Goal: Task Accomplishment & Management: Manage account settings

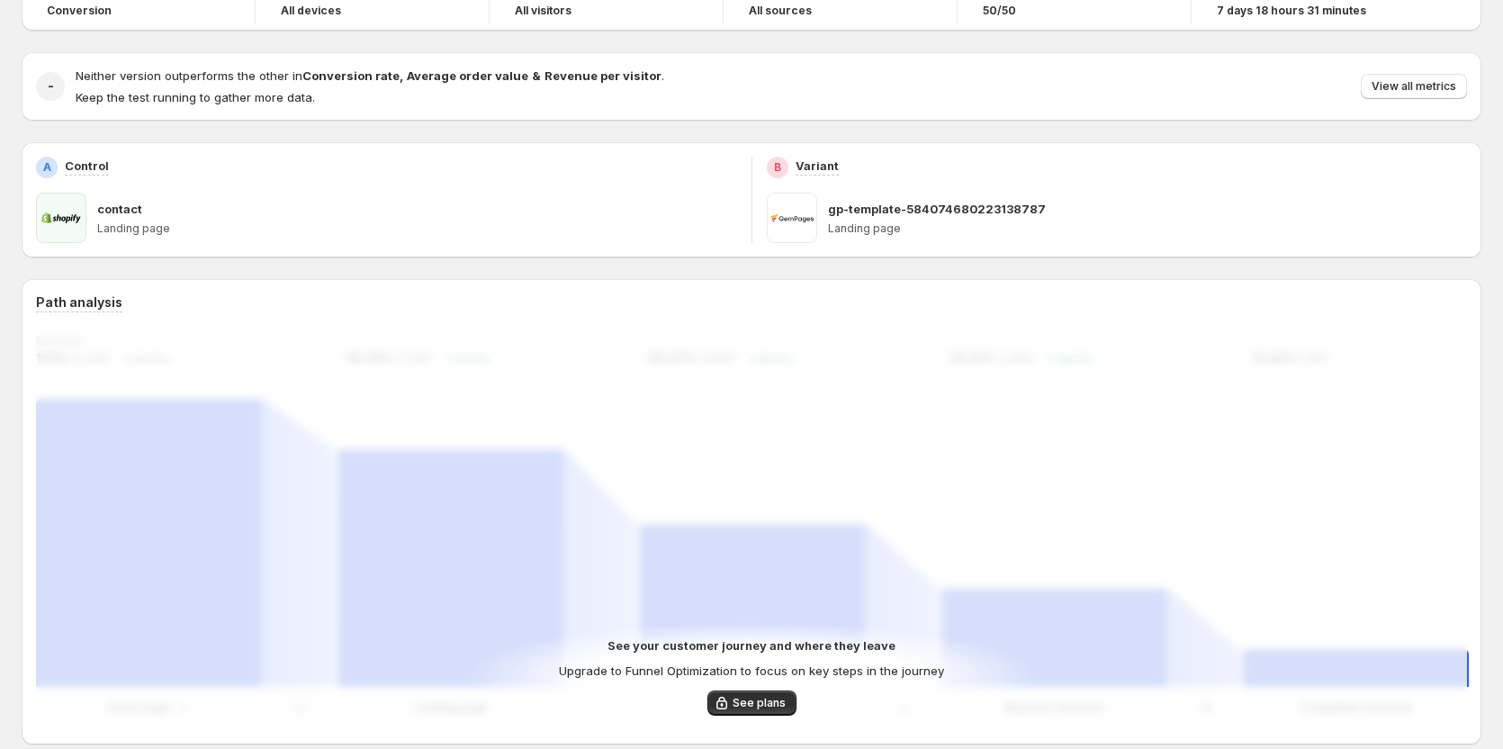
scroll to position [180, 0]
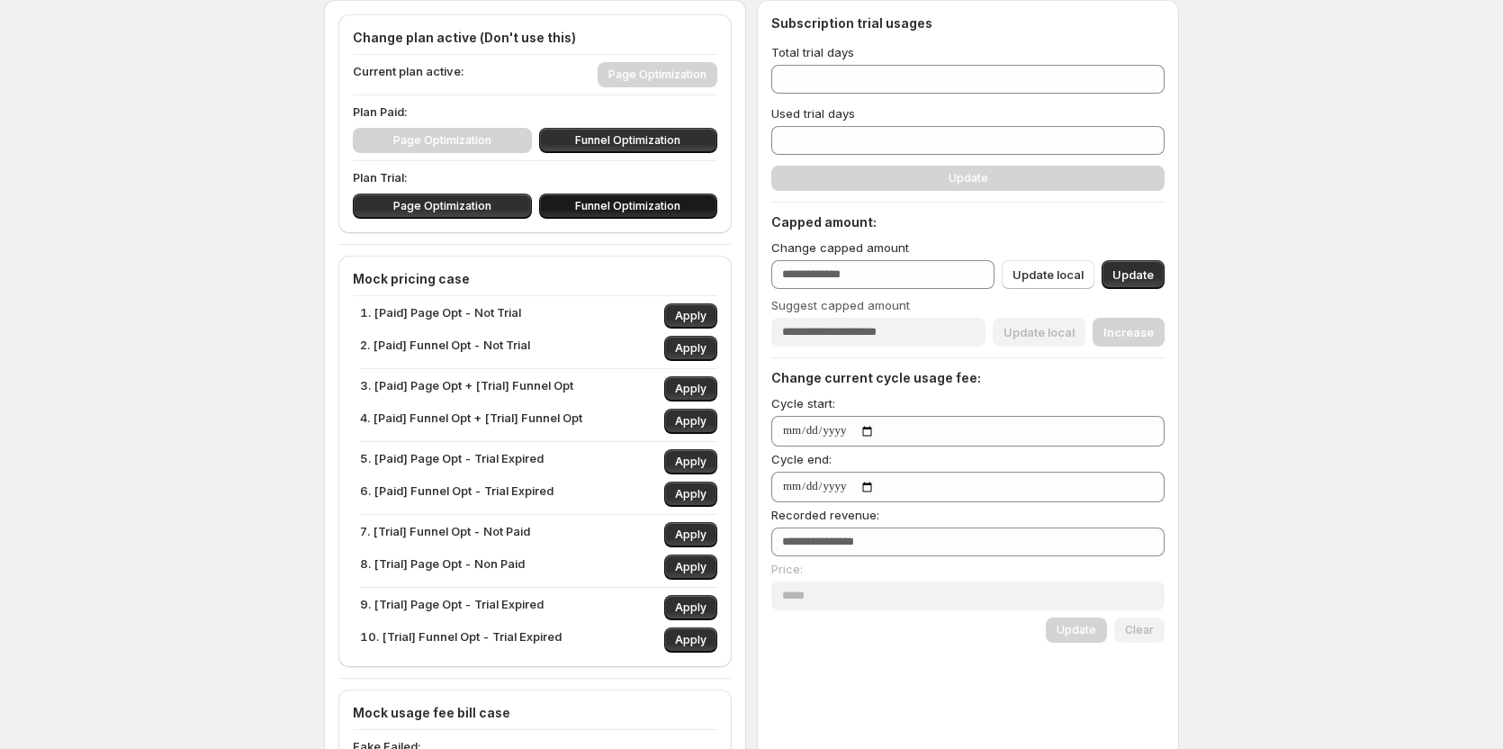
click at [608, 199] on button "Funnel Optimization" at bounding box center [628, 205] width 179 height 25
type input "**"
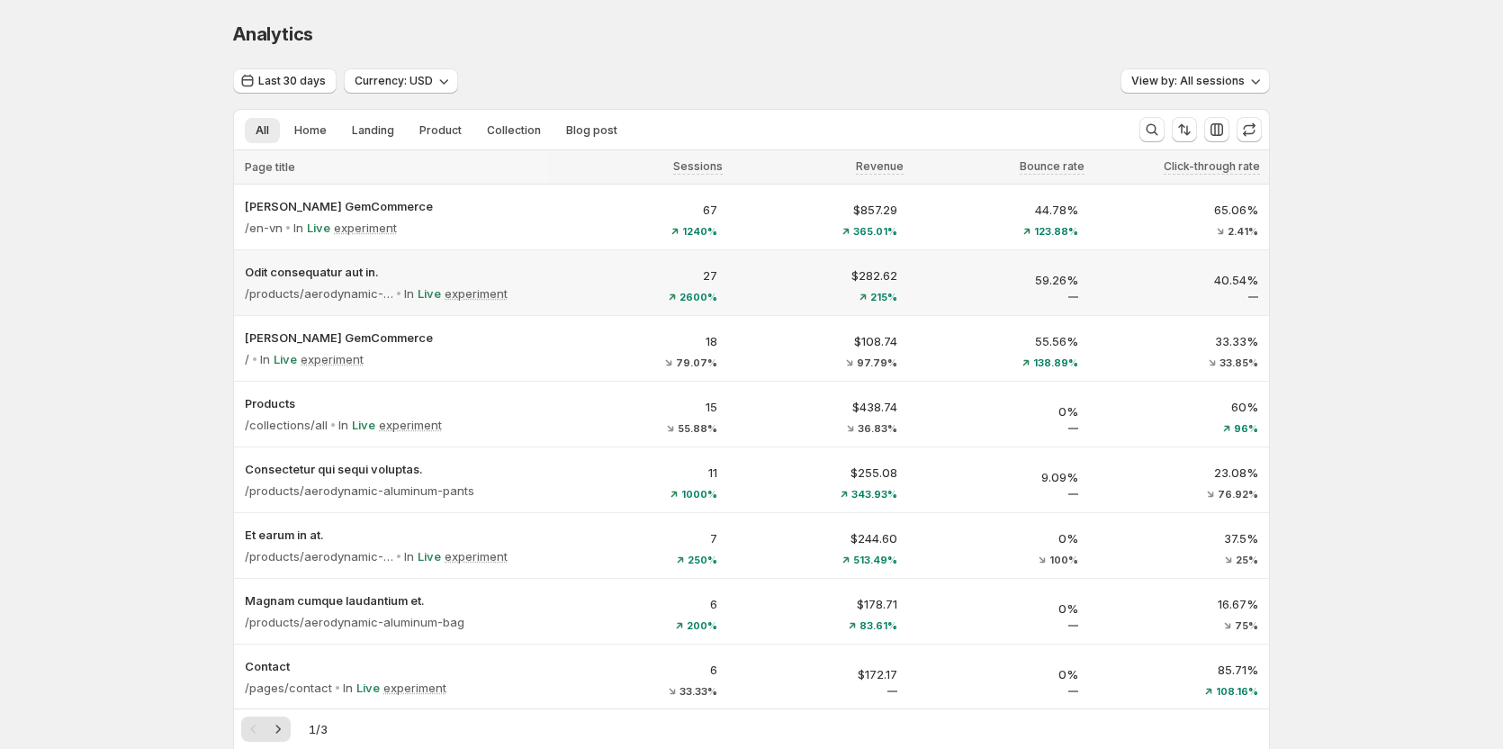
click at [597, 275] on p "27" at bounding box center [637, 275] width 159 height 18
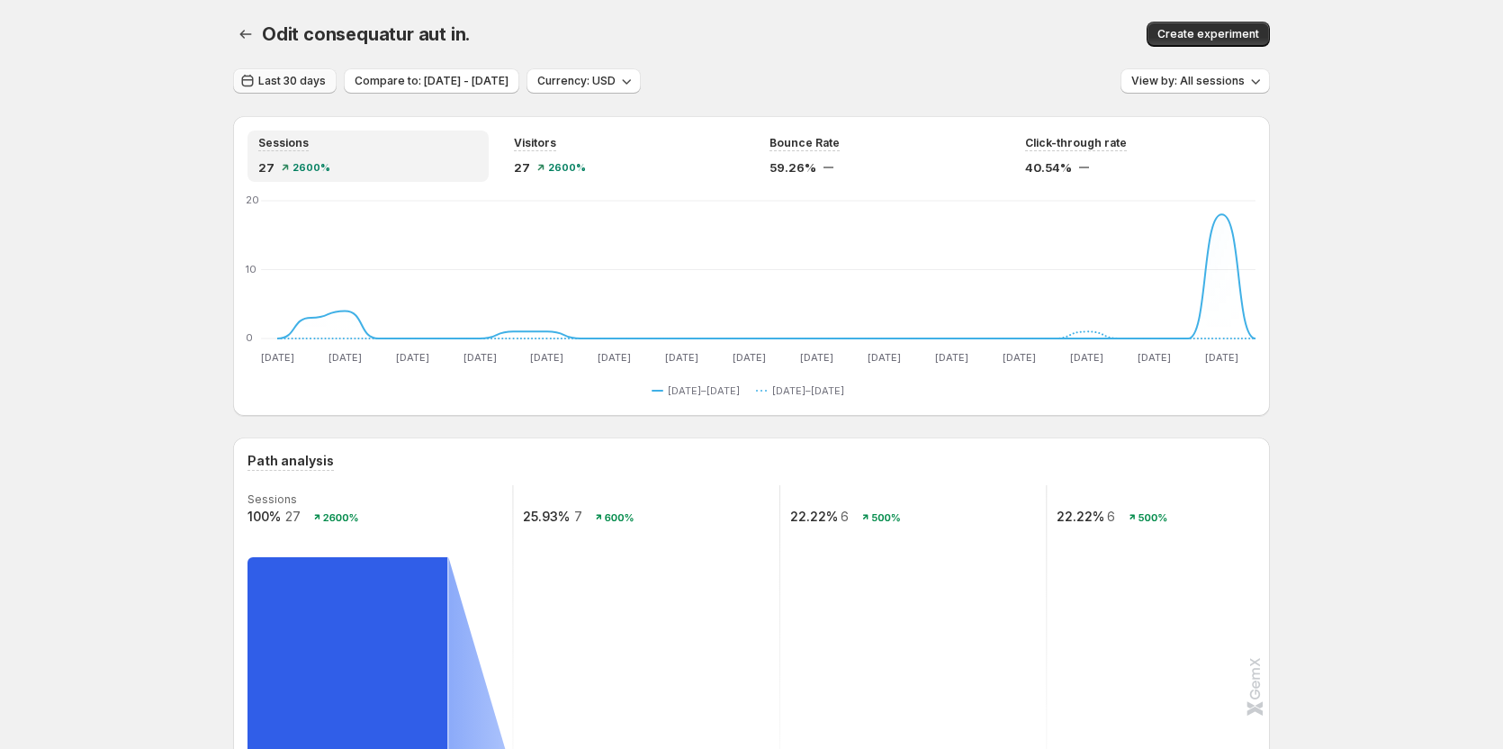
click at [290, 71] on button "Last 30 days" at bounding box center [284, 80] width 103 height 25
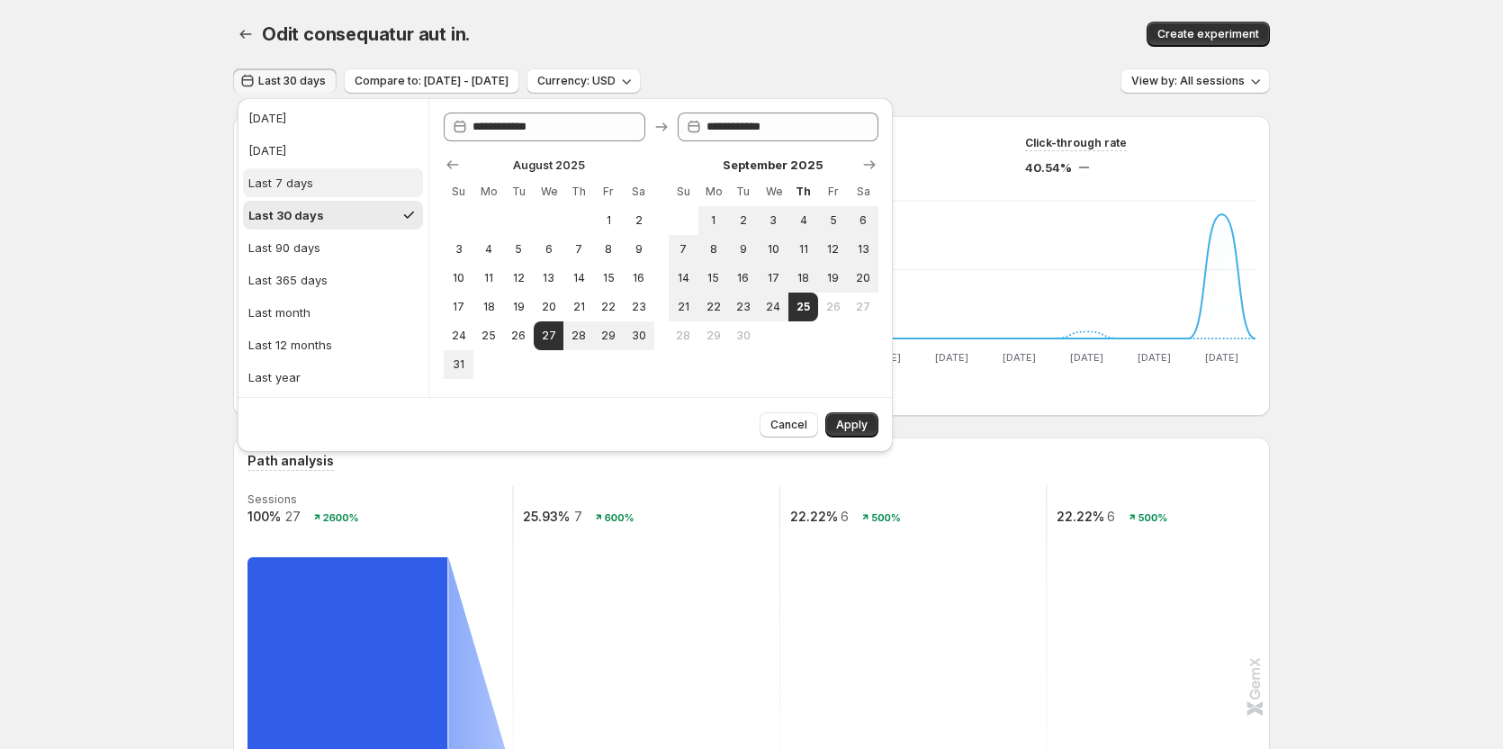
click at [313, 192] on button "Last 7 days" at bounding box center [333, 182] width 180 height 29
type input "**********"
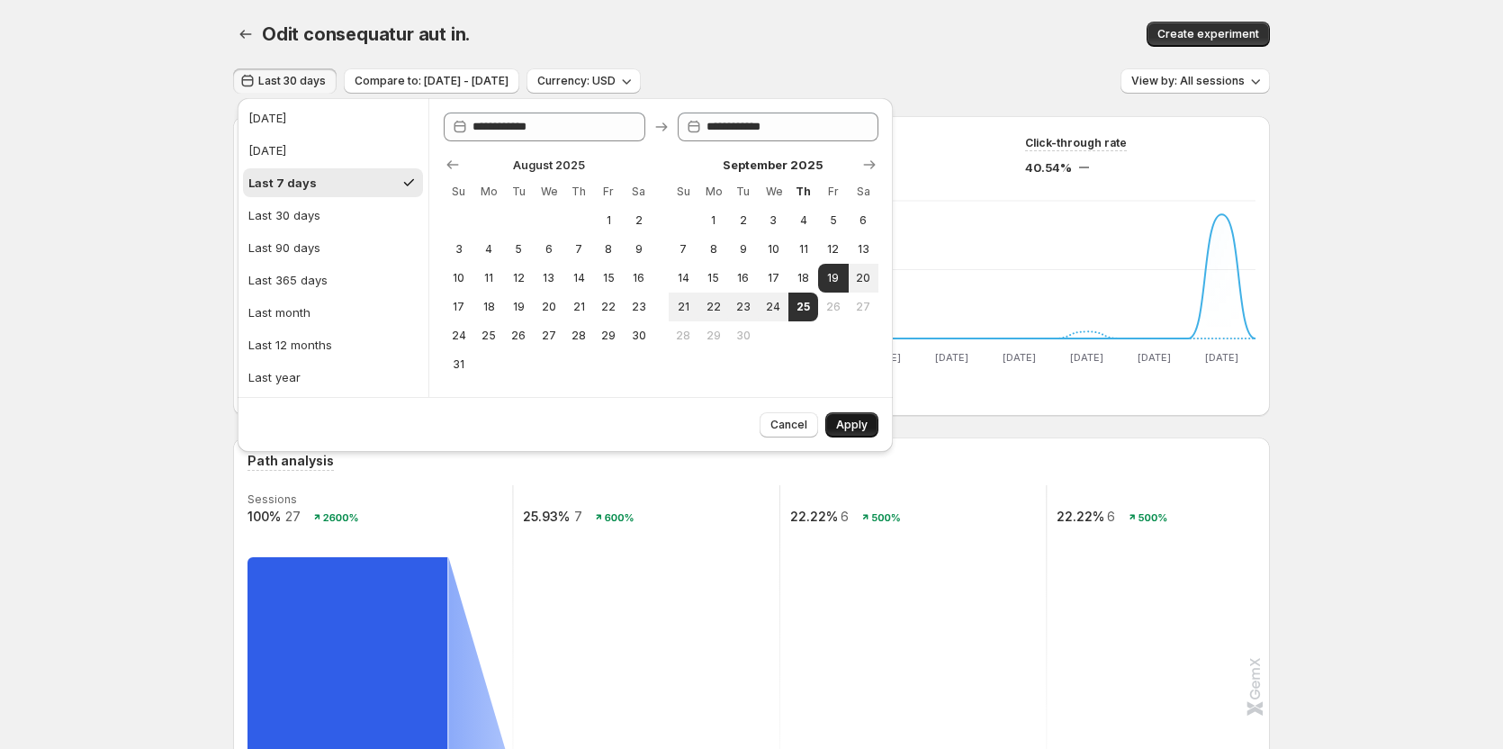
click at [862, 428] on span "Apply" at bounding box center [851, 425] width 31 height 14
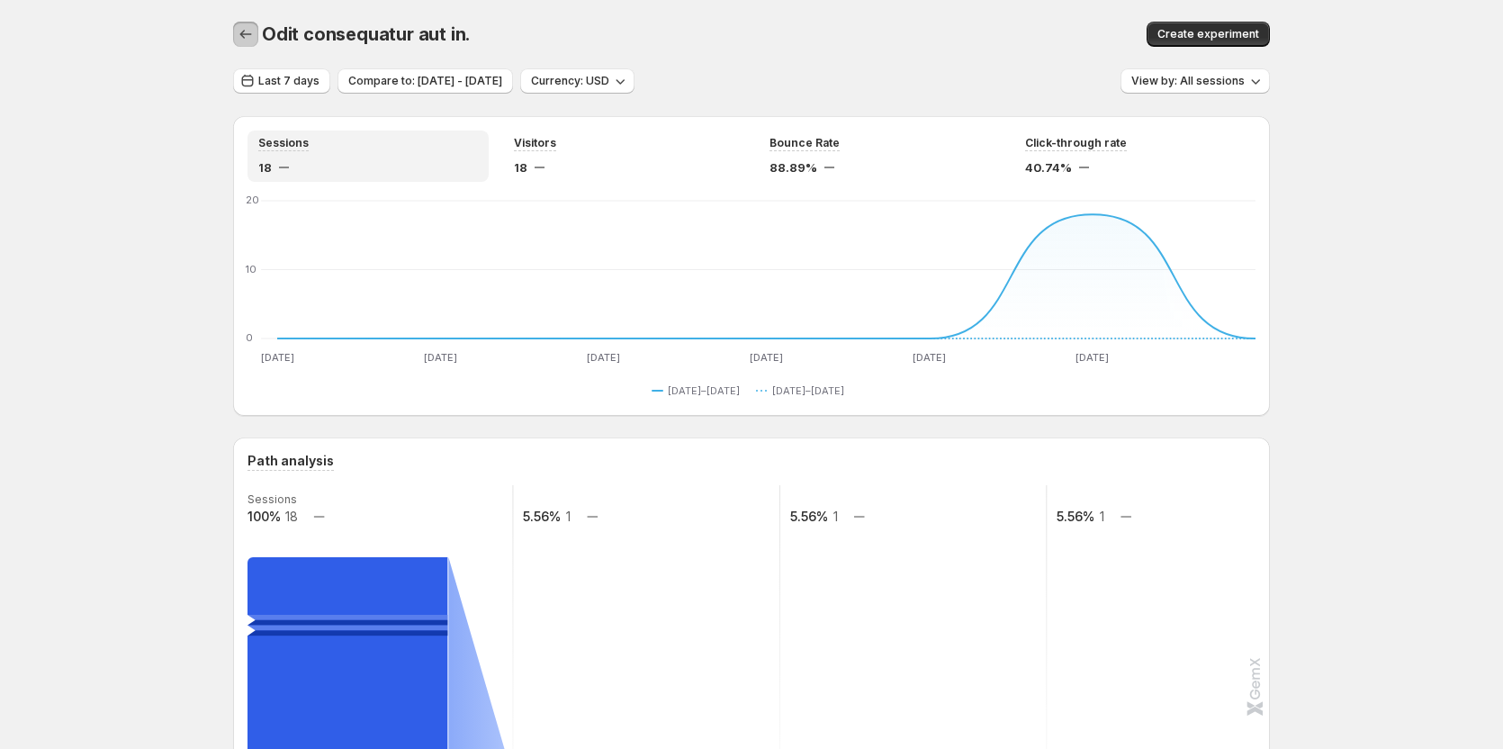
click at [255, 36] on icon "button" at bounding box center [246, 34] width 18 height 18
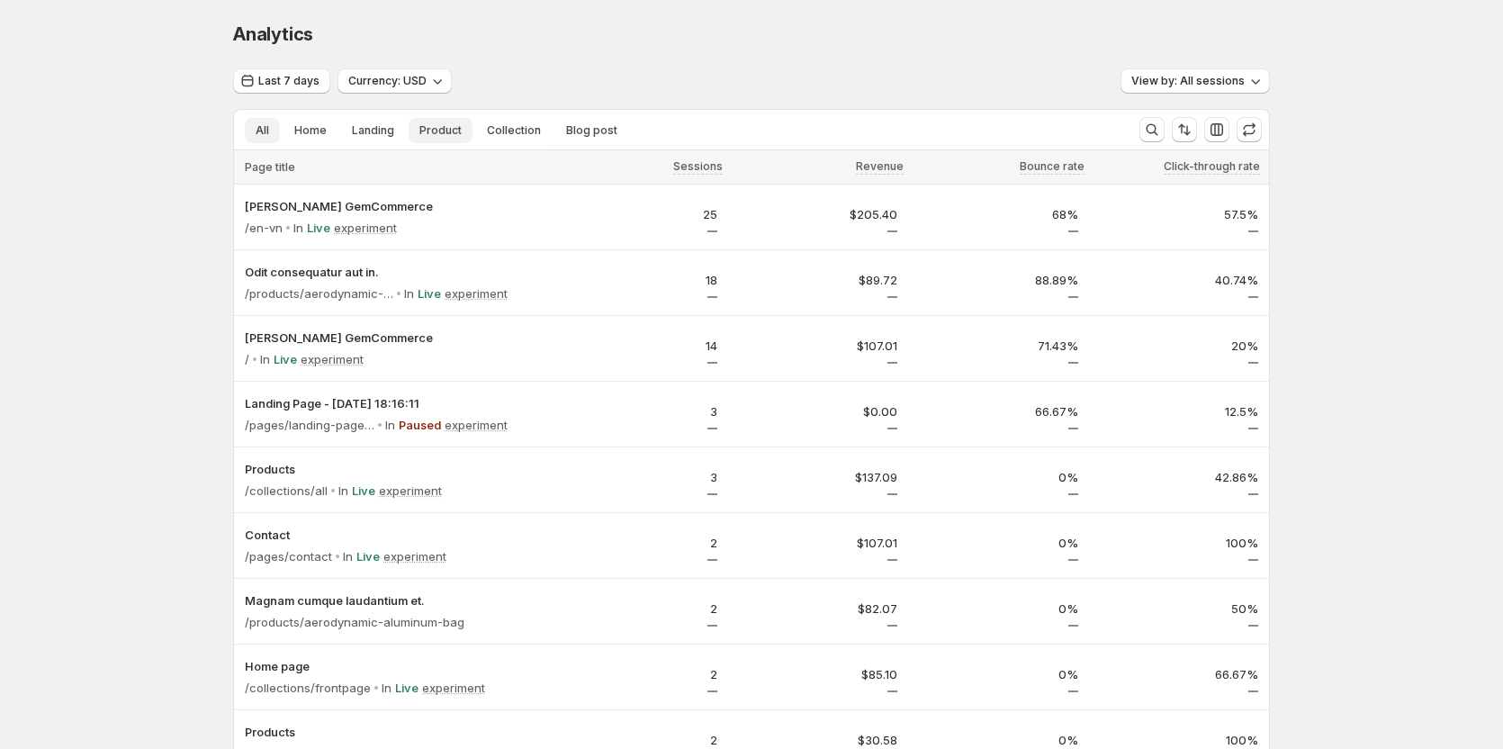
click at [449, 127] on span "Product" at bounding box center [440, 130] width 42 height 14
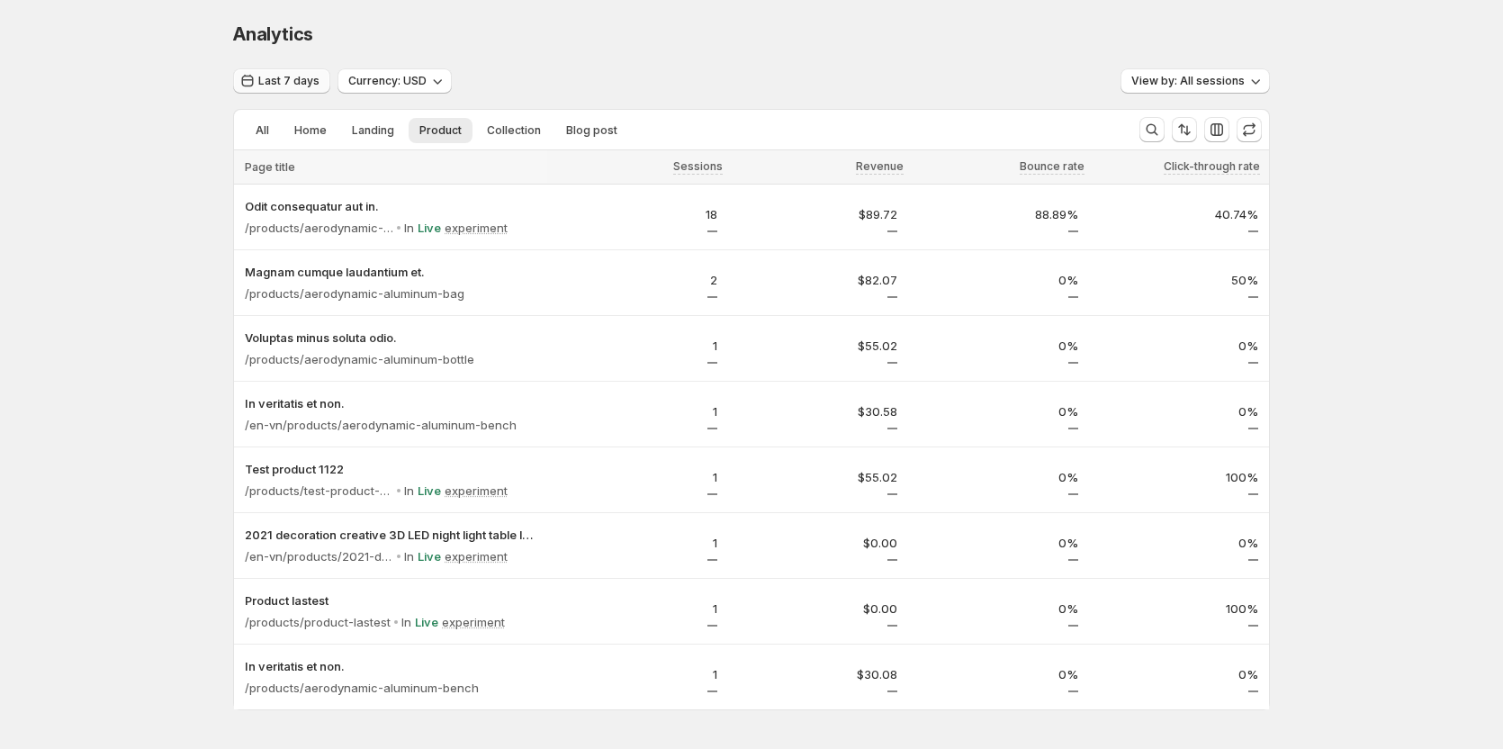
click at [278, 79] on span "Last 7 days" at bounding box center [288, 81] width 61 height 14
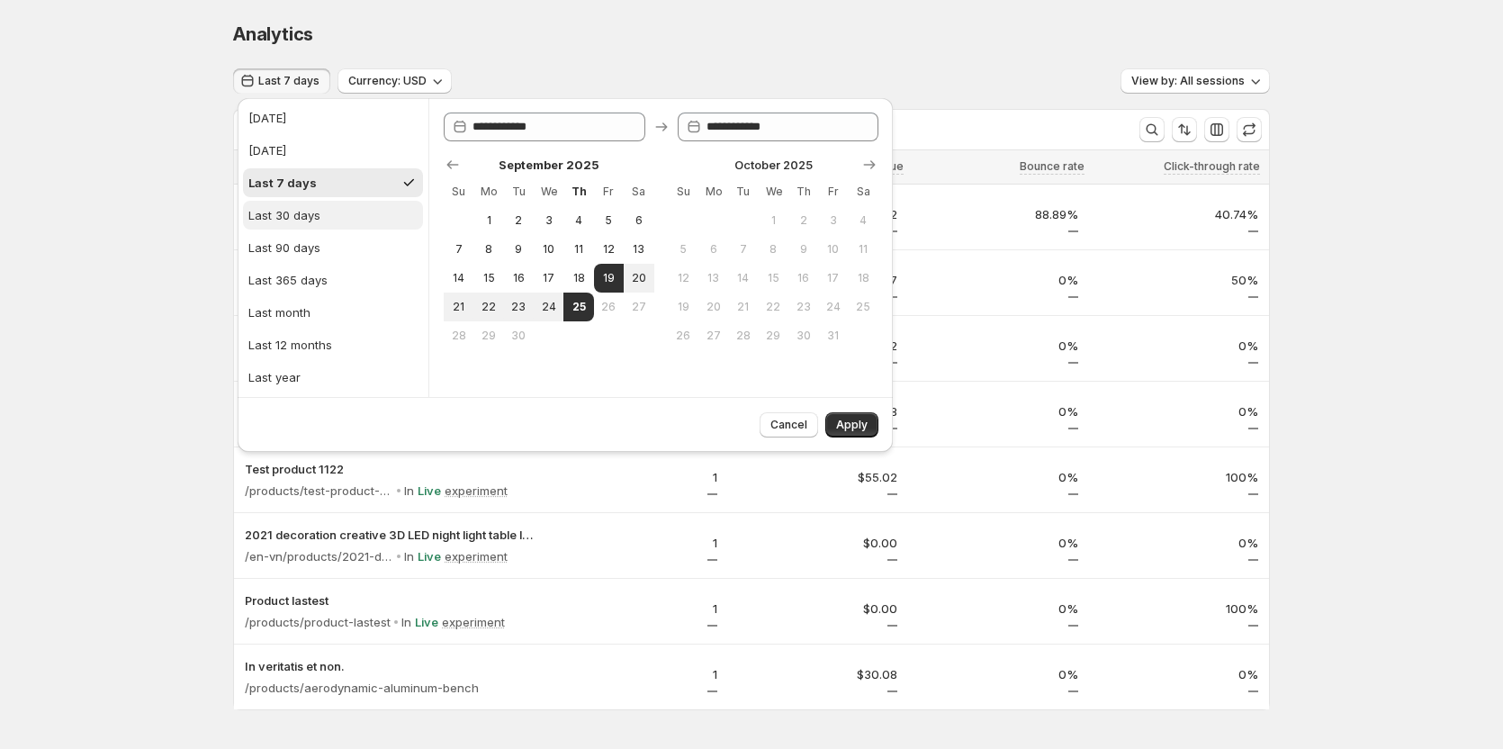
click at [289, 211] on div "Last 30 days" at bounding box center [284, 215] width 72 height 18
type input "**********"
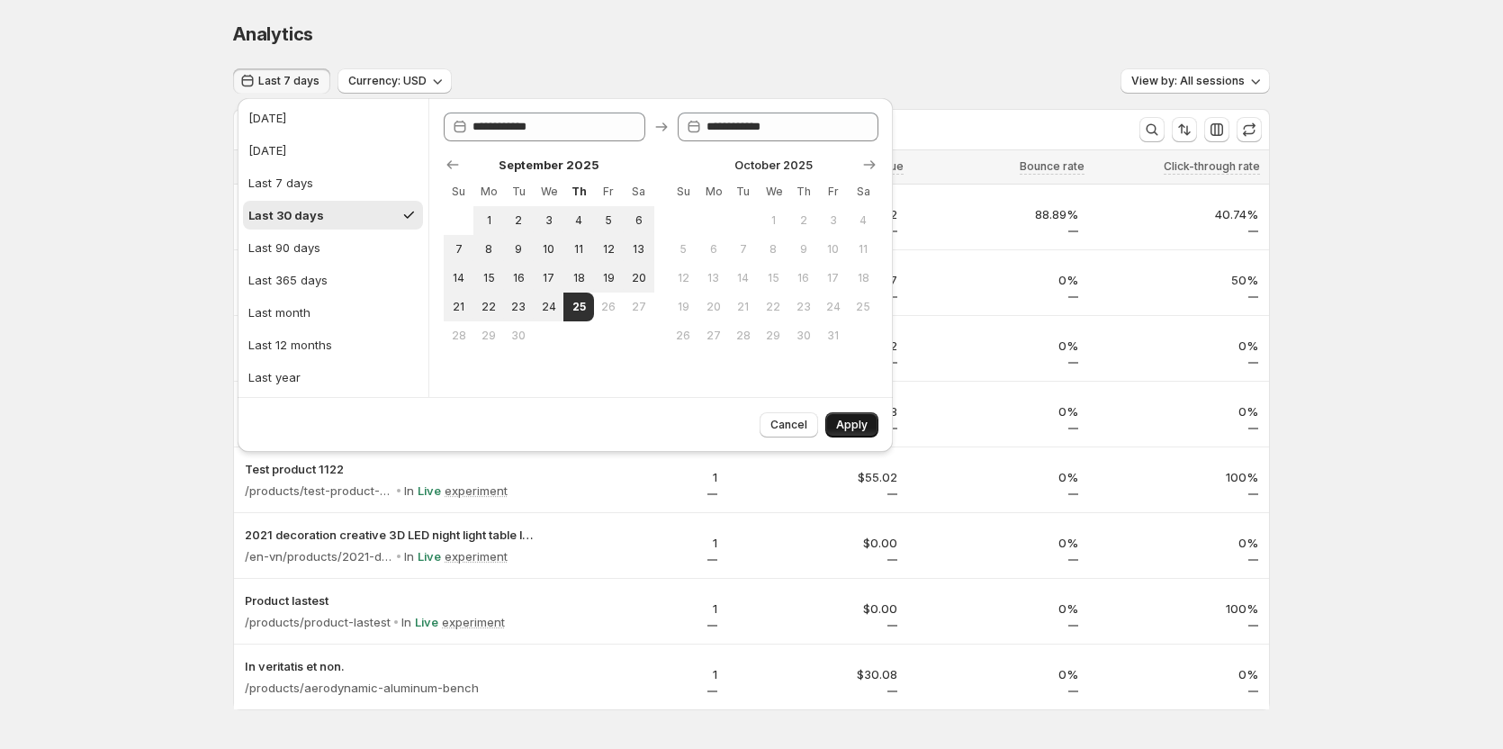
click at [850, 424] on span "Apply" at bounding box center [851, 425] width 31 height 14
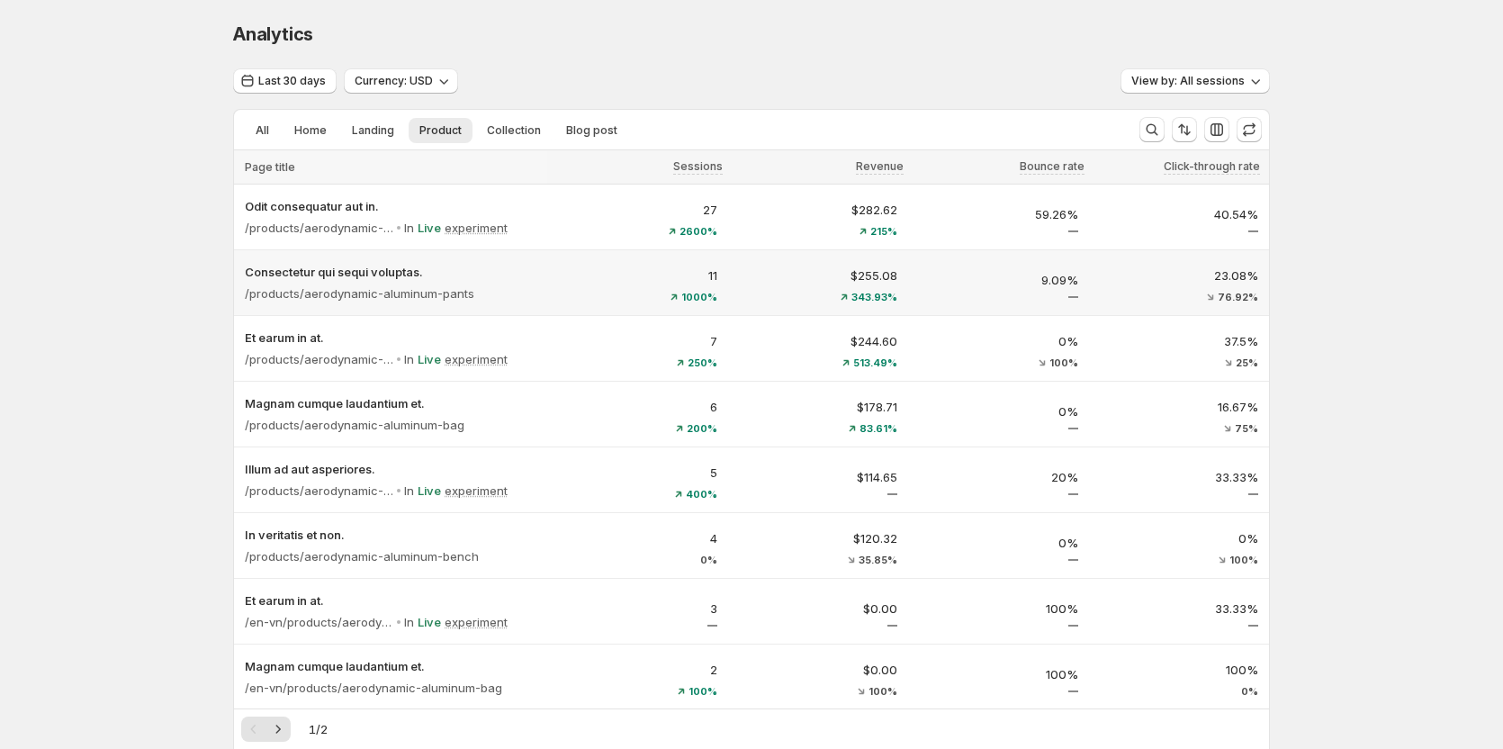
click at [613, 279] on p "11" at bounding box center [637, 275] width 159 height 18
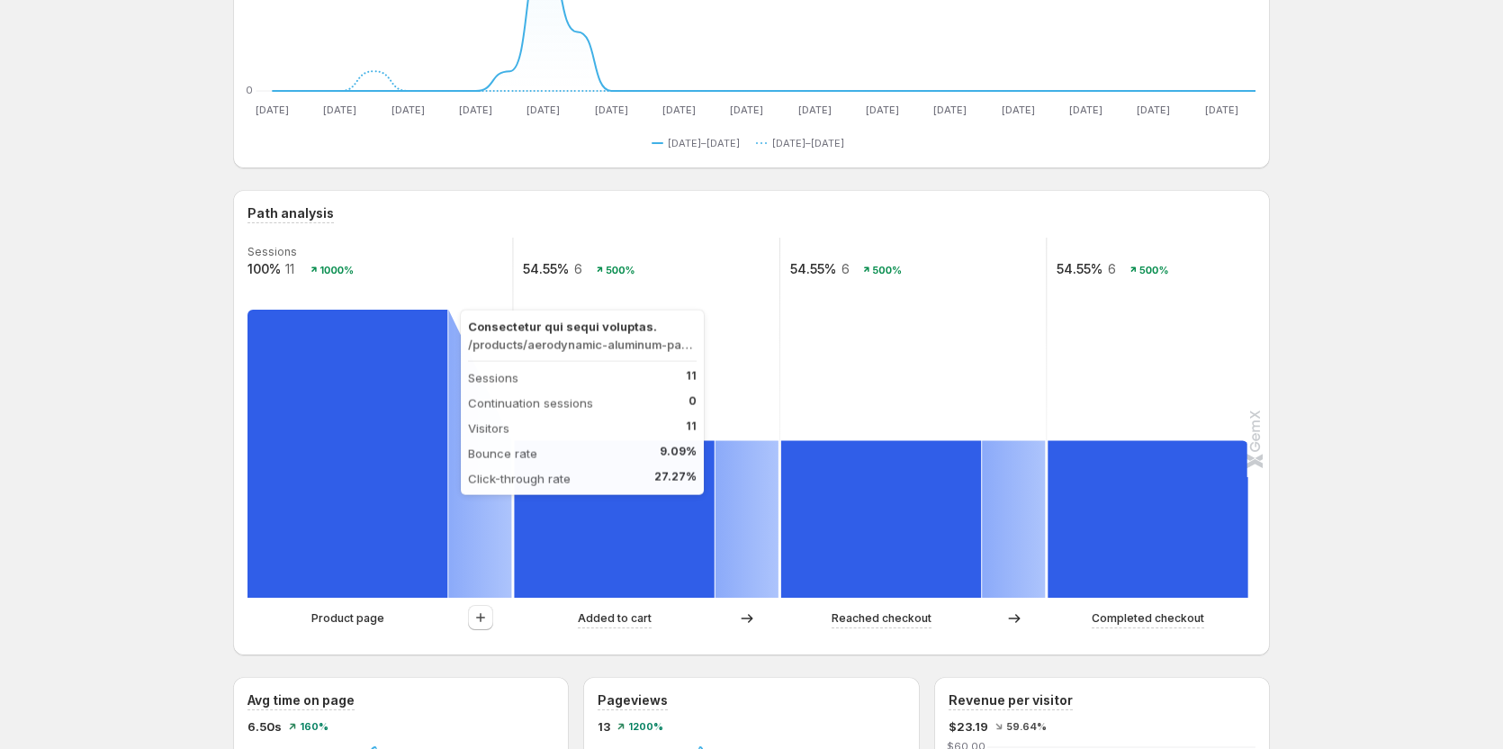
scroll to position [180, 0]
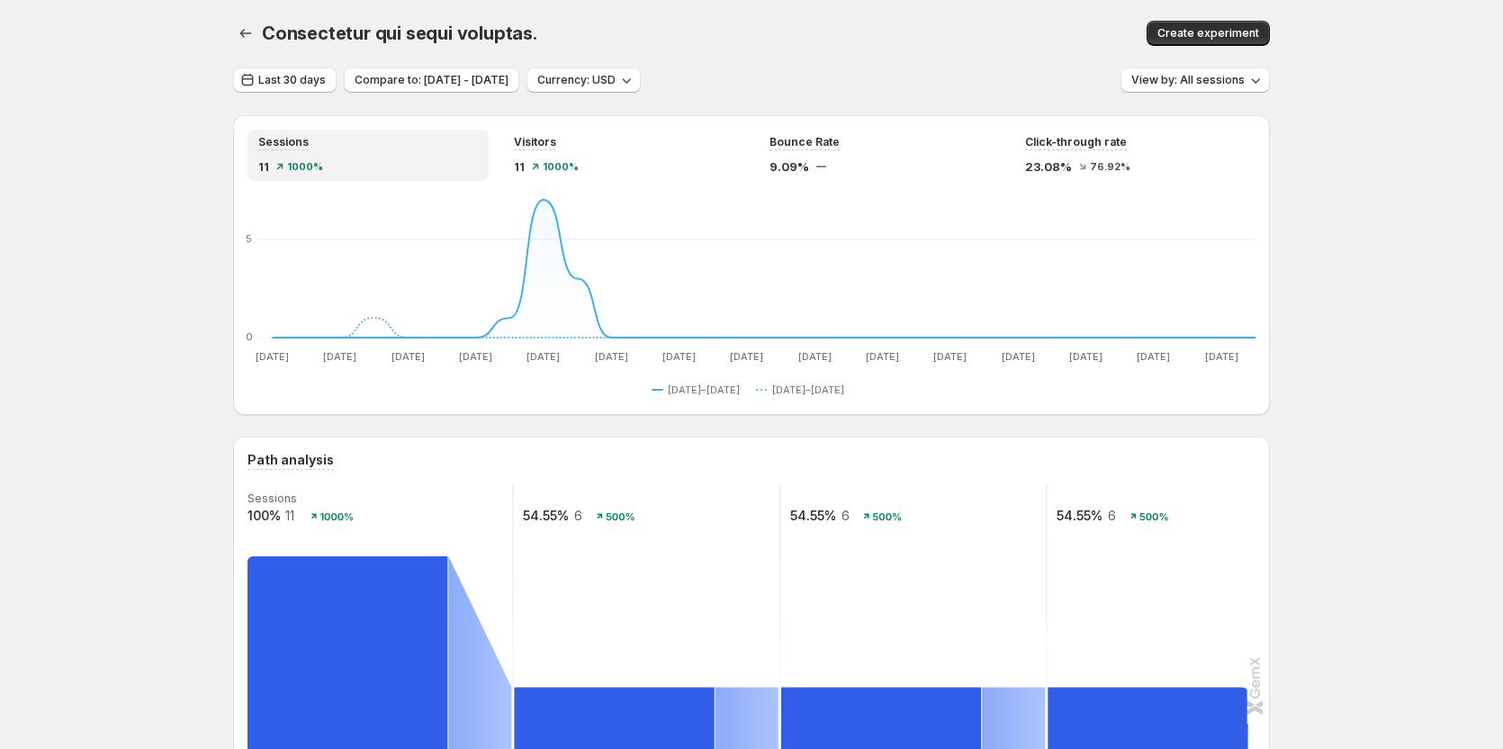
scroll to position [0, 0]
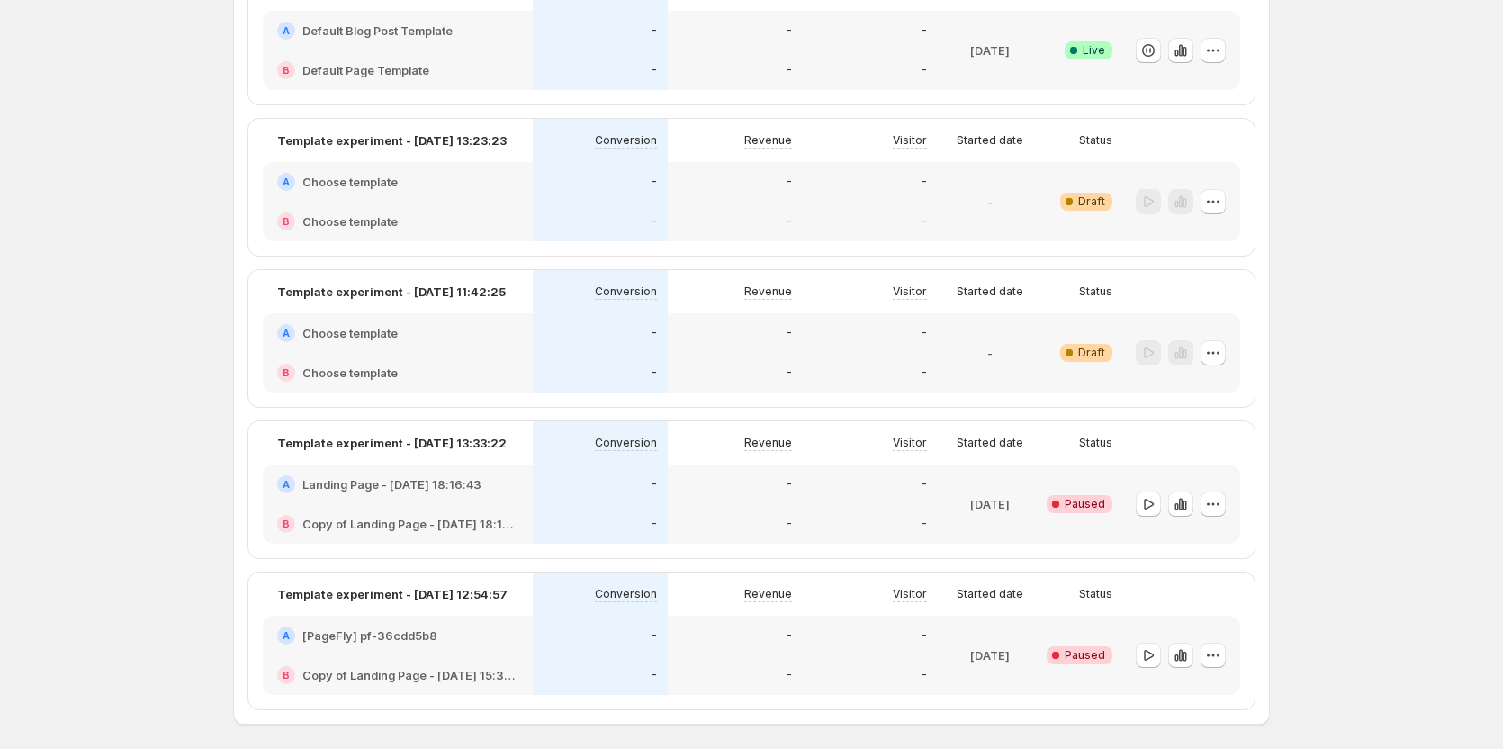
scroll to position [1620, 0]
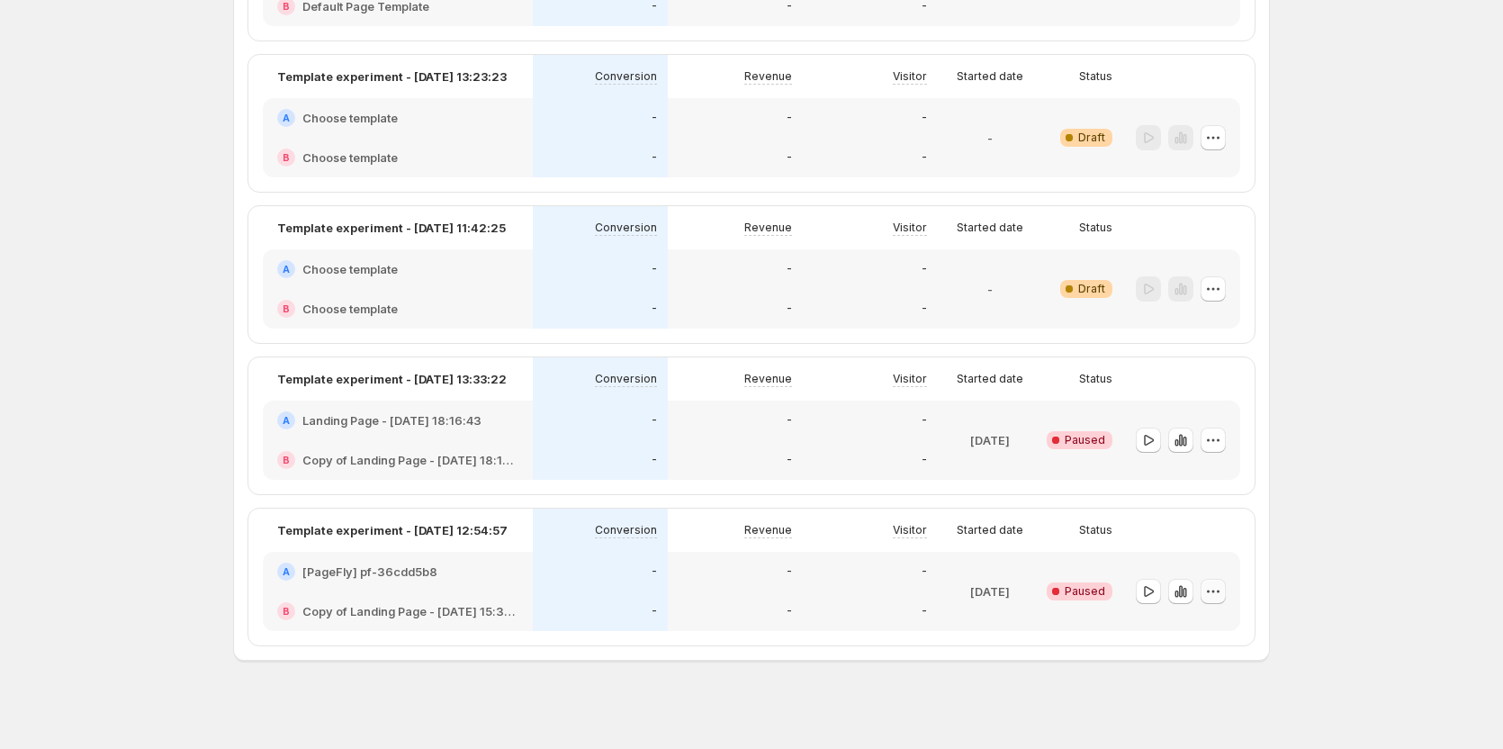
click at [1226, 589] on button "button" at bounding box center [1212, 591] width 25 height 25
click at [1181, 550] on span "Delete" at bounding box center [1184, 554] width 36 height 14
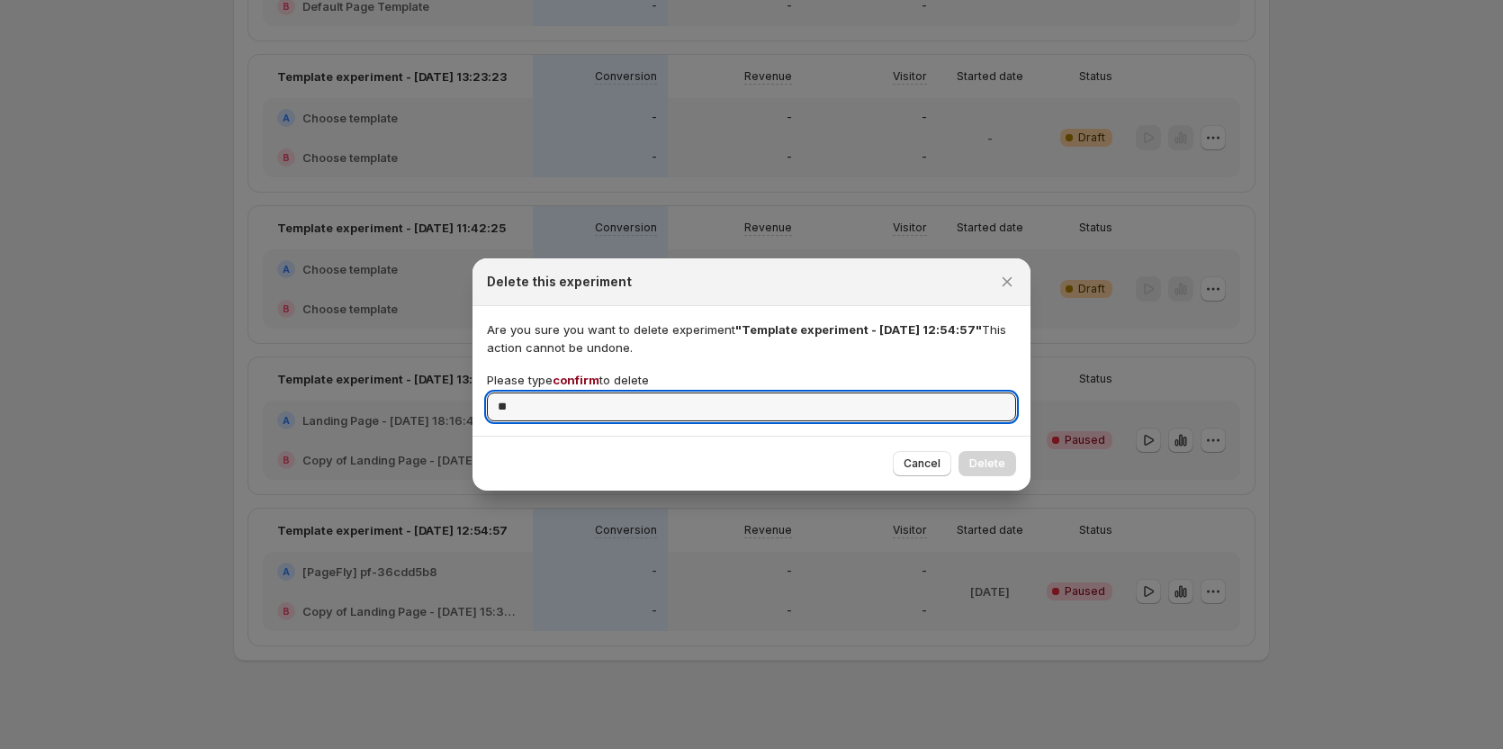
type input "*"
type input "*******"
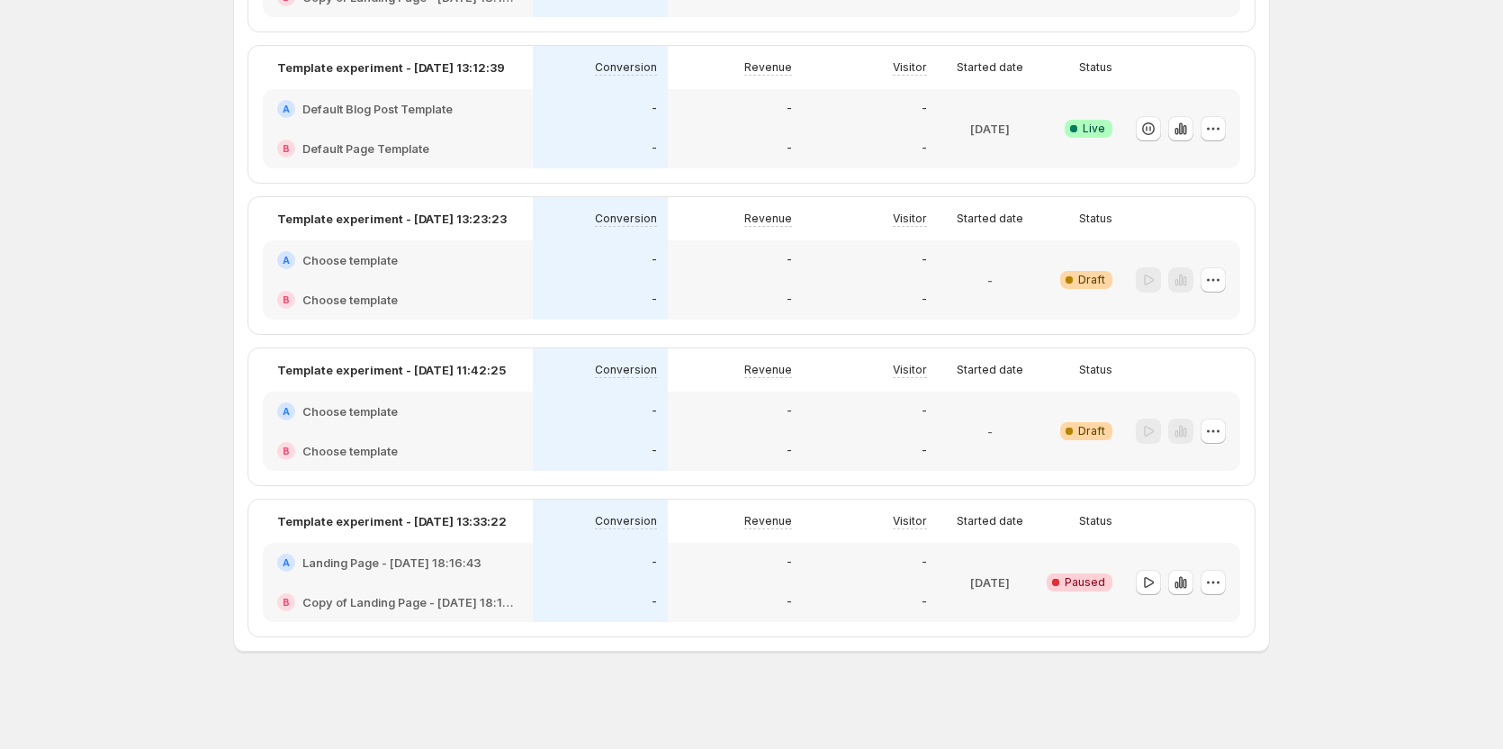
scroll to position [1477, 0]
click at [1209, 580] on icon "button" at bounding box center [1213, 582] width 18 height 18
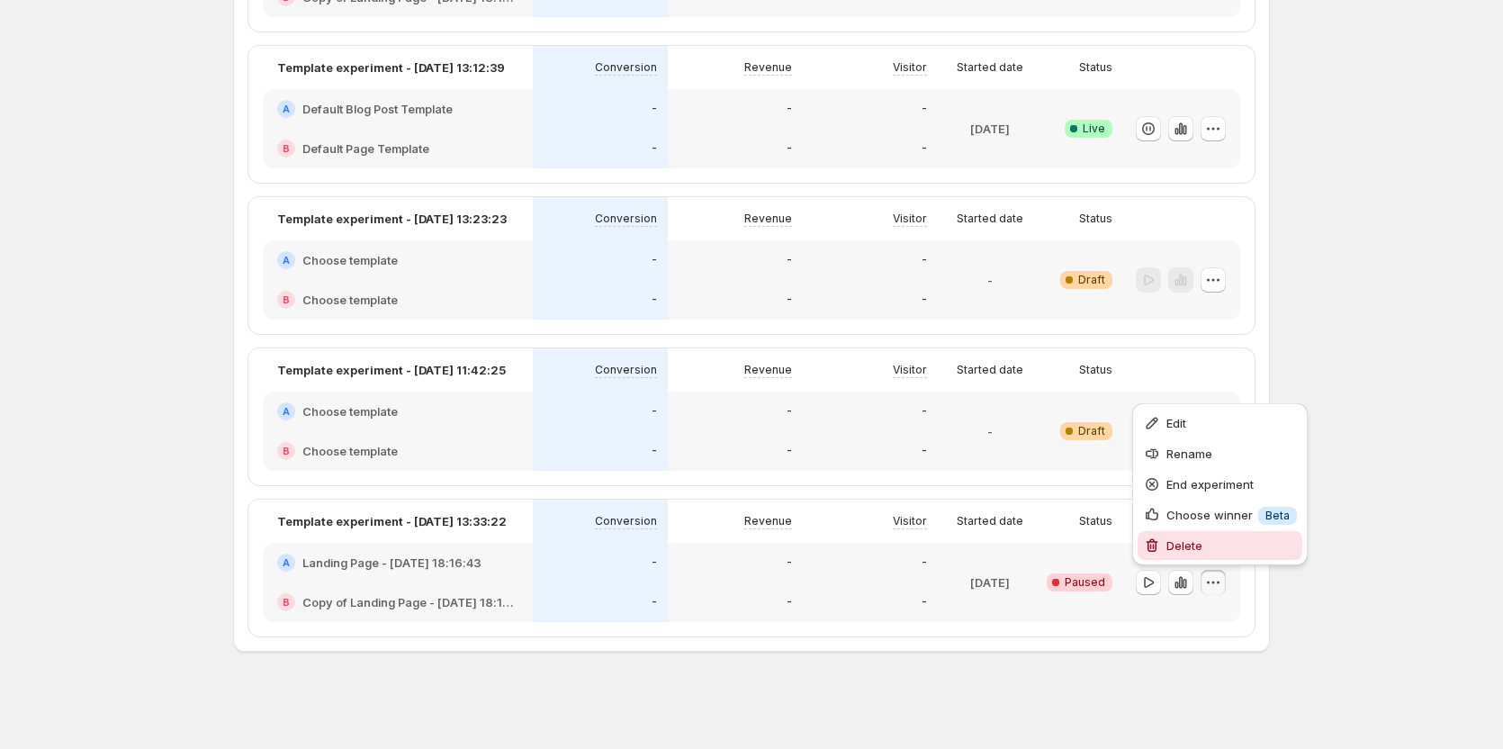
click at [1181, 547] on span "Delete" at bounding box center [1184, 545] width 36 height 14
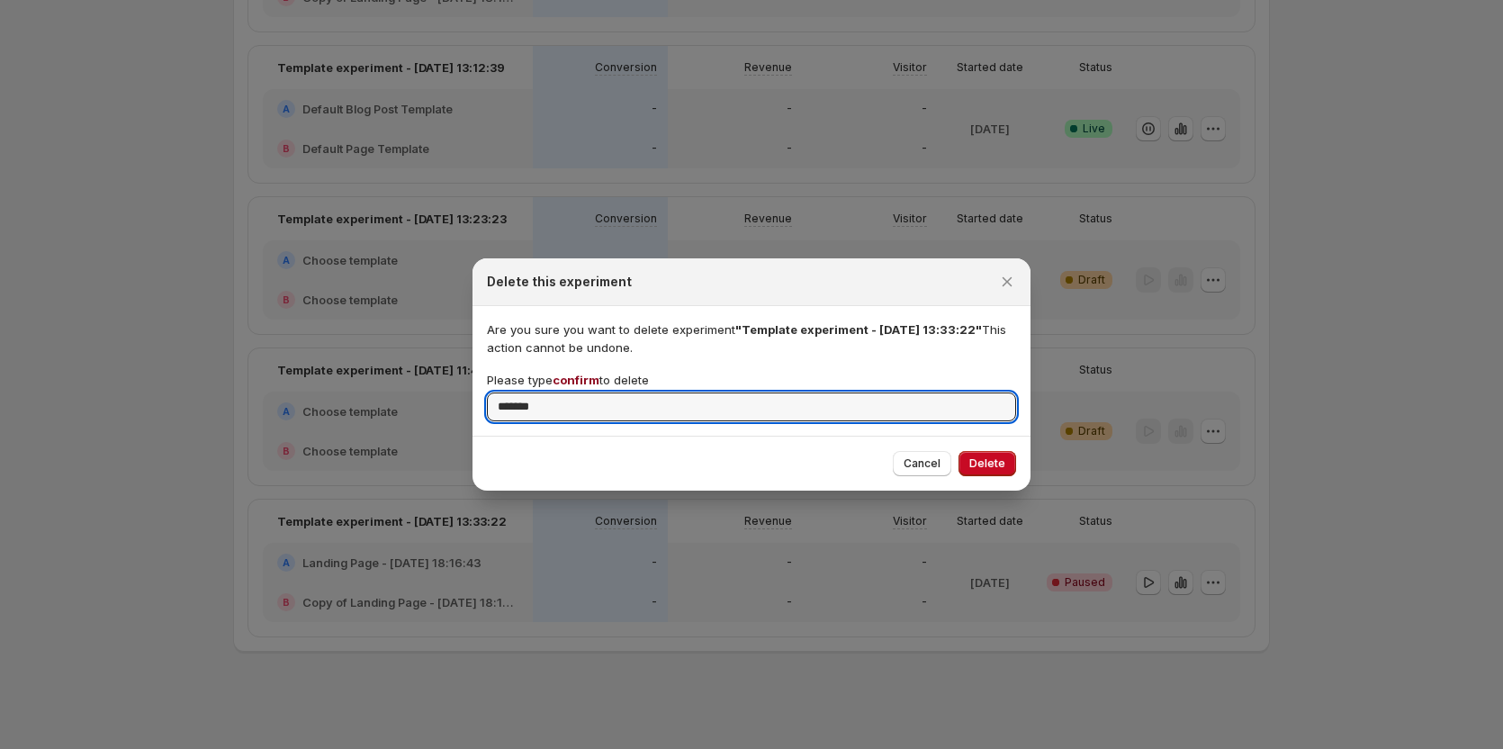
type input "*******"
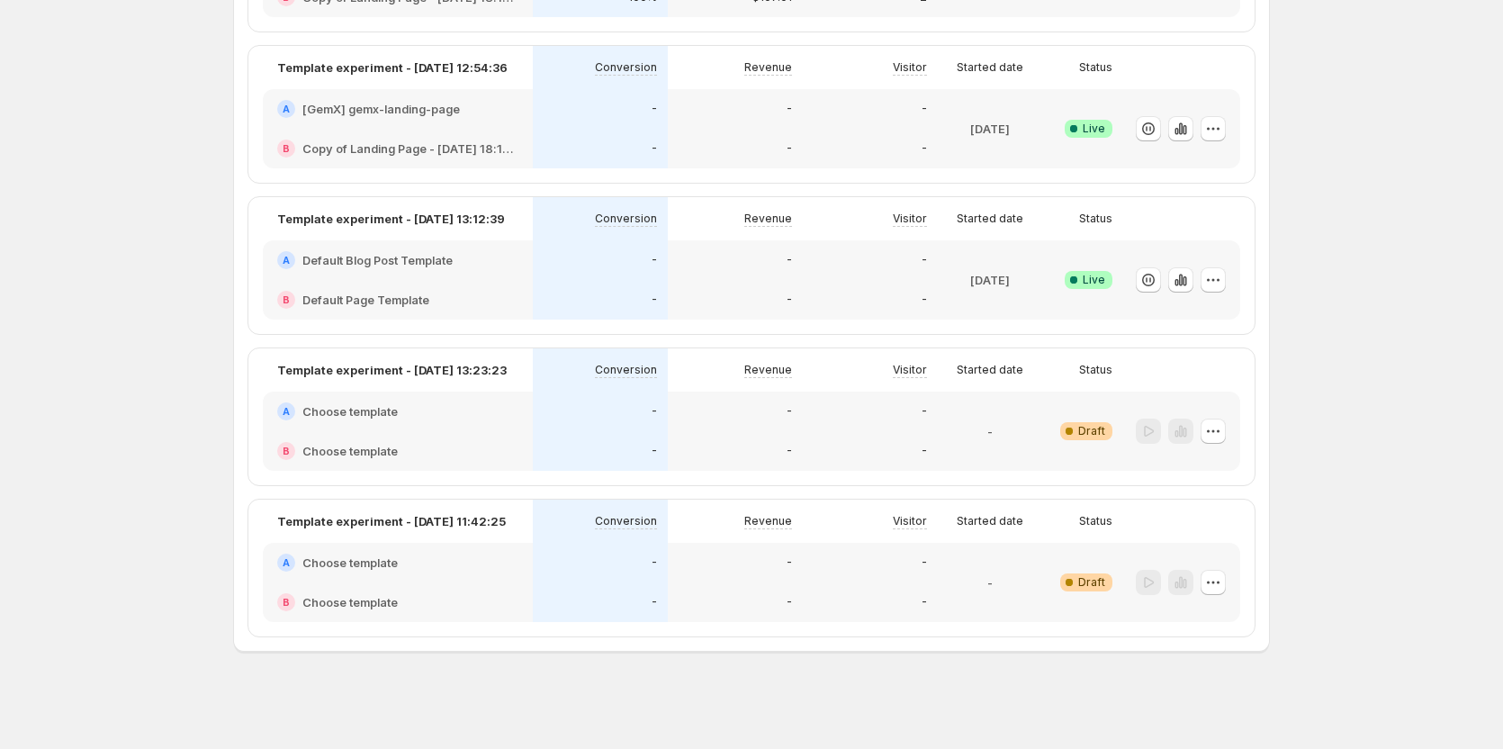
scroll to position [1326, 0]
click at [1212, 577] on icon "button" at bounding box center [1213, 582] width 18 height 18
click at [1183, 556] on button "Delete" at bounding box center [1219, 545] width 165 height 29
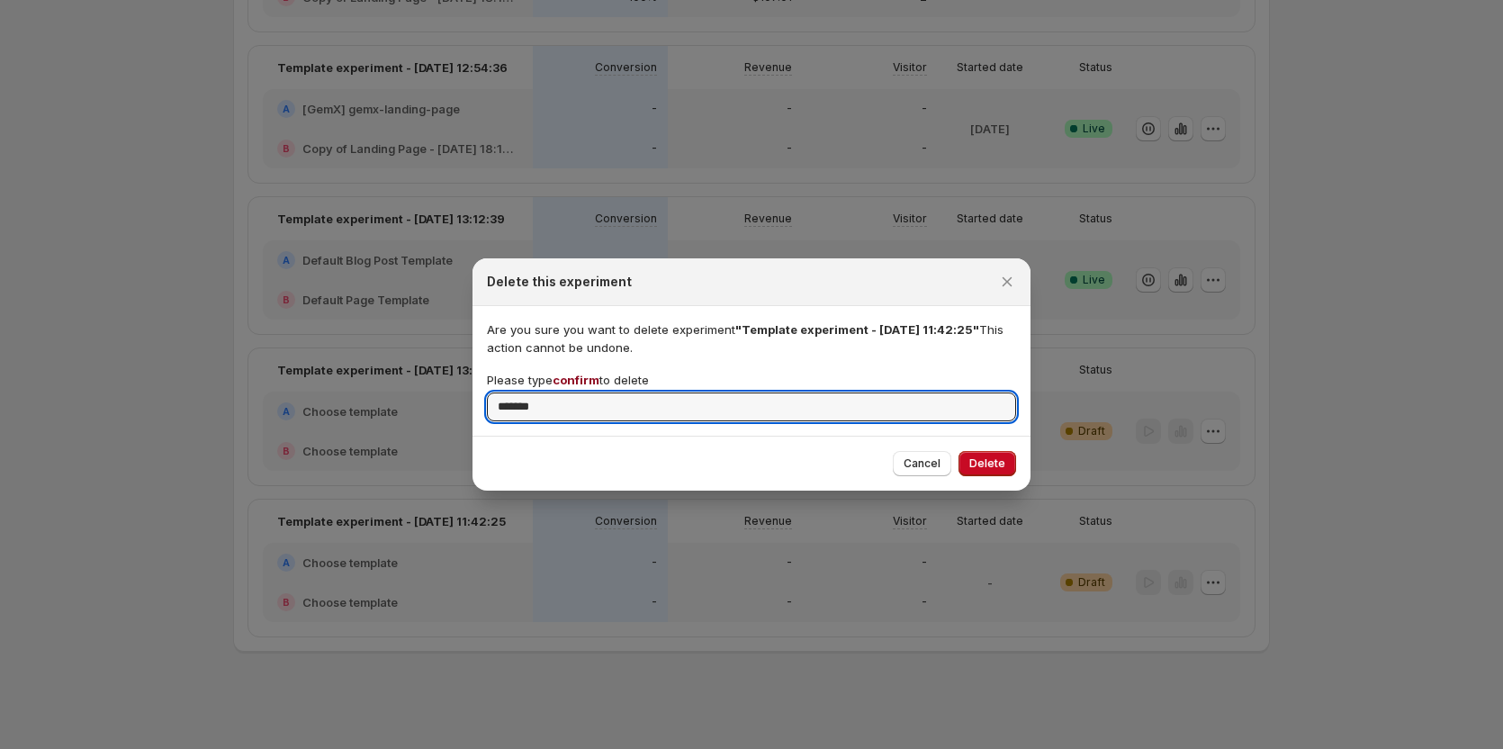
type input "*******"
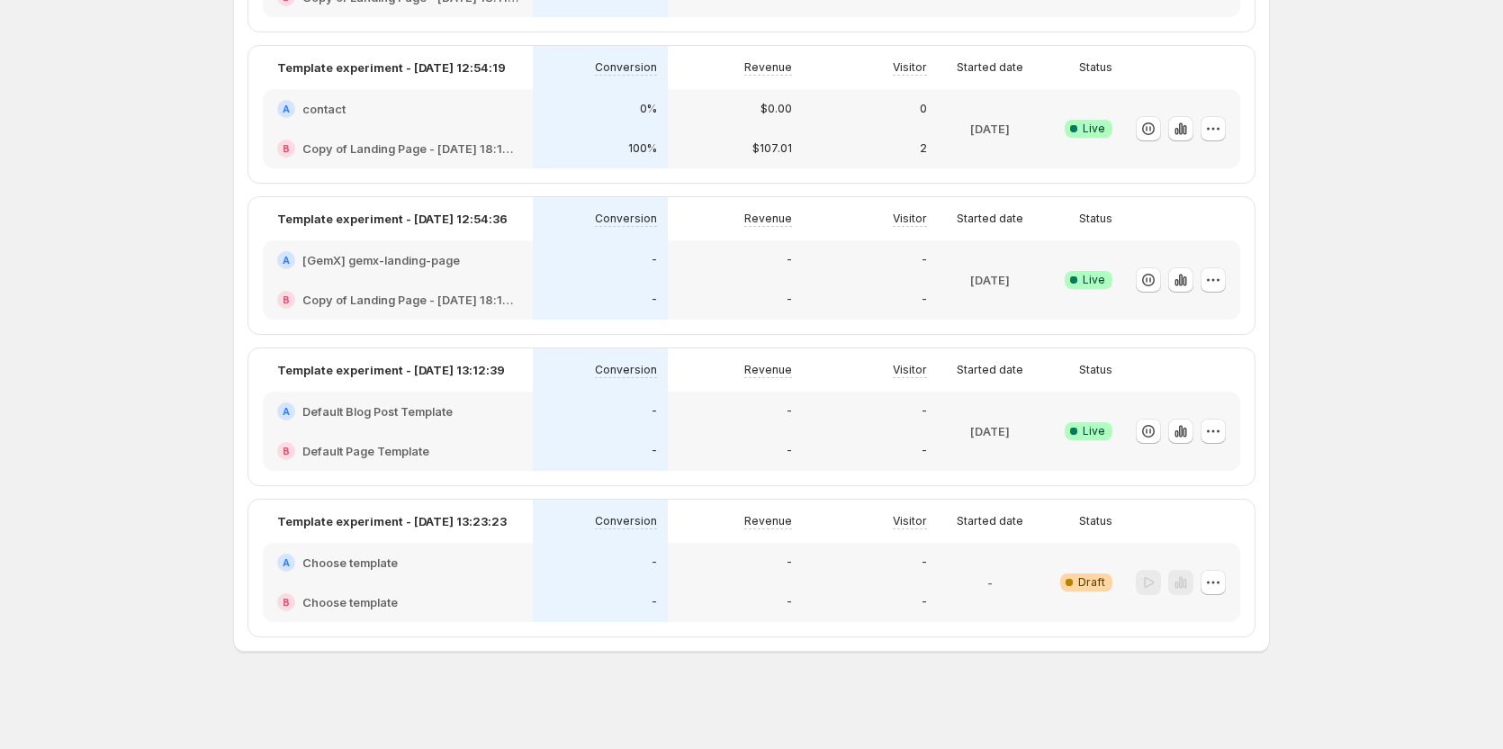
scroll to position [1175, 0]
click at [1216, 591] on button "button" at bounding box center [1212, 582] width 25 height 25
click at [1219, 534] on button "Delete" at bounding box center [1219, 545] width 165 height 29
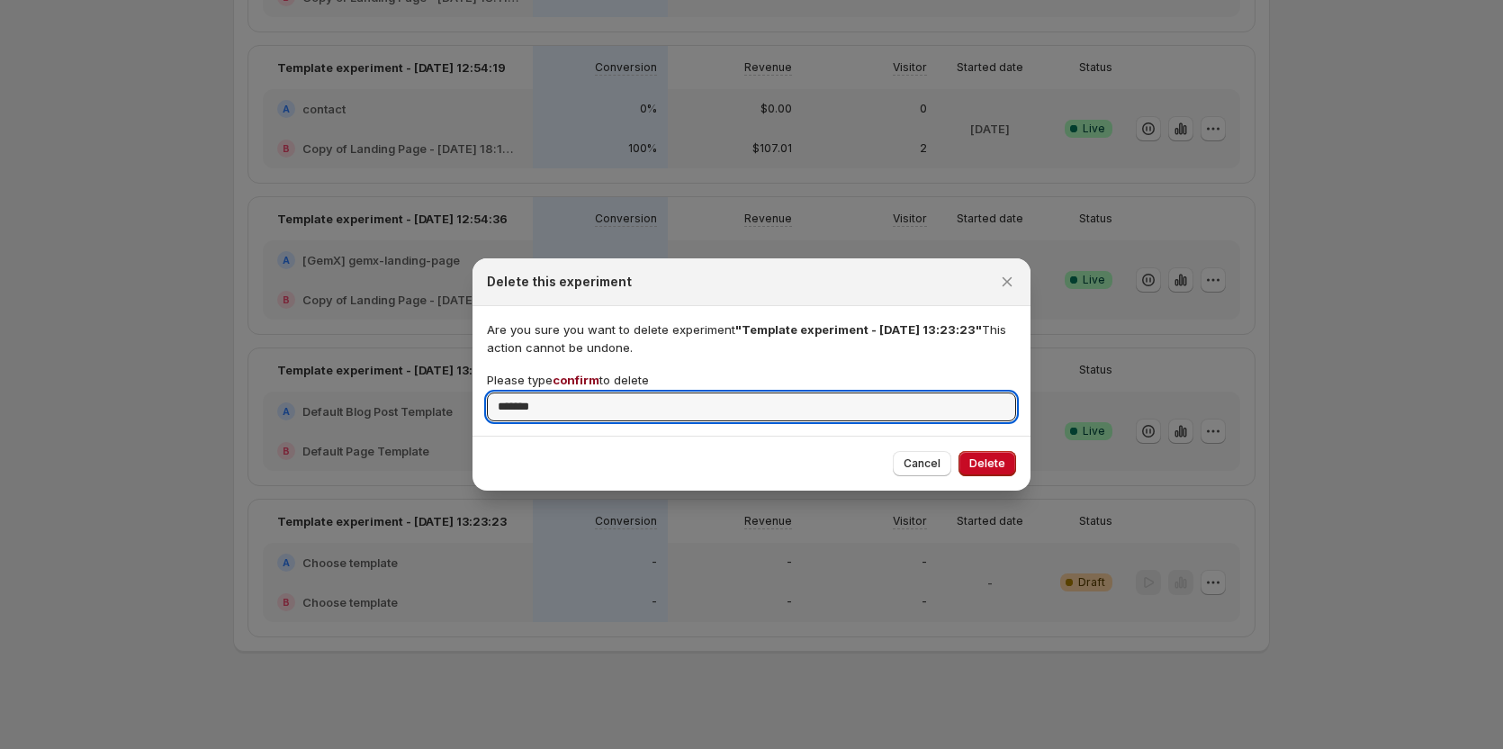
type input "*******"
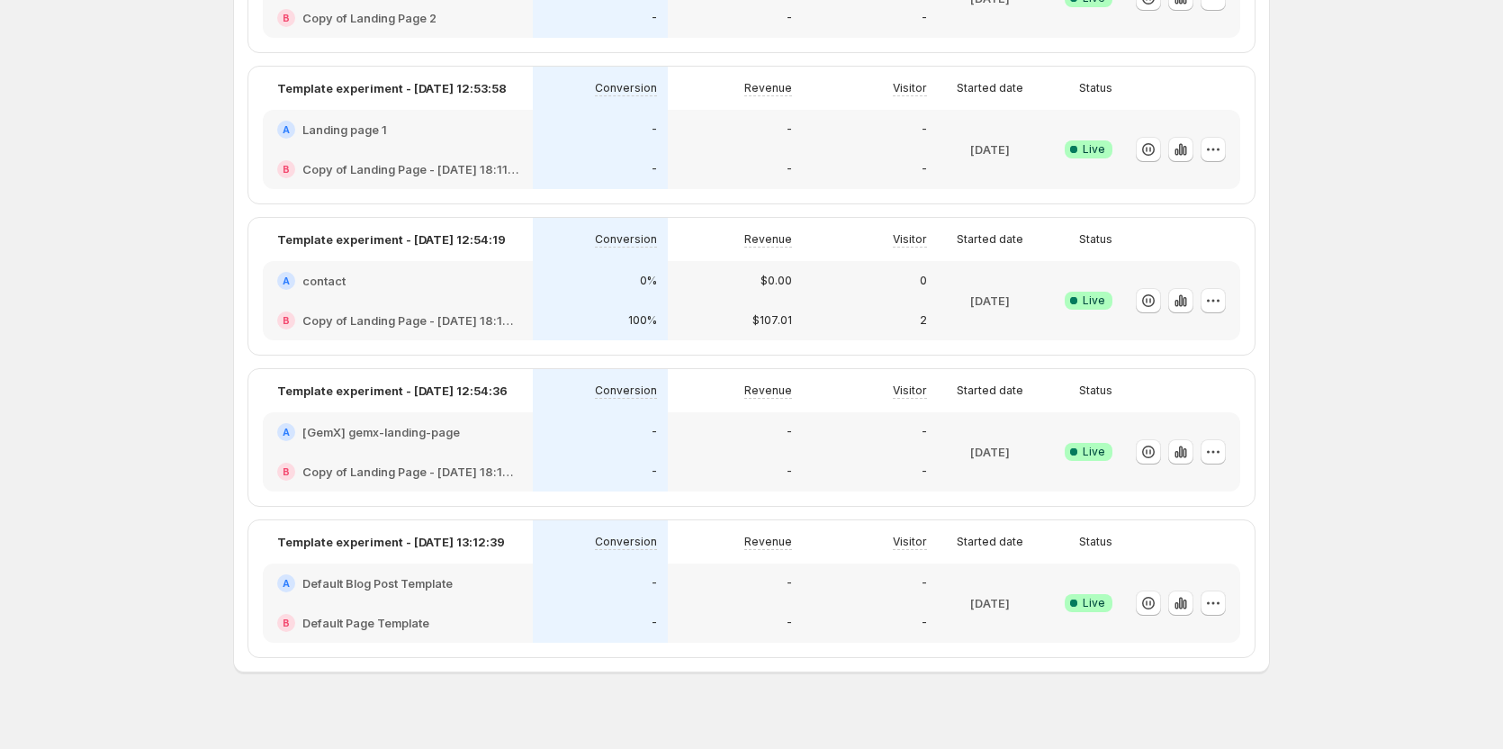
scroll to position [1024, 0]
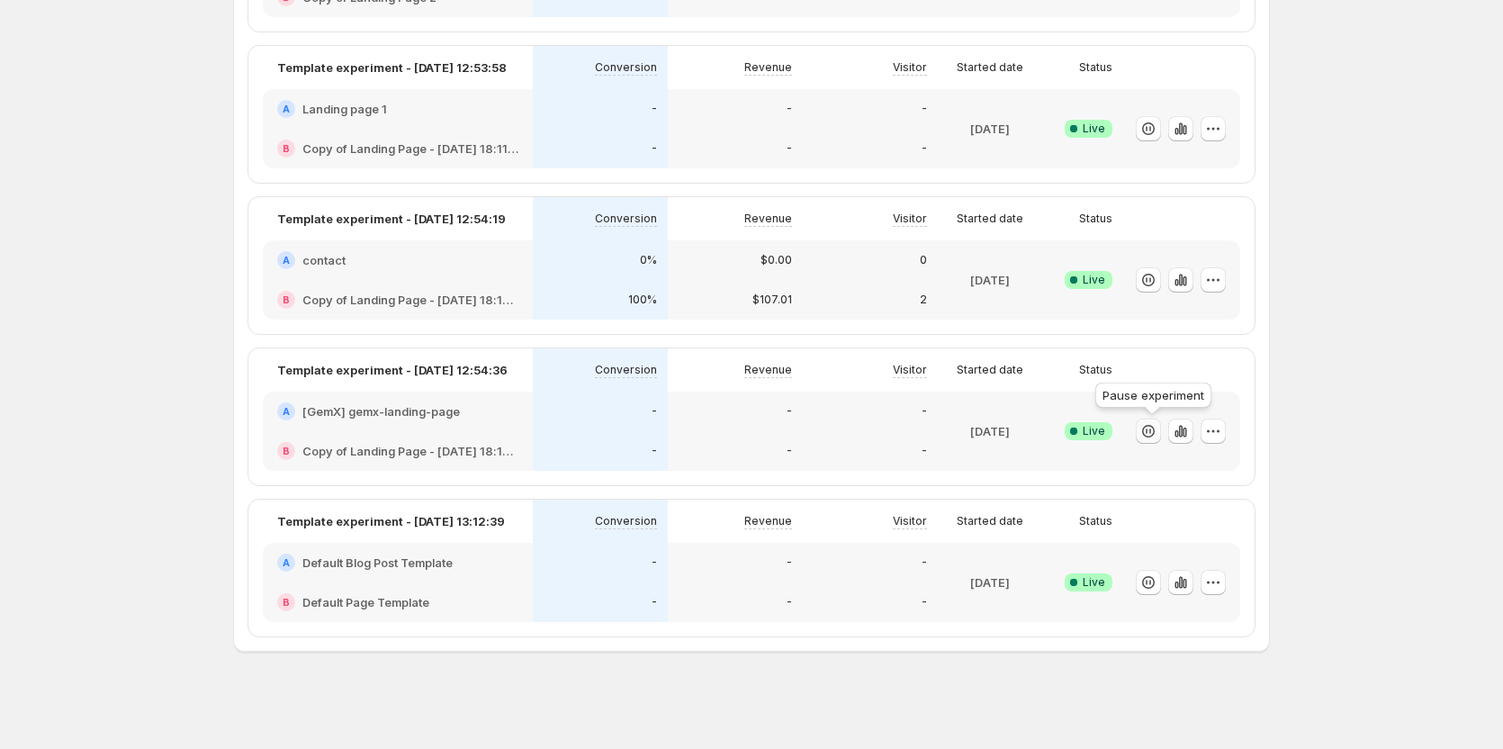
click at [1152, 433] on icon "button" at bounding box center [1148, 431] width 18 height 18
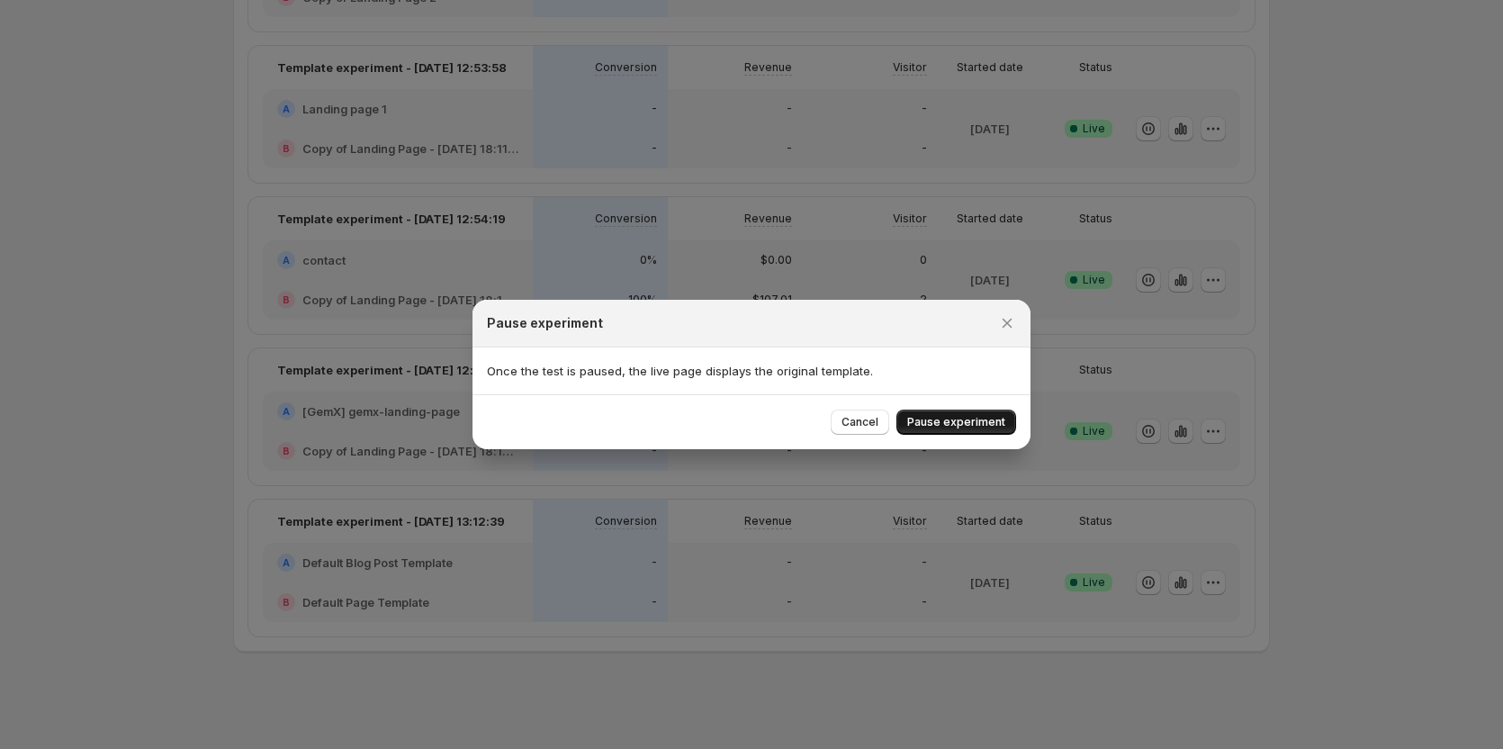
click at [948, 411] on button "Pause experiment" at bounding box center [956, 421] width 120 height 25
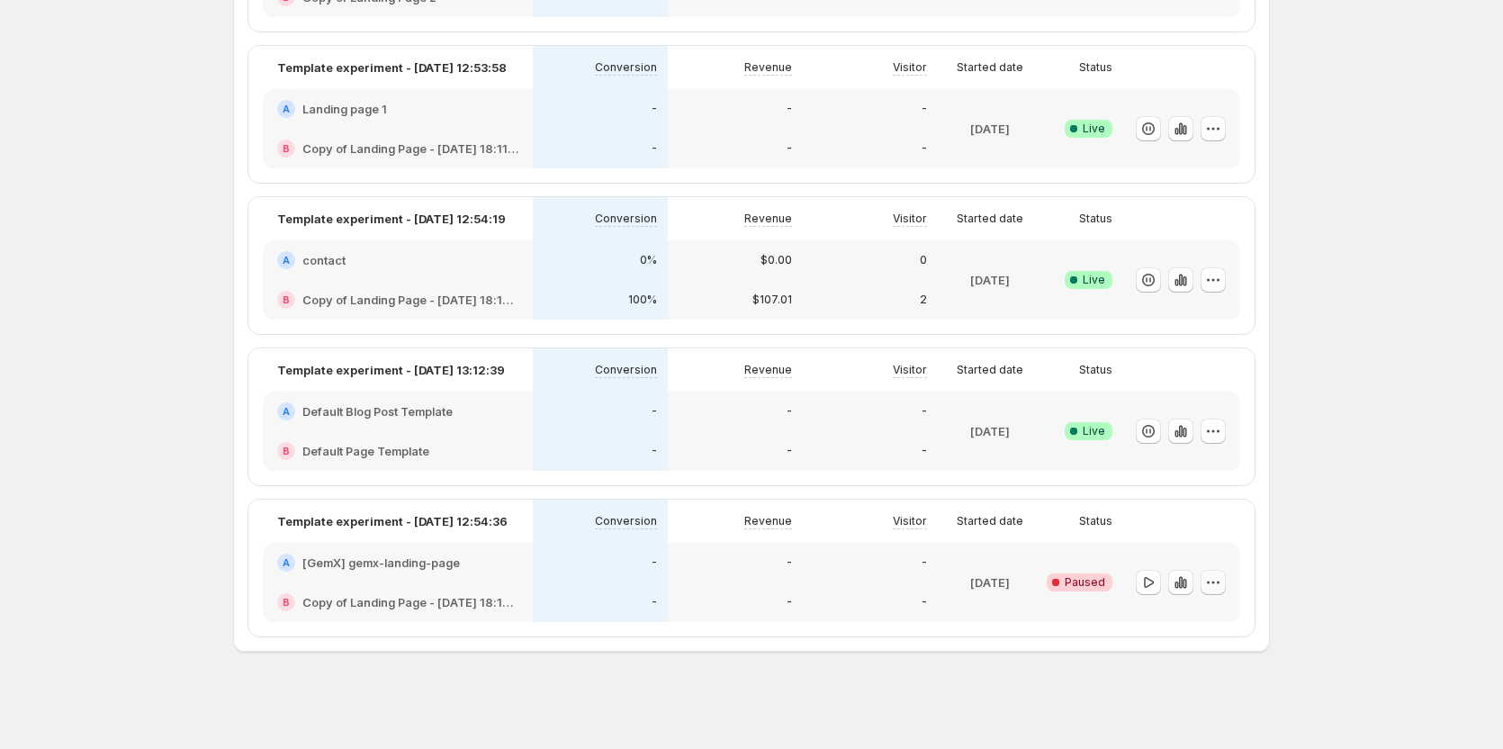
click at [1214, 583] on icon "button" at bounding box center [1213, 582] width 18 height 18
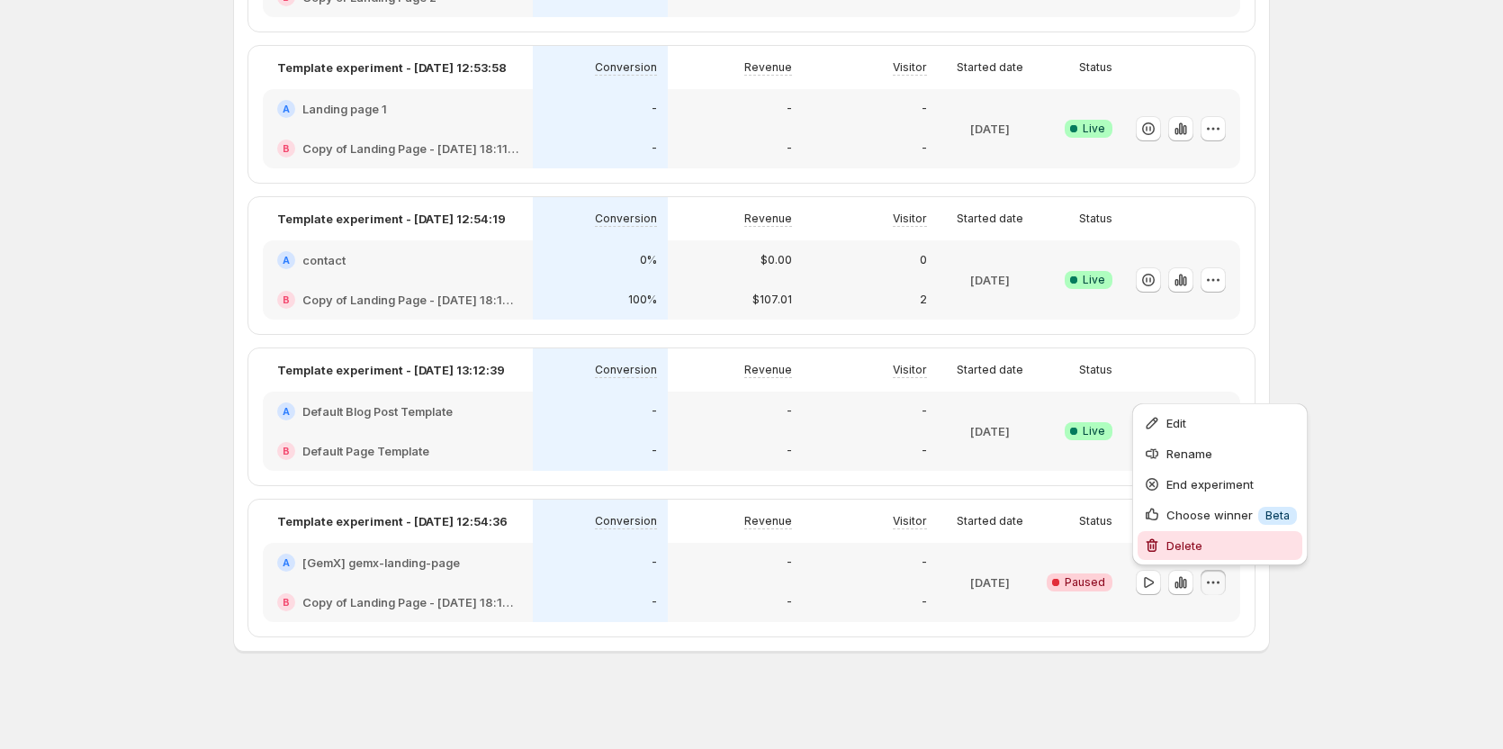
click at [1184, 543] on span "Delete" at bounding box center [1184, 545] width 36 height 14
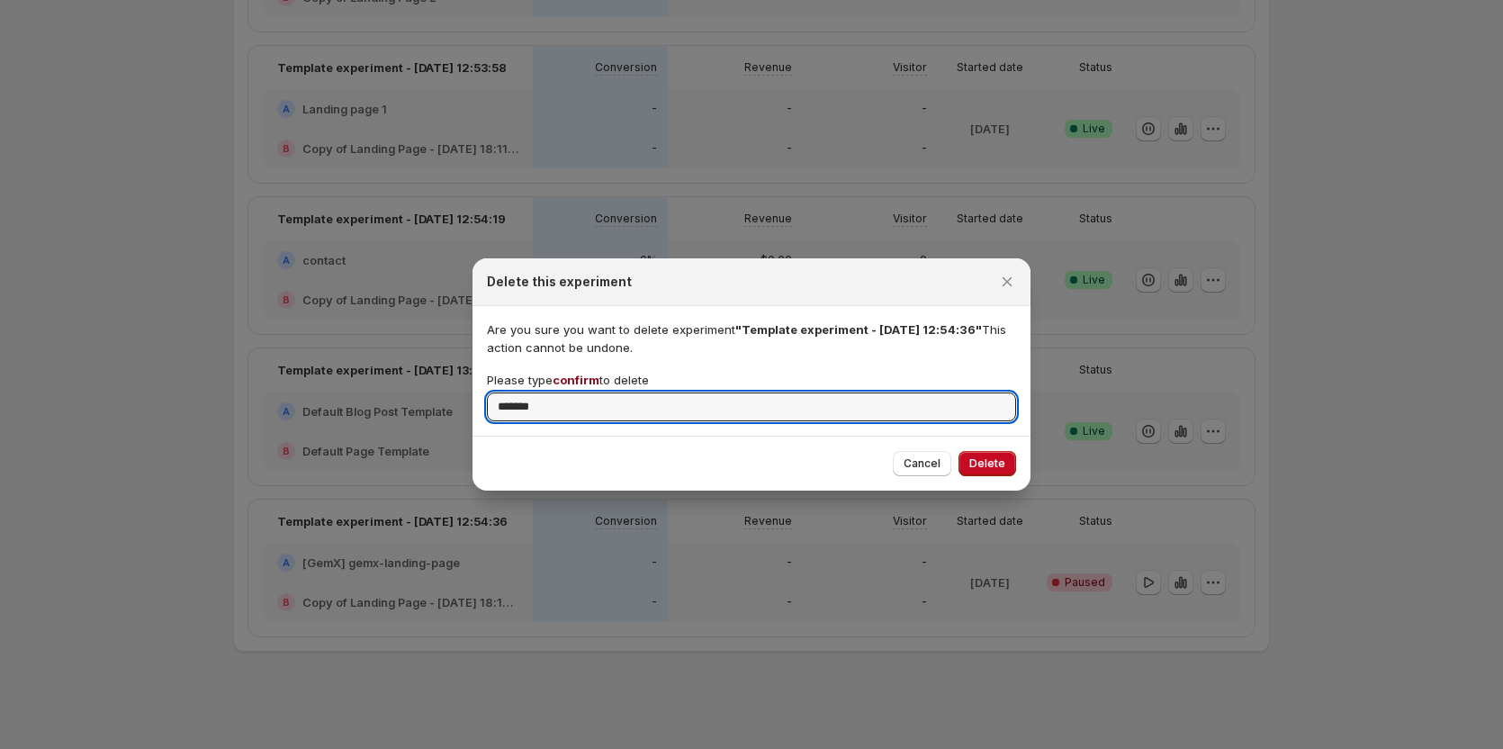
type input "*******"
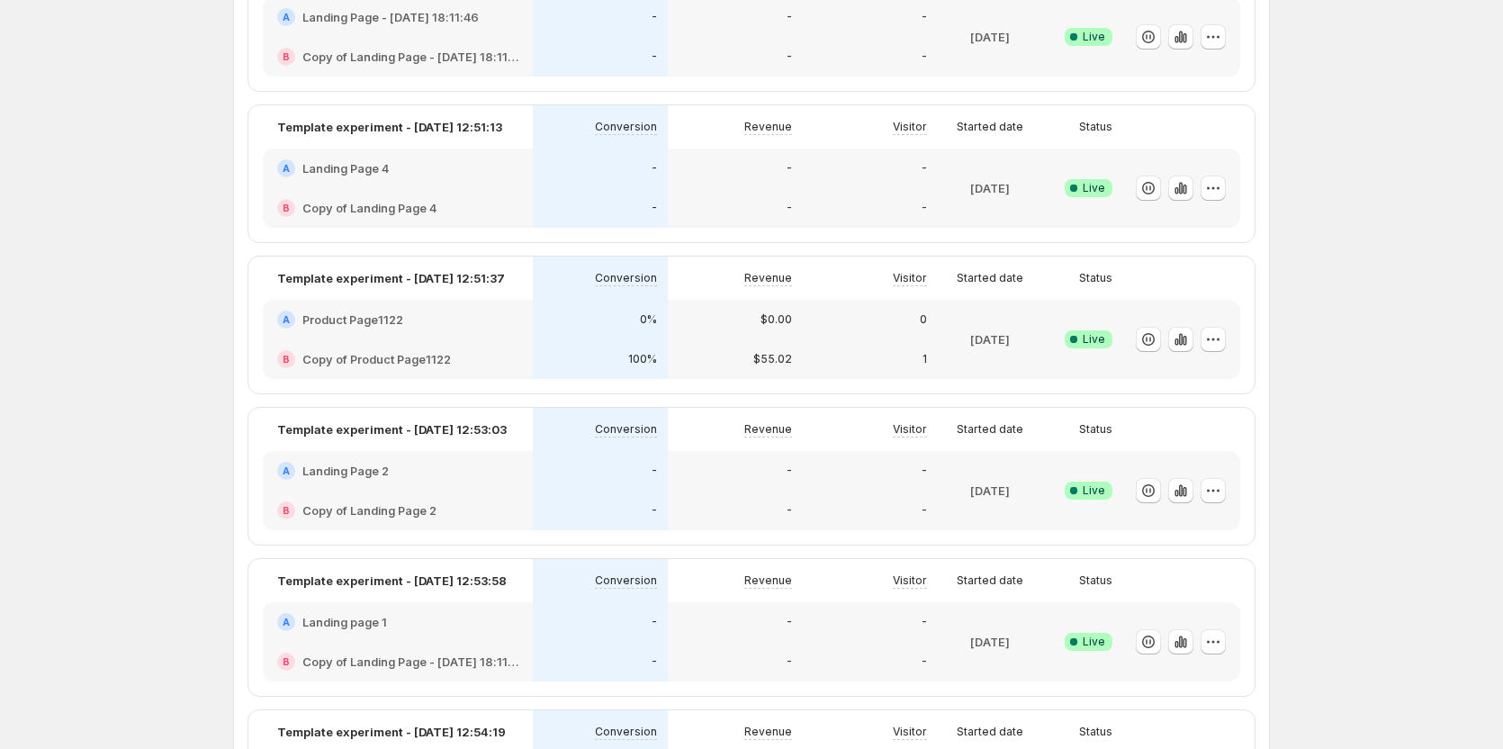
scroll to position [513, 0]
click at [1222, 337] on icon "button" at bounding box center [1213, 337] width 18 height 18
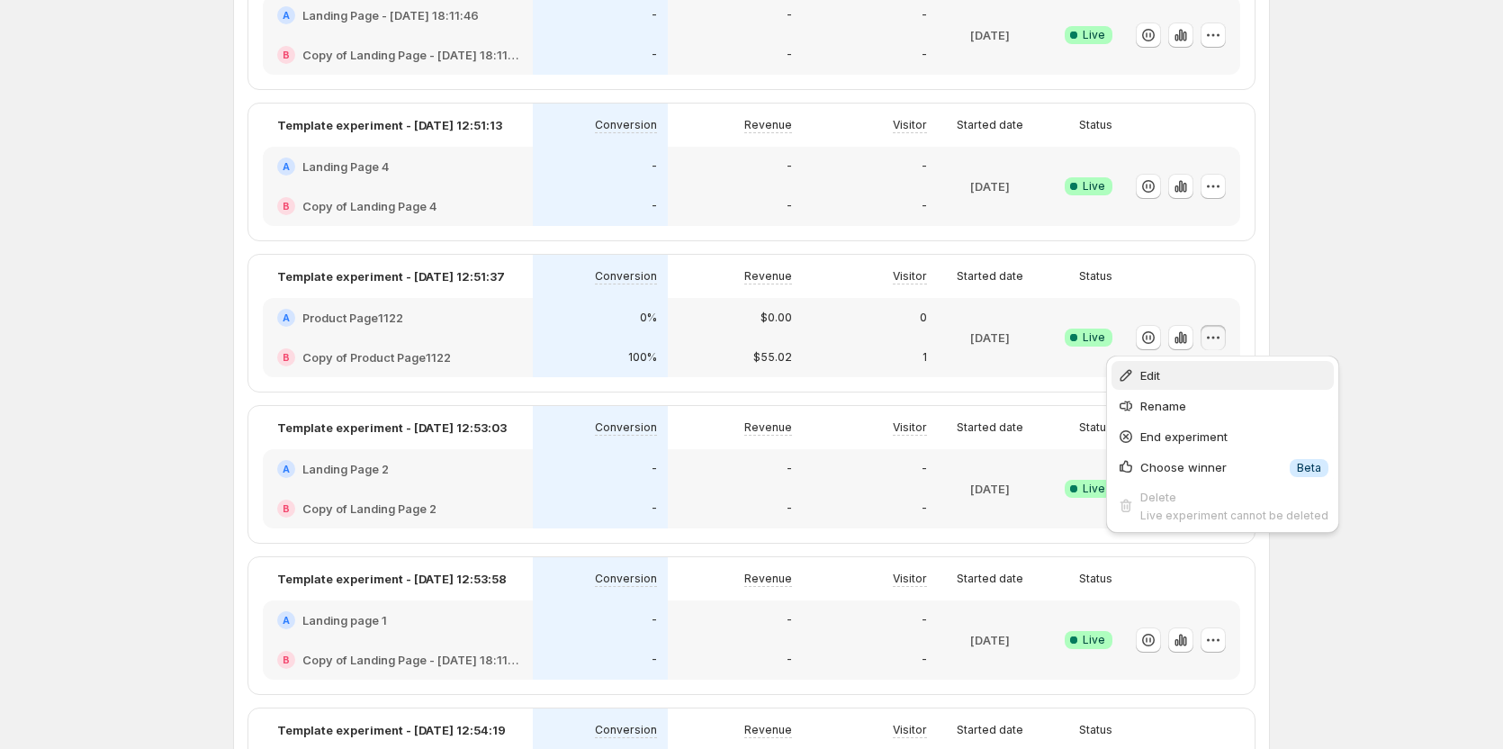
click at [1189, 369] on span "Edit" at bounding box center [1234, 375] width 188 height 18
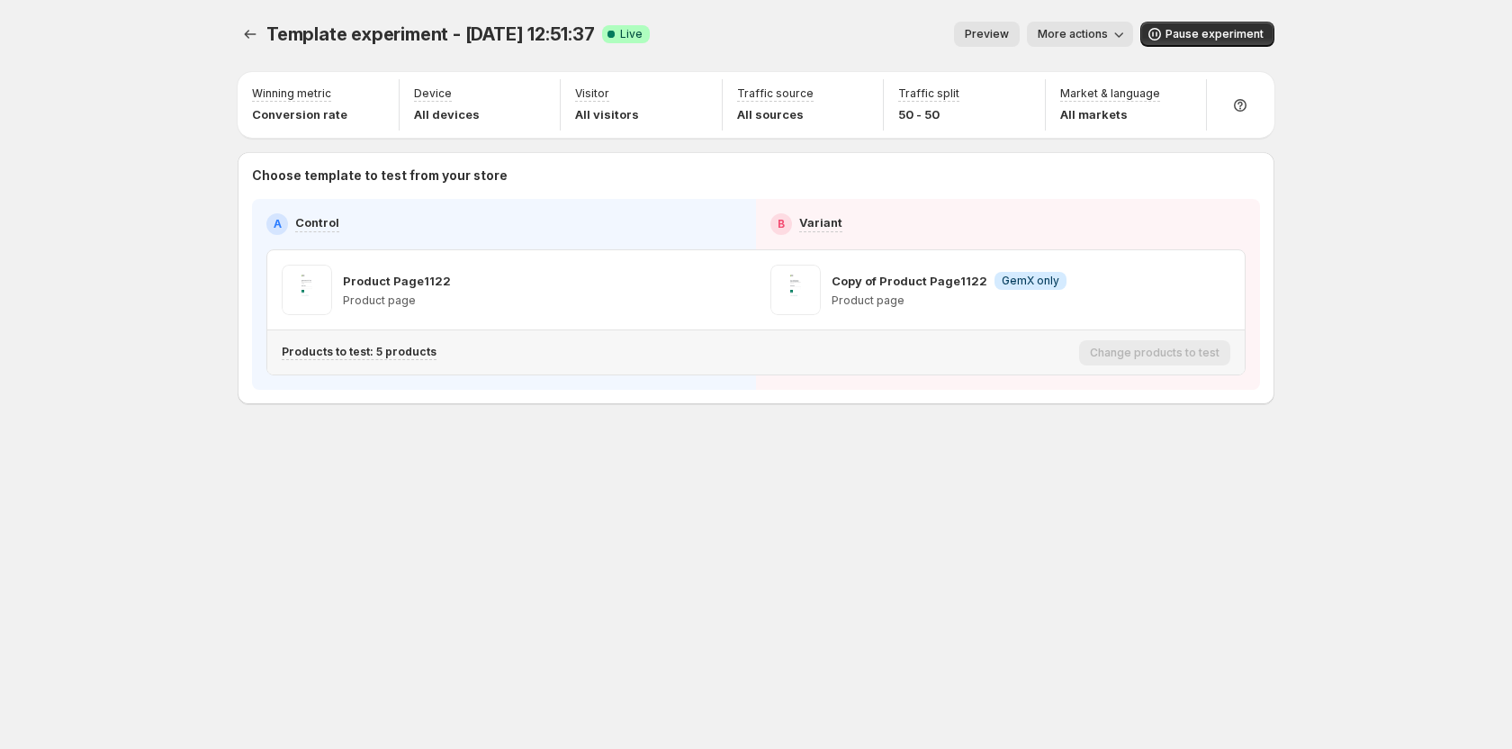
click at [409, 356] on p "Products to test: 5 products" at bounding box center [359, 352] width 155 height 14
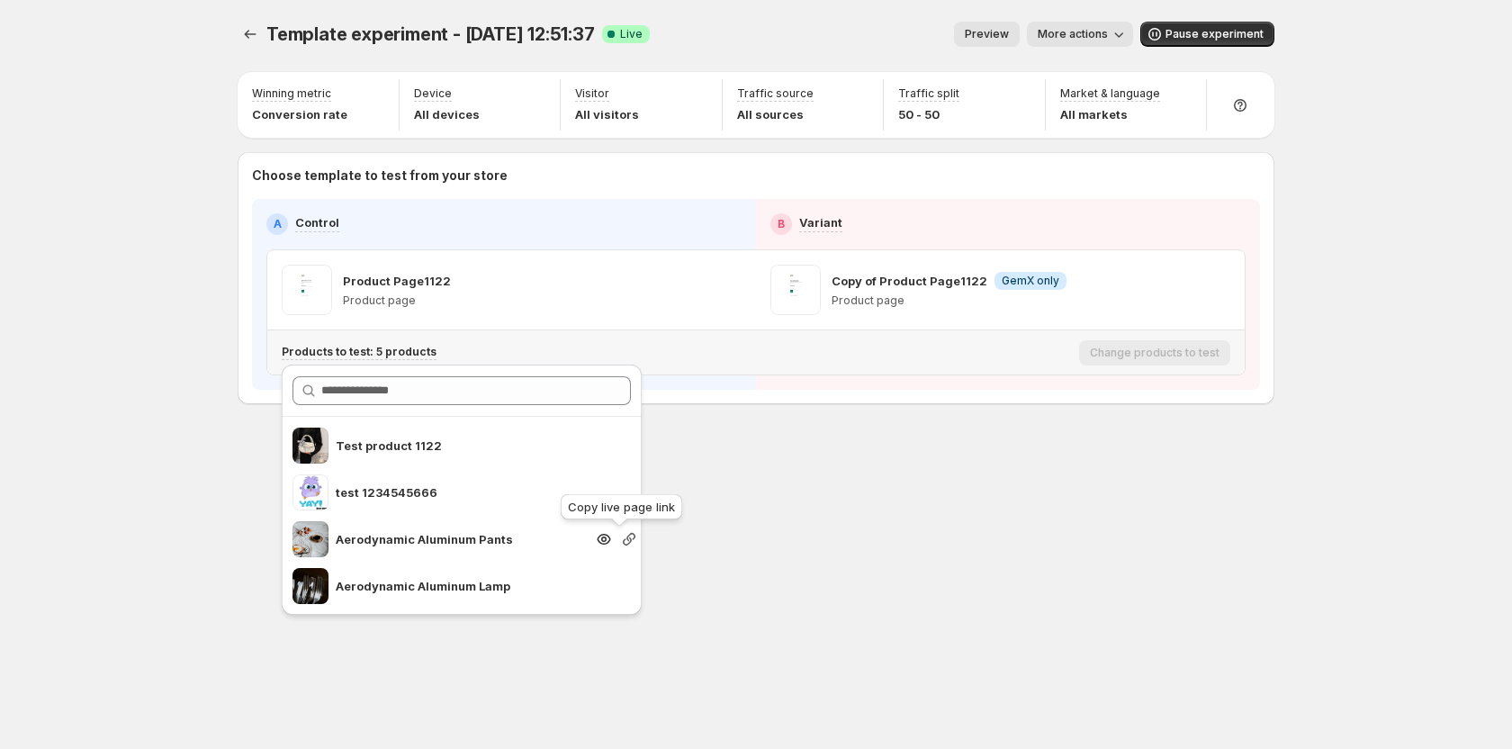
click at [620, 543] on icon "button" at bounding box center [629, 539] width 18 height 18
click at [787, 541] on div "Template experiment - [DATE] 12:51:37. This page is ready Template experiment -…" at bounding box center [756, 374] width 1080 height 749
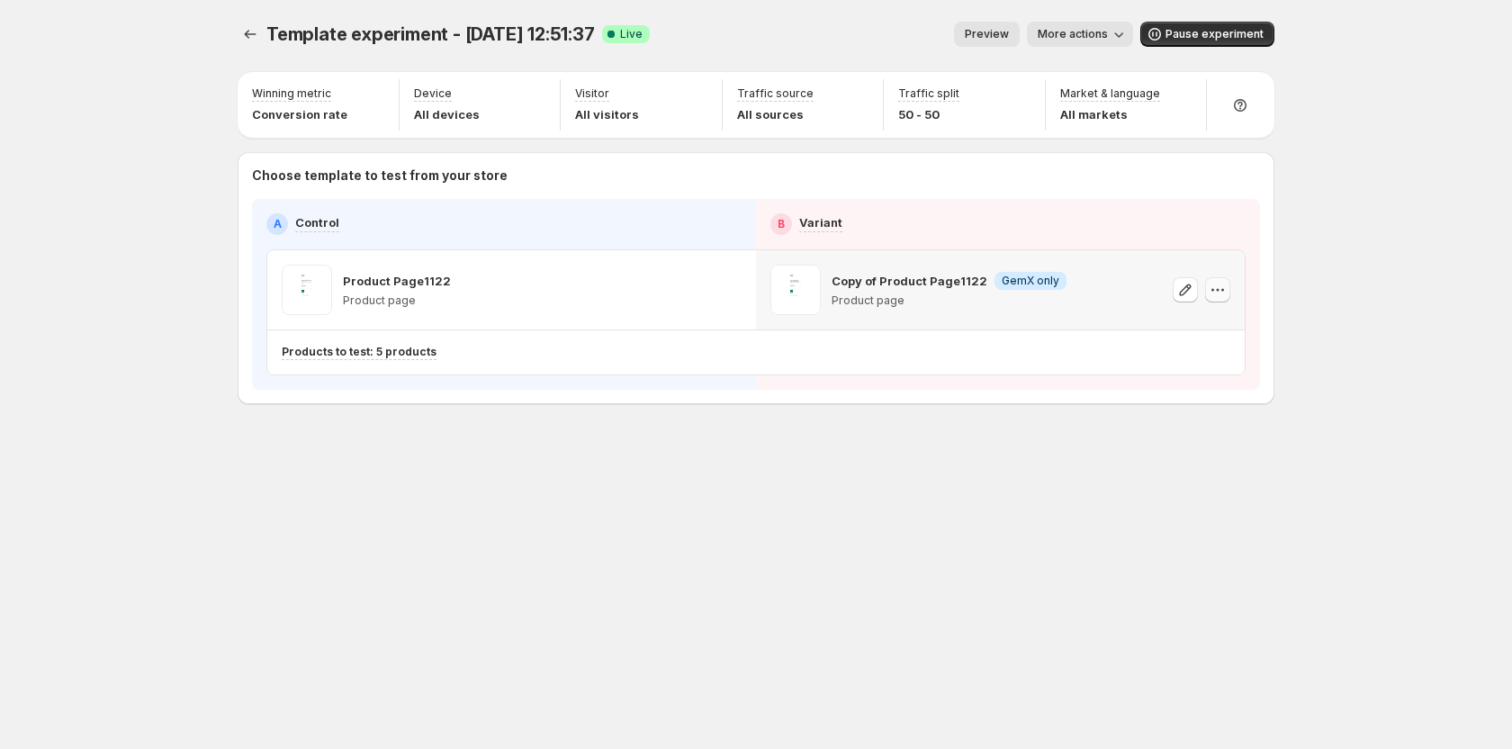
click at [1218, 289] on icon "button" at bounding box center [1217, 290] width 18 height 18
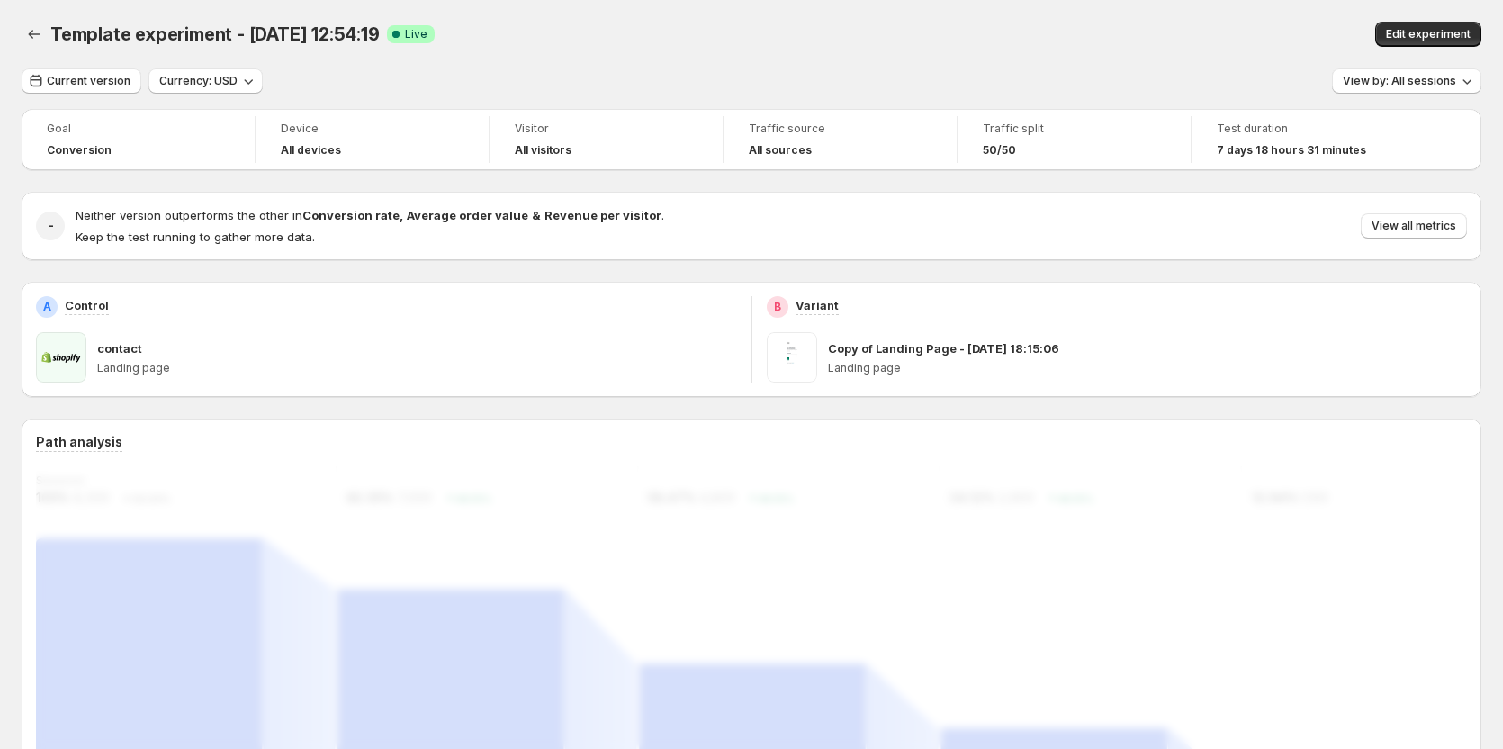
drag, startPoint x: 239, startPoint y: 31, endPoint x: 380, endPoint y: 31, distance: 140.4
click at [380, 31] on div "Template experiment - Sep 17, 12:54:19 Success Complete Live" at bounding box center [471, 34] width 843 height 25
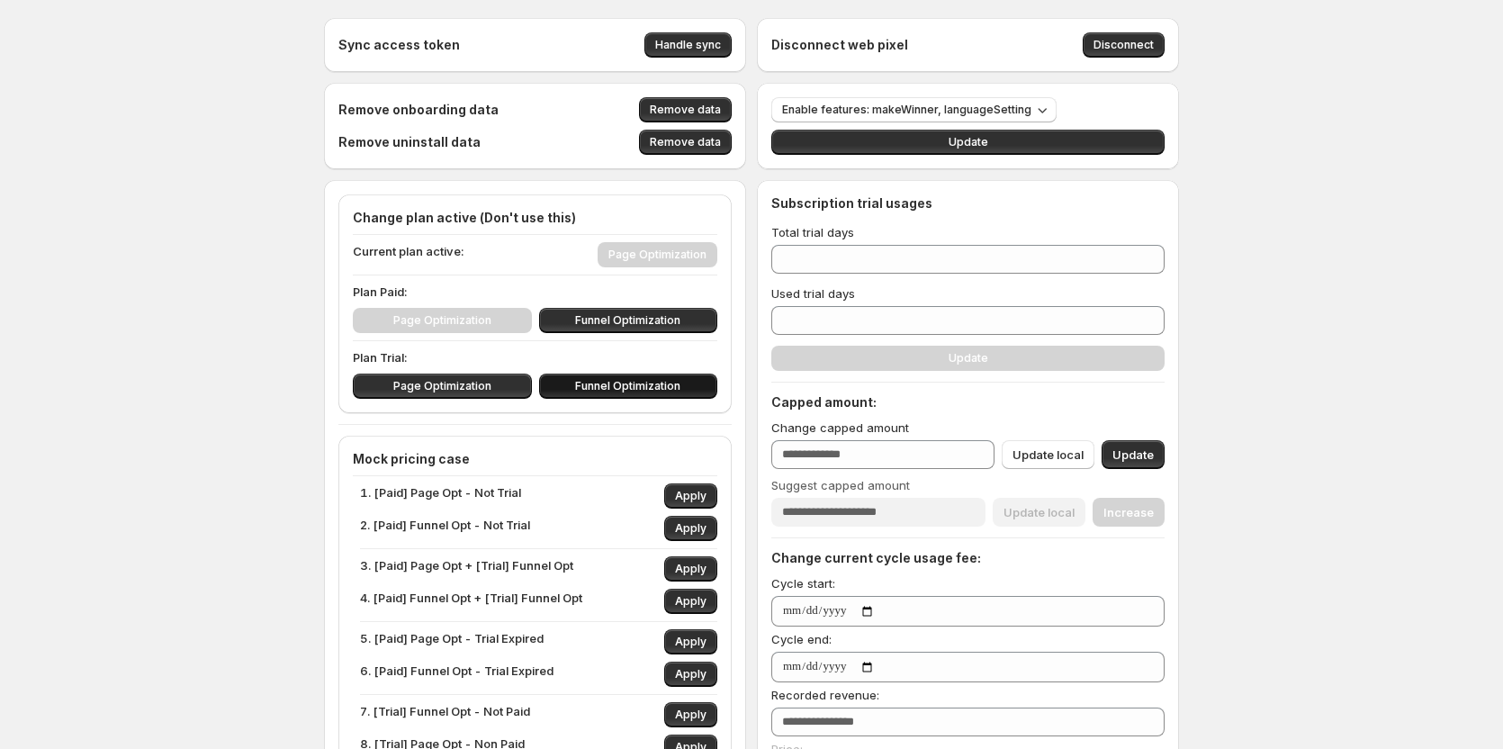
click at [628, 378] on button "Funnel Optimization" at bounding box center [628, 385] width 179 height 25
type input "**"
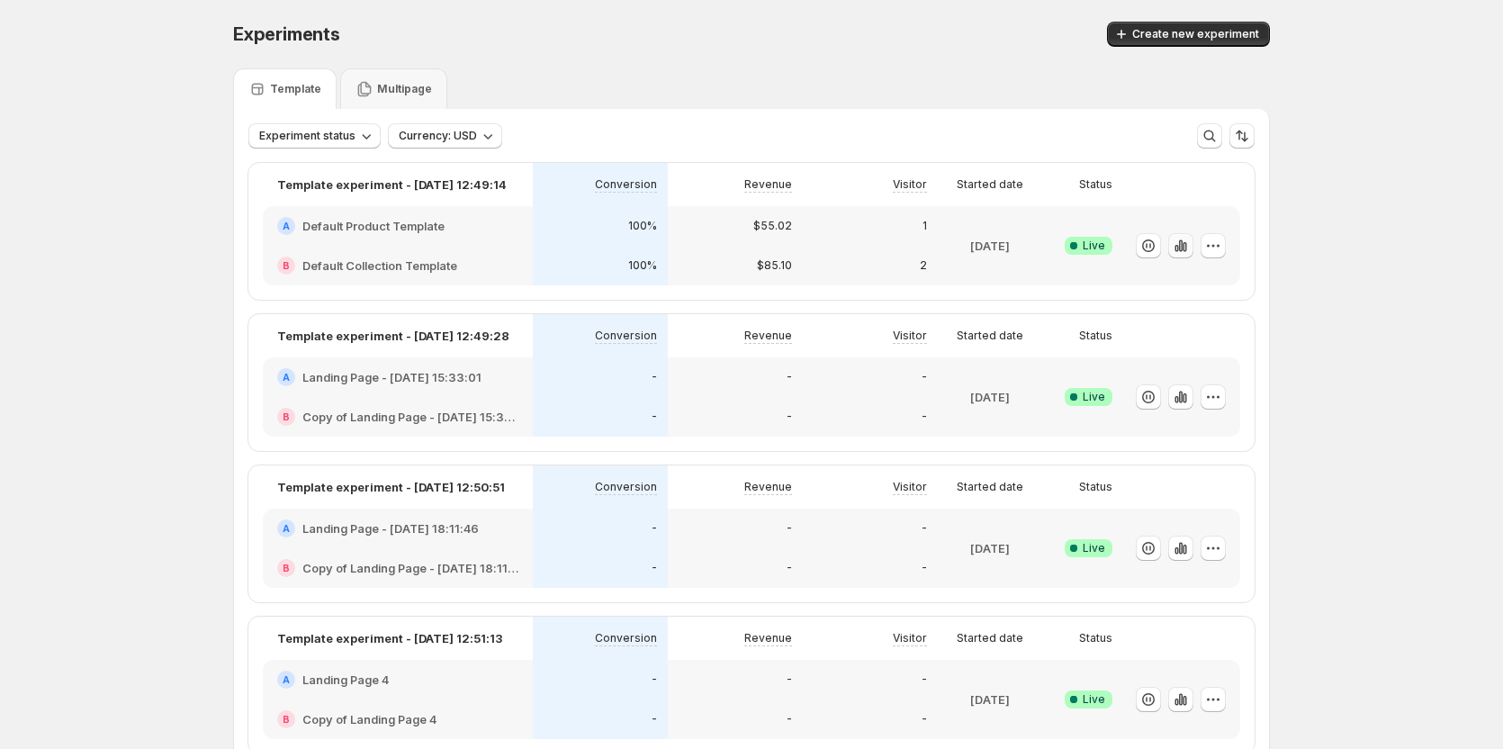
click at [1186, 245] on icon "button" at bounding box center [1184, 247] width 4 height 10
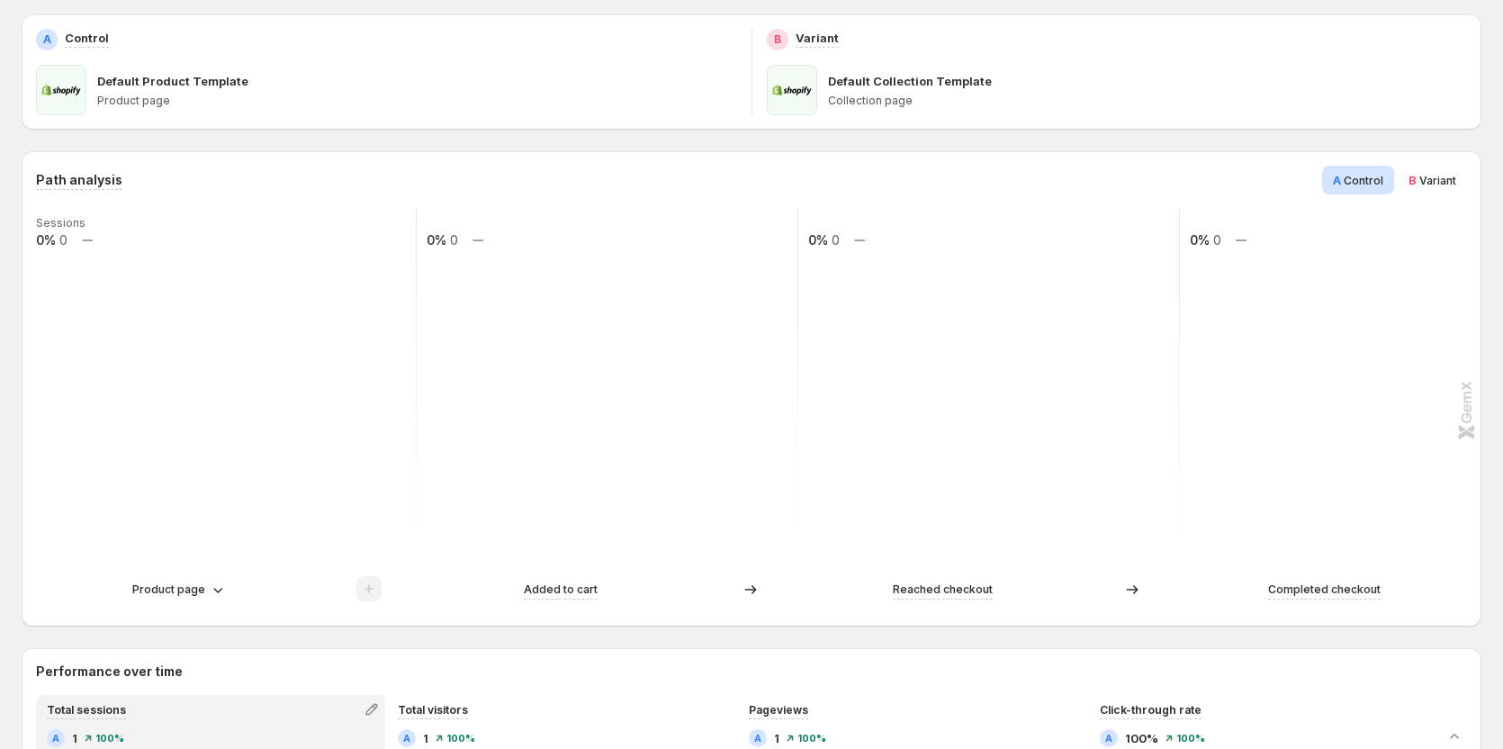
scroll to position [270, 0]
click at [179, 581] on p "Product page" at bounding box center [168, 587] width 73 height 18
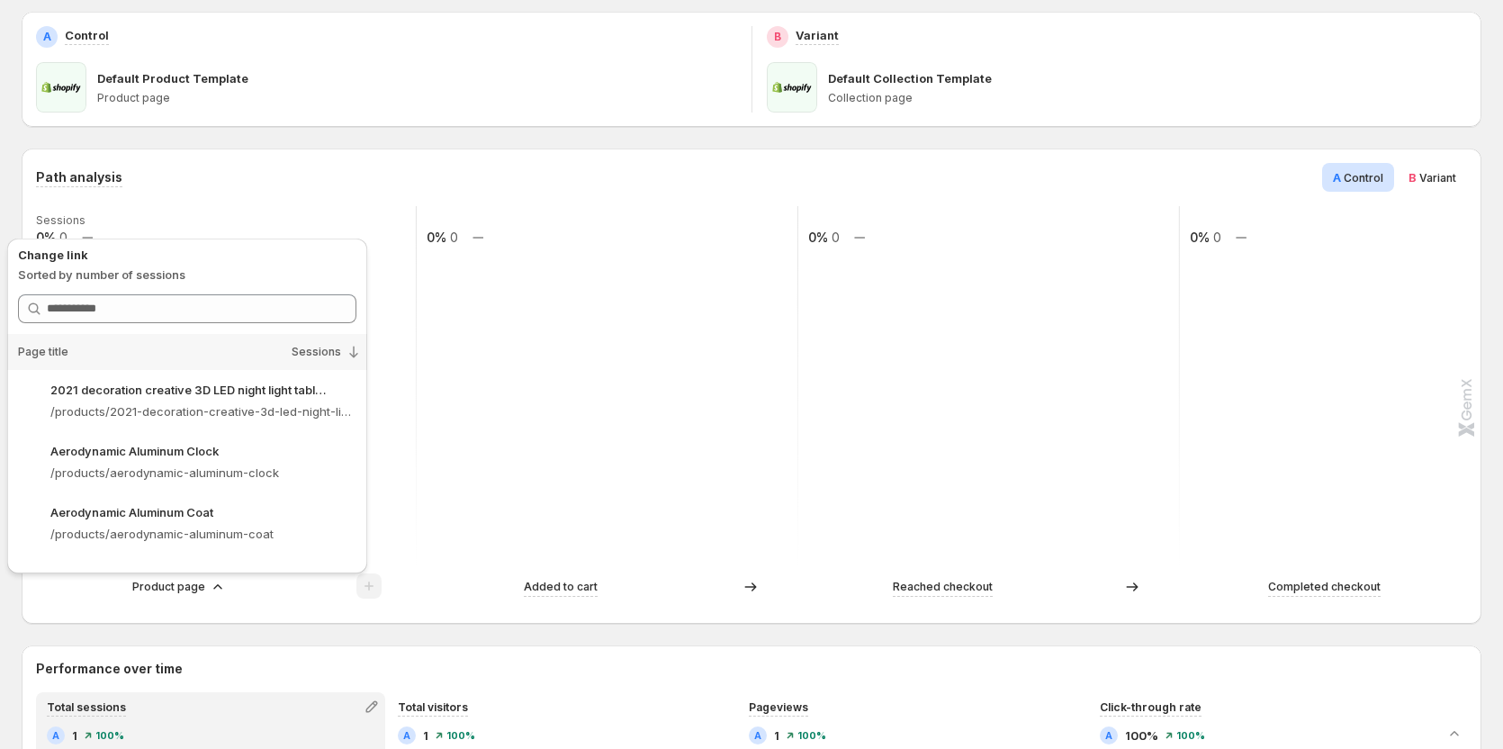
click at [1435, 183] on span "Variant" at bounding box center [1437, 177] width 37 height 13
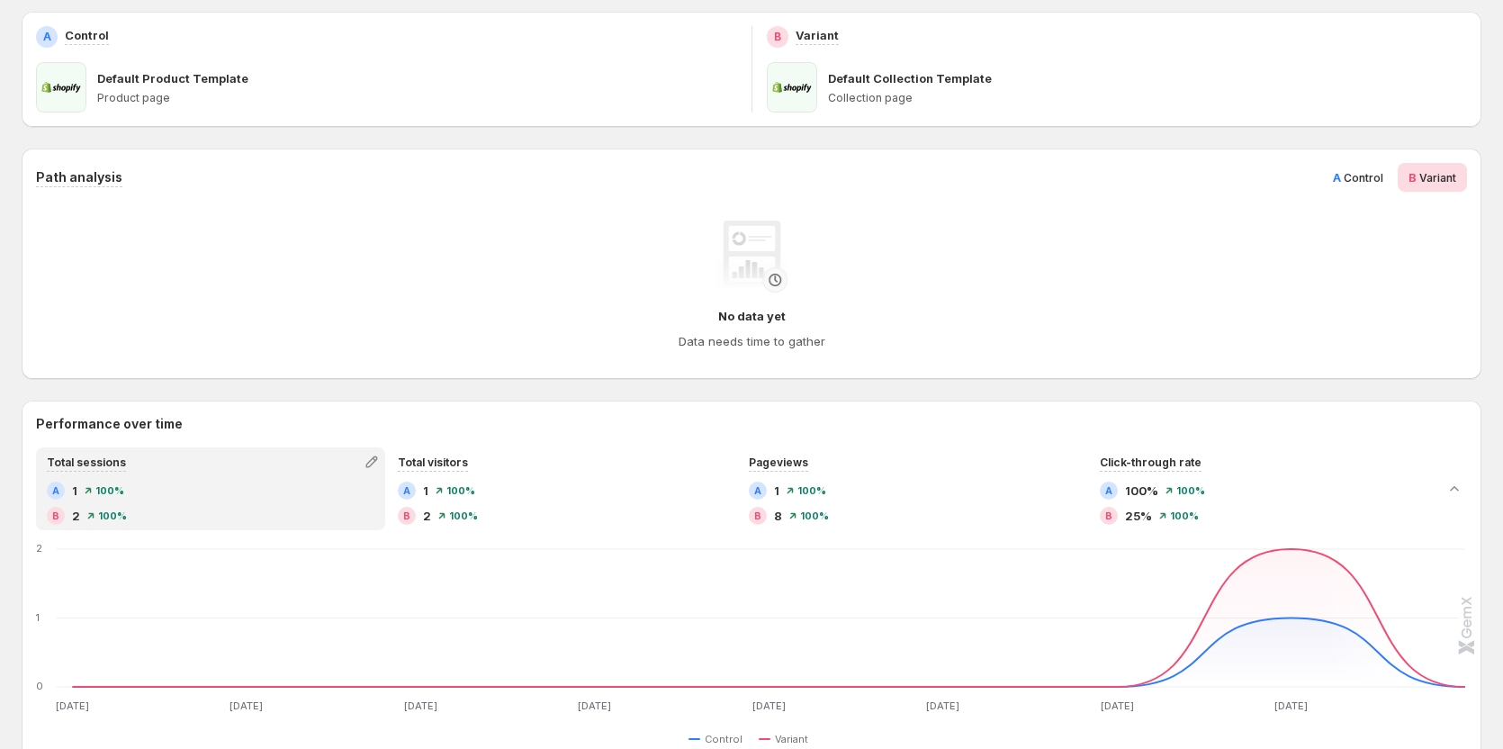
click at [1360, 172] on span "Control" at bounding box center [1363, 177] width 40 height 13
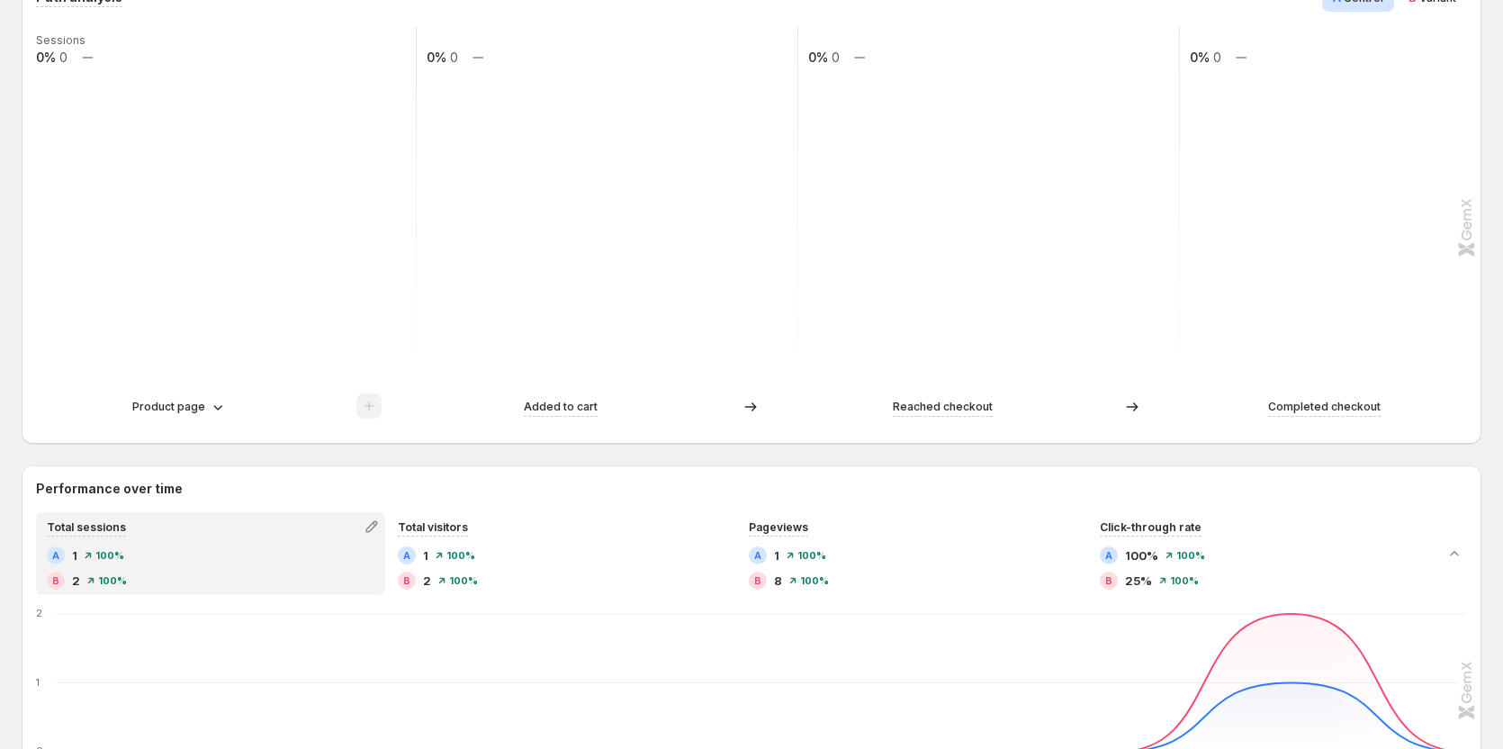
scroll to position [360, 0]
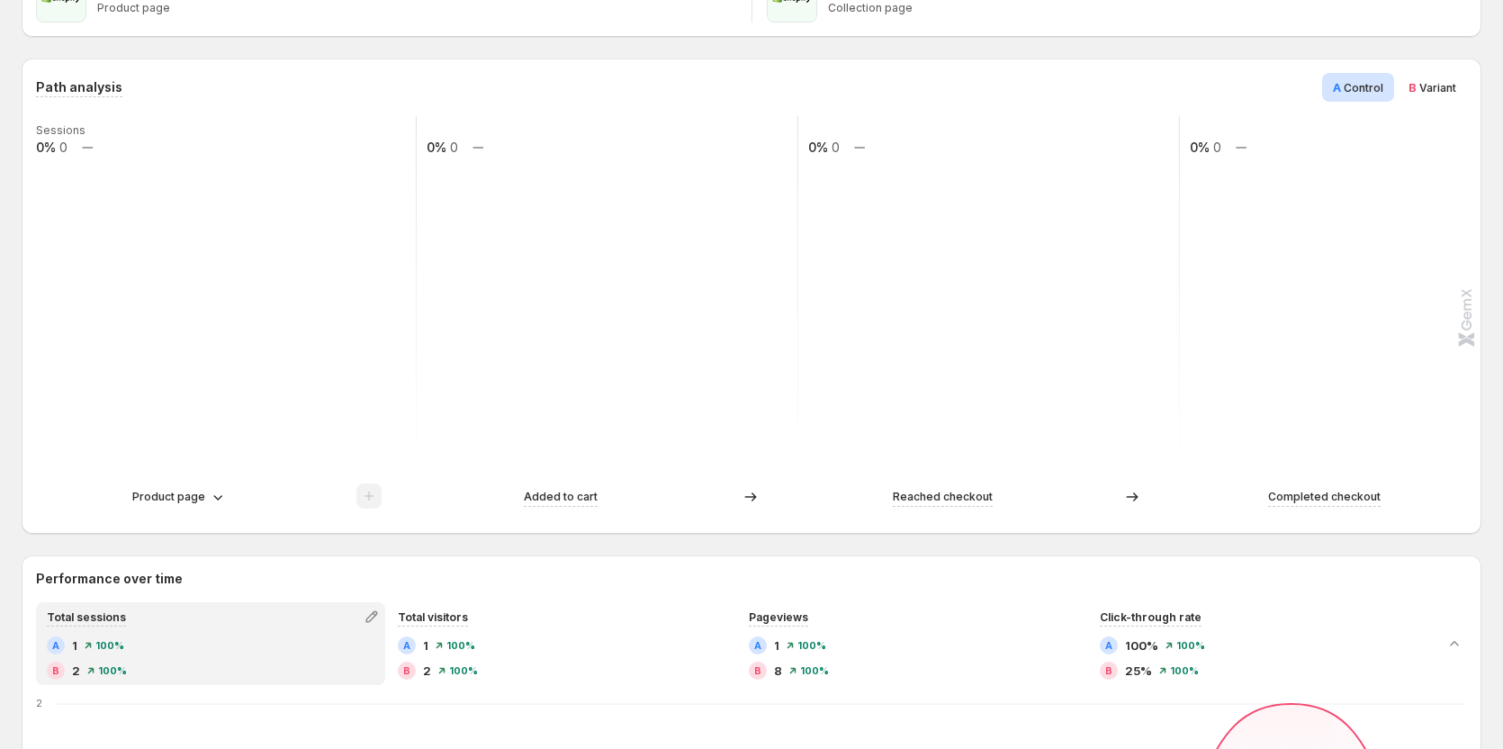
click at [1427, 85] on span "Variant" at bounding box center [1437, 87] width 37 height 13
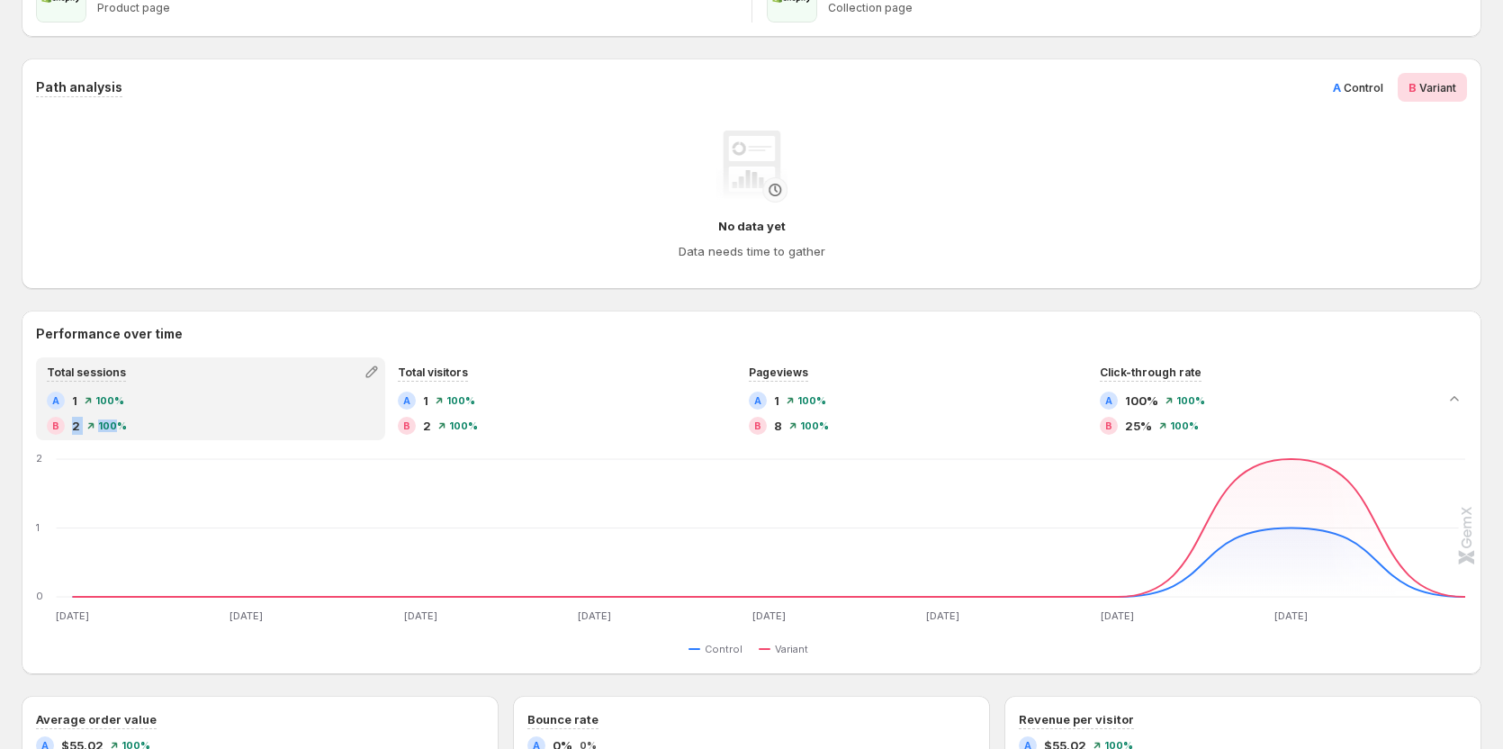
drag, startPoint x: 69, startPoint y: 427, endPoint x: 91, endPoint y: 433, distance: 22.5
click at [110, 432] on div "B 2 100%" at bounding box center [211, 426] width 328 height 18
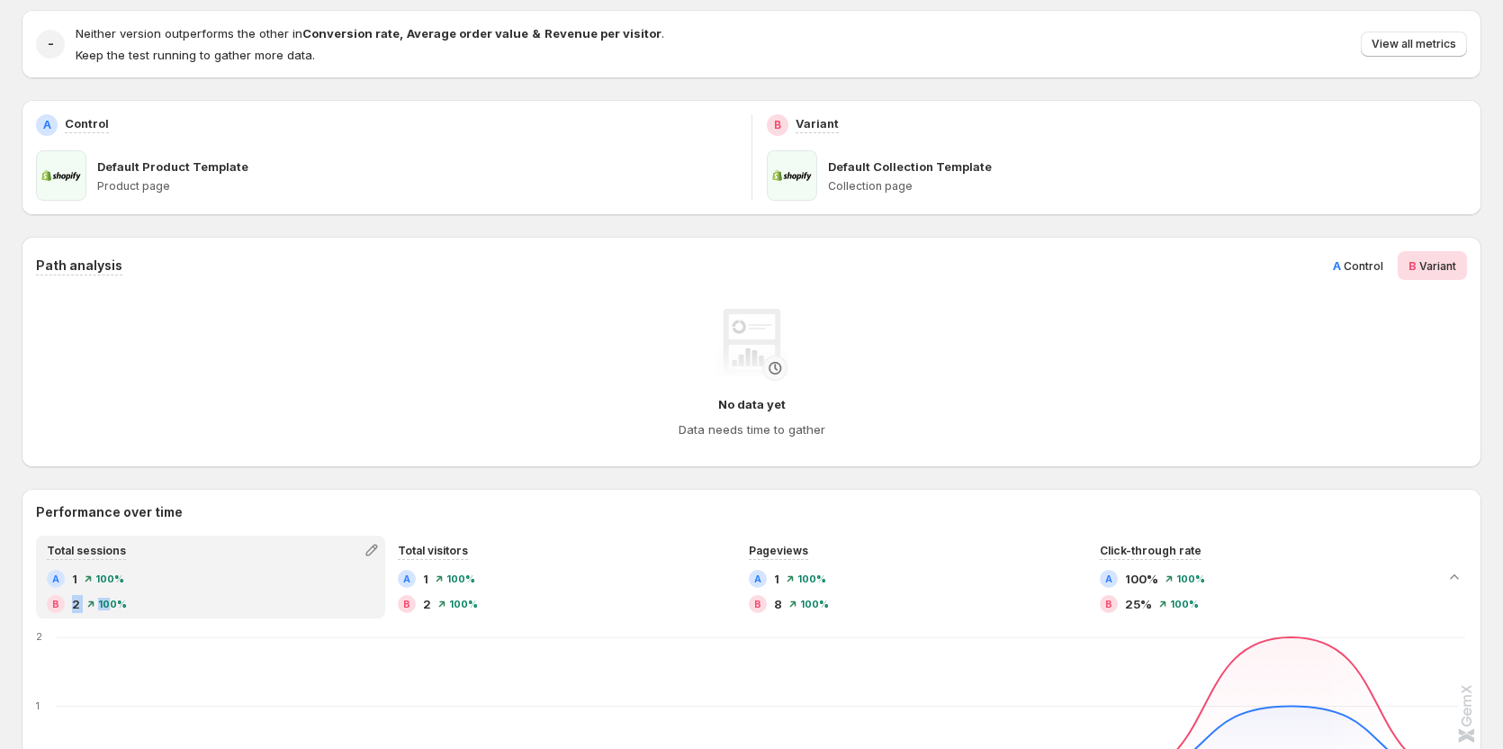
scroll to position [180, 0]
click at [725, 407] on h4 "No data yet" at bounding box center [751, 406] width 67 height 18
click at [1341, 263] on span "A" at bounding box center [1337, 267] width 8 height 14
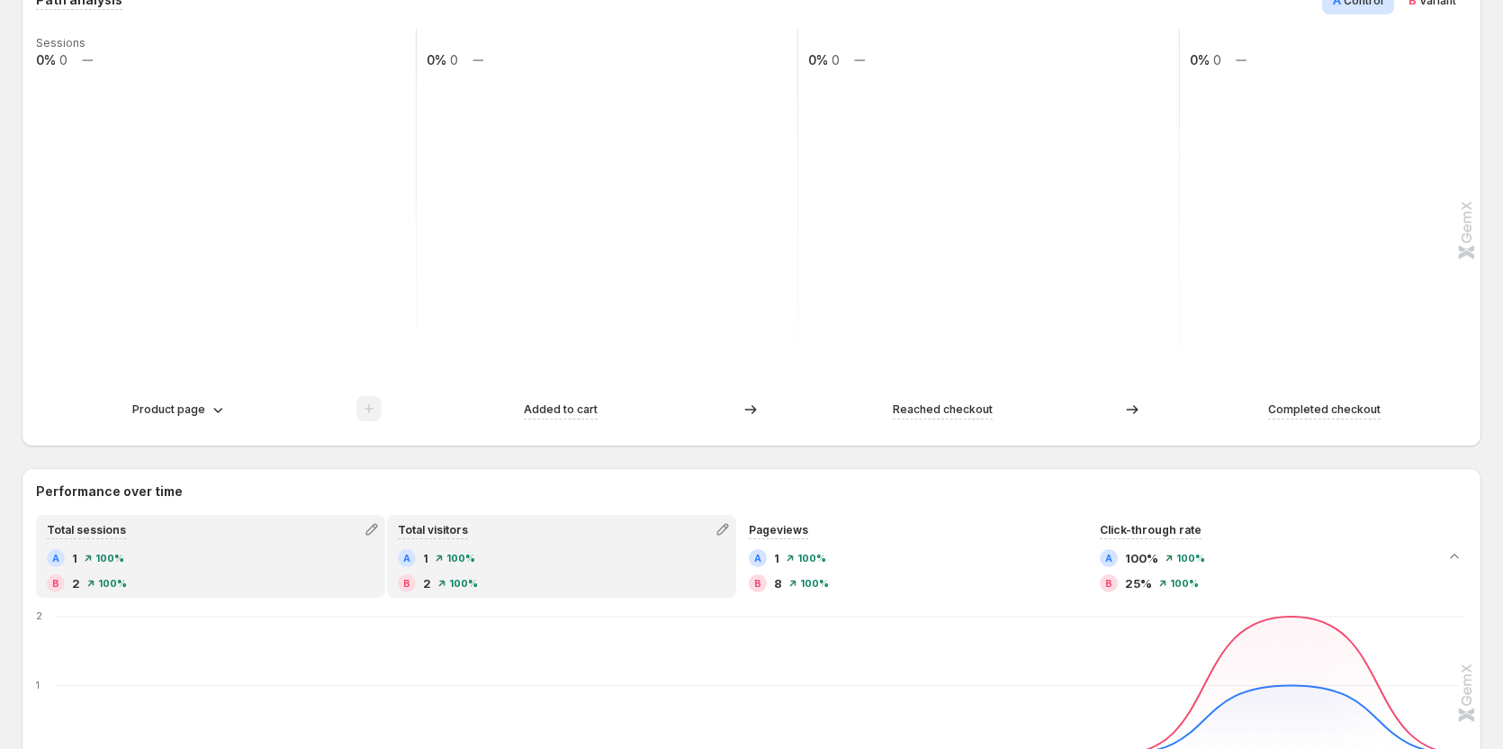
scroll to position [450, 0]
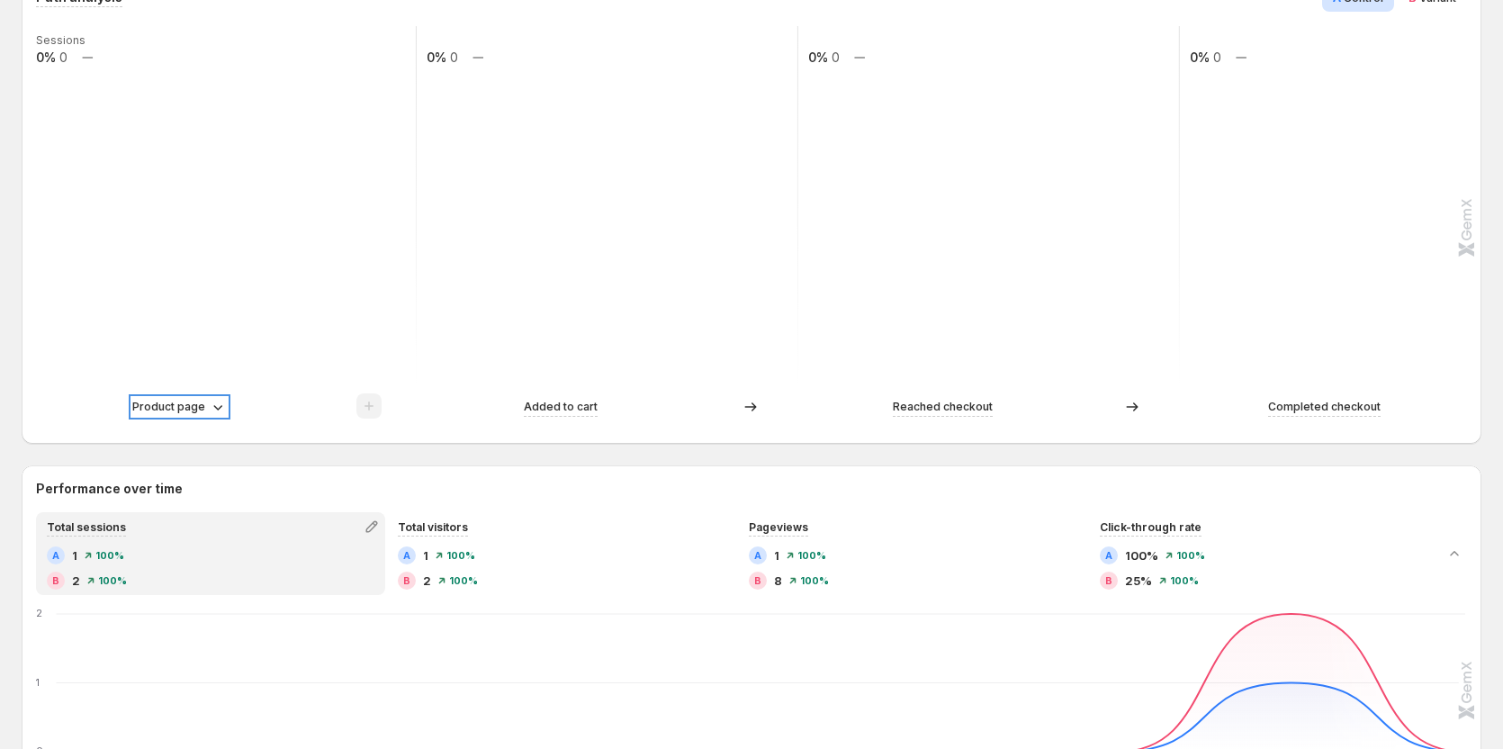
click at [202, 403] on p "Product page" at bounding box center [168, 407] width 73 height 18
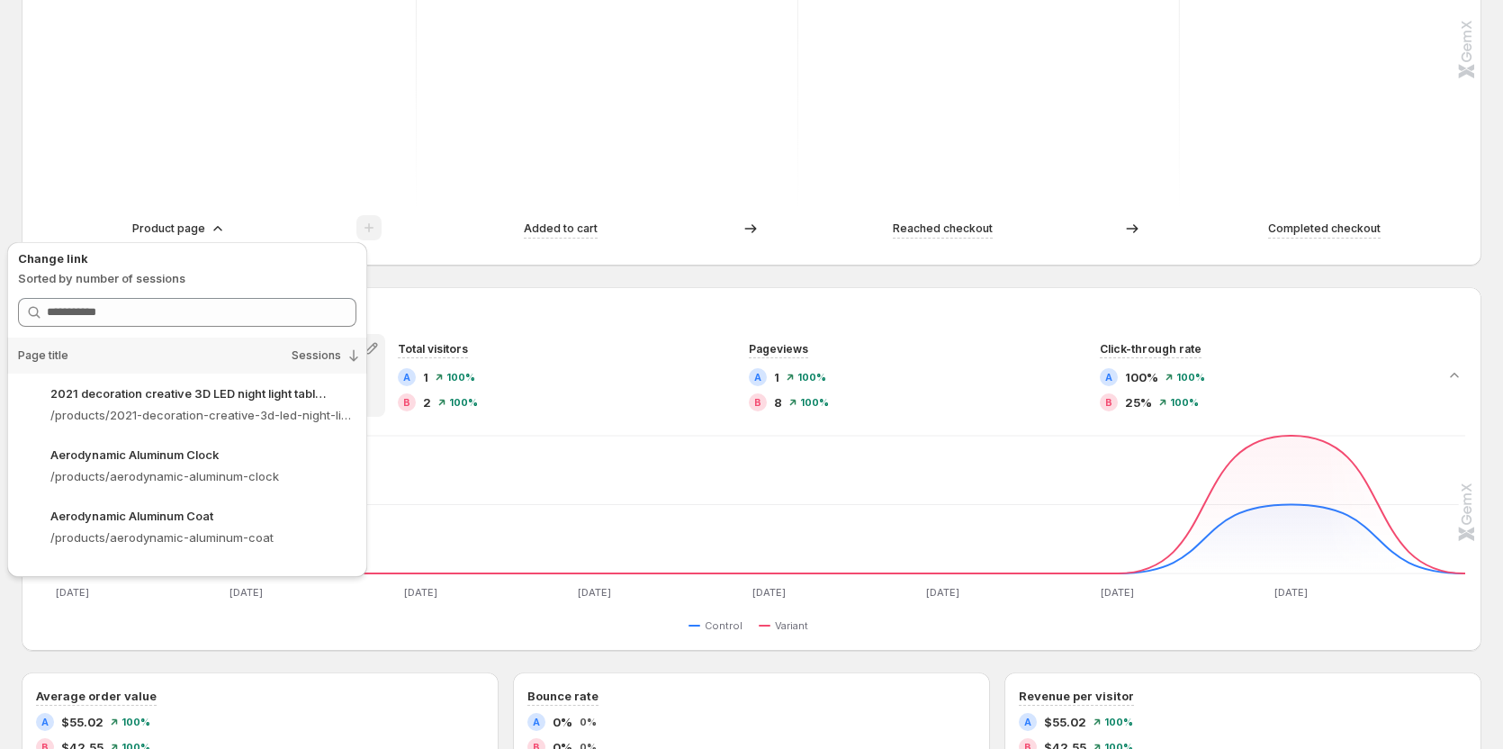
scroll to position [630, 0]
click at [202, 453] on p "Aerodynamic Aluminum Clock" at bounding box center [134, 453] width 168 height 18
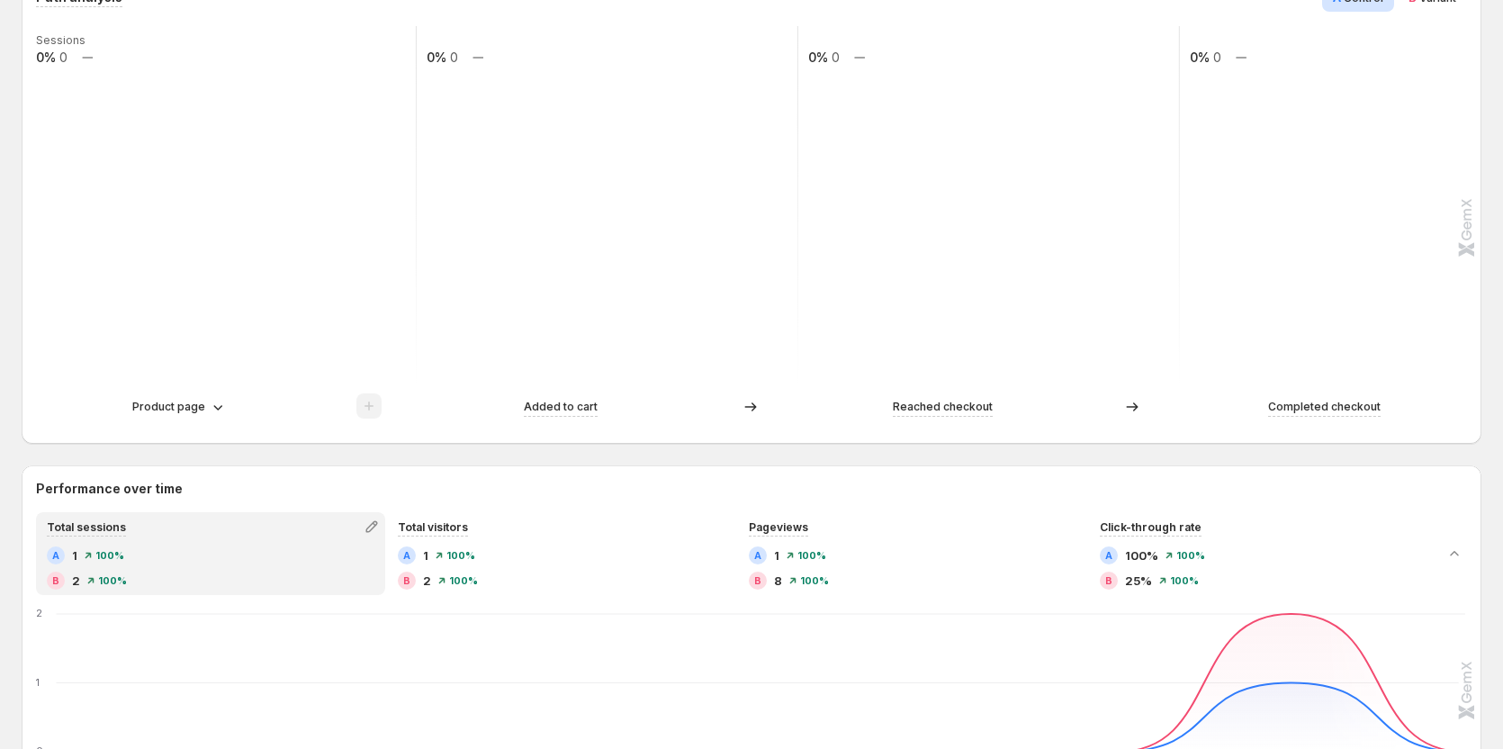
scroll to position [360, 0]
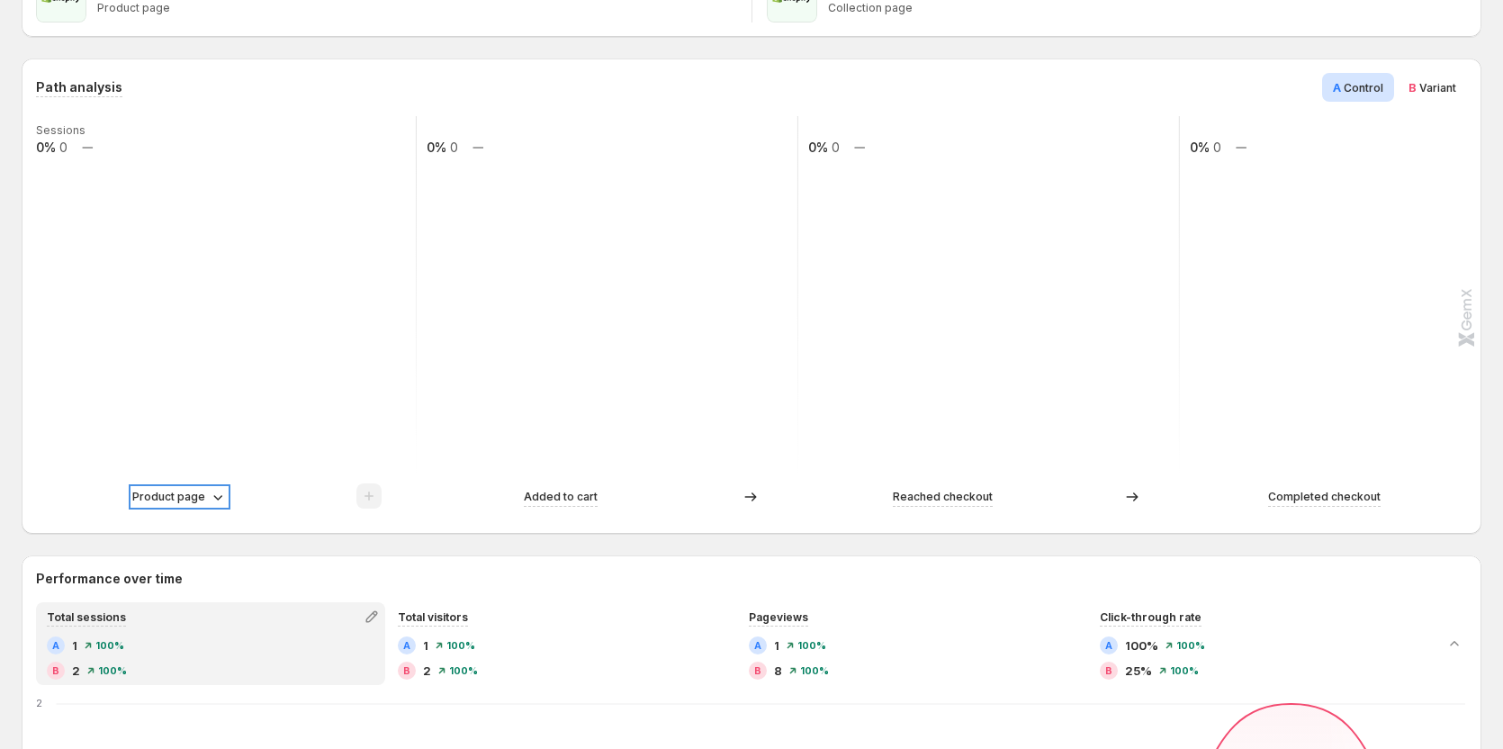
click at [203, 498] on p "Product page" at bounding box center [168, 497] width 73 height 18
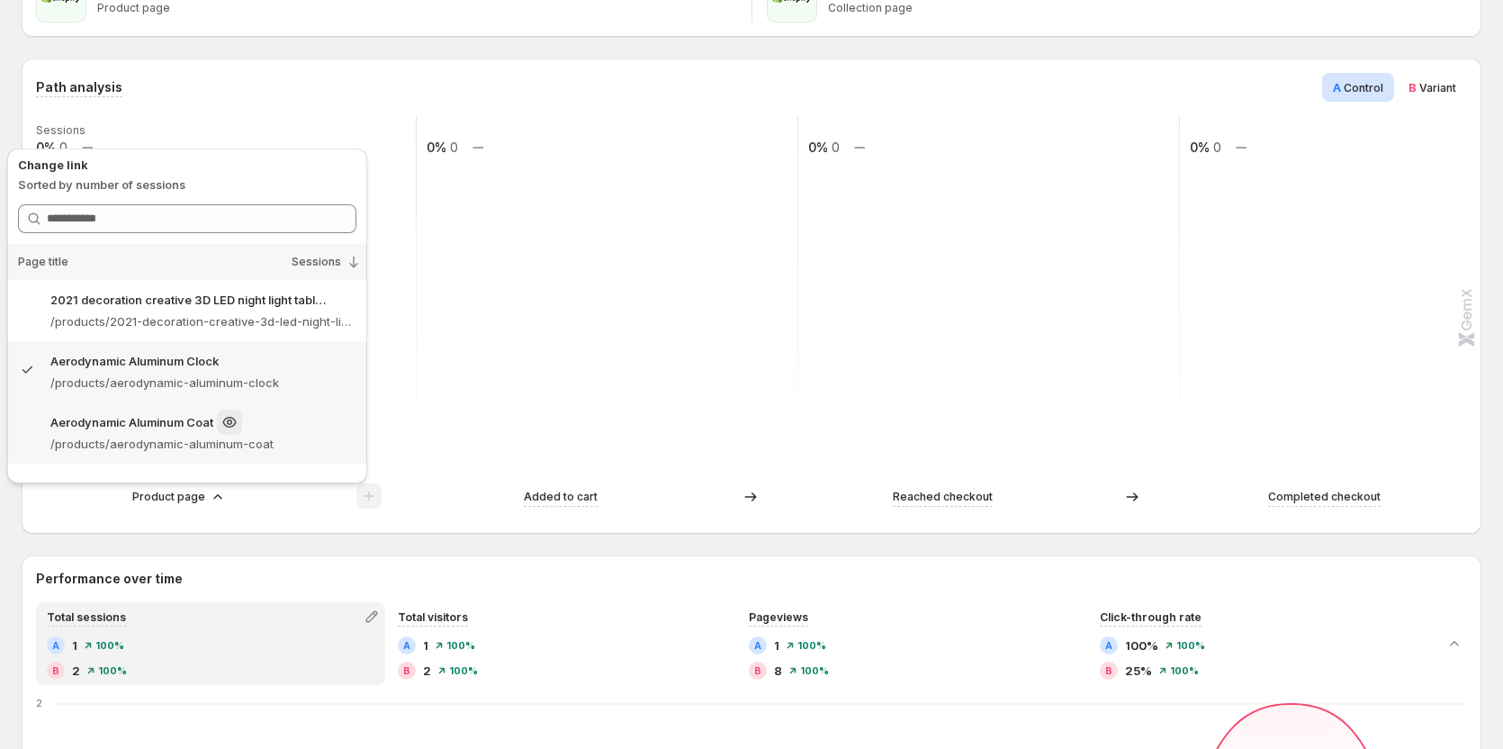
click at [175, 434] on div "Aerodynamic Aluminum Coat" at bounding box center [203, 421] width 306 height 25
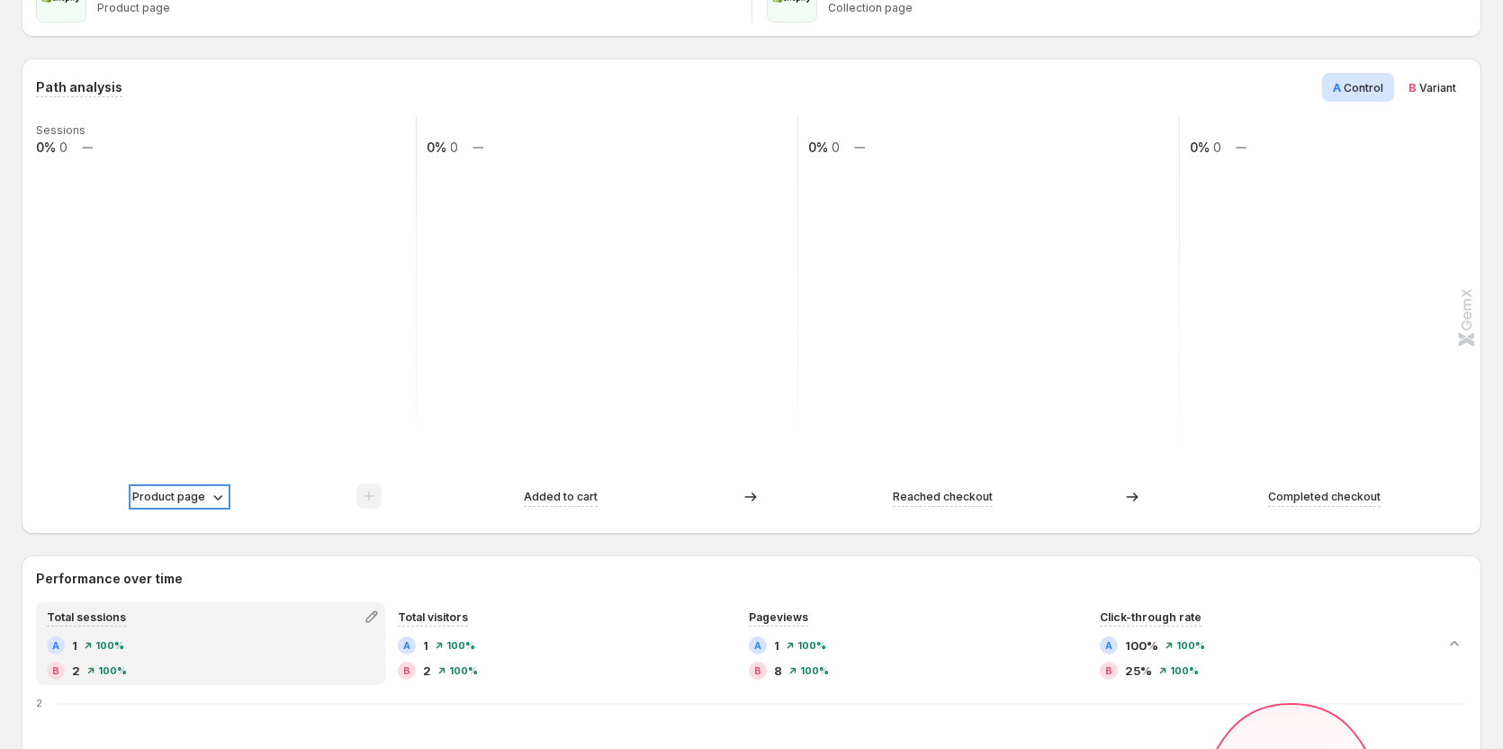
click at [196, 505] on p "Product page" at bounding box center [168, 497] width 73 height 18
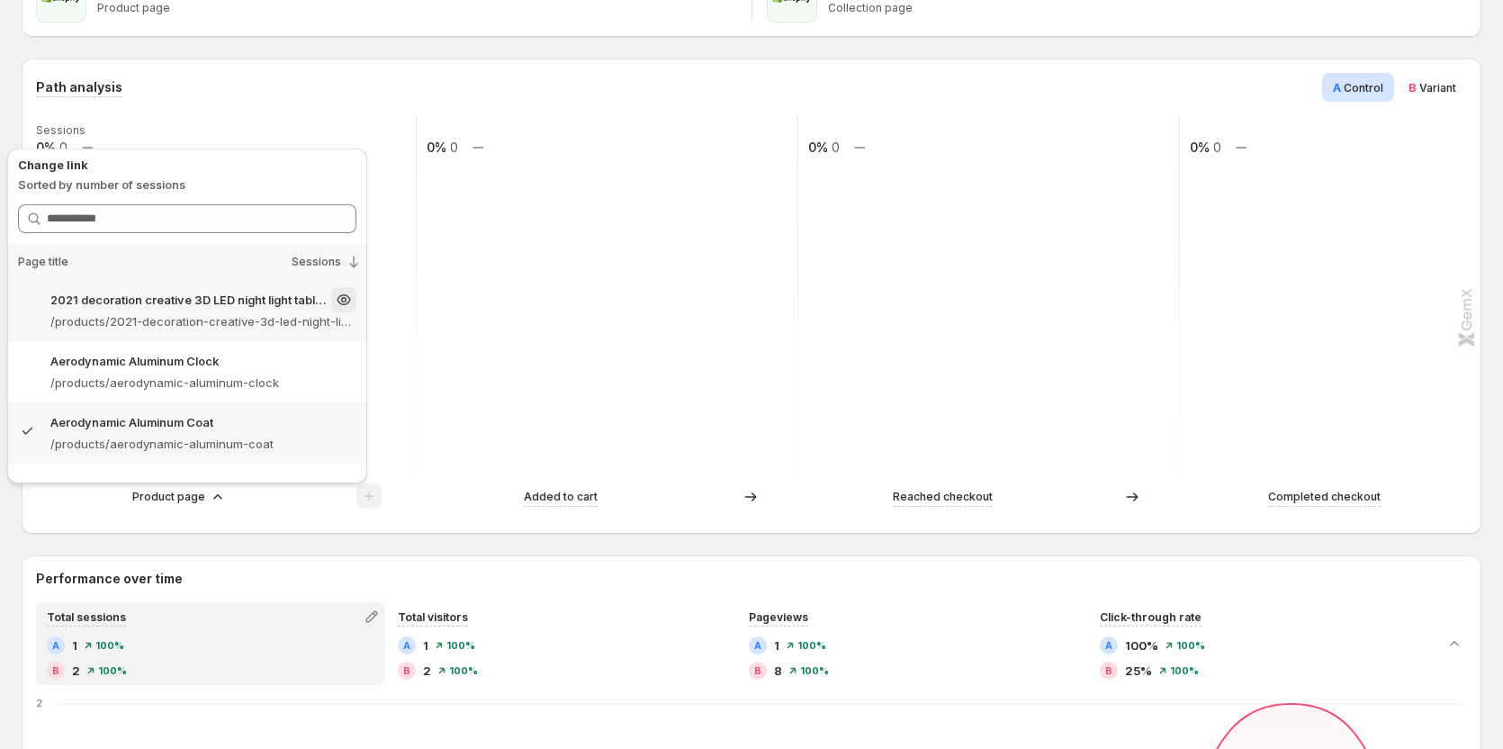
click at [202, 310] on div "2021 decoration creative 3D LED night light table lamp children bedroom child g…" at bounding box center [203, 299] width 306 height 25
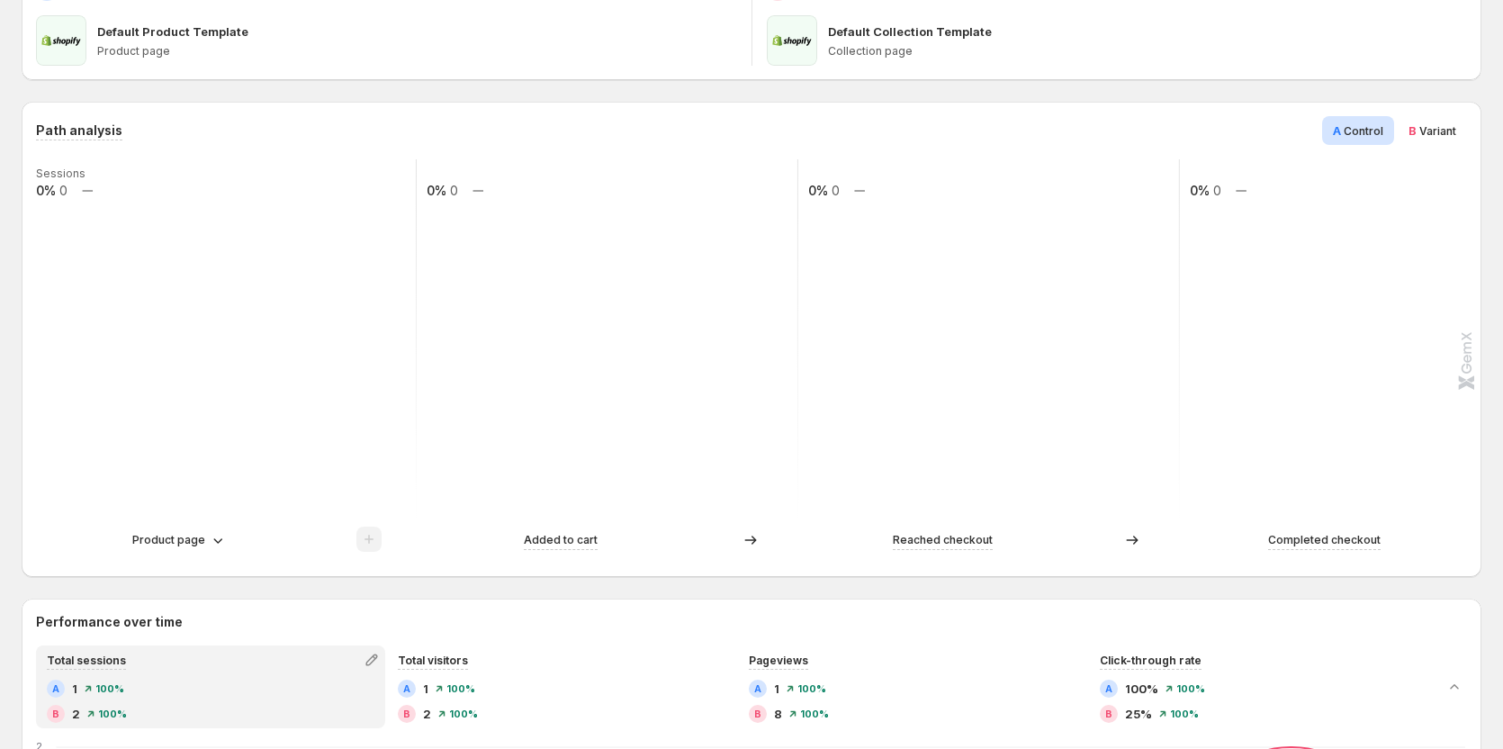
scroll to position [270, 0]
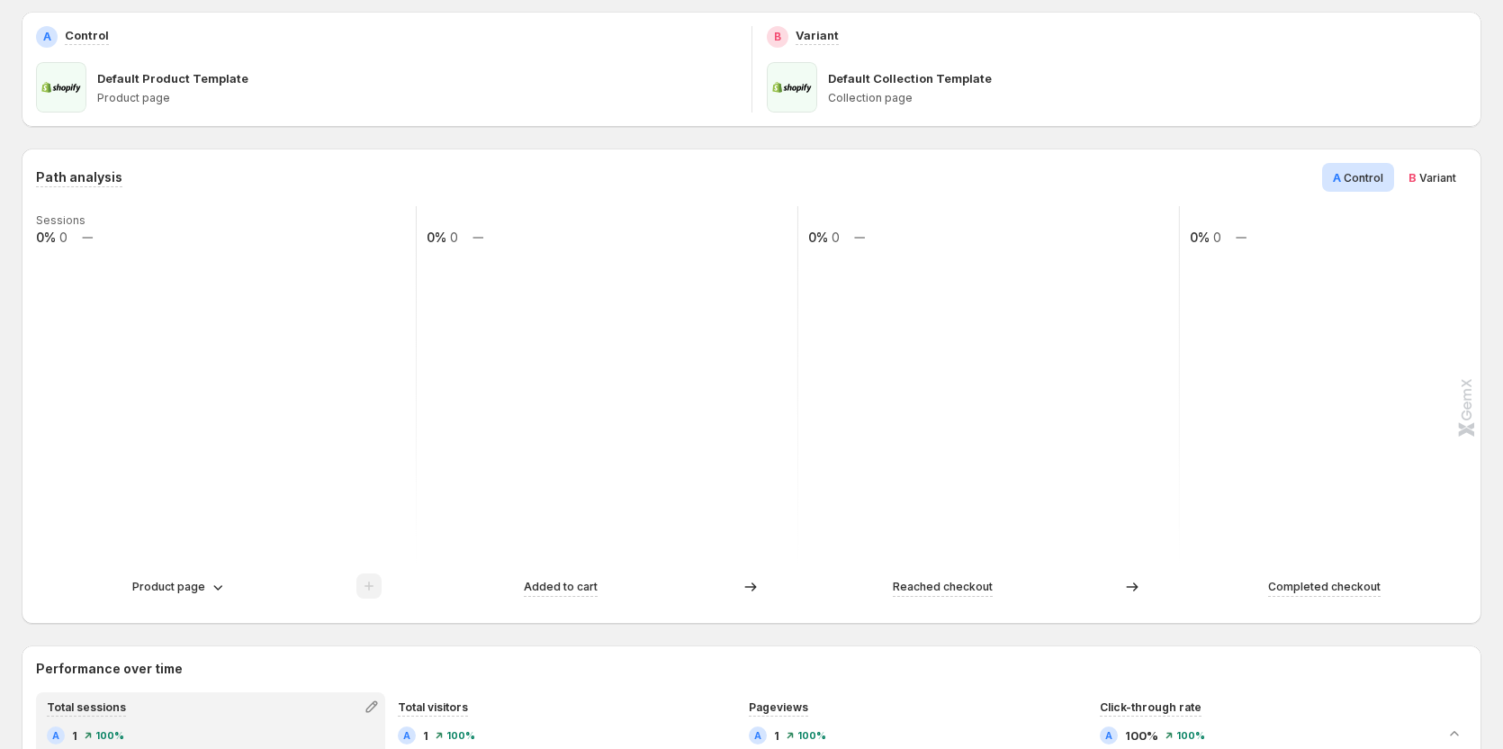
click at [1449, 185] on span "B Variant" at bounding box center [1432, 177] width 48 height 18
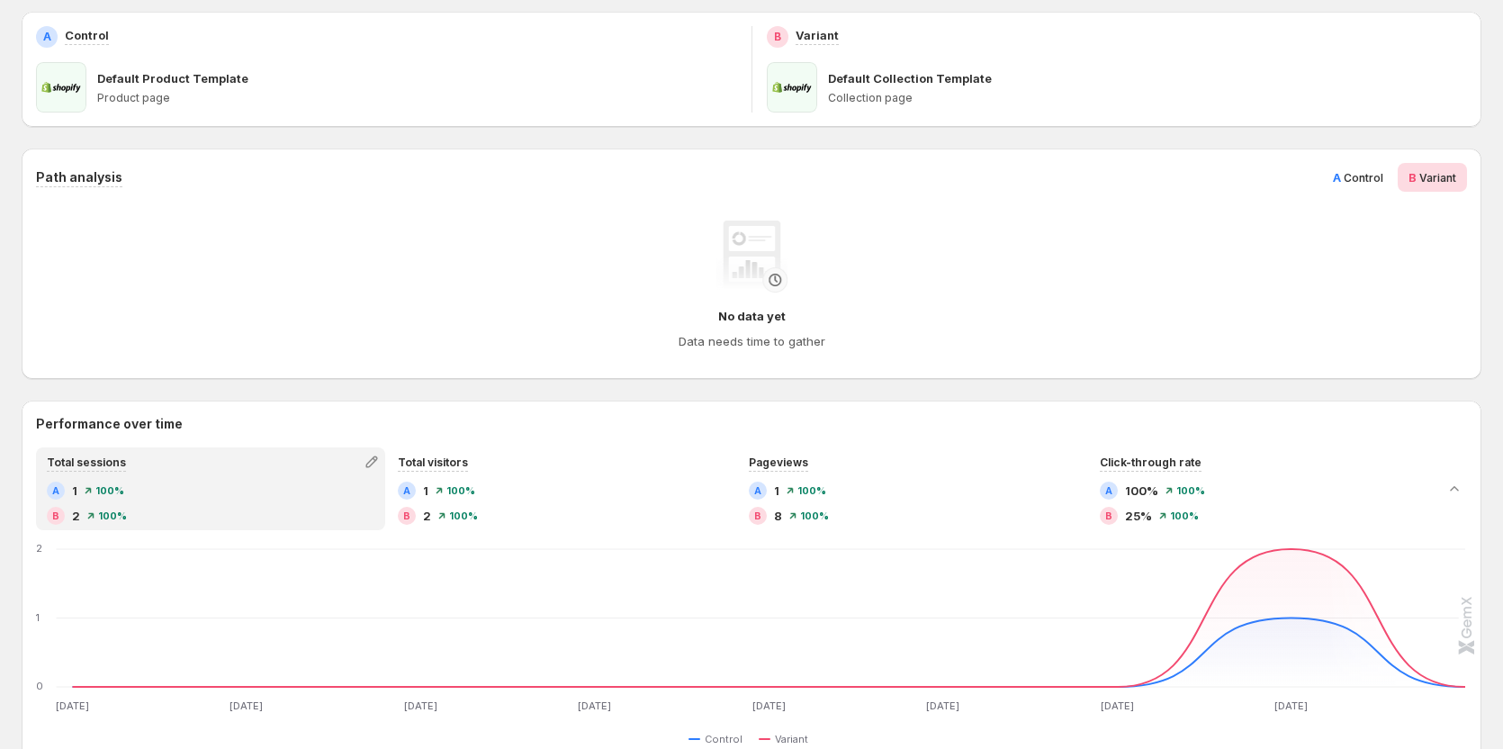
click at [1370, 177] on span "Control" at bounding box center [1363, 177] width 40 height 13
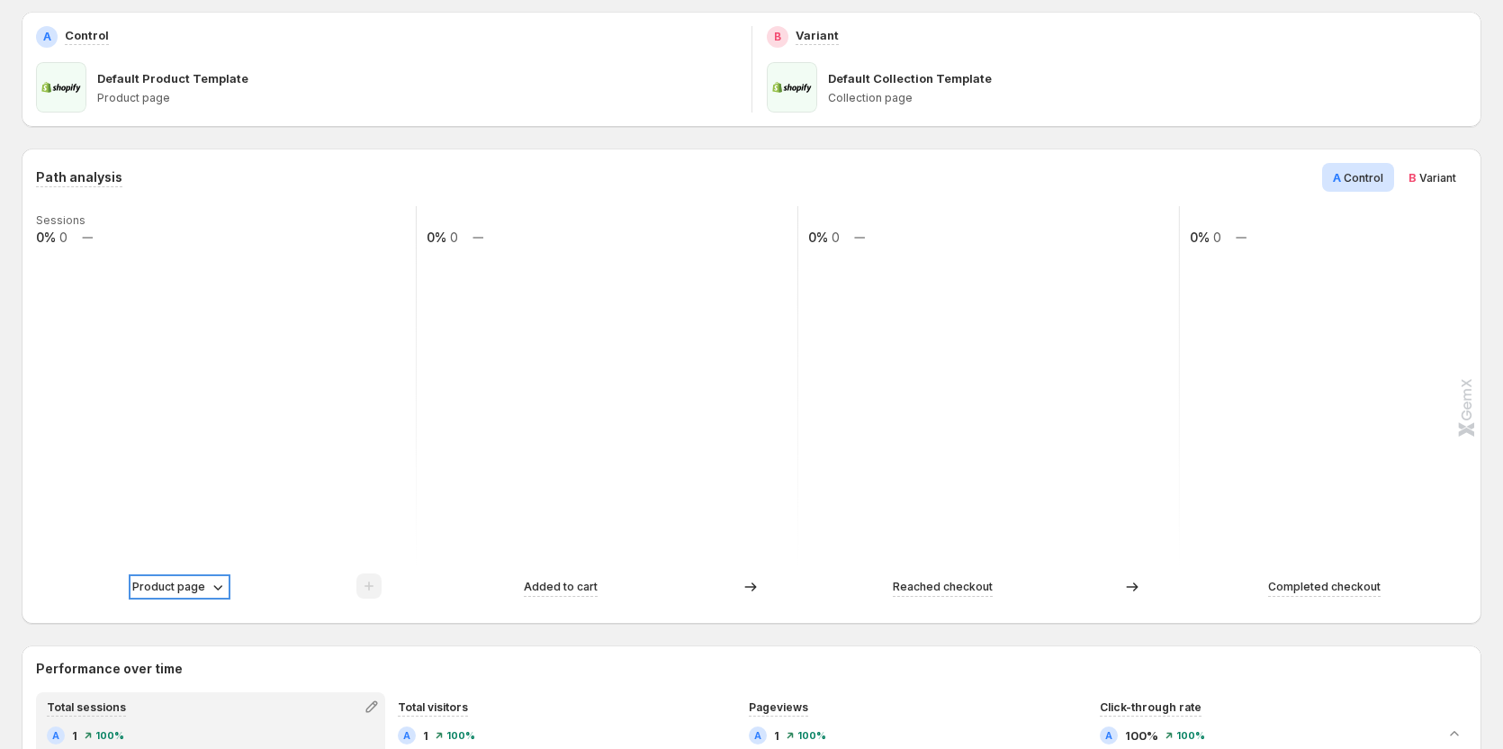
click at [175, 582] on p "Product page" at bounding box center [168, 587] width 73 height 18
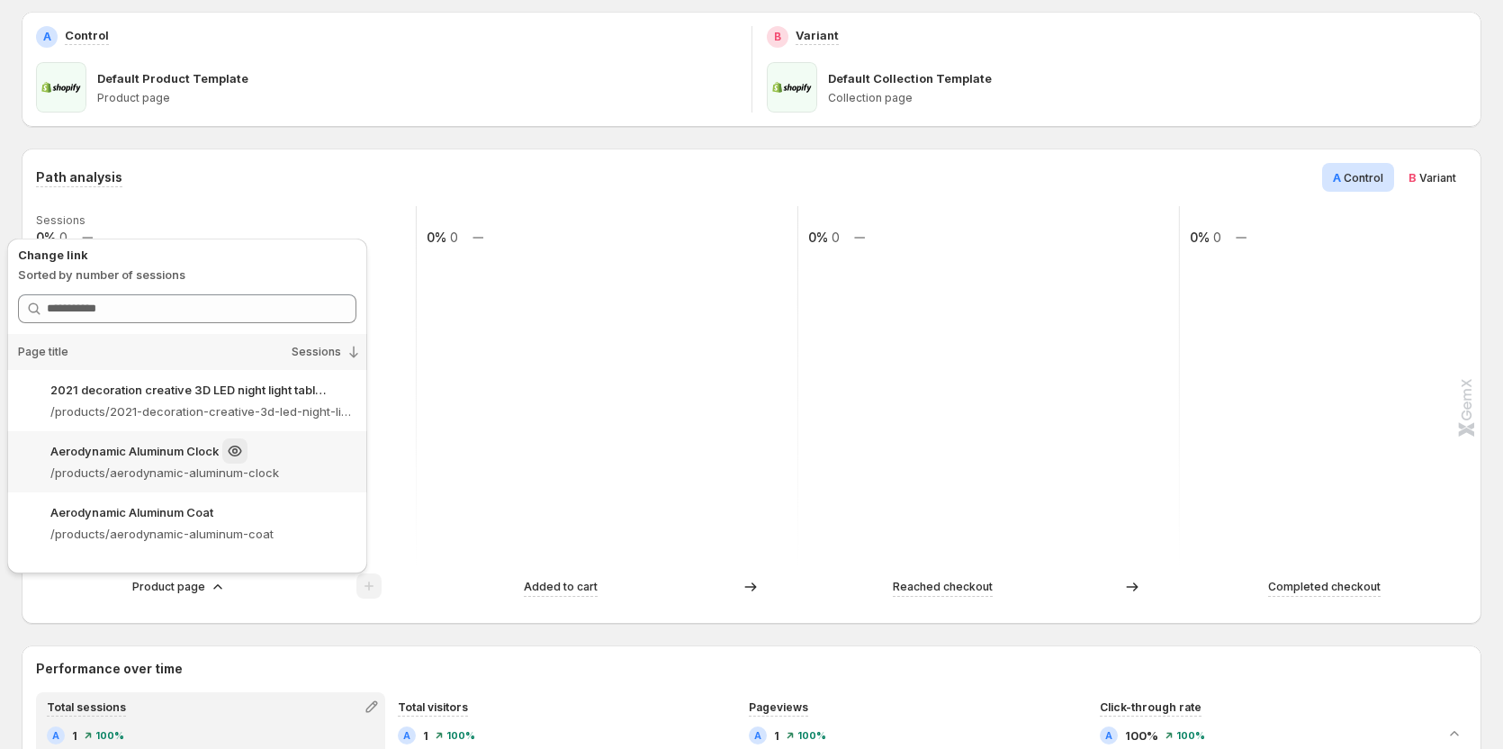
click at [198, 461] on div "Aerodynamic Aluminum Clock" at bounding box center [203, 450] width 306 height 25
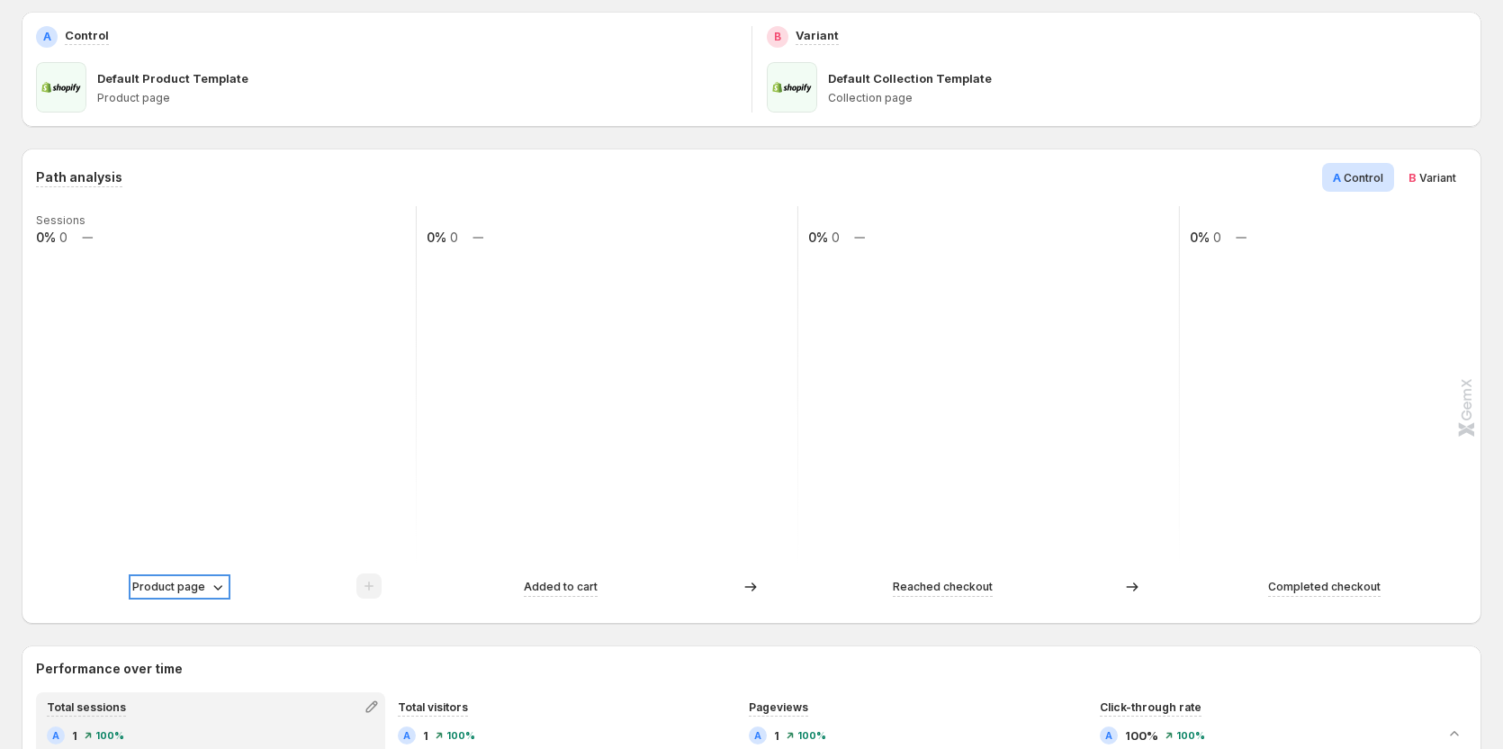
click at [157, 595] on p "Product page" at bounding box center [168, 587] width 73 height 18
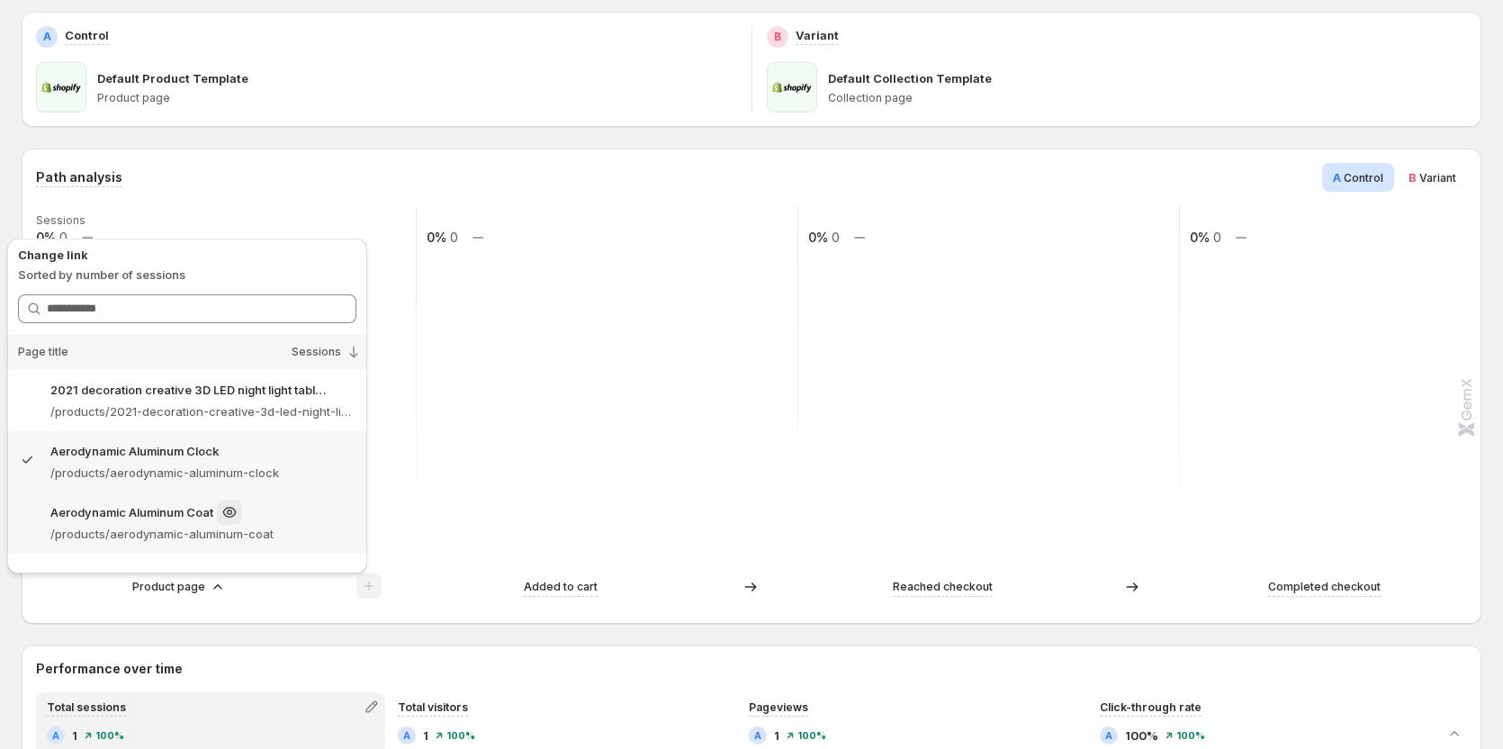
click at [170, 532] on p "/products/aerodynamic-aluminum-coat" at bounding box center [203, 534] width 306 height 18
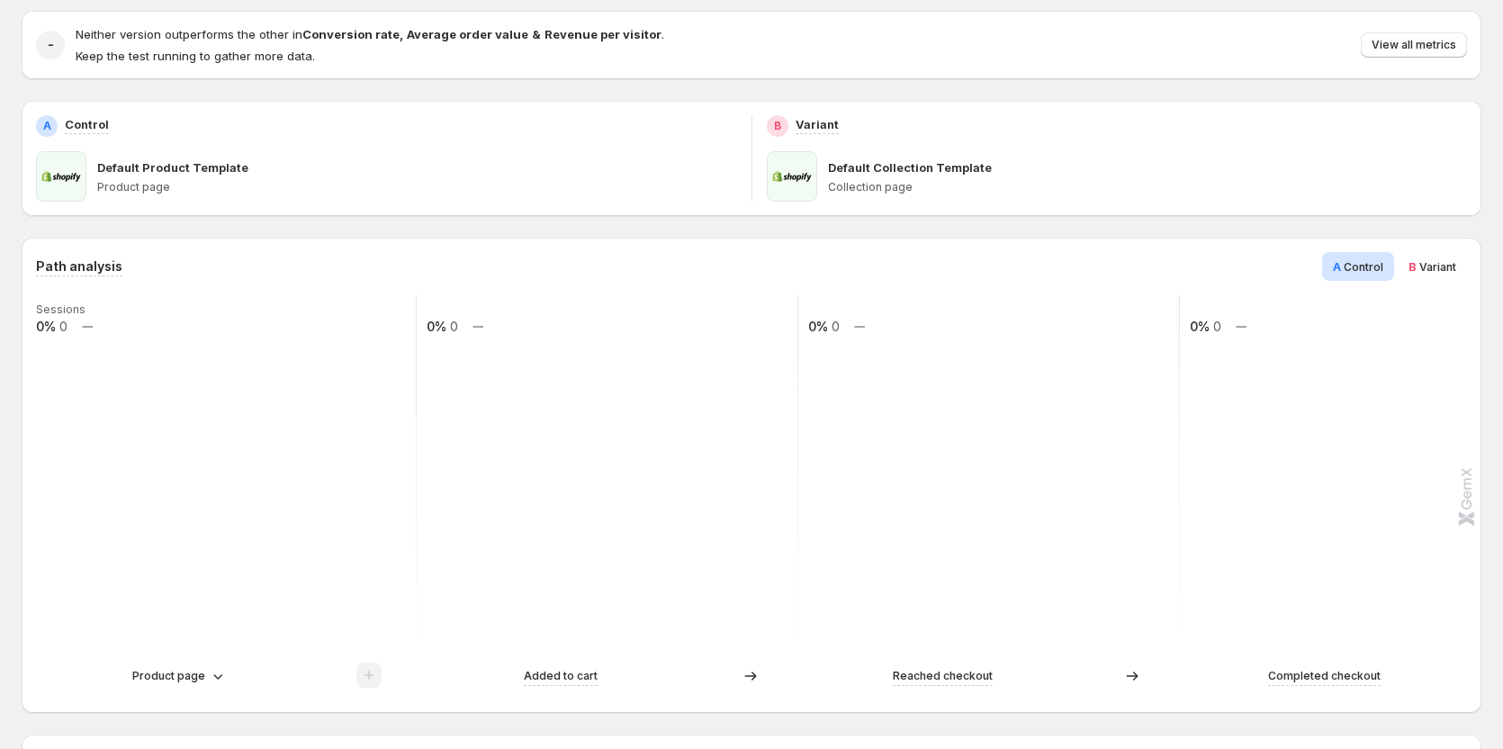
scroll to position [180, 0]
click at [1442, 263] on span "Variant" at bounding box center [1437, 267] width 37 height 13
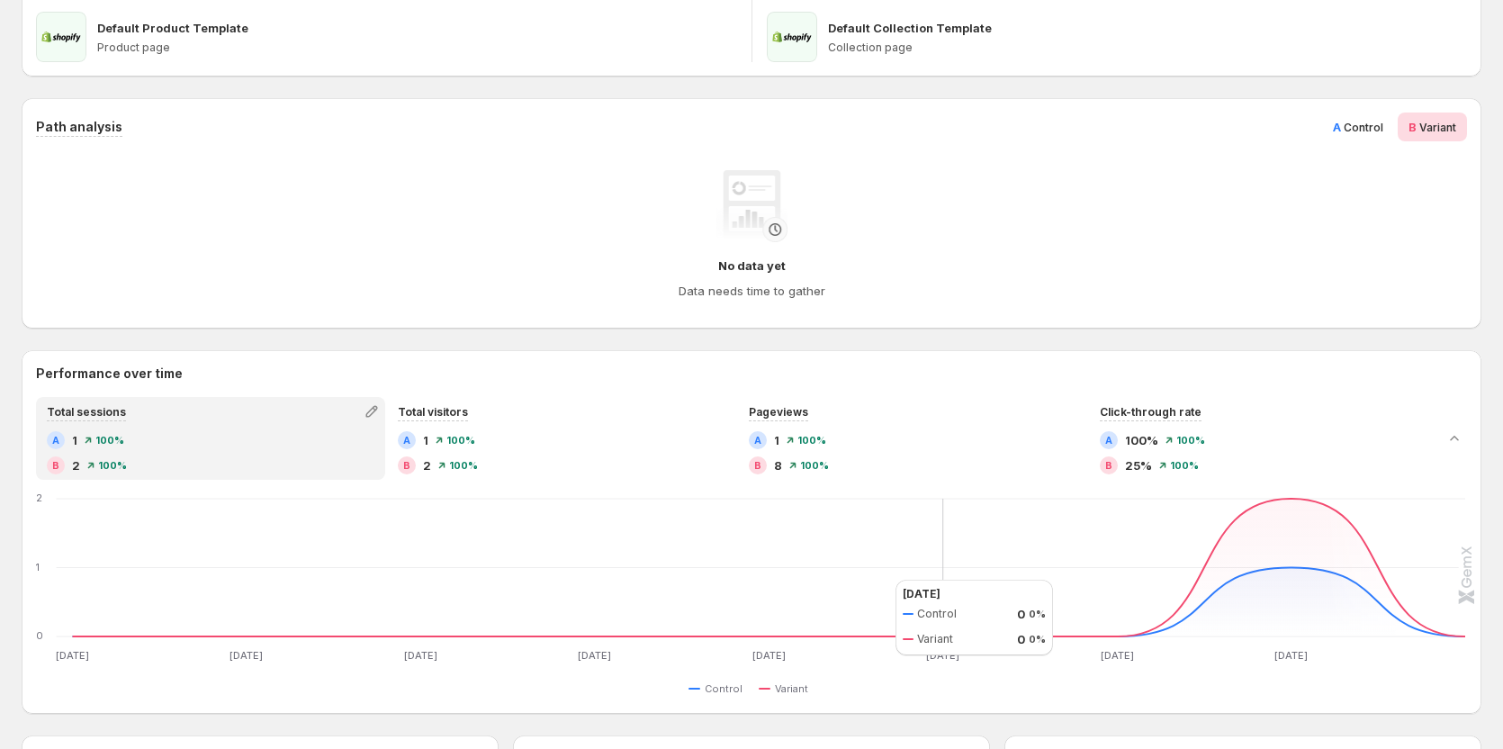
scroll to position [270, 0]
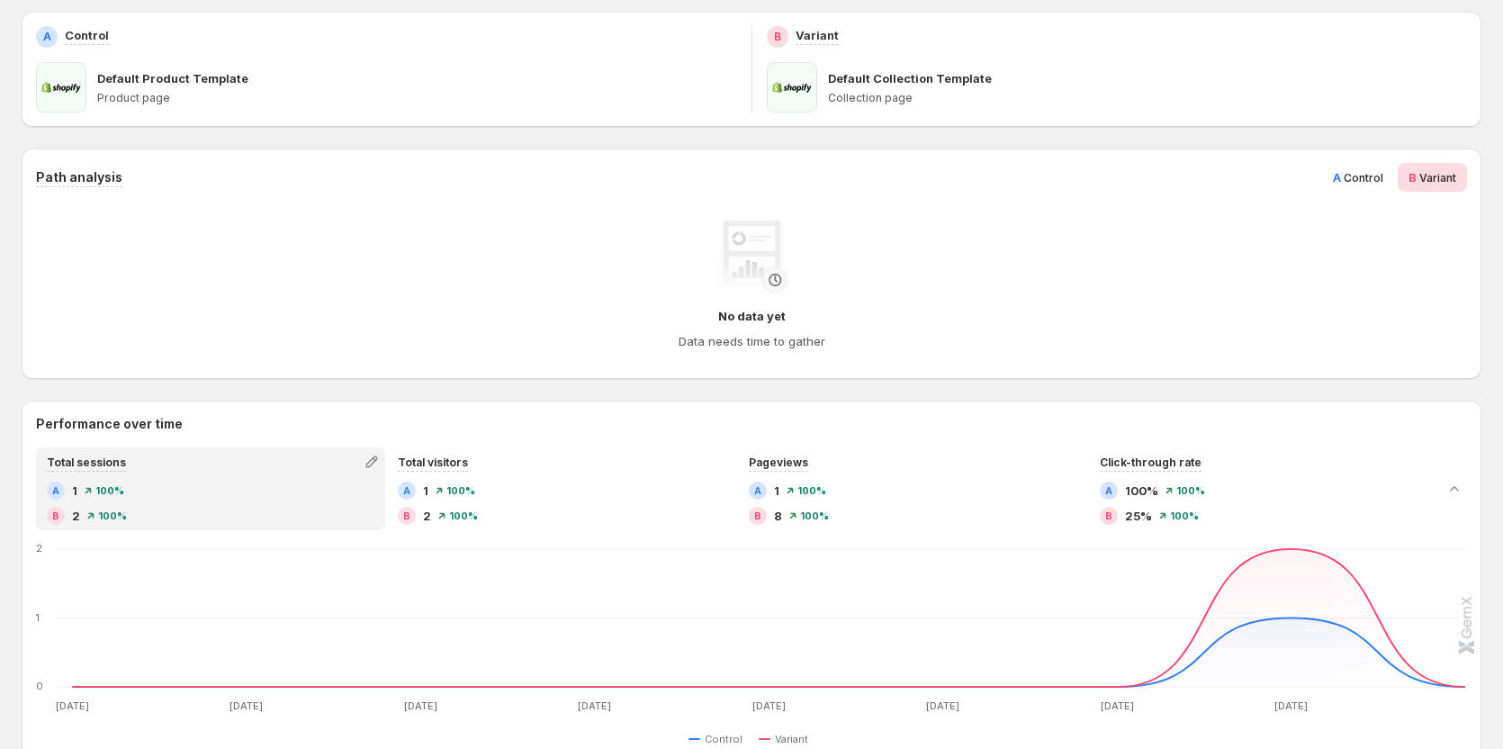
click at [1355, 184] on span "A Control" at bounding box center [1358, 177] width 50 height 18
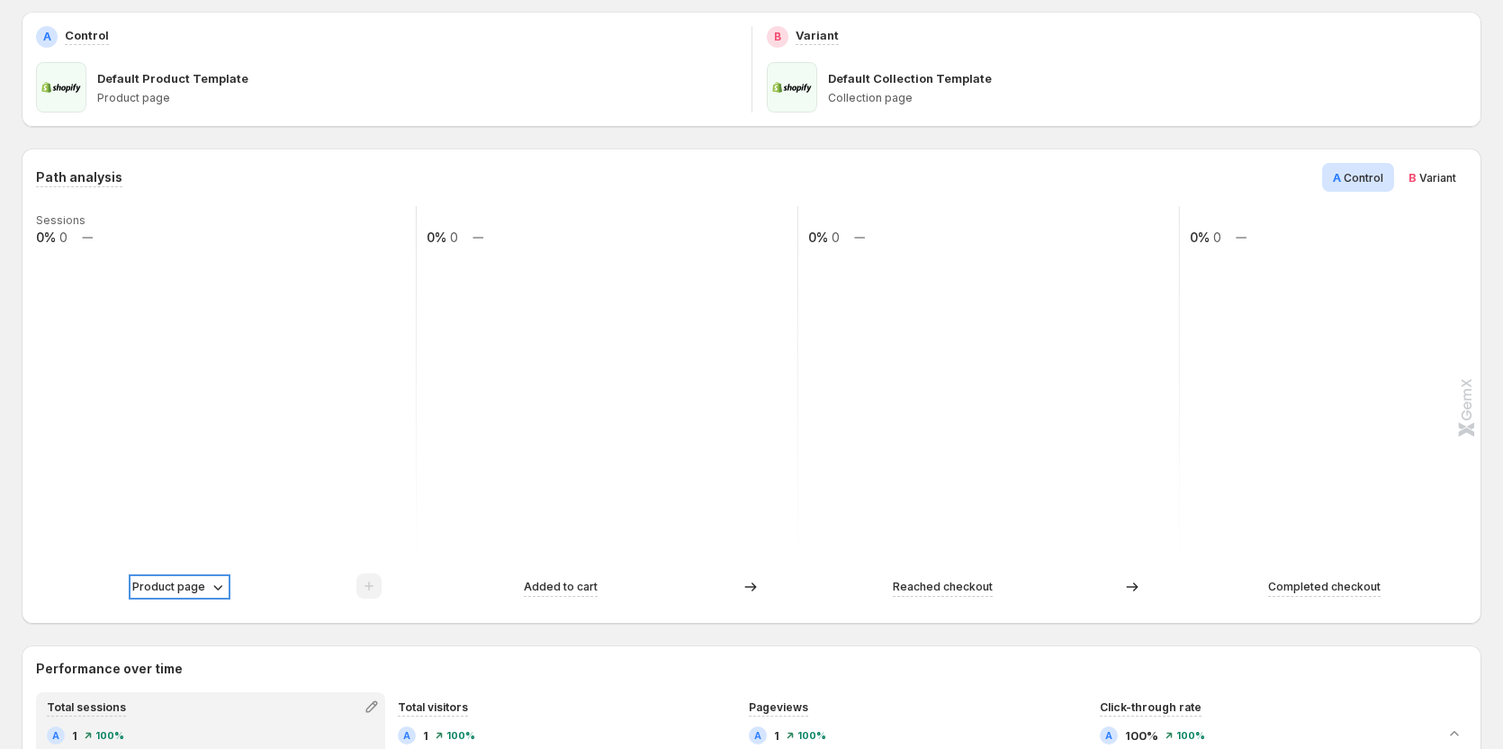
click at [173, 583] on p "Product page" at bounding box center [168, 587] width 73 height 18
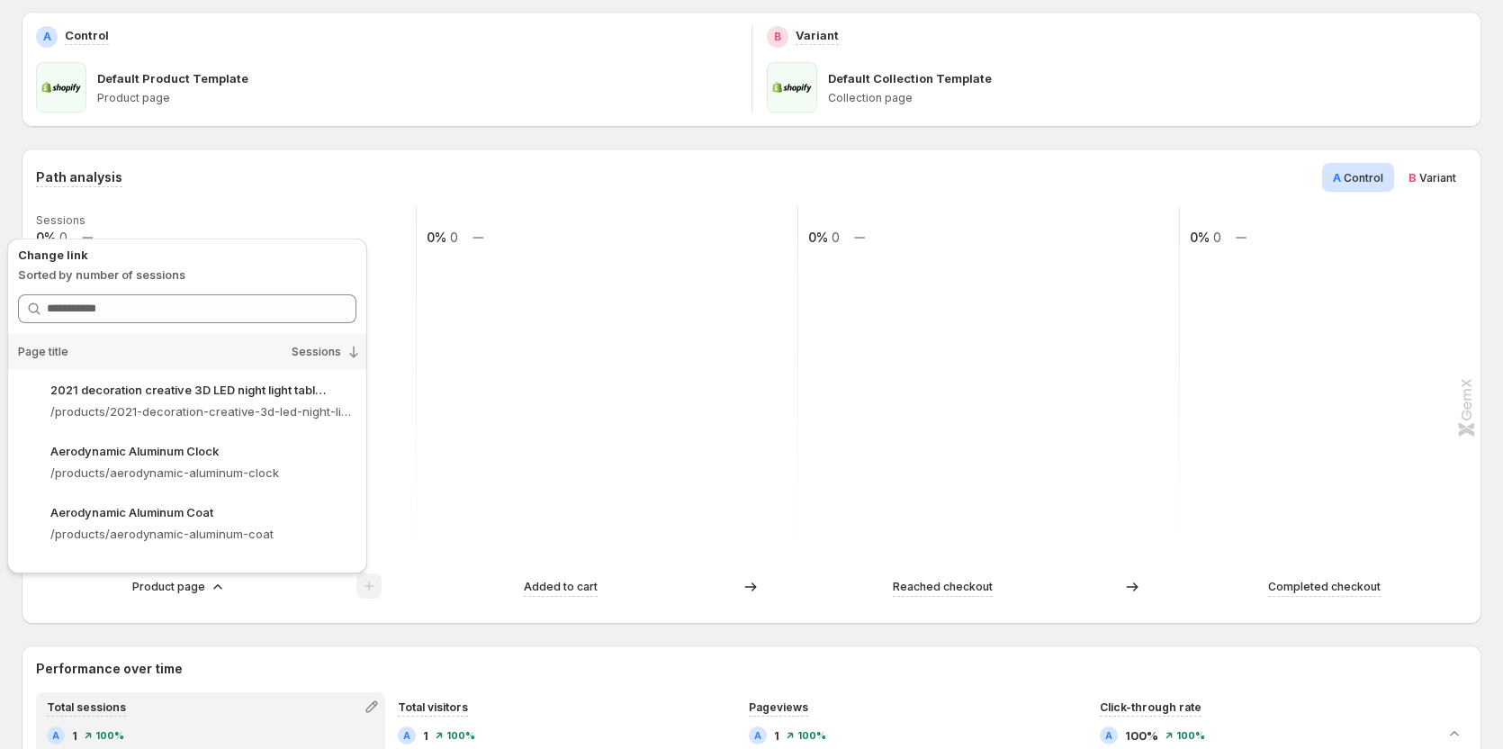
click at [610, 185] on div "Path analysis A Control B Variant" at bounding box center [751, 177] width 1431 height 29
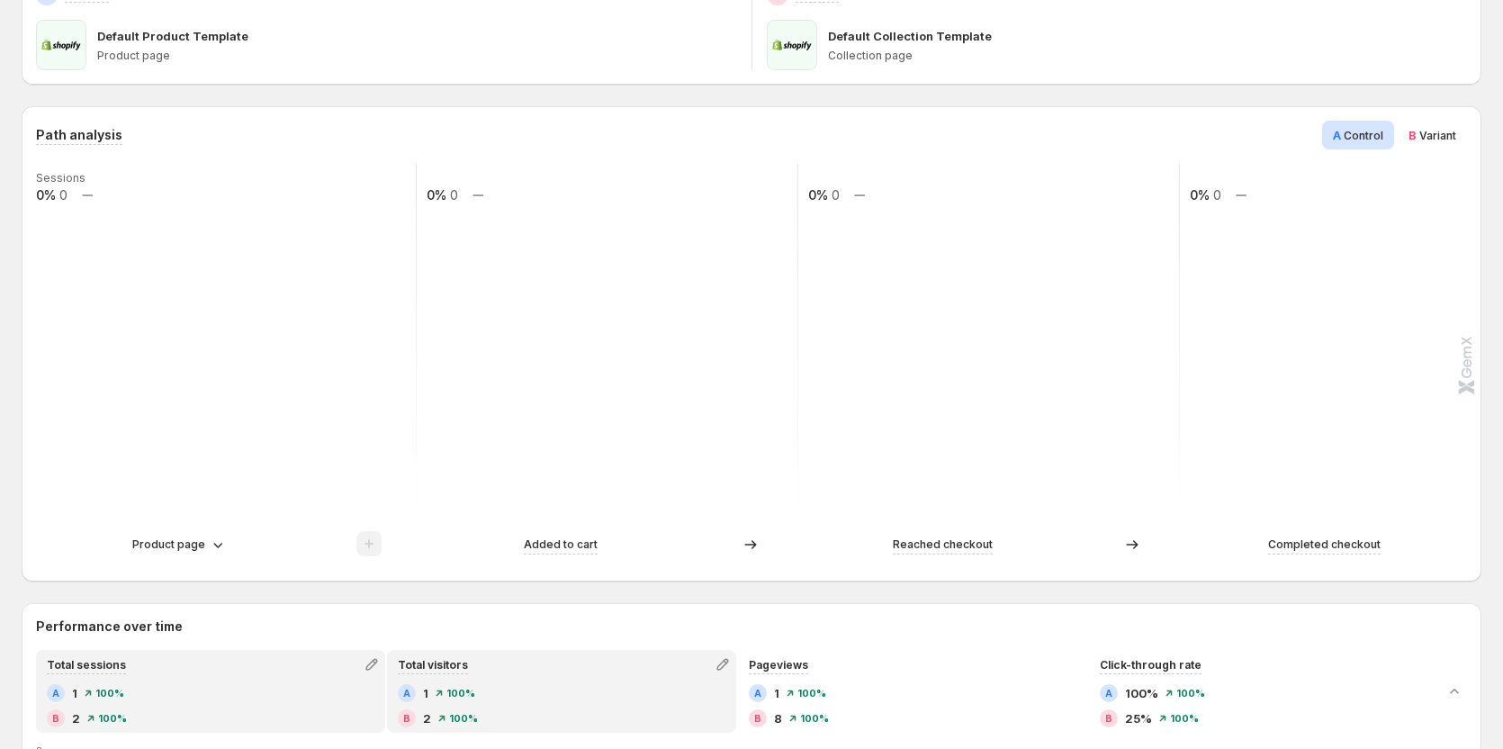
scroll to position [261, 0]
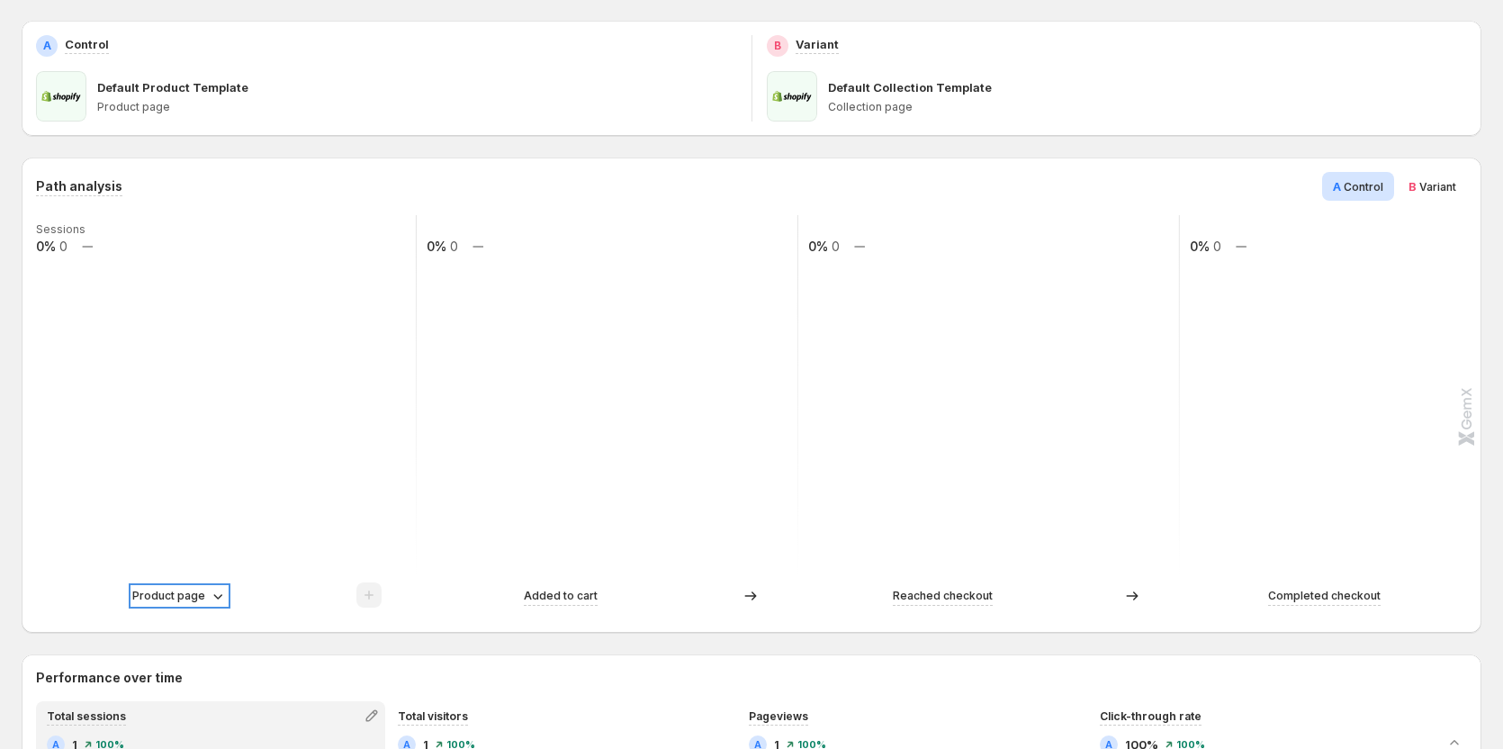
click at [213, 601] on icon at bounding box center [218, 596] width 18 height 18
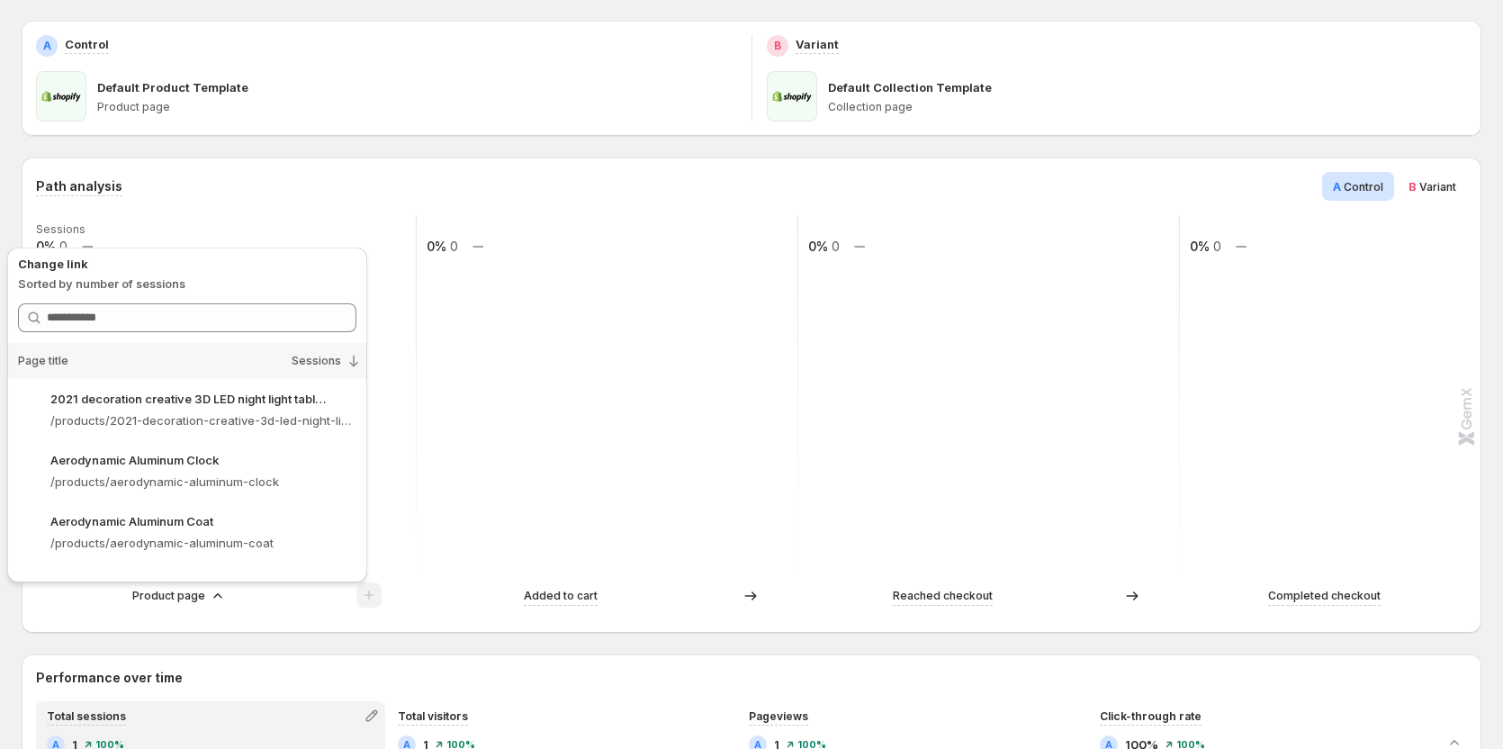
click at [517, 610] on div "Product page Added to cart Reached checkout Completed checkout" at bounding box center [749, 600] width 1427 height 36
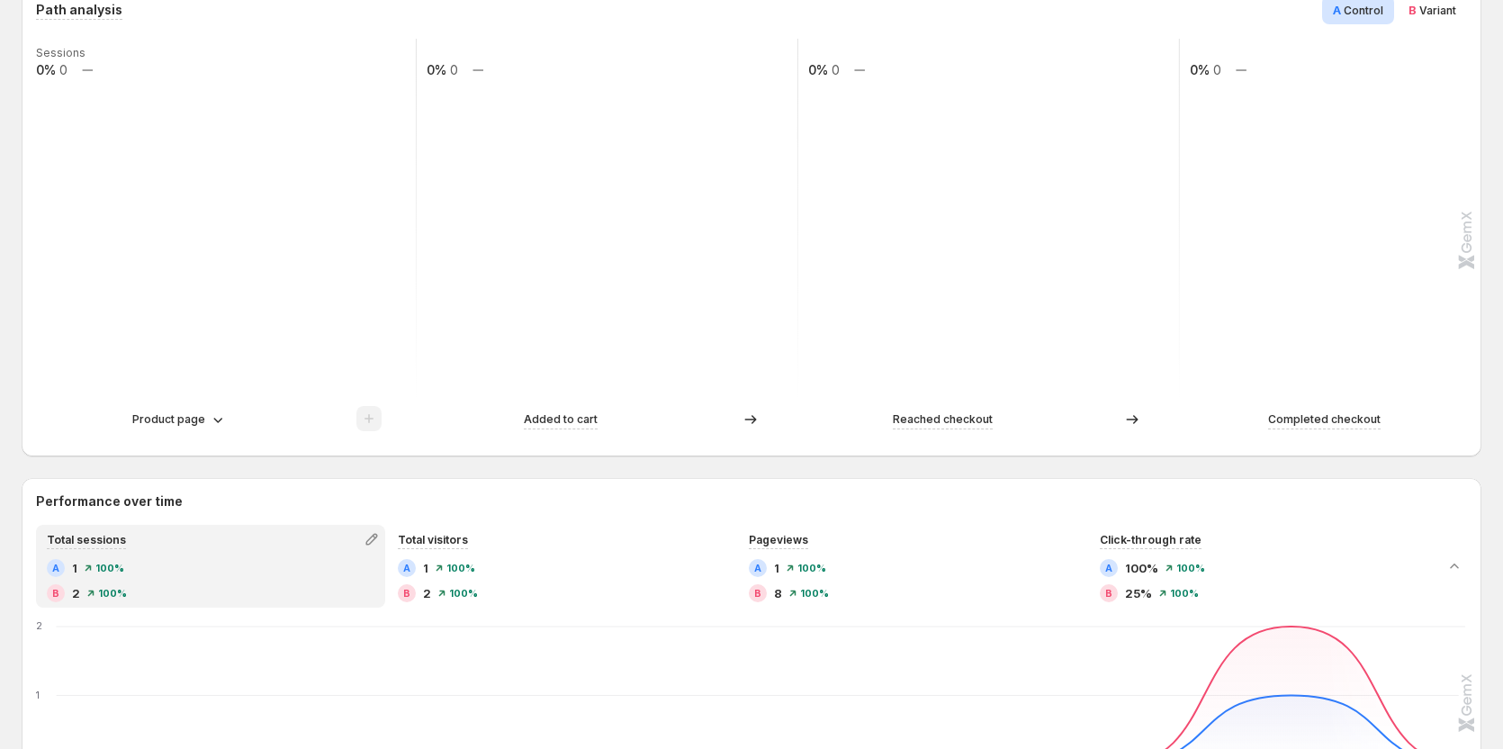
scroll to position [441, 0]
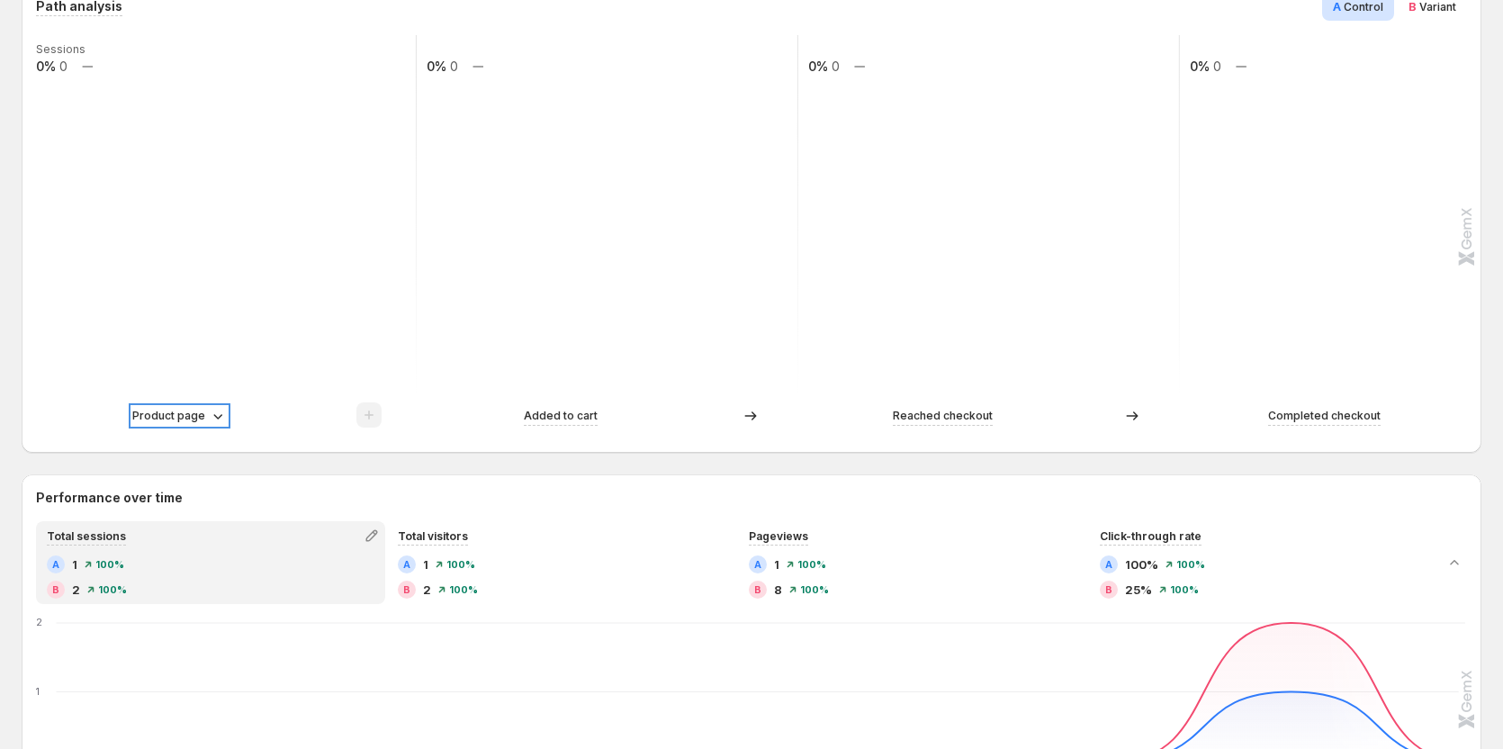
click at [195, 414] on p "Product page" at bounding box center [168, 416] width 73 height 18
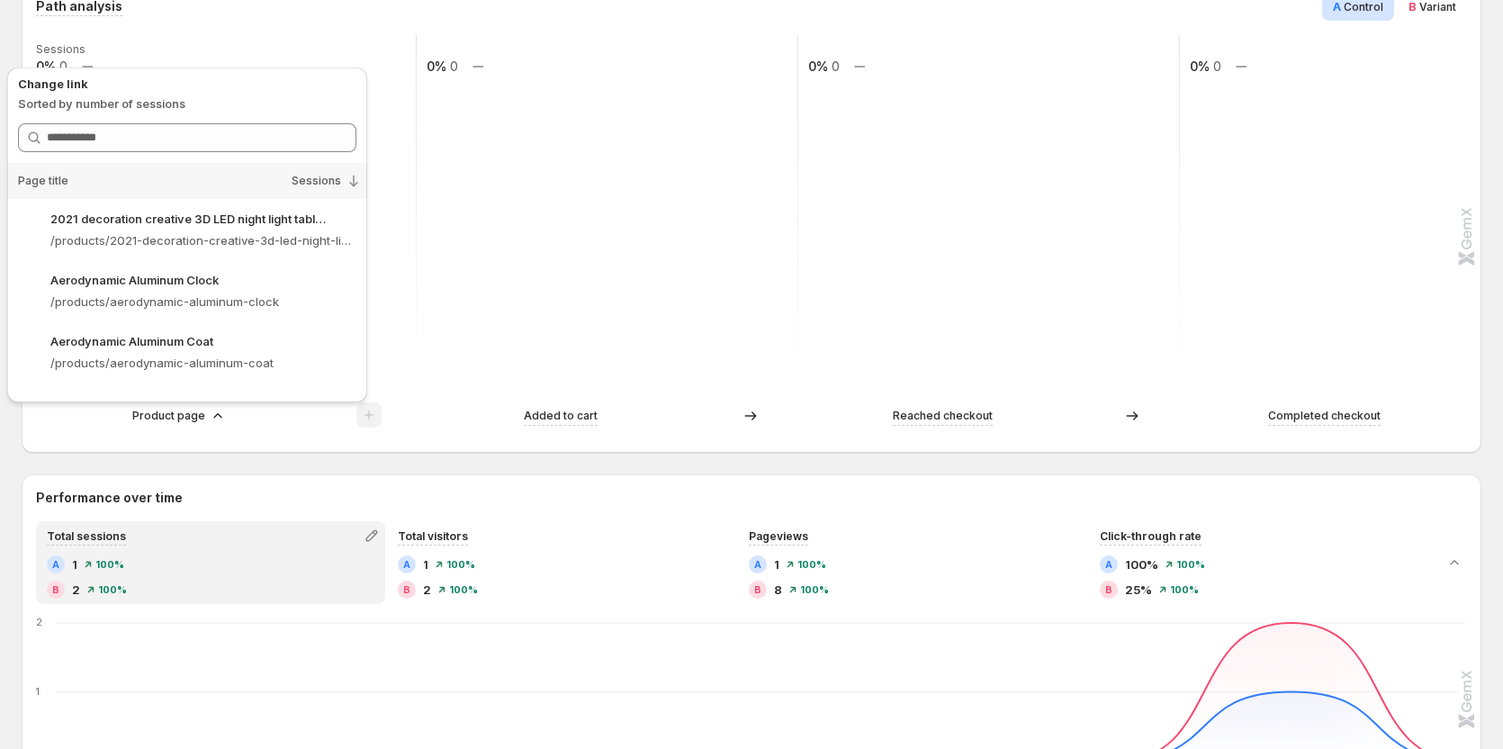
click at [411, 438] on div "Path analysis A Control B Variant Sessions 0% 0 0% 0 0% 0 0% 0 Product page Add…" at bounding box center [752, 215] width 1460 height 475
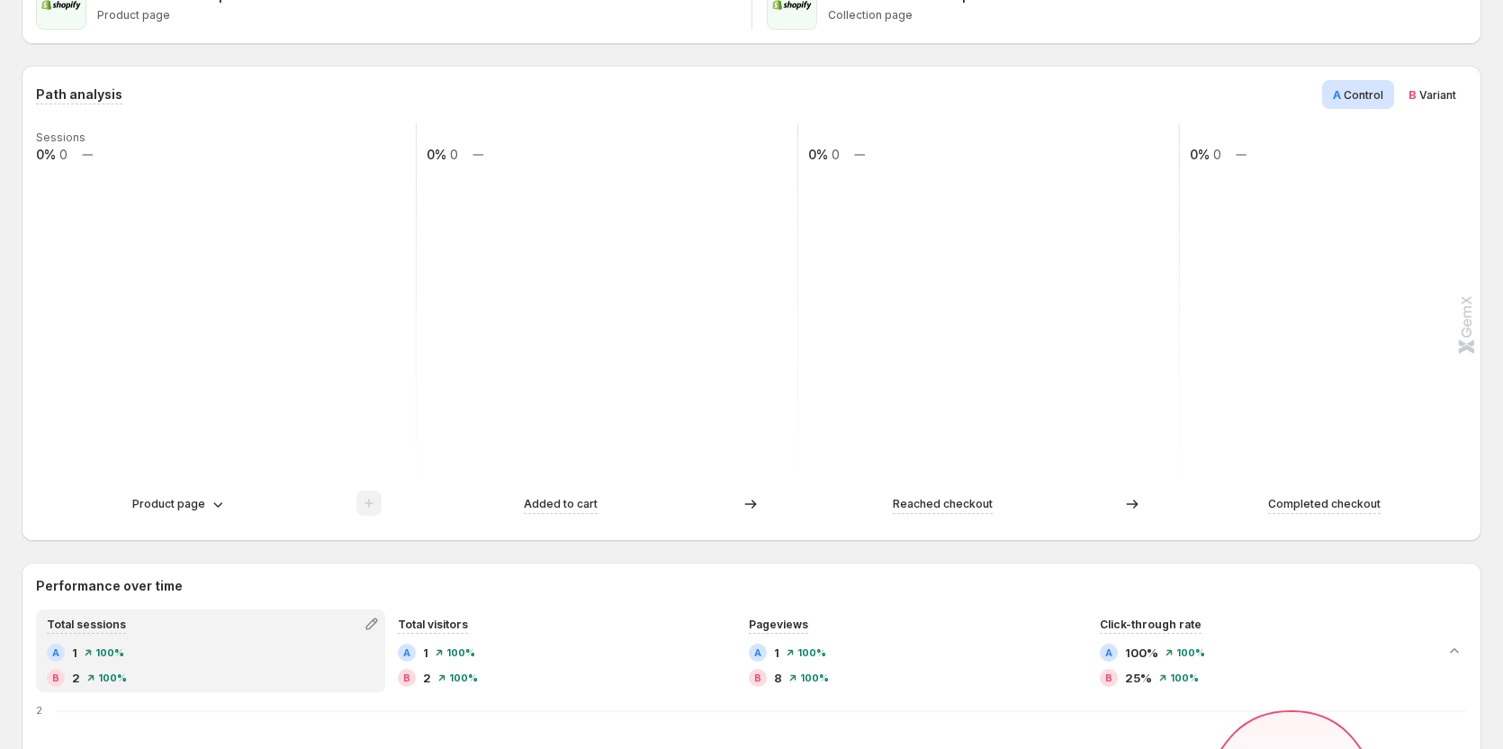
scroll to position [351, 0]
click at [176, 513] on p "Product page" at bounding box center [168, 506] width 73 height 18
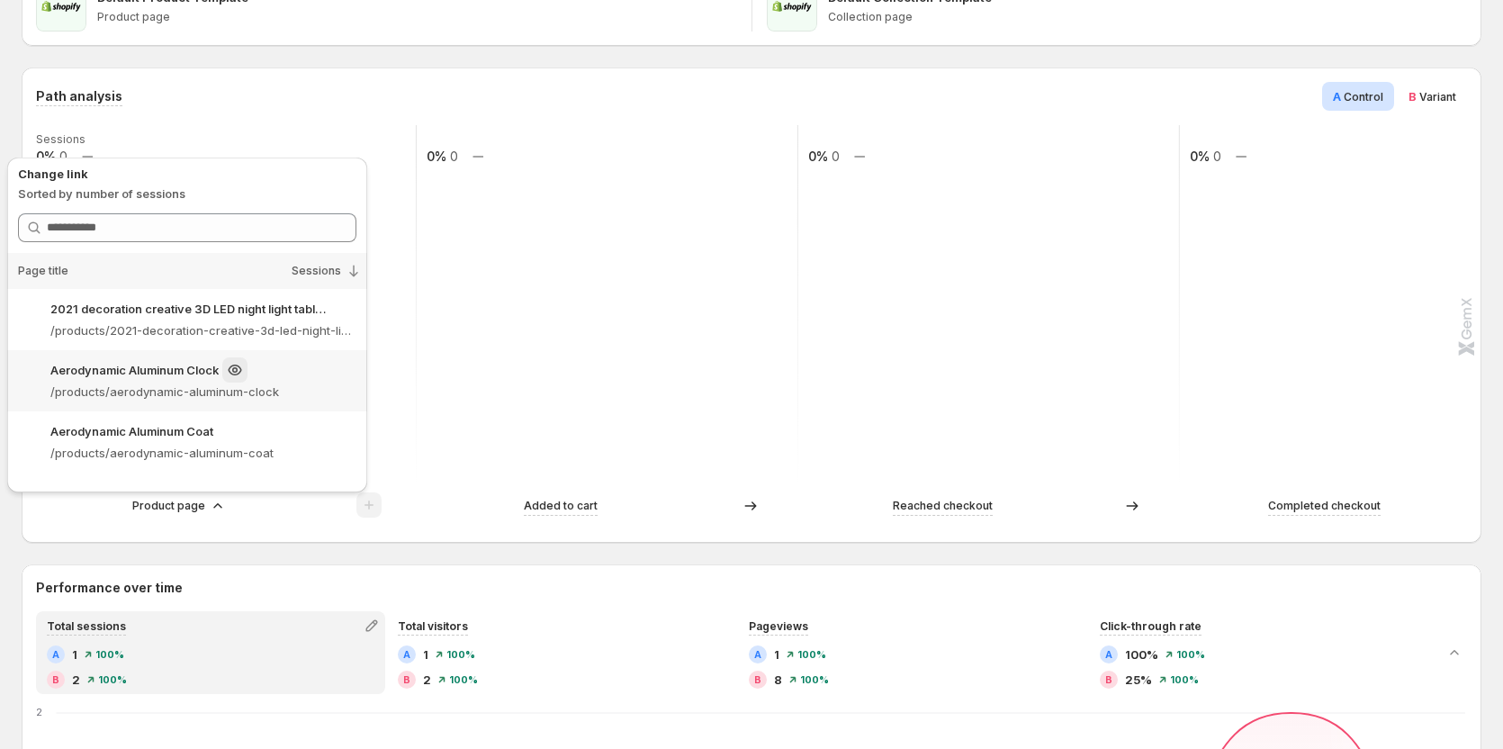
click at [211, 379] on div "Aerodynamic Aluminum Clock" at bounding box center [203, 369] width 306 height 25
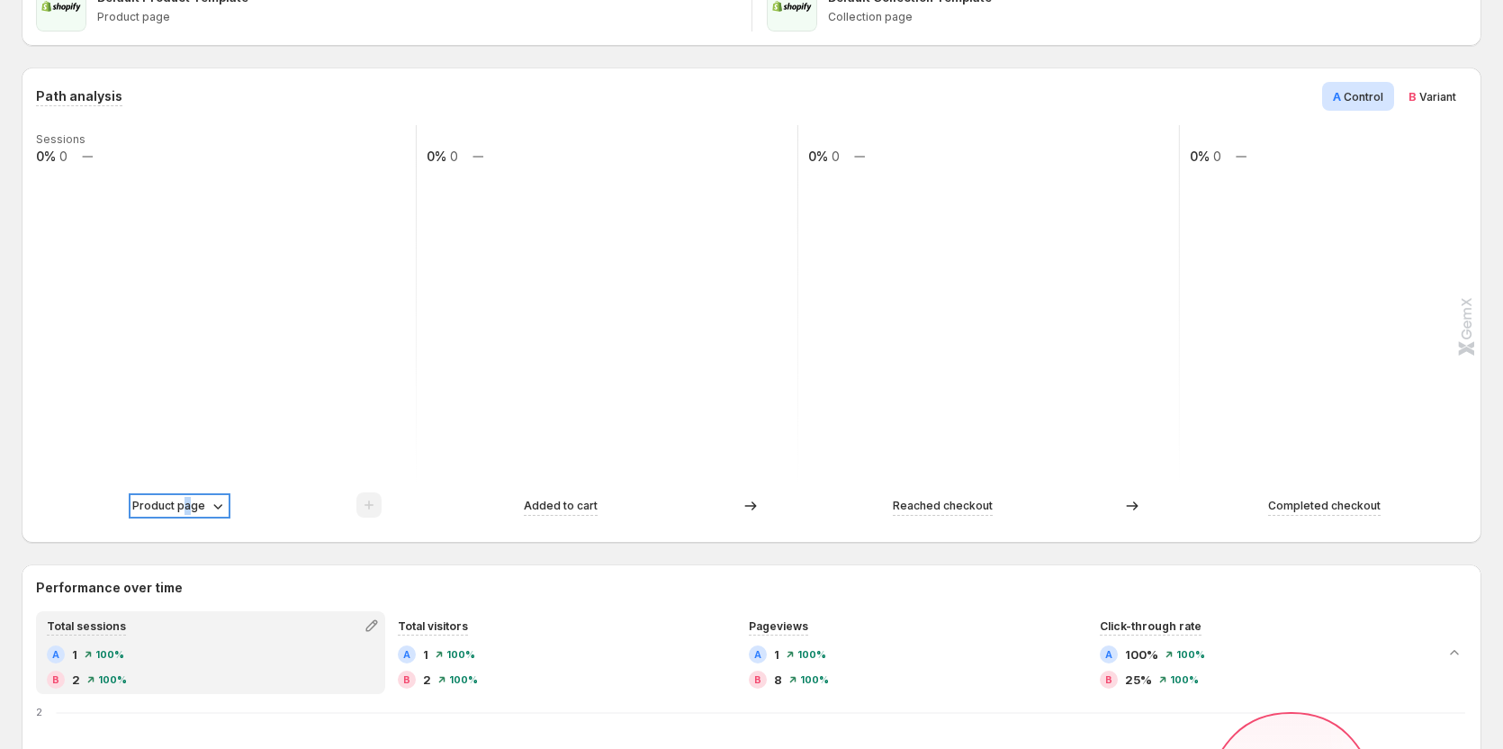
drag, startPoint x: 190, startPoint y: 497, endPoint x: 208, endPoint y: 498, distance: 18.1
click at [191, 496] on div "Product page" at bounding box center [226, 505] width 380 height 27
click at [184, 505] on p "Product page" at bounding box center [168, 506] width 73 height 18
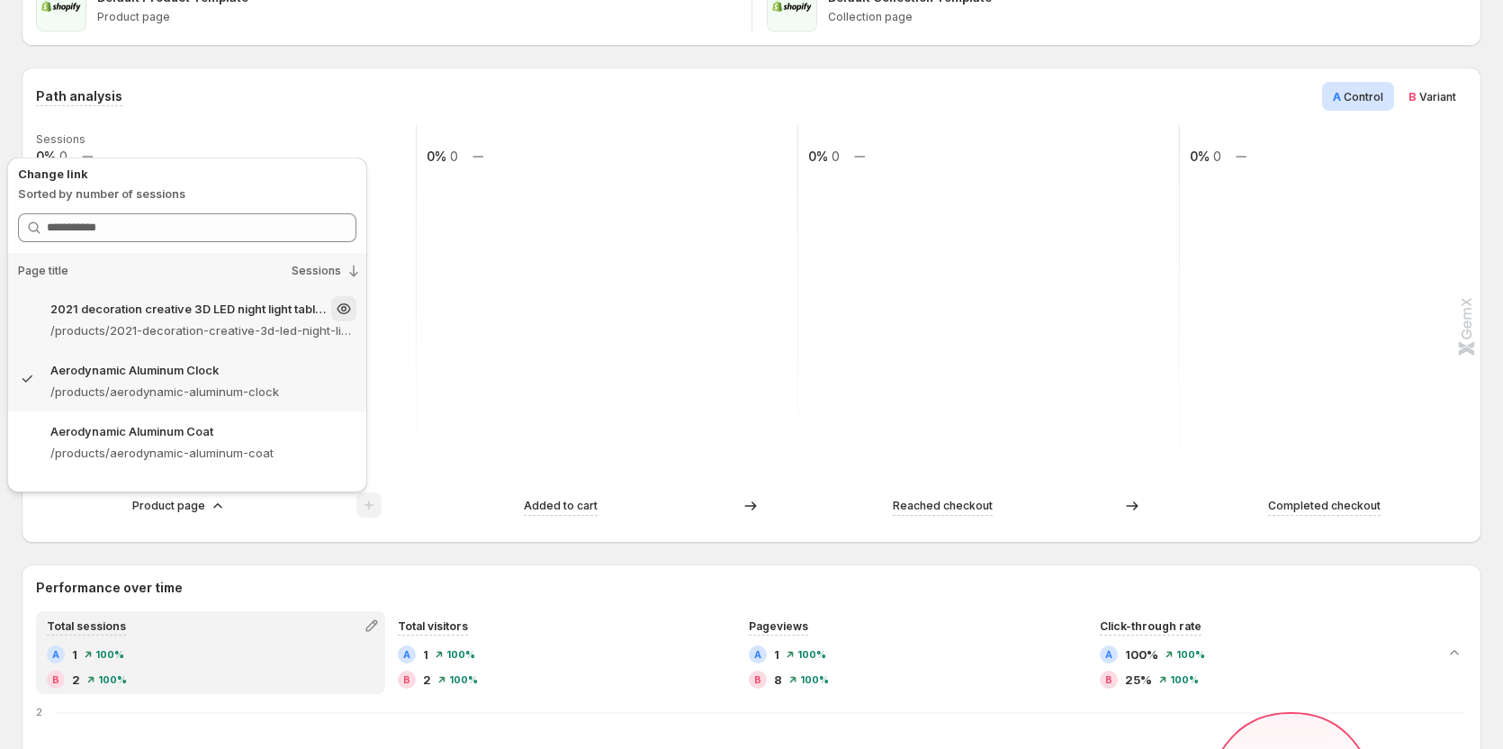
click at [215, 324] on p "/products/2021-decoration-creative-3d-led-night-light-table-lamp-children-bedro…" at bounding box center [203, 330] width 306 height 18
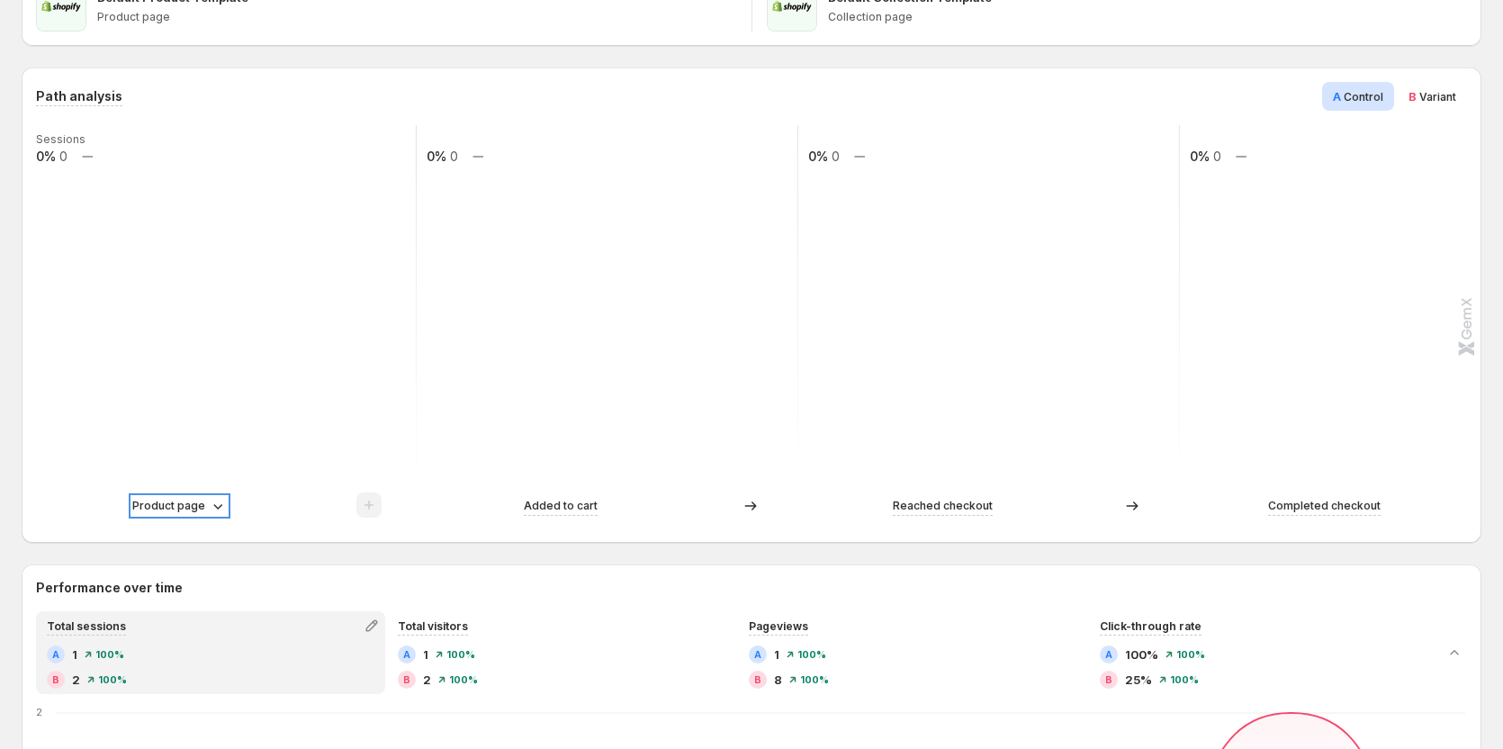
click at [198, 498] on p "Product page" at bounding box center [168, 506] width 73 height 18
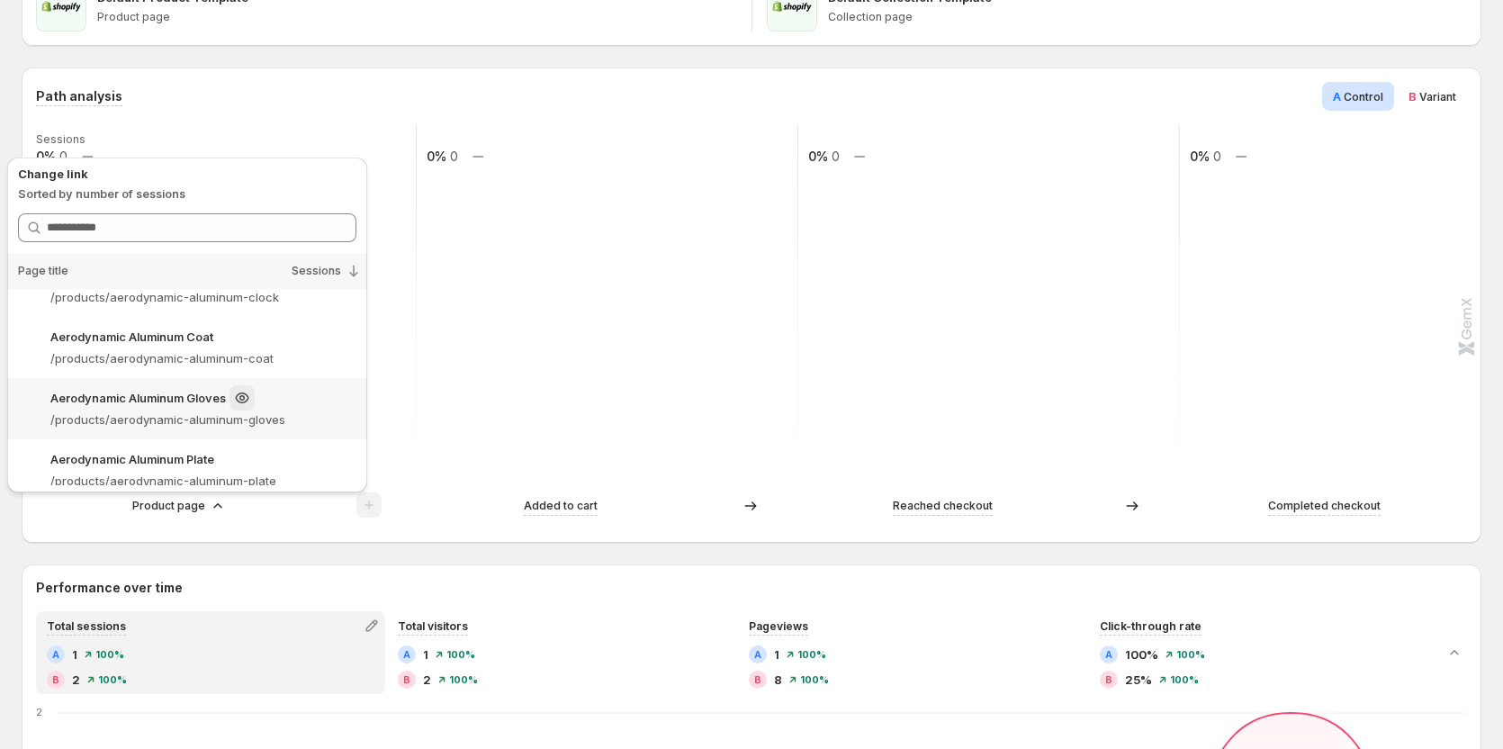
scroll to position [0, 0]
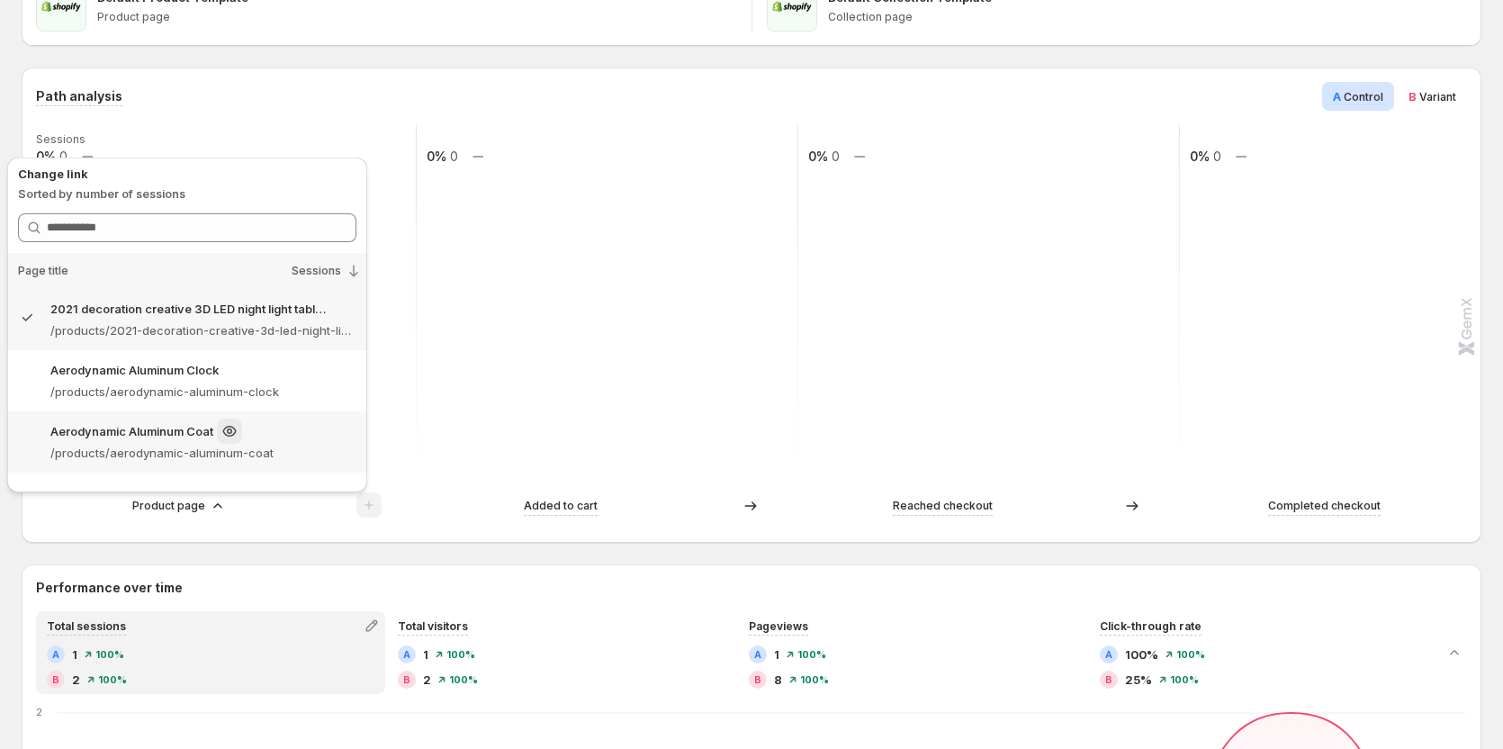
click at [166, 447] on p "/products/aerodynamic-aluminum-coat" at bounding box center [203, 453] width 306 height 18
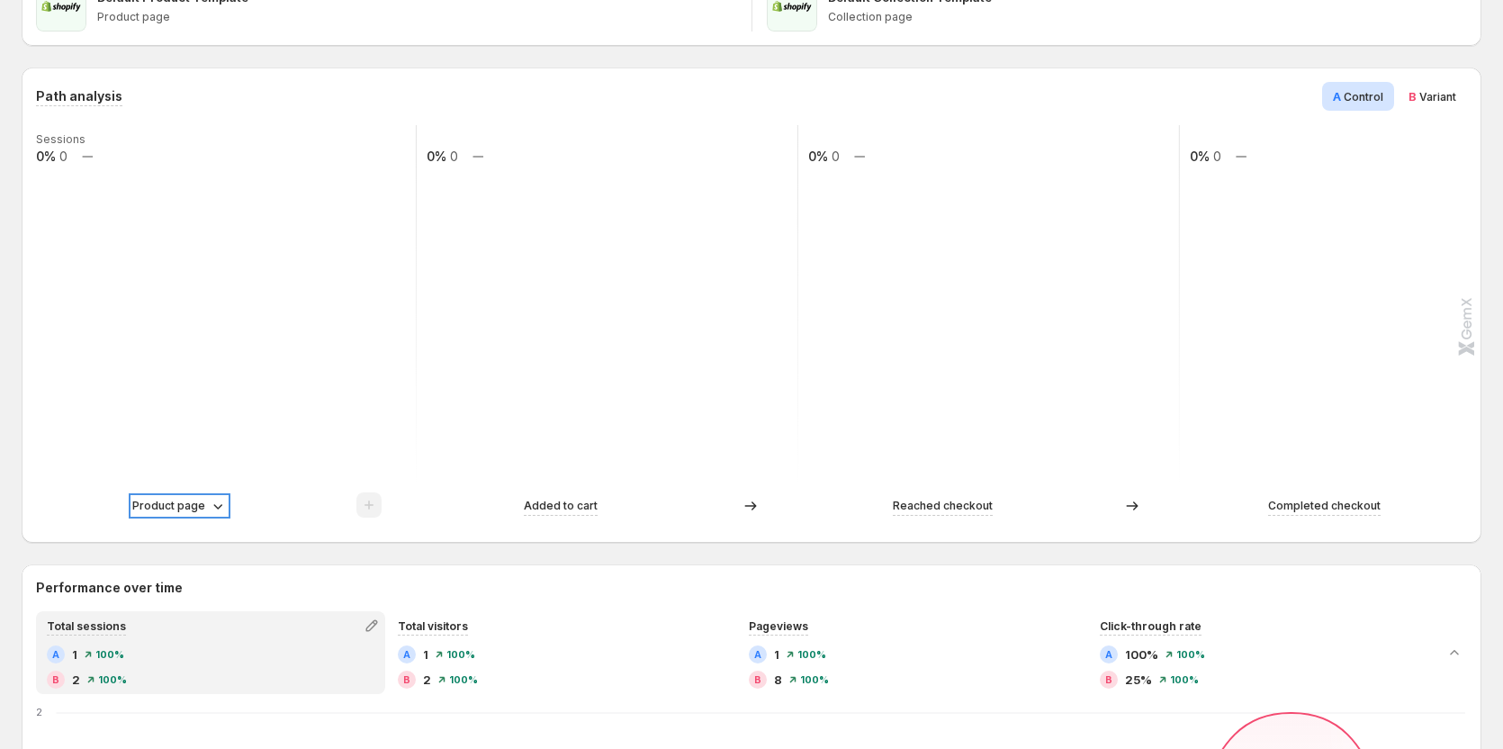
click at [184, 506] on p "Product page" at bounding box center [168, 506] width 73 height 18
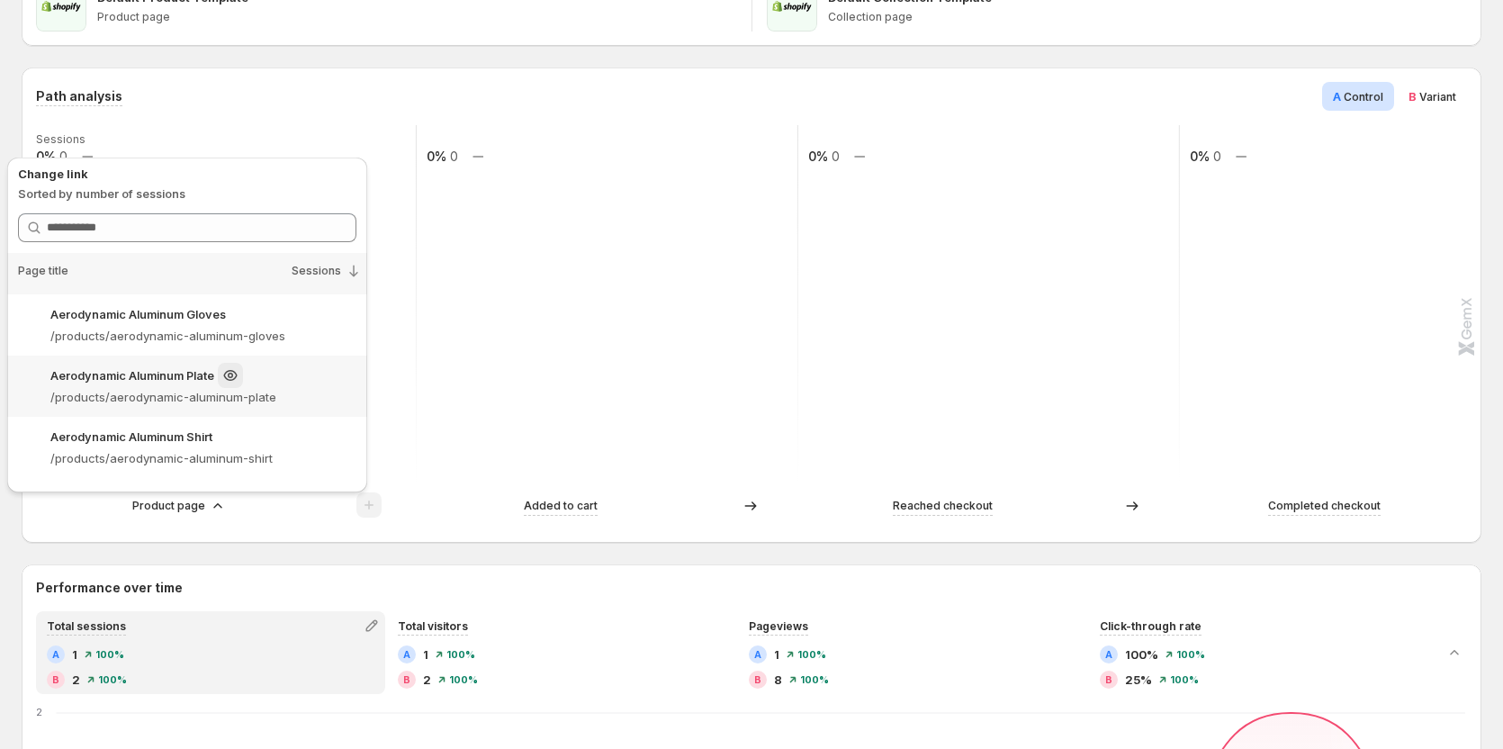
scroll to position [180, 0]
click at [176, 333] on p "/products/aerodynamic-aluminum-gloves" at bounding box center [203, 334] width 306 height 18
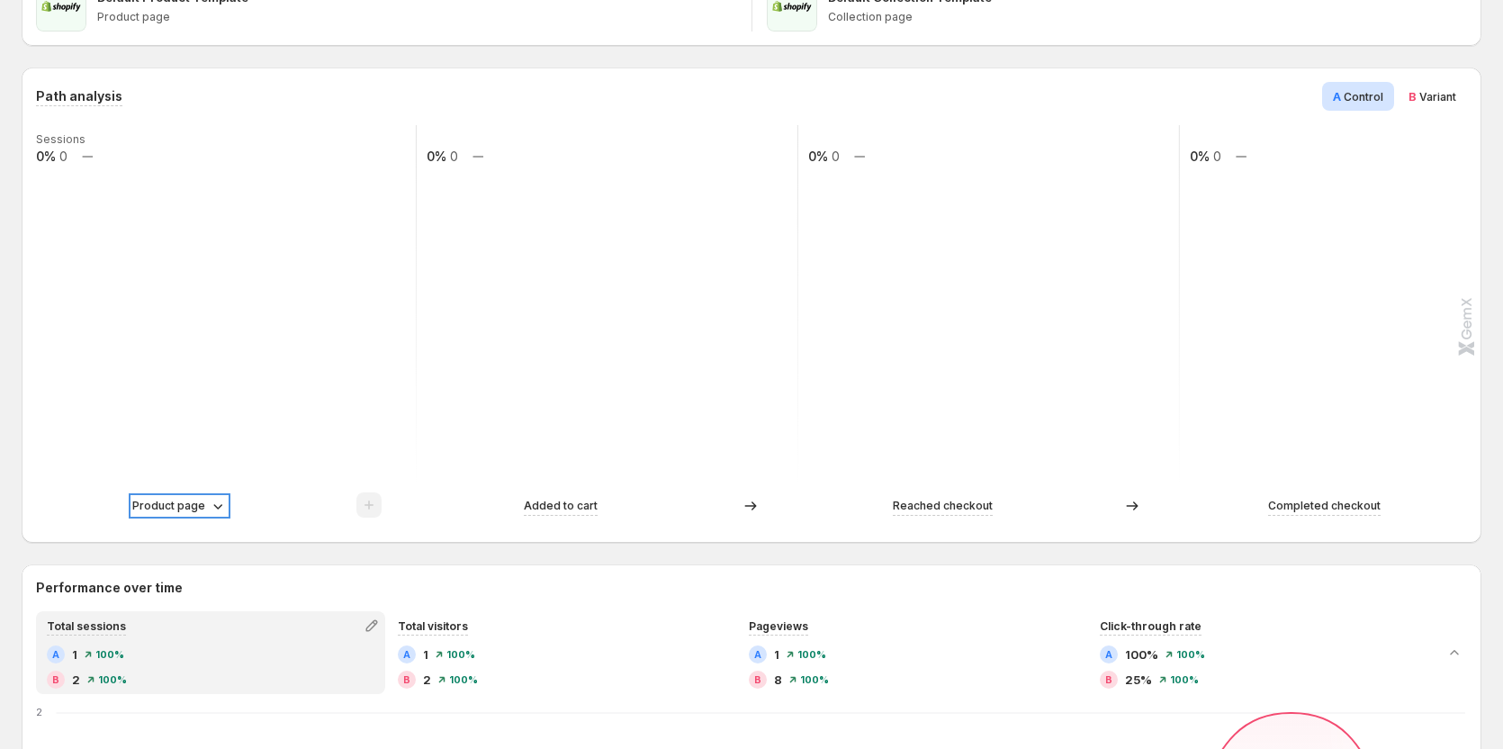
click at [202, 506] on p "Product page" at bounding box center [168, 506] width 73 height 18
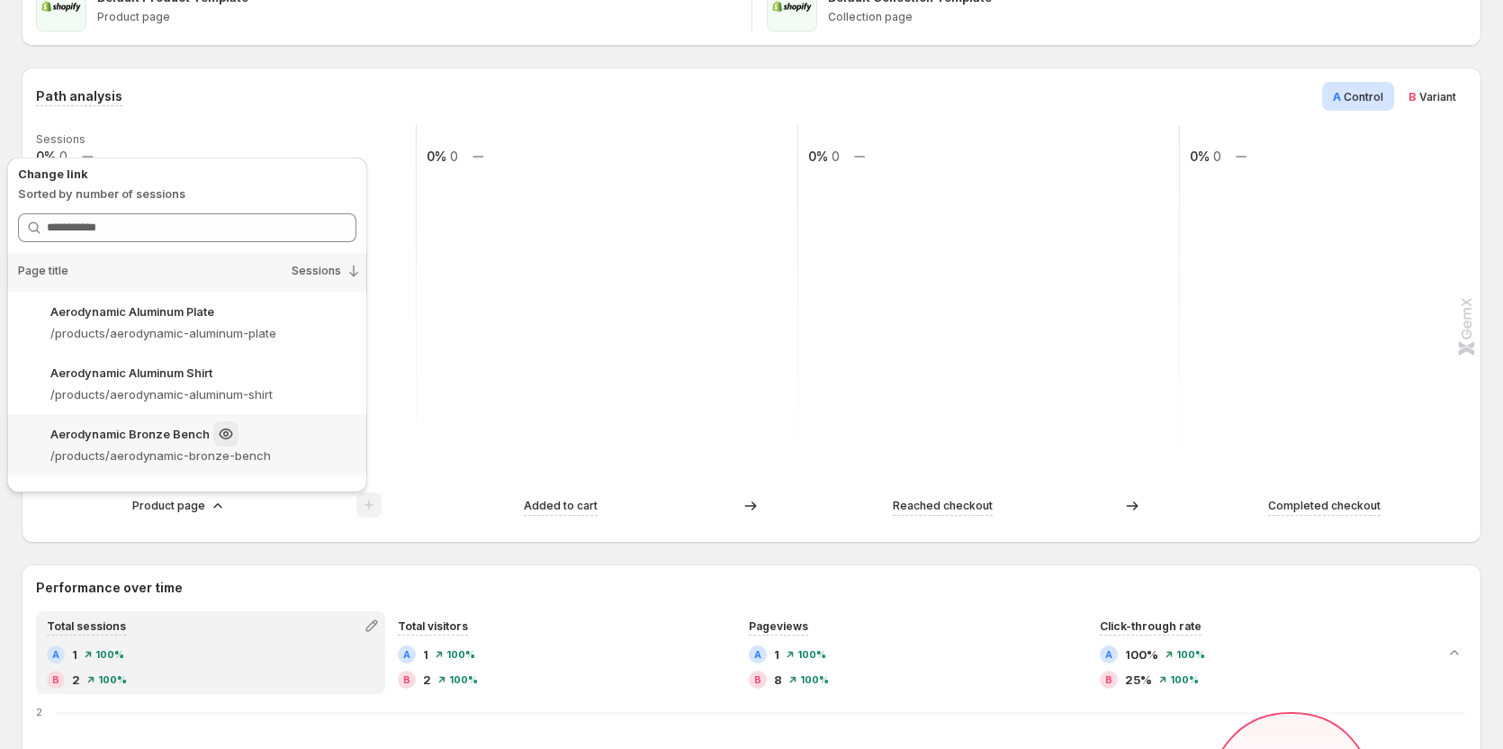
scroll to position [270, 0]
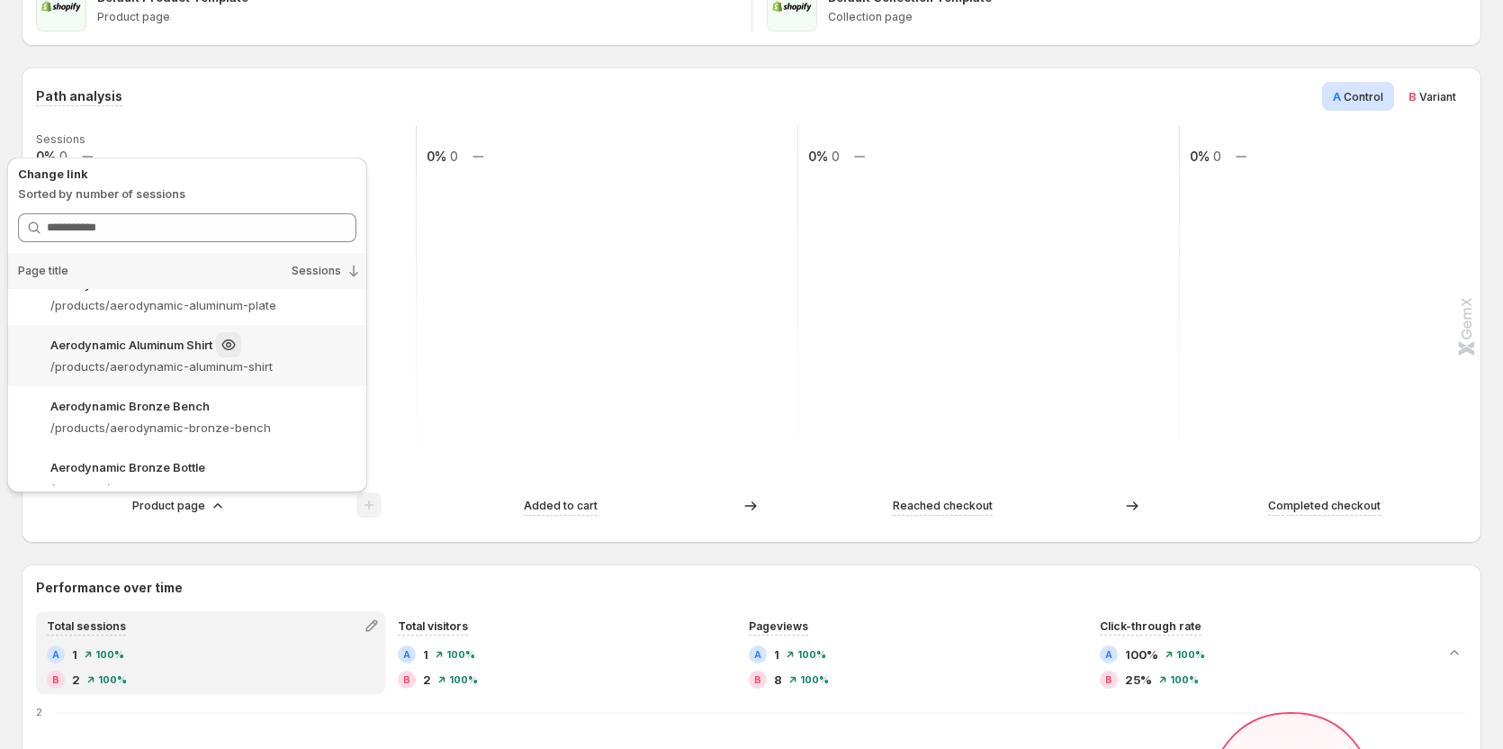
click at [137, 346] on p "Aerodynamic Aluminum Shirt" at bounding box center [131, 345] width 162 height 18
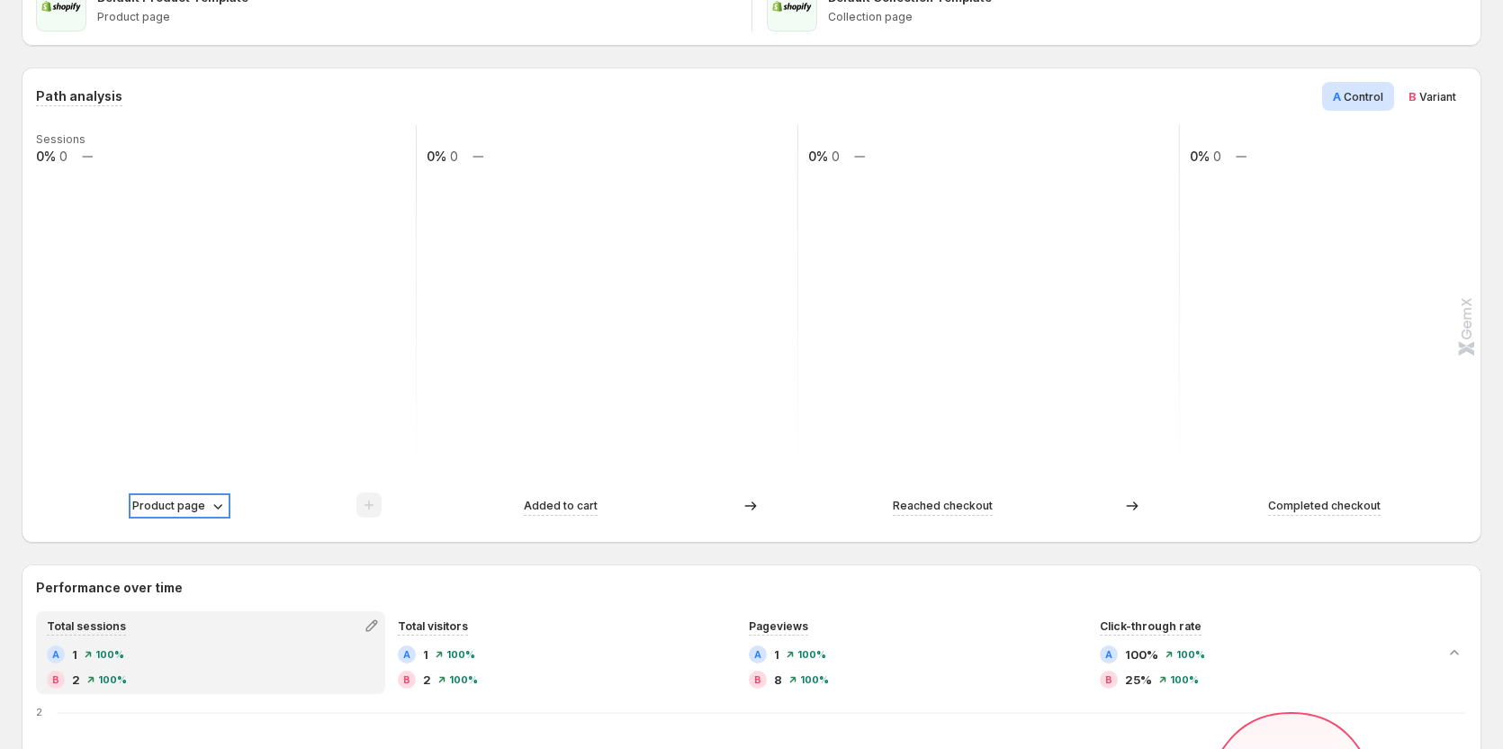
click at [192, 507] on p "Product page" at bounding box center [168, 506] width 73 height 18
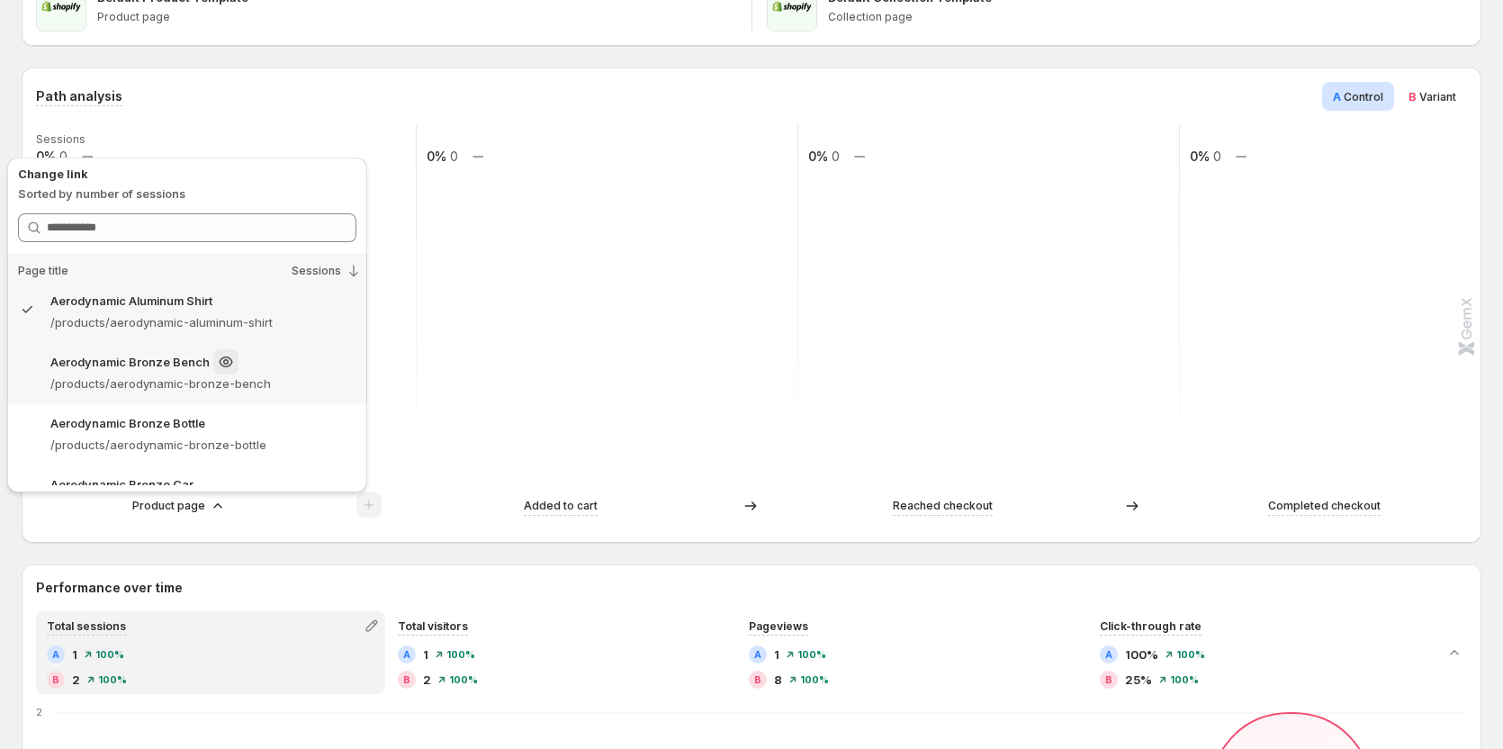
scroll to position [360, 0]
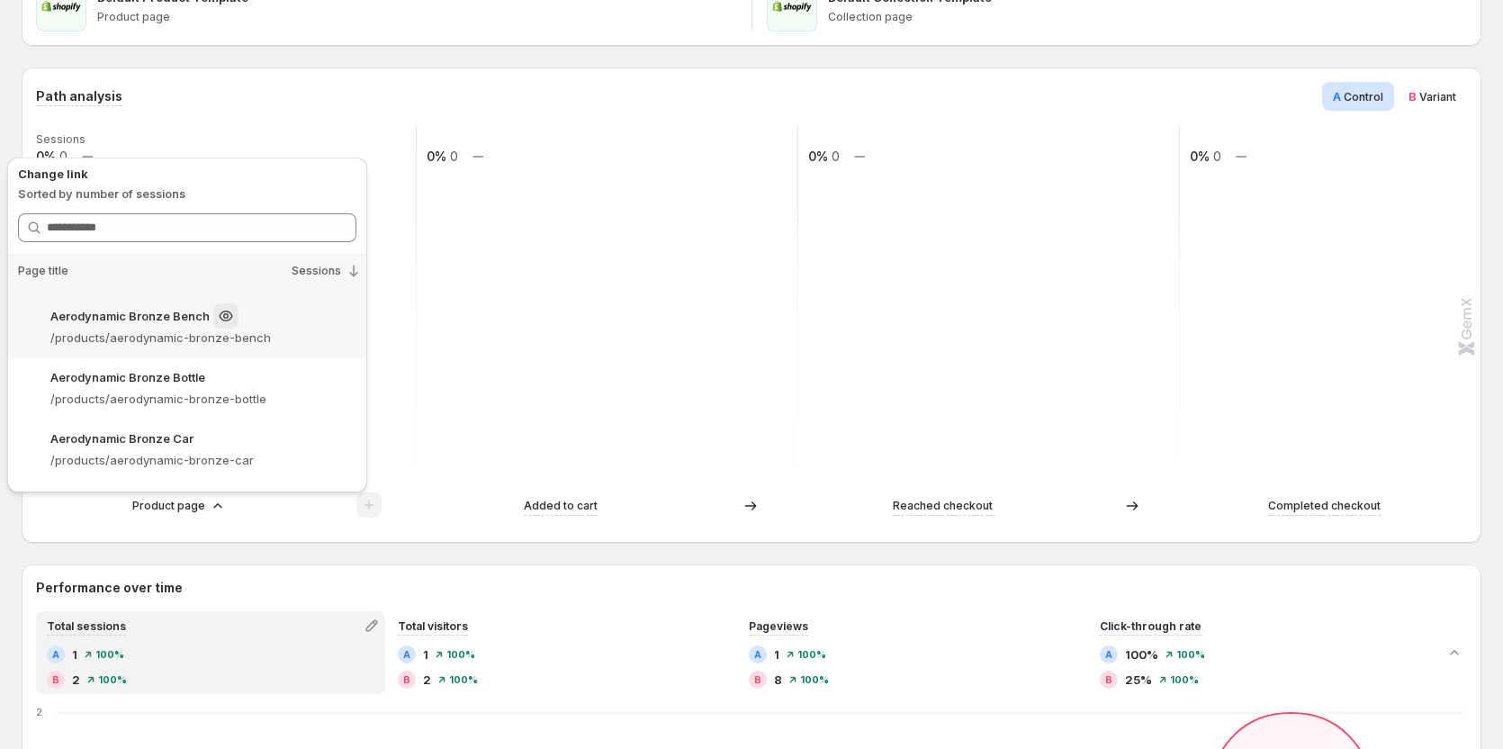
click at [109, 348] on div "Aerodynamic Bronze Bench /products/aerodynamic-bronze-bench" at bounding box center [187, 326] width 360 height 61
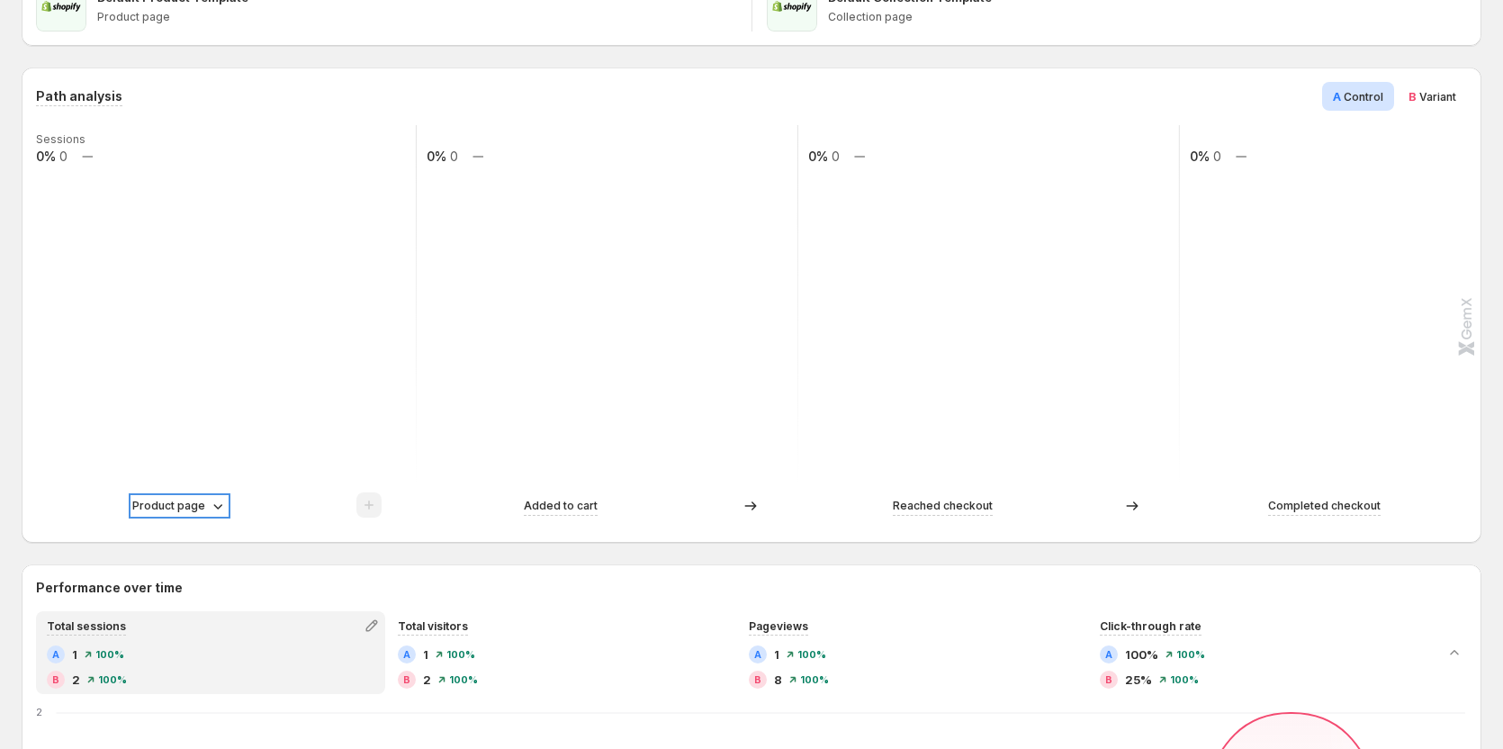
click at [171, 508] on p "Product page" at bounding box center [168, 506] width 73 height 18
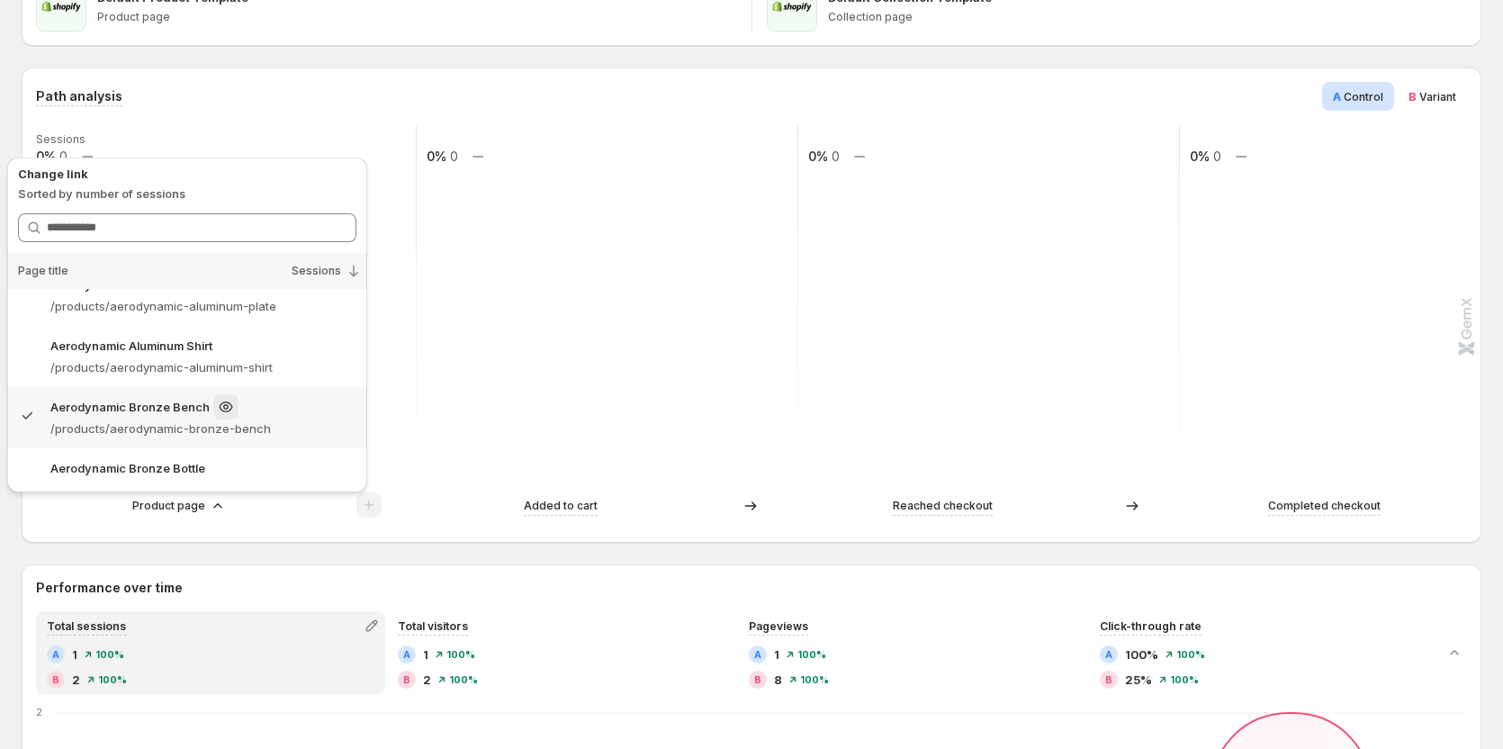
scroll to position [270, 0]
click at [115, 462] on p "Aerodynamic Bronze Bottle" at bounding box center [127, 467] width 155 height 18
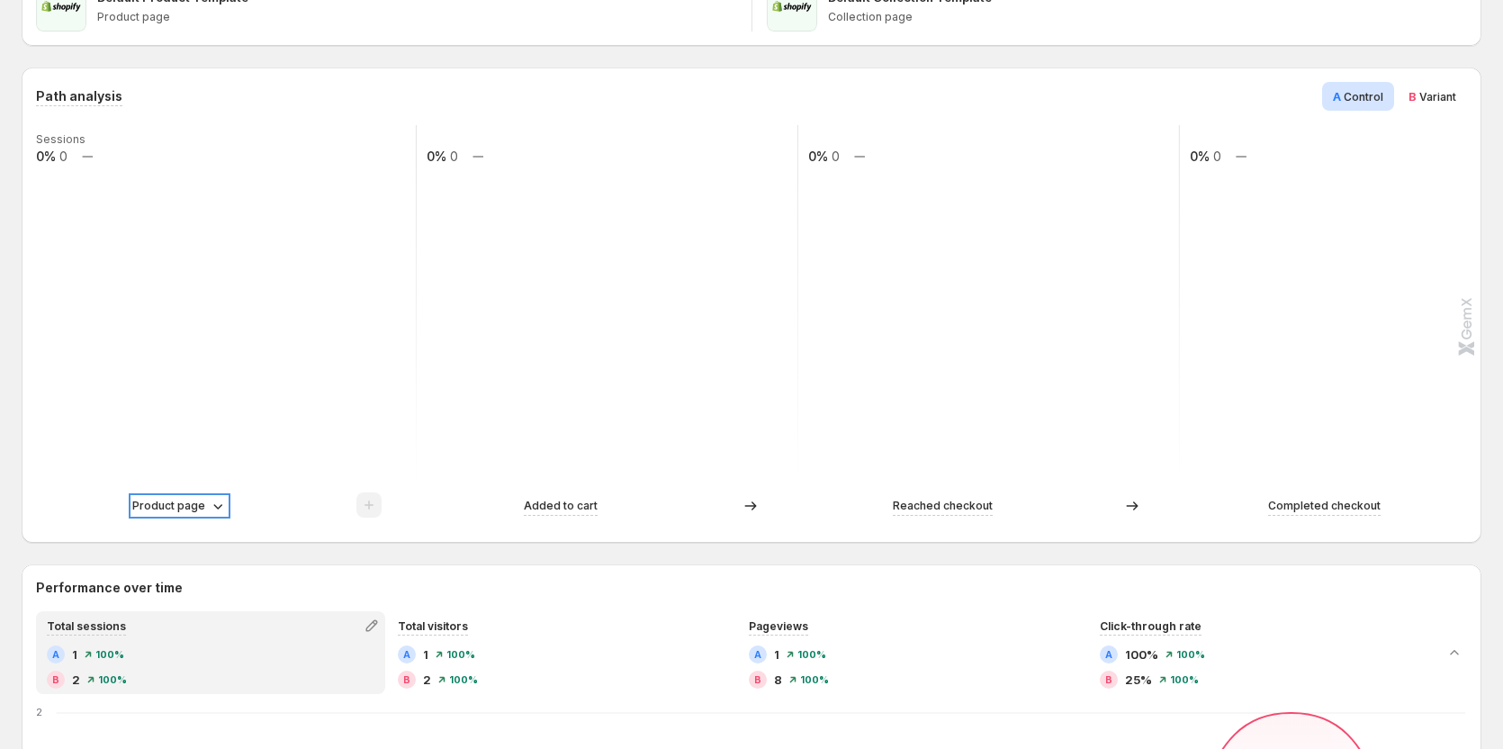
click at [181, 509] on p "Product page" at bounding box center [168, 506] width 73 height 18
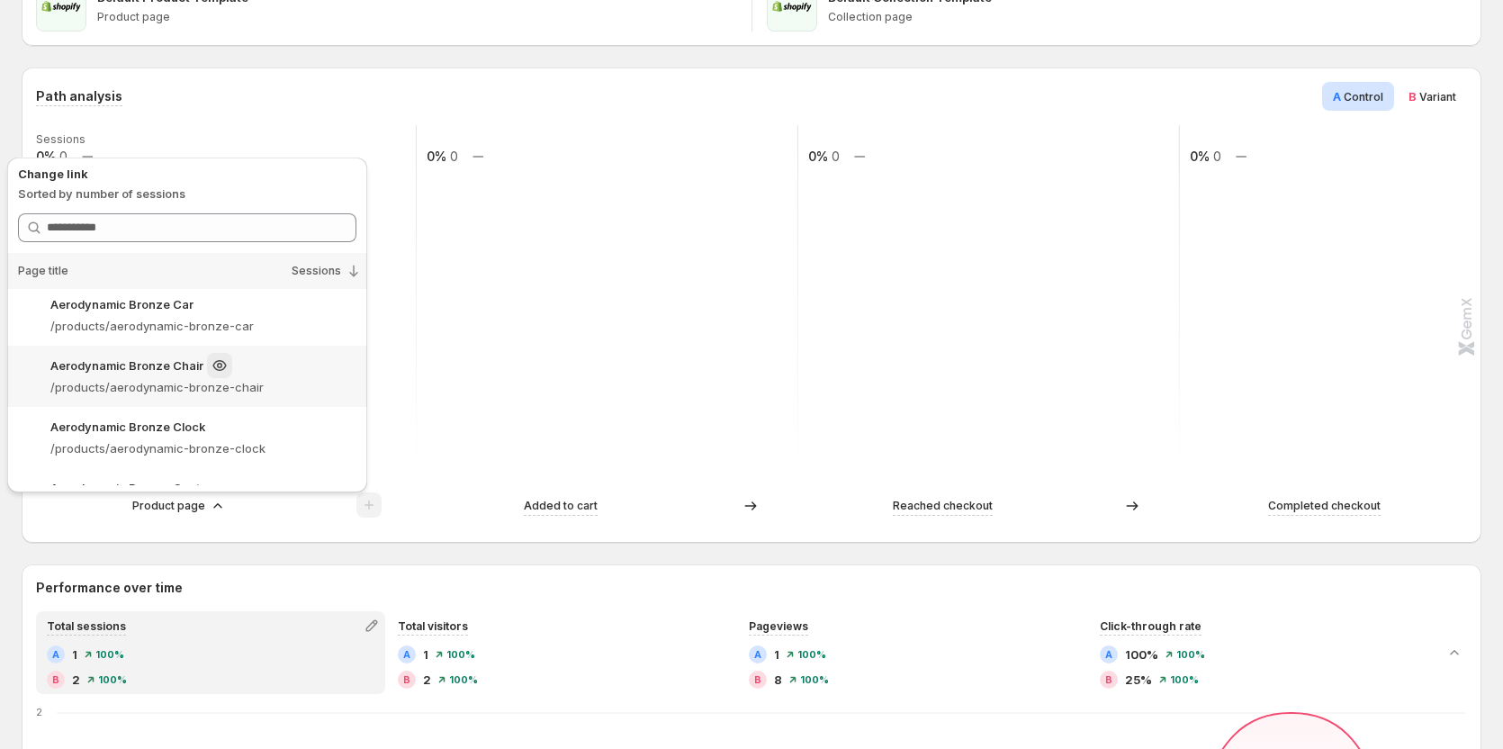
scroll to position [450, 0]
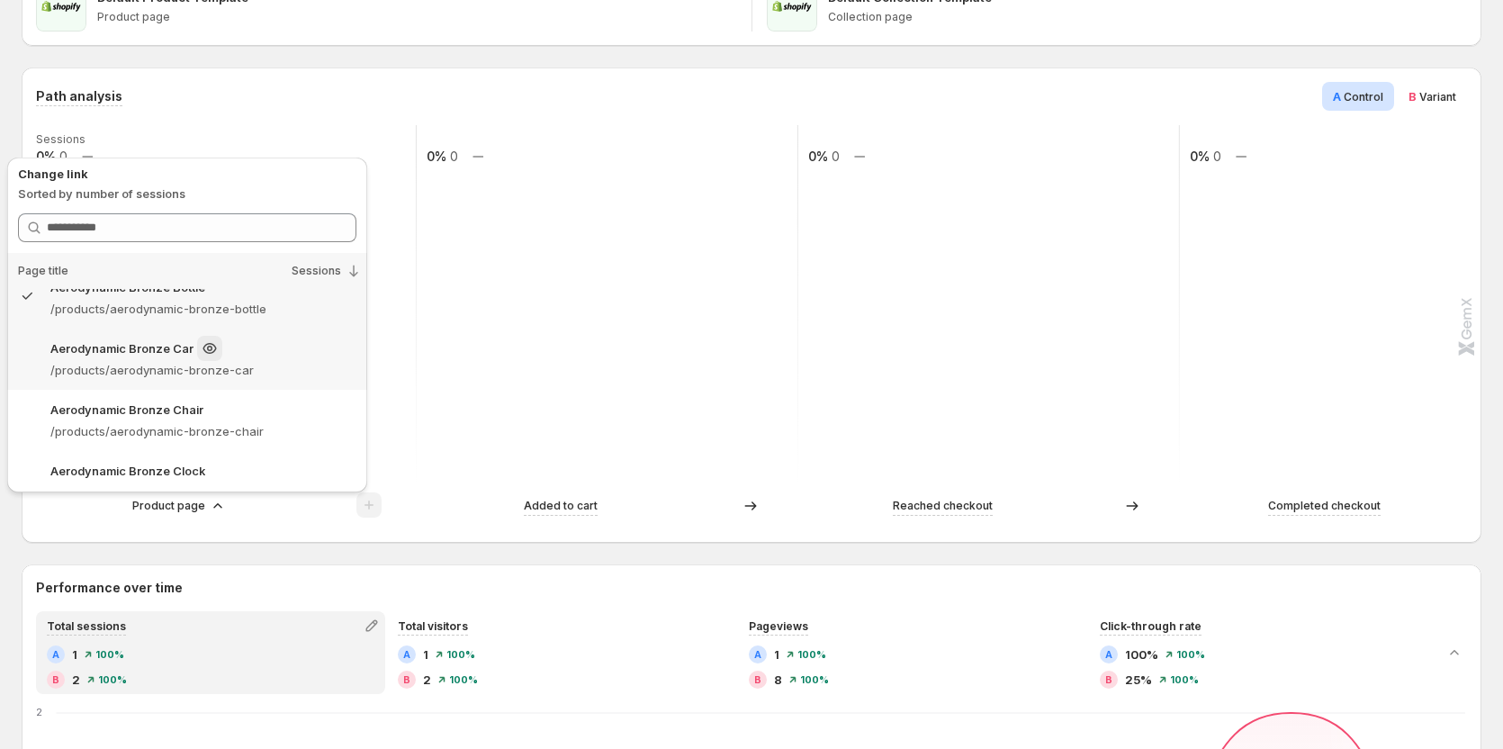
click at [134, 375] on p "/products/aerodynamic-bronze-car" at bounding box center [203, 370] width 306 height 18
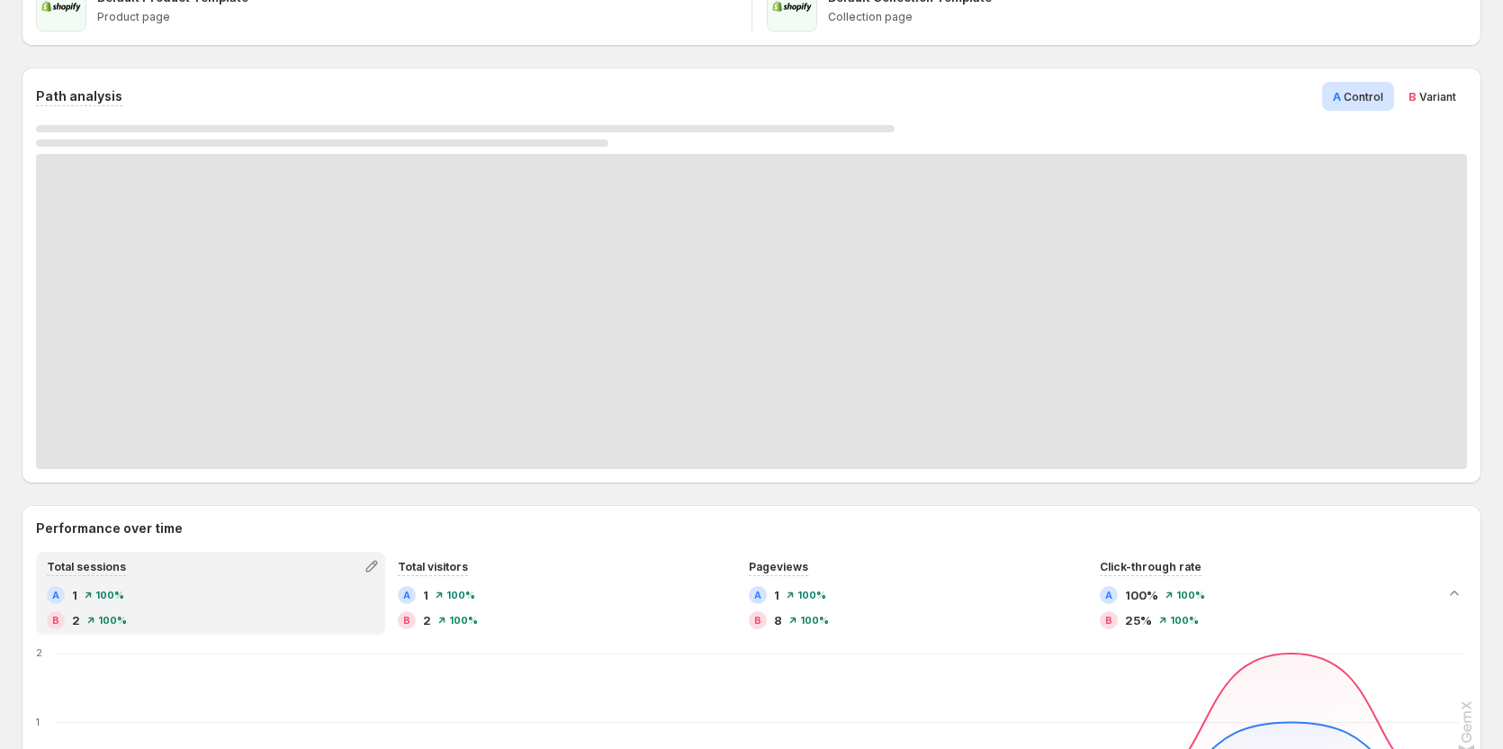
click at [1441, 100] on span "Variant" at bounding box center [1437, 96] width 37 height 13
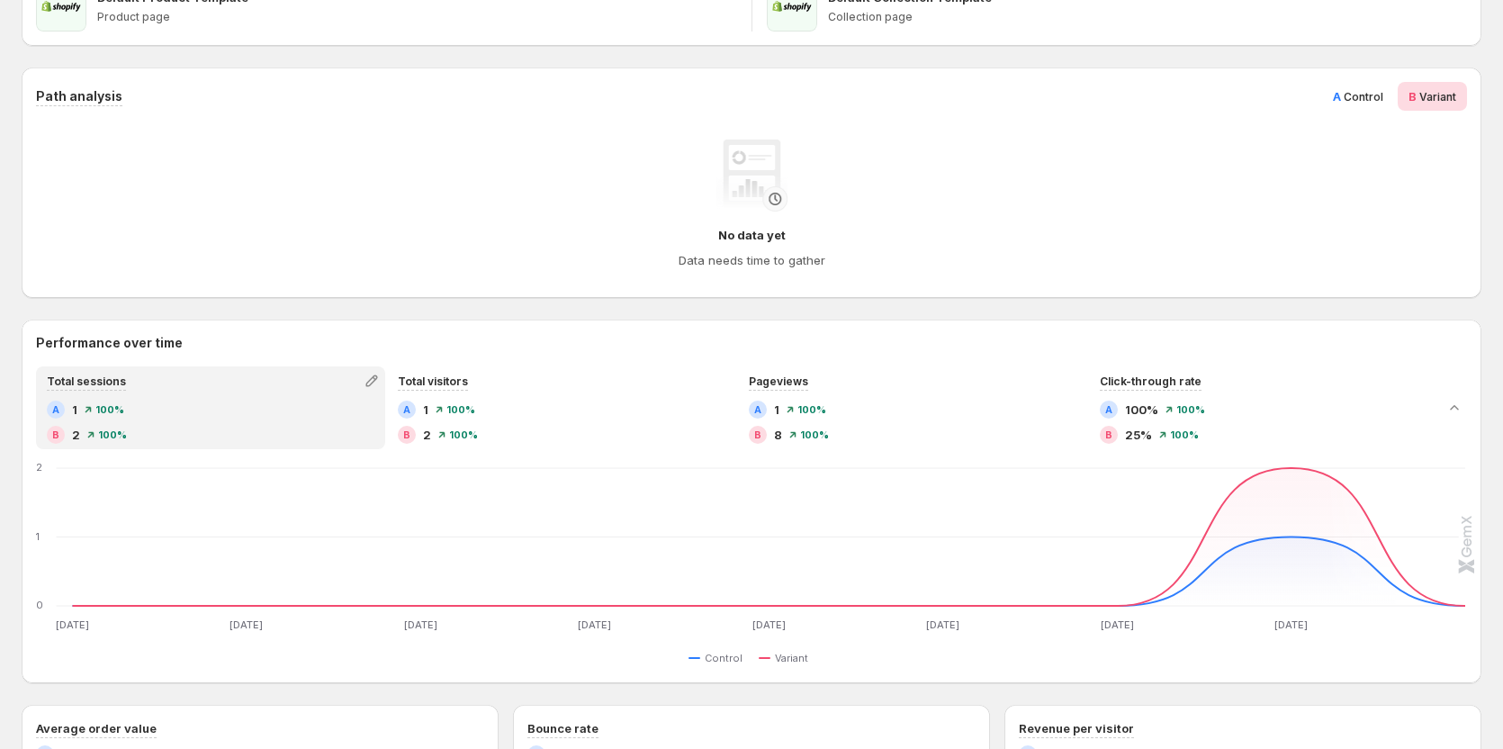
click at [1369, 91] on span "Control" at bounding box center [1363, 96] width 40 height 13
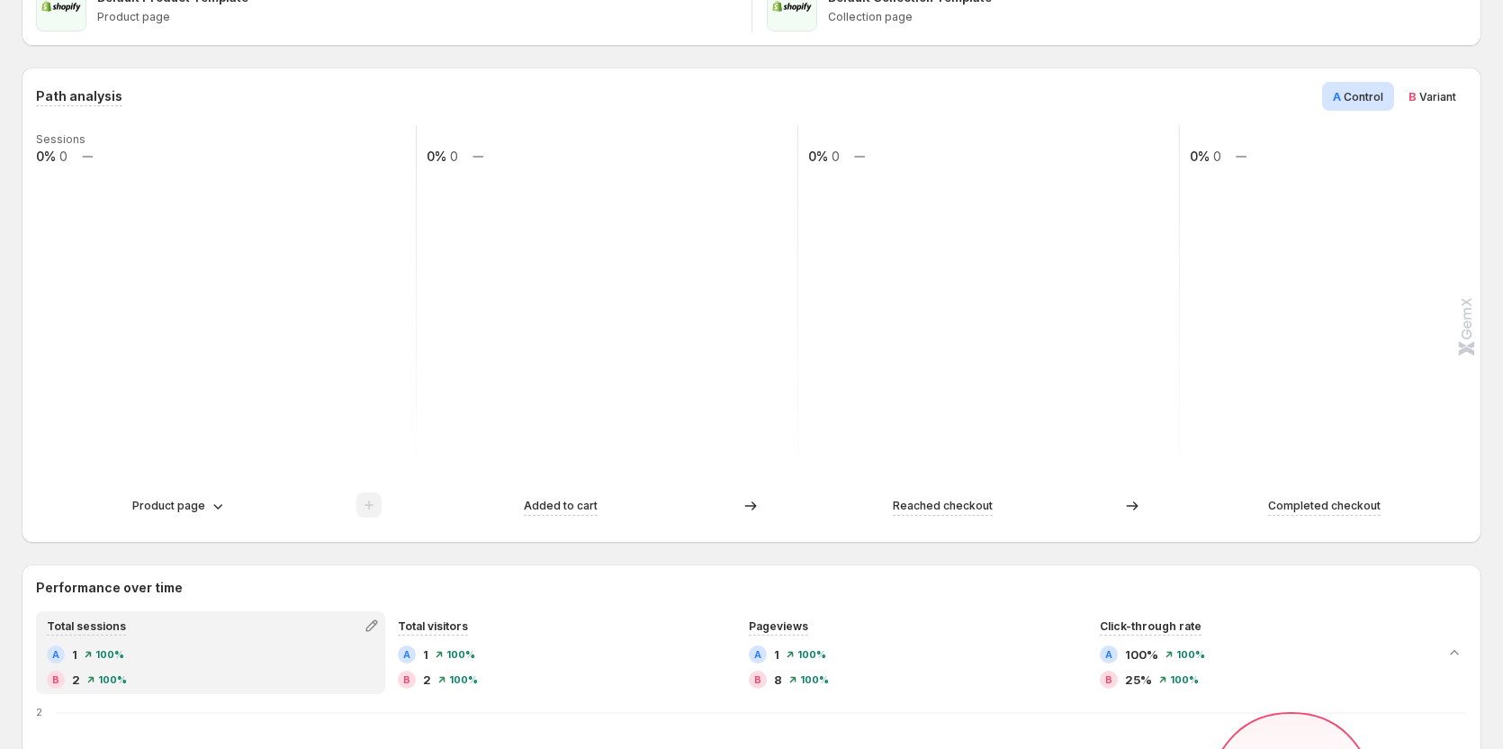
click at [210, 494] on div "Product page" at bounding box center [226, 505] width 380 height 27
click at [210, 514] on icon at bounding box center [218, 506] width 18 height 18
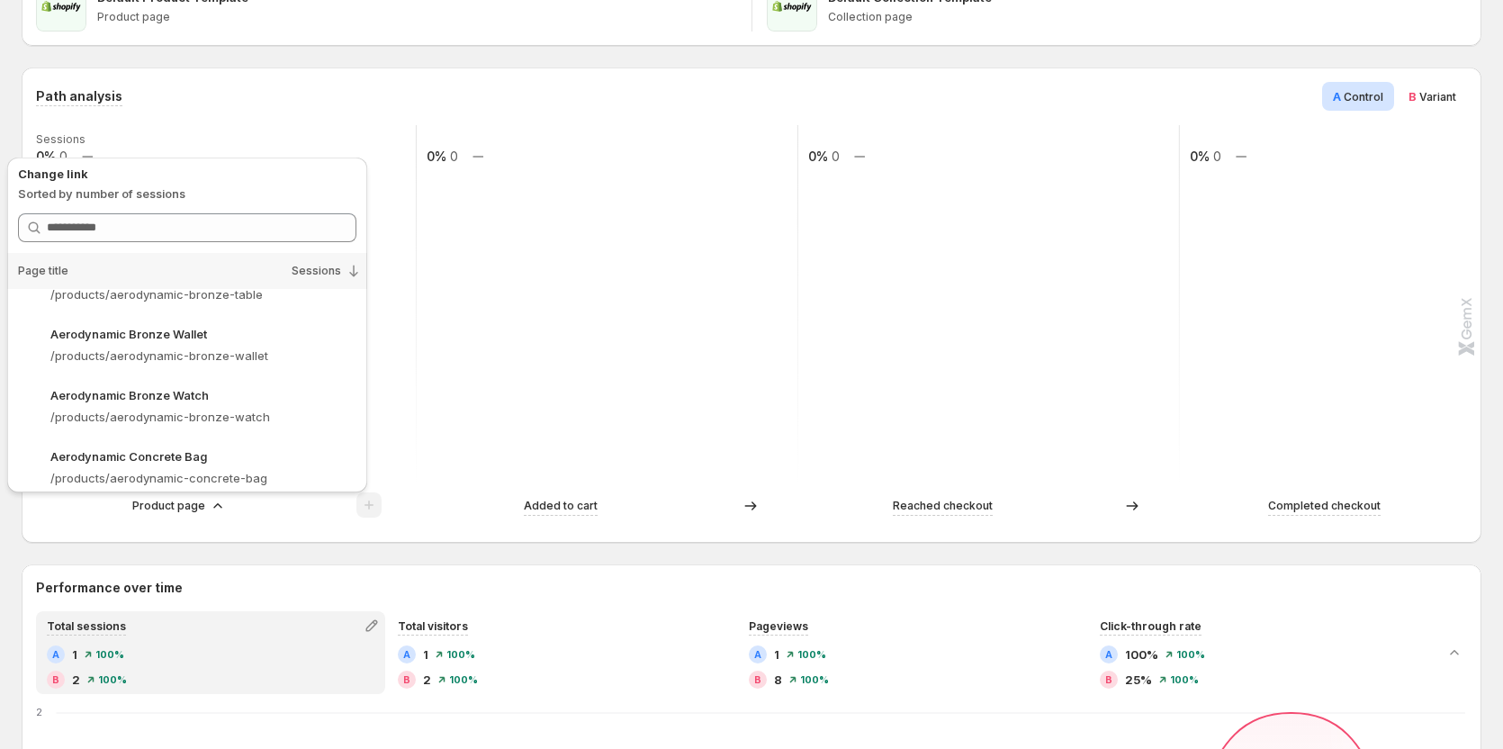
scroll to position [1823, 0]
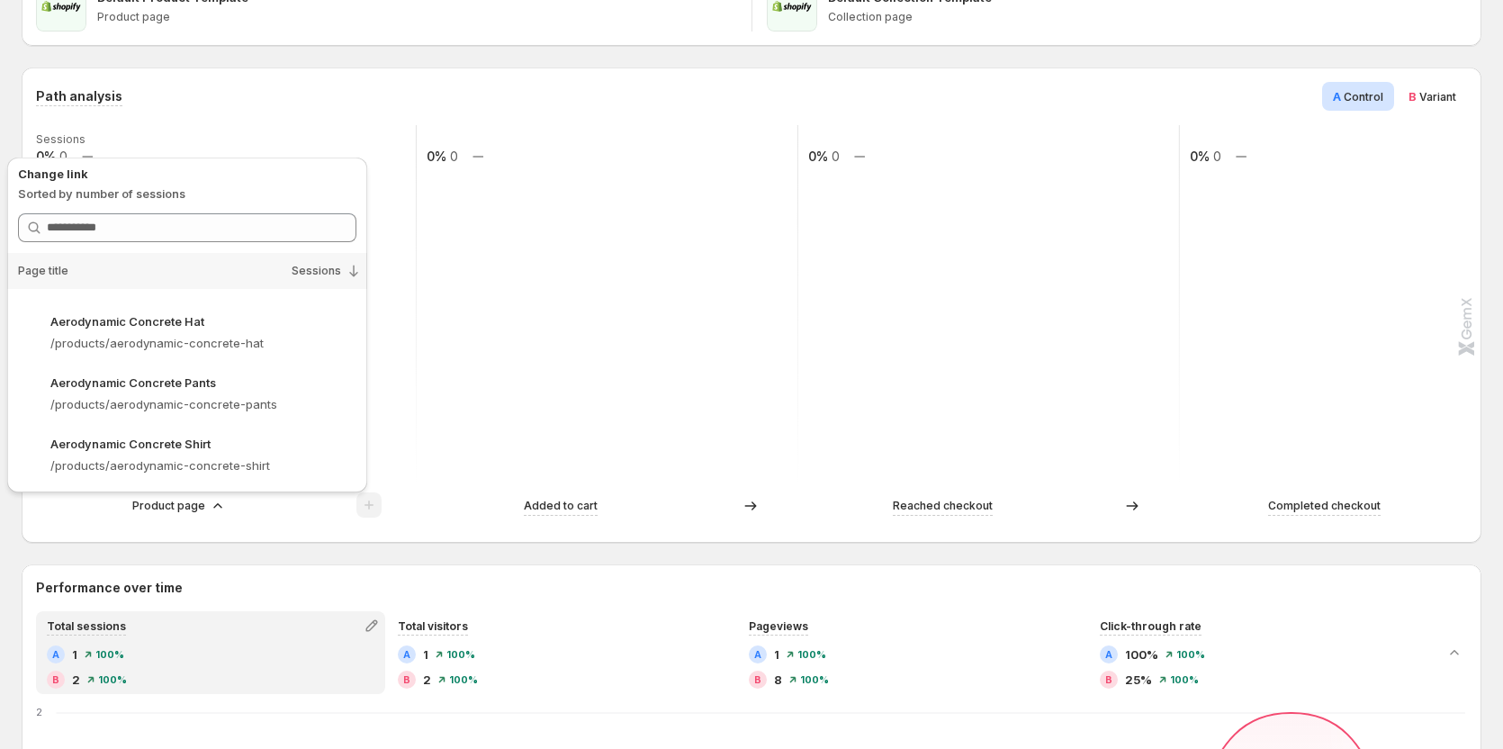
click at [105, 122] on div "Path analysis A Control B Variant Sessions 0% 0 0% 0 0% 0 0% 0 Product page Add…" at bounding box center [751, 305] width 1431 height 446
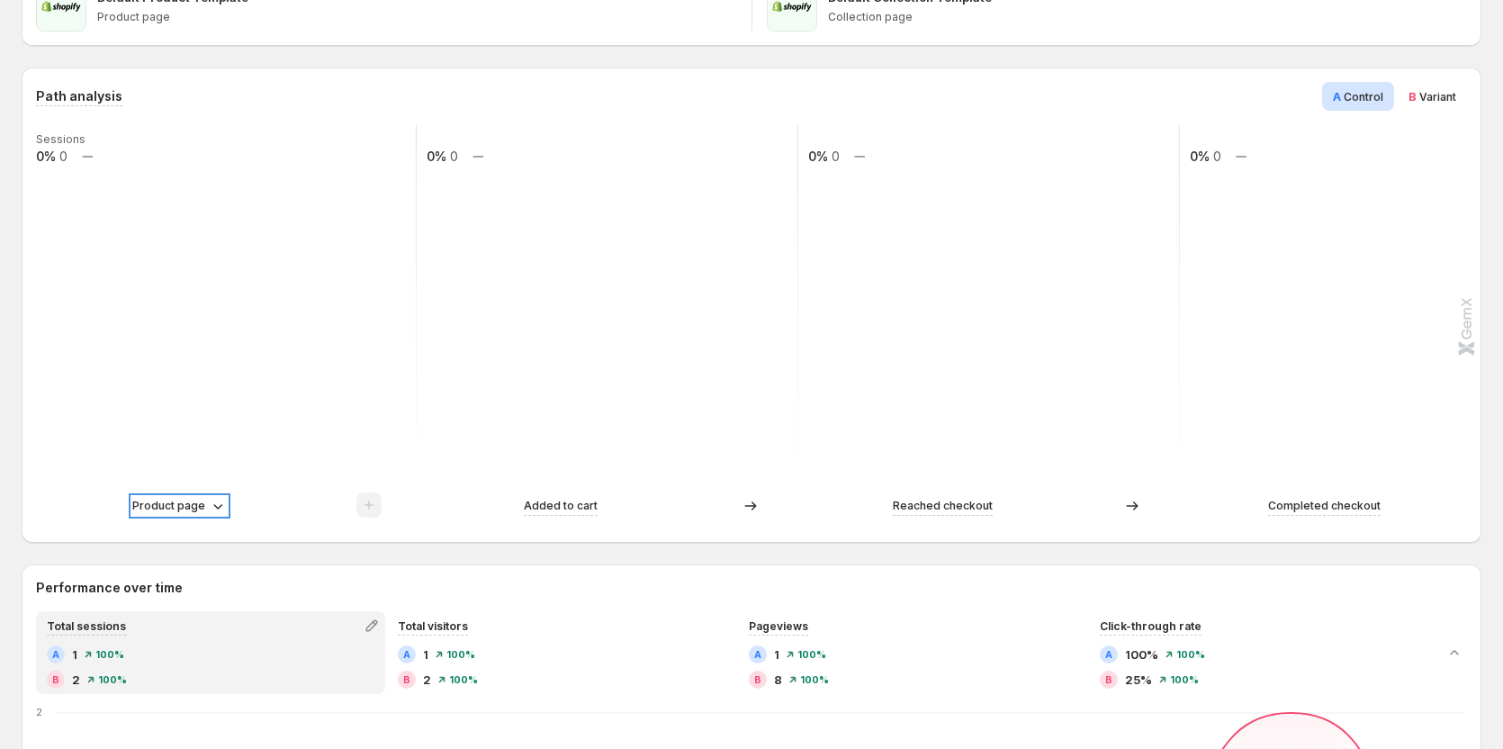
click at [216, 505] on icon at bounding box center [218, 506] width 18 height 18
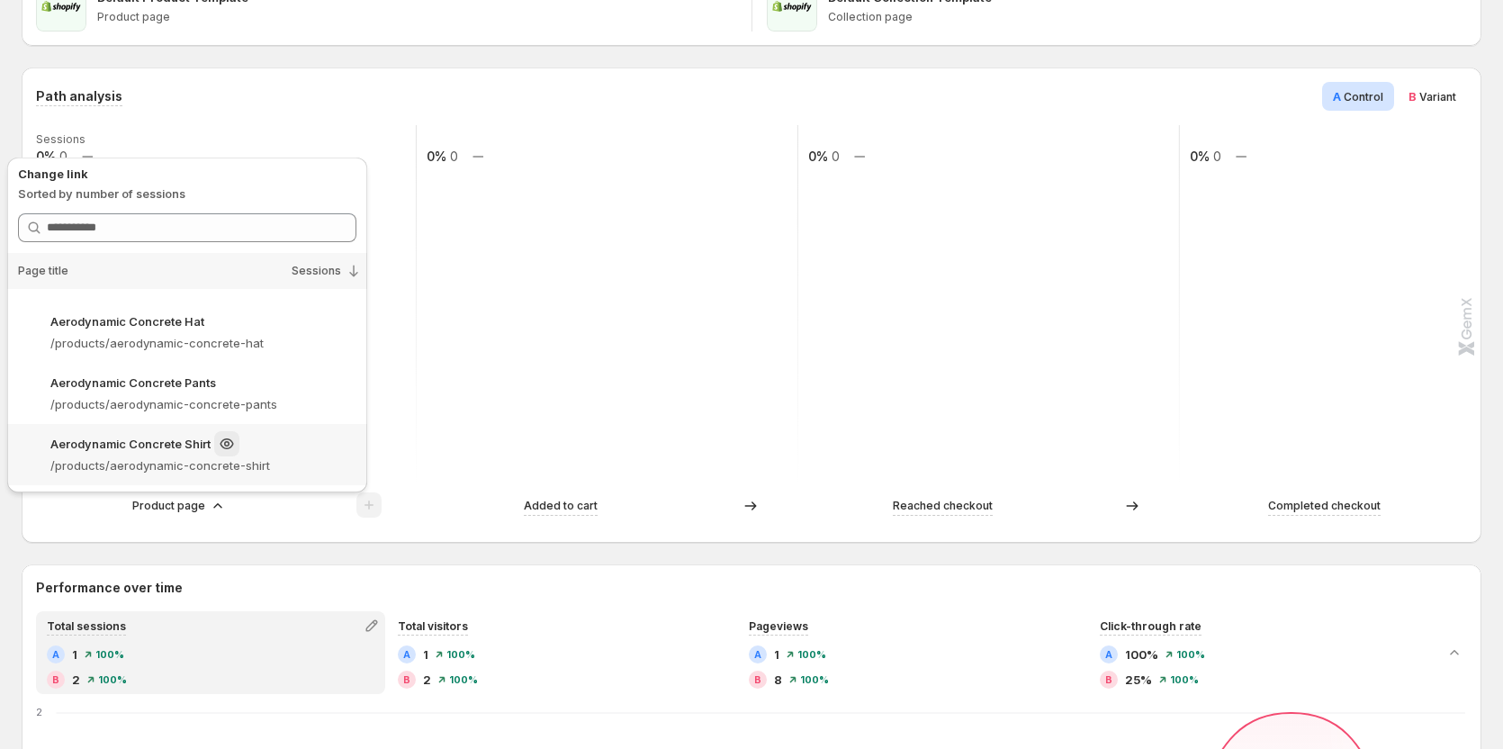
click at [170, 460] on p "/products/aerodynamic-concrete-shirt" at bounding box center [203, 465] width 306 height 18
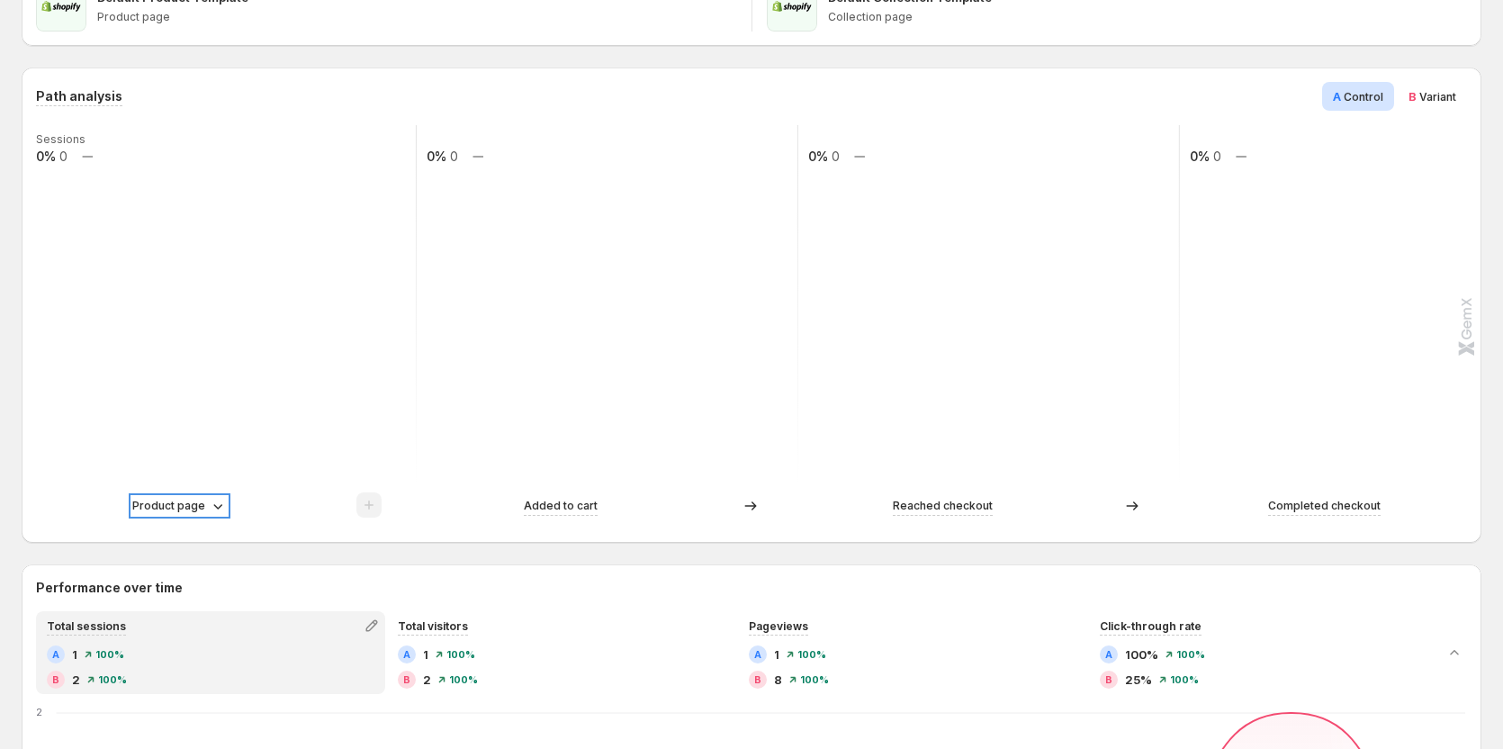
click at [175, 506] on p "Product page" at bounding box center [168, 506] width 73 height 18
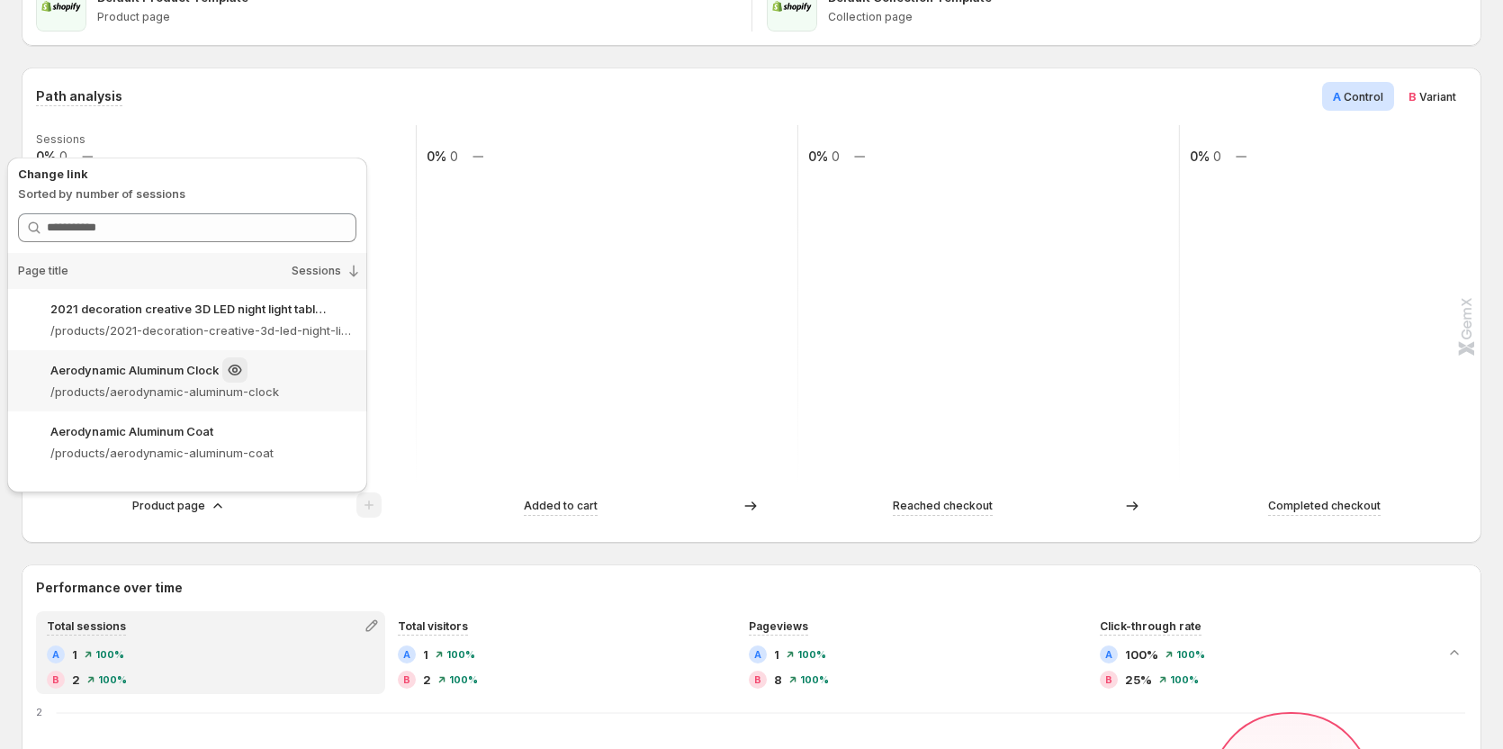
click at [176, 373] on p "Aerodynamic Aluminum Clock" at bounding box center [134, 370] width 168 height 18
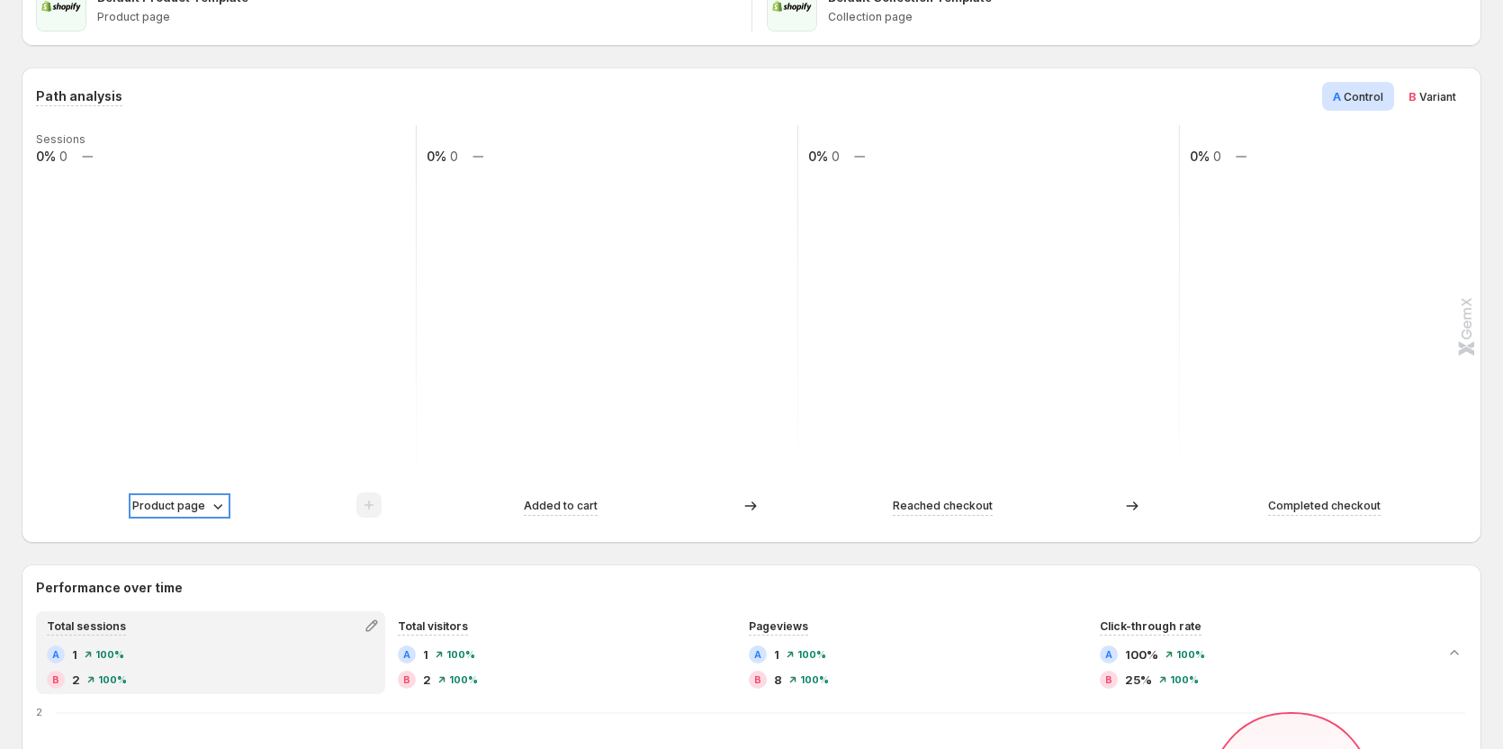
click at [193, 511] on p "Product page" at bounding box center [168, 506] width 73 height 18
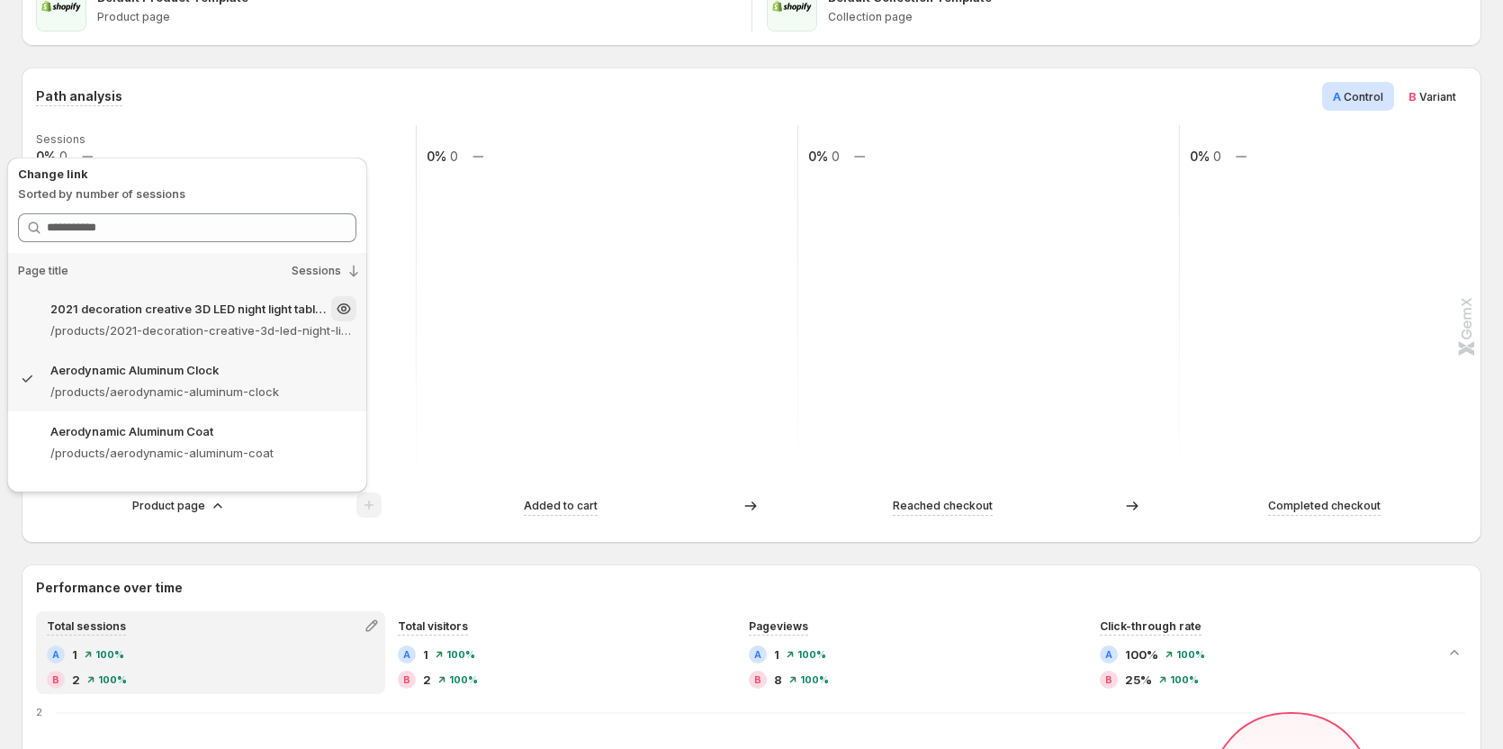
click at [166, 323] on p "/products/2021-decoration-creative-3d-led-night-light-table-lamp-children-bedro…" at bounding box center [203, 330] width 306 height 18
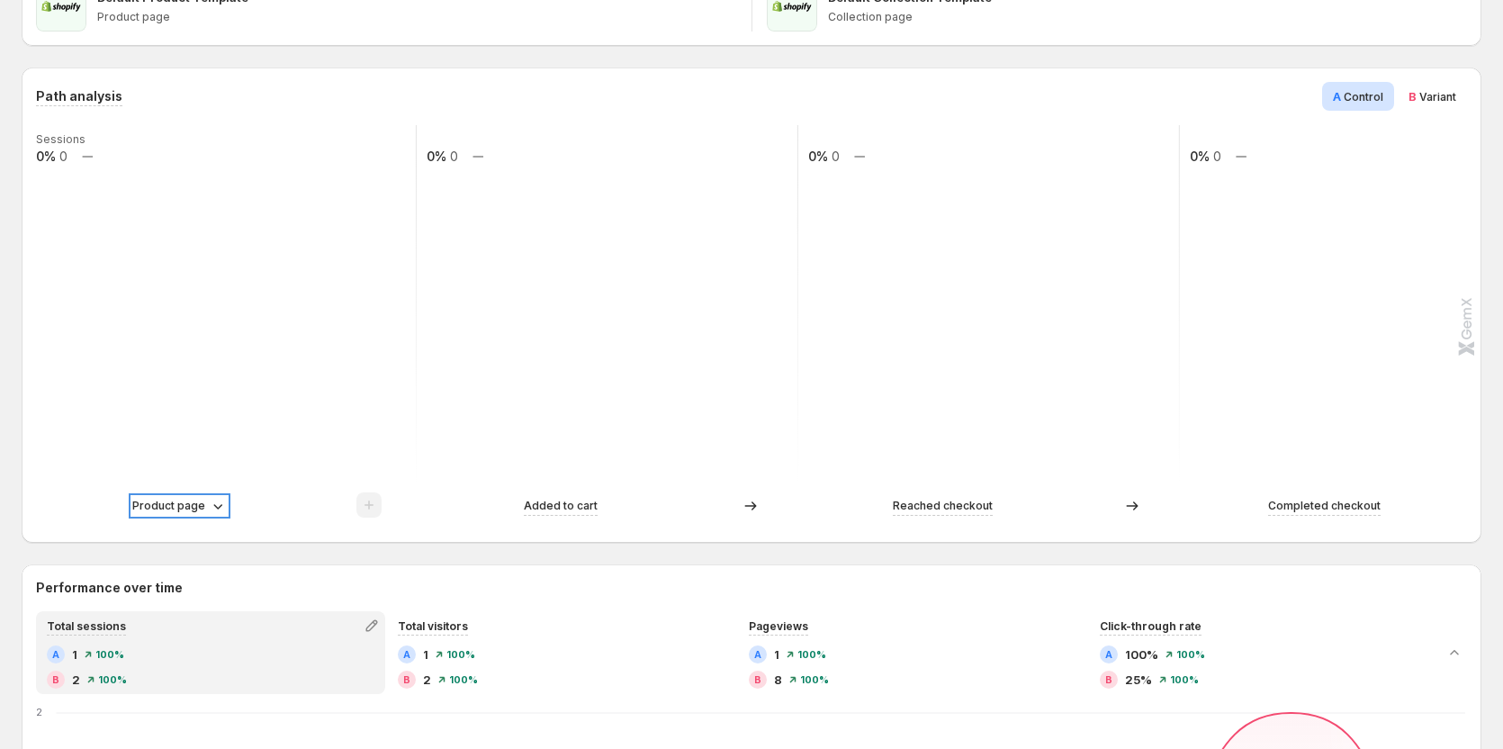
click at [180, 506] on p "Product page" at bounding box center [168, 506] width 73 height 18
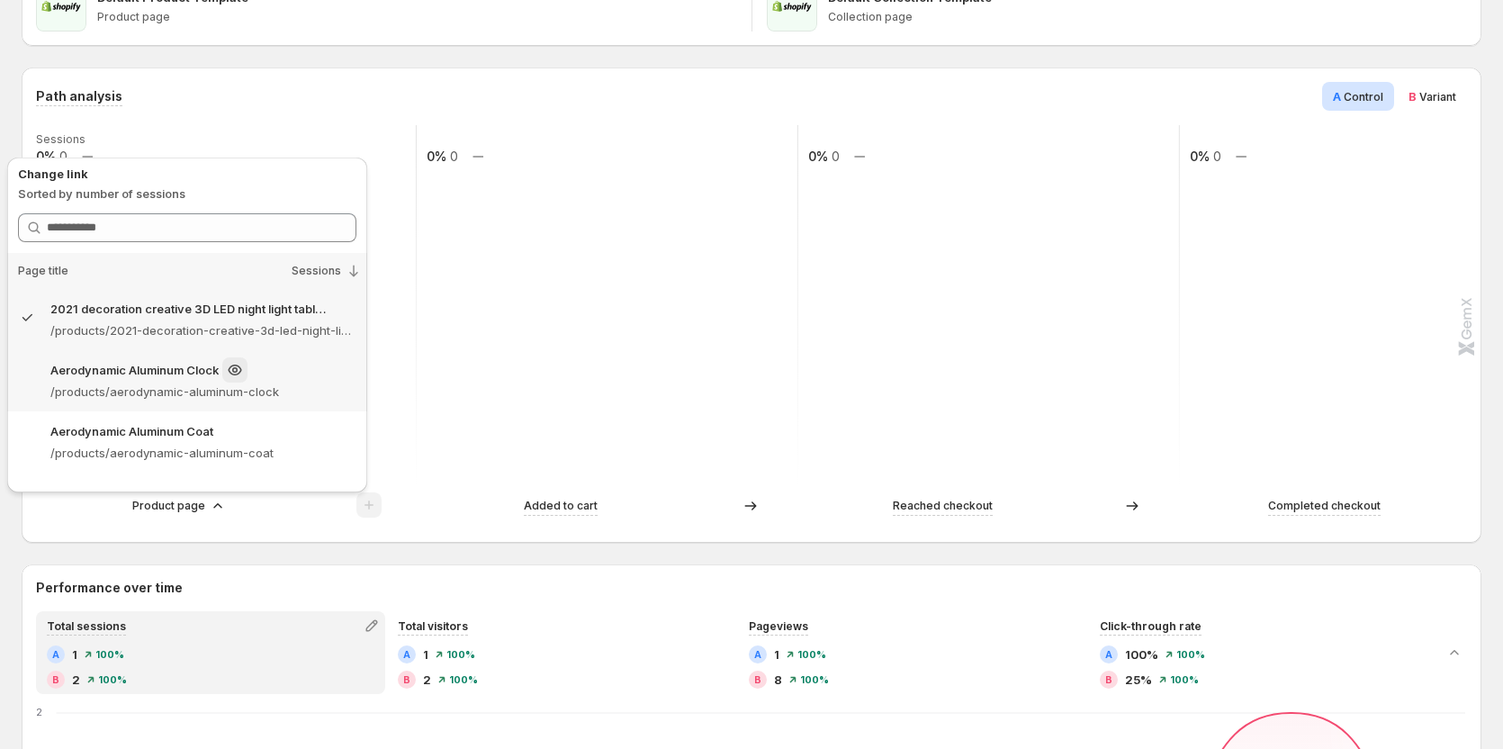
scroll to position [171, 0]
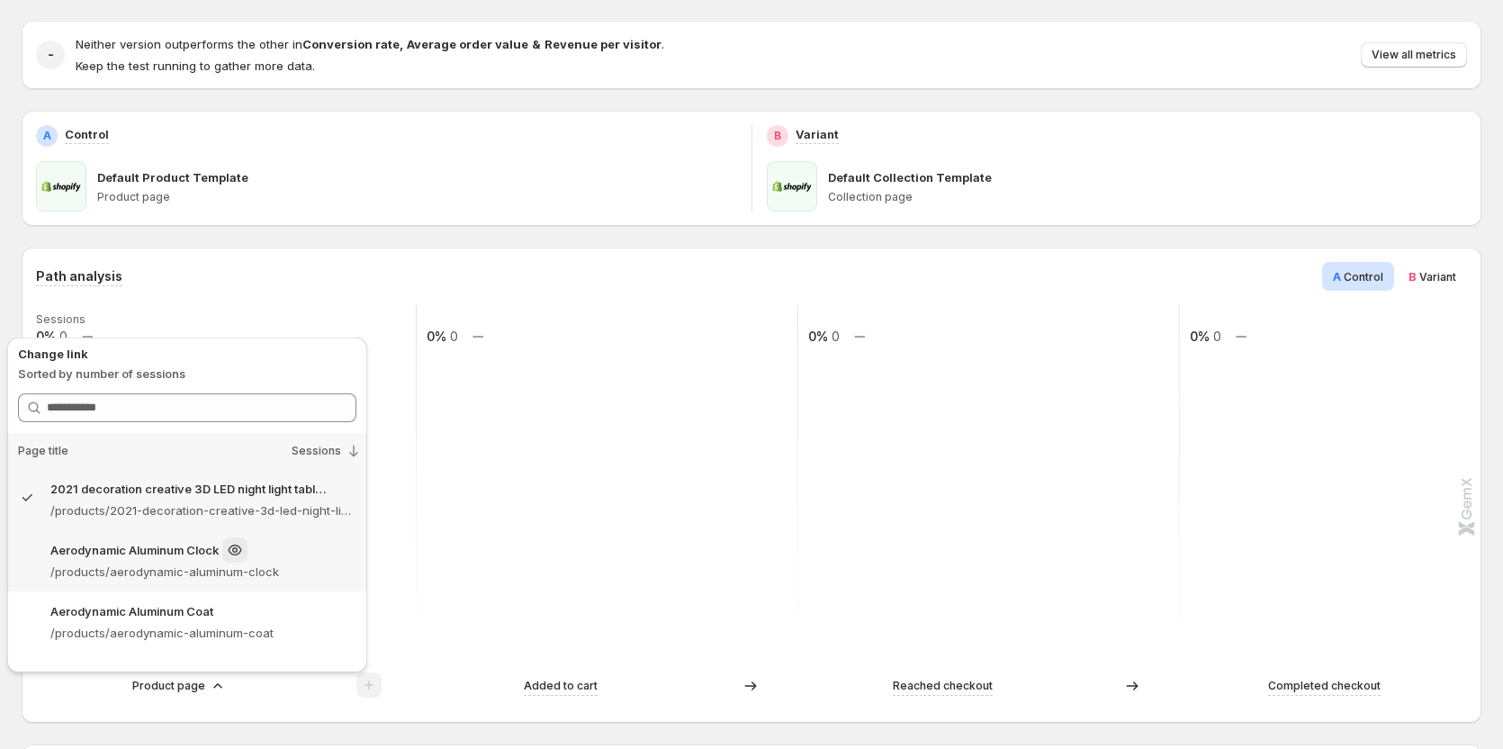
click at [139, 565] on p "/products/aerodynamic-aluminum-clock" at bounding box center [203, 571] width 306 height 18
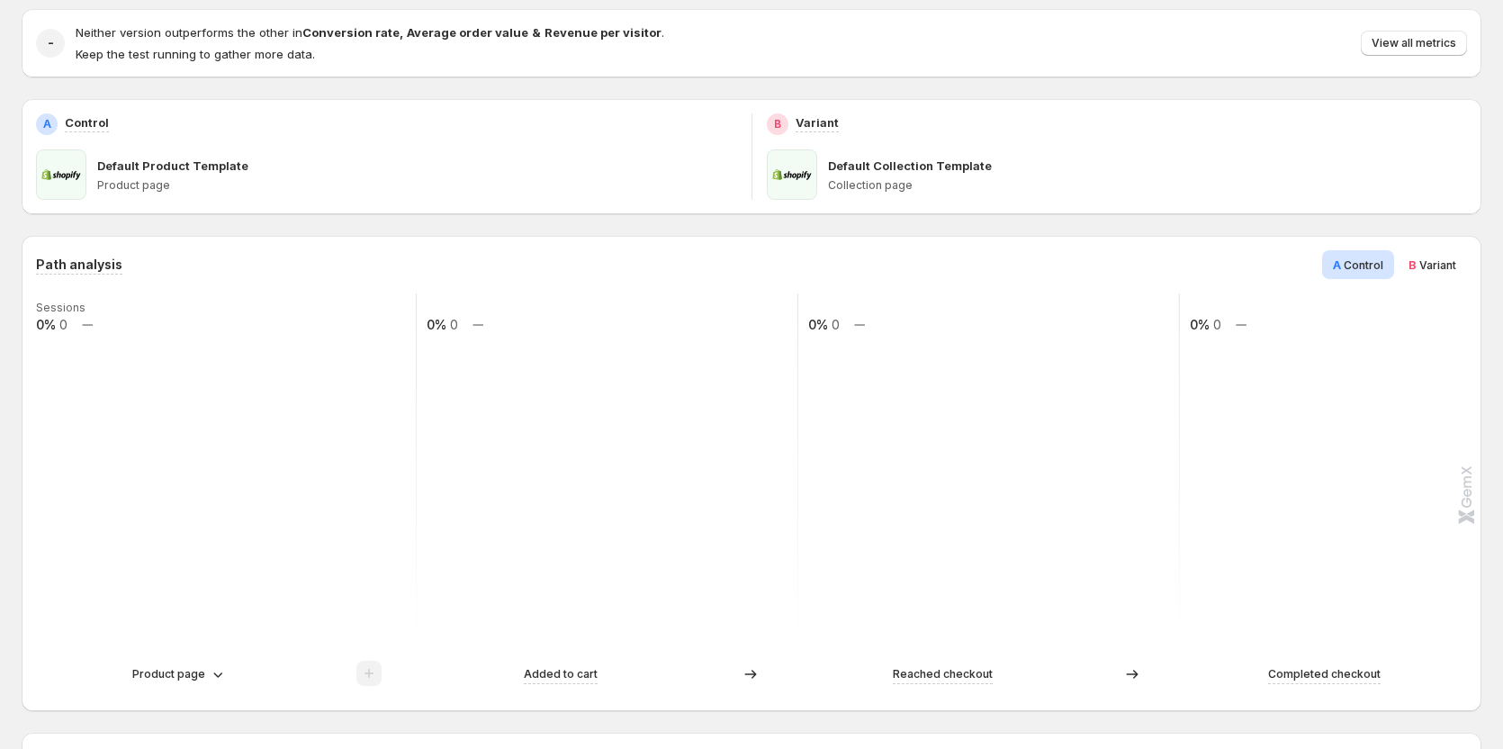
scroll to position [261, 0]
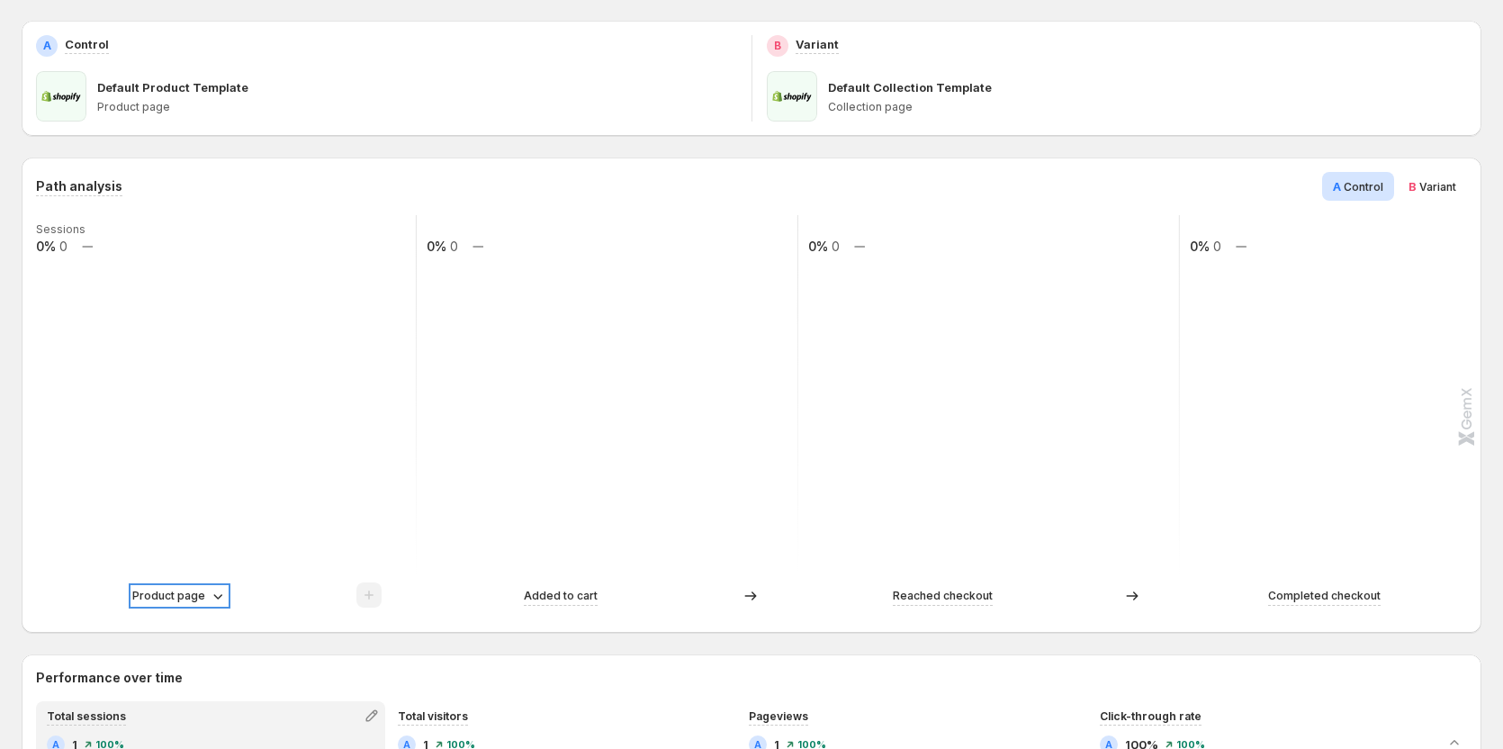
click at [193, 598] on p "Product page" at bounding box center [168, 596] width 73 height 18
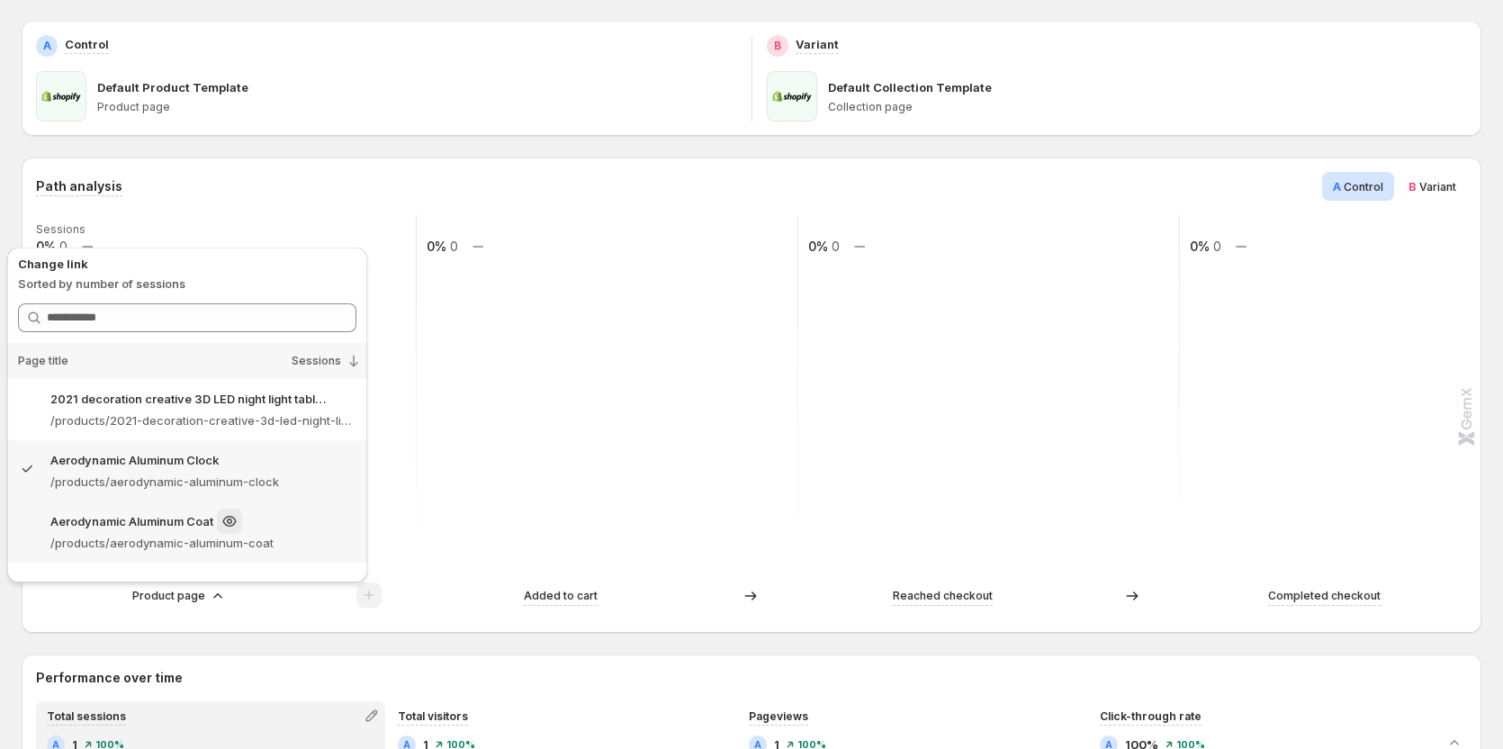
click at [148, 525] on p "Aerodynamic Aluminum Coat" at bounding box center [131, 521] width 163 height 18
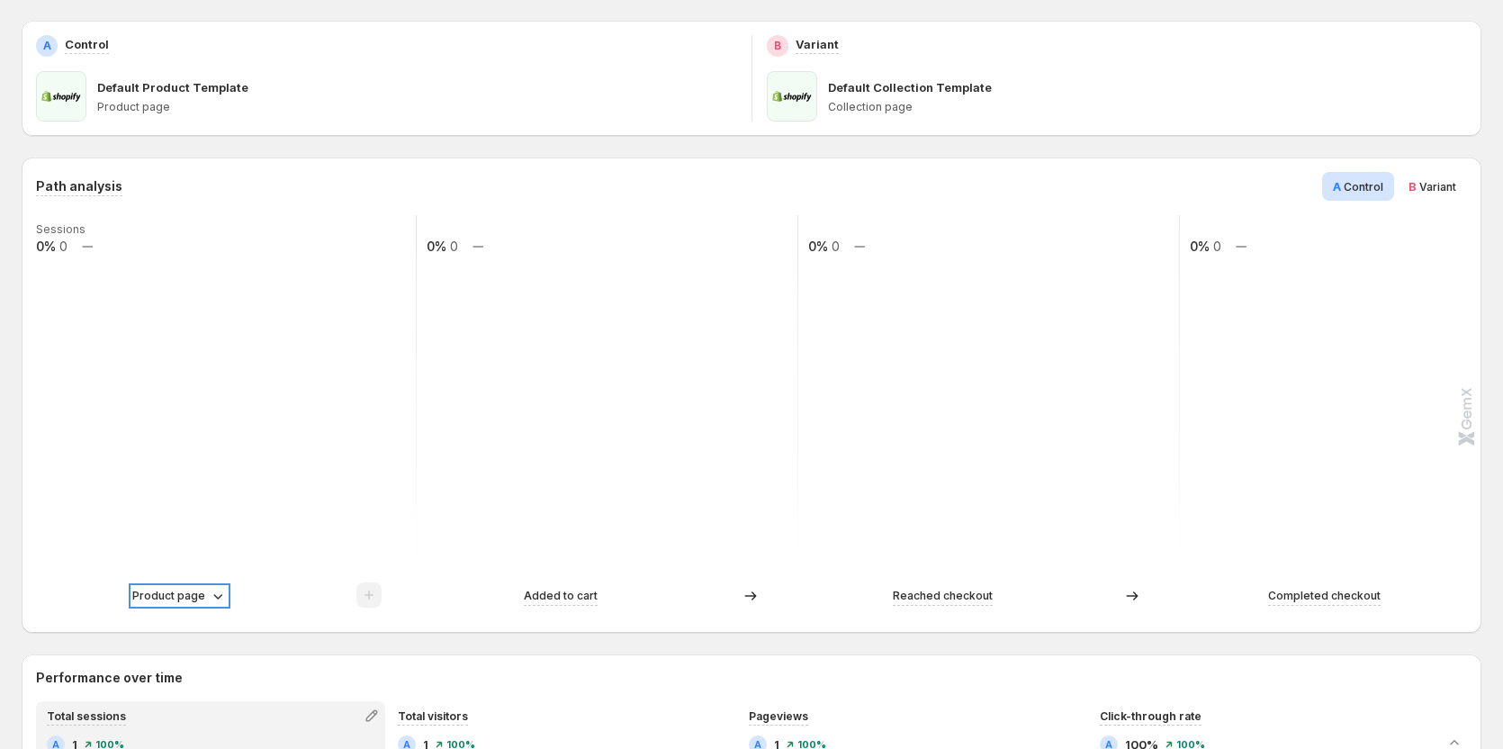
click at [182, 596] on p "Product page" at bounding box center [168, 596] width 73 height 18
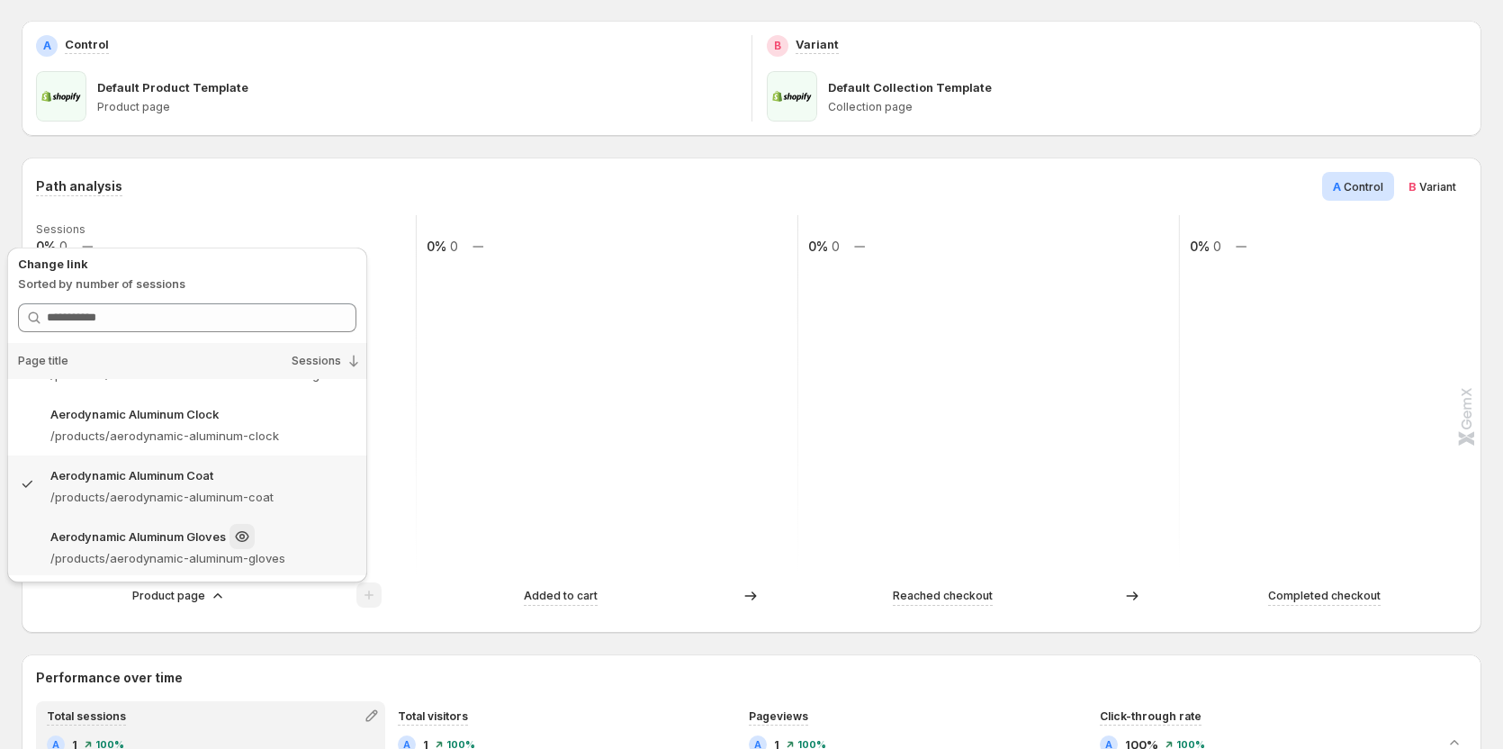
scroll to position [90, 0]
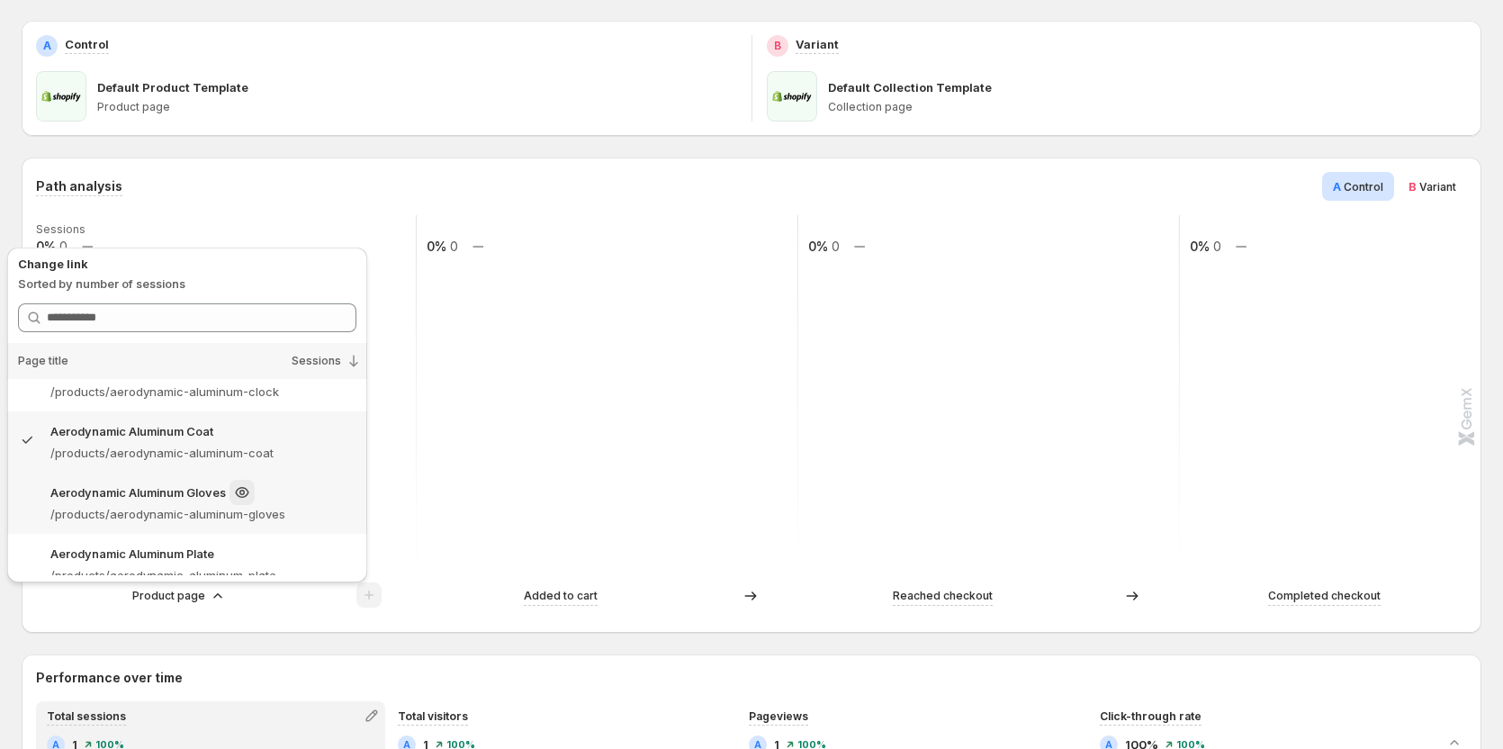
click at [136, 505] on p "/products/aerodynamic-aluminum-gloves" at bounding box center [203, 514] width 306 height 18
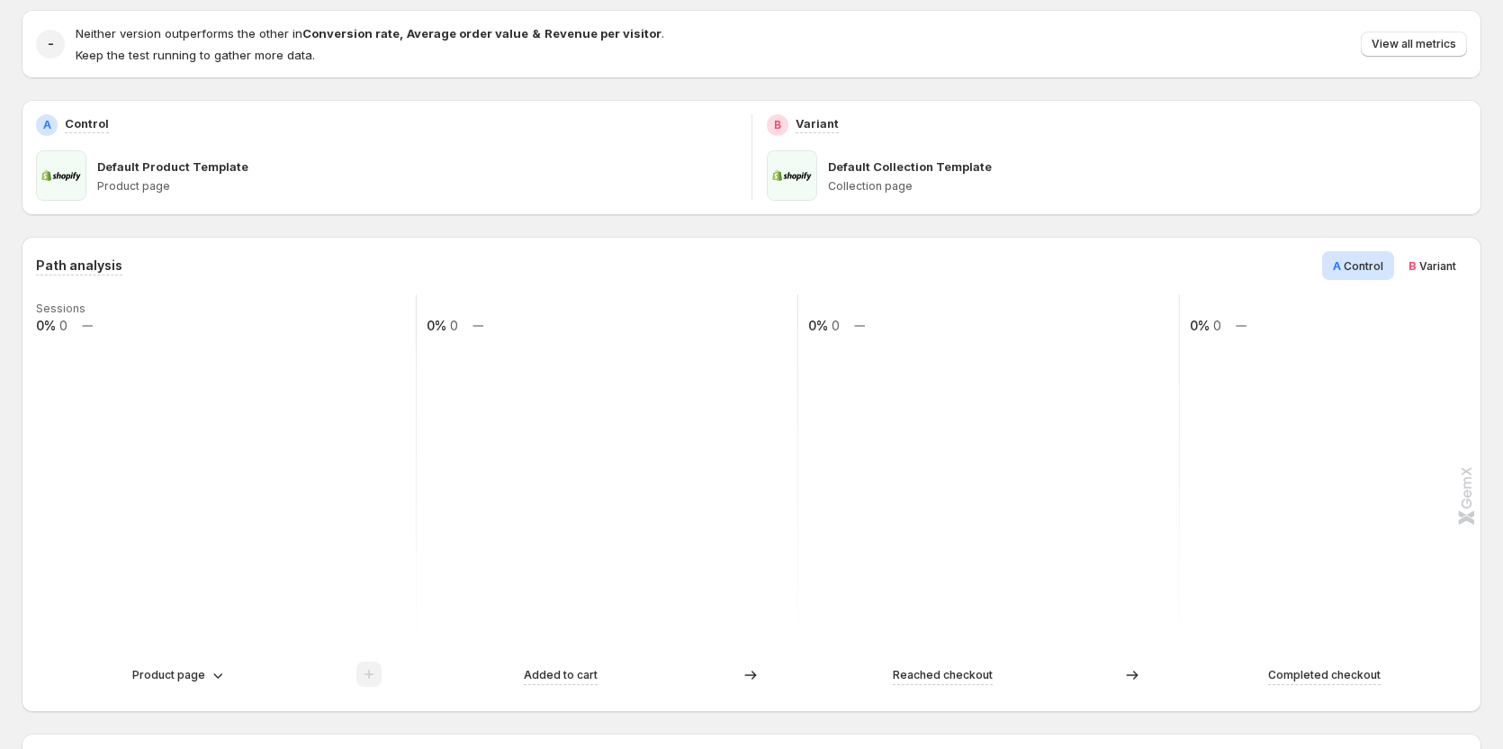
scroll to position [180, 0]
click at [210, 675] on icon at bounding box center [218, 677] width 18 height 18
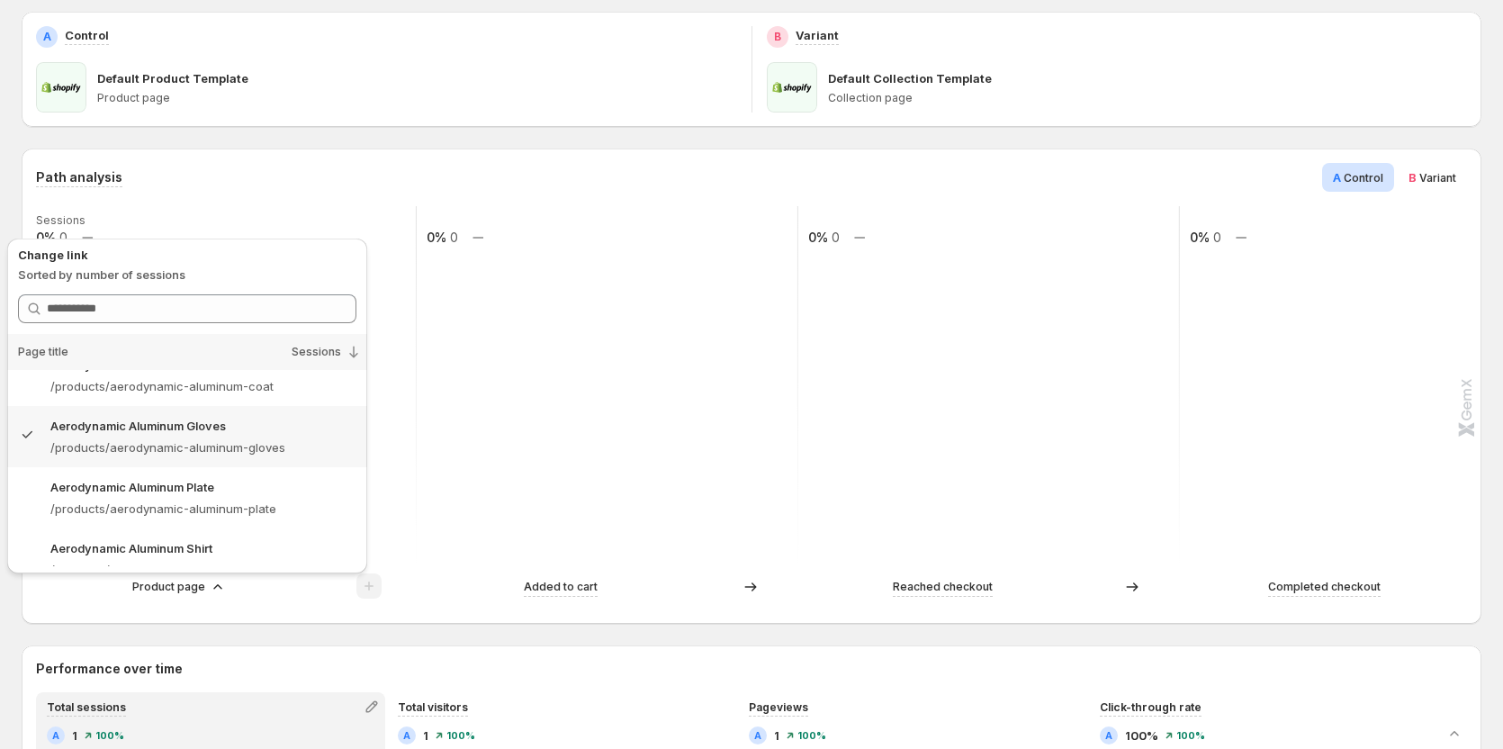
scroll to position [0, 0]
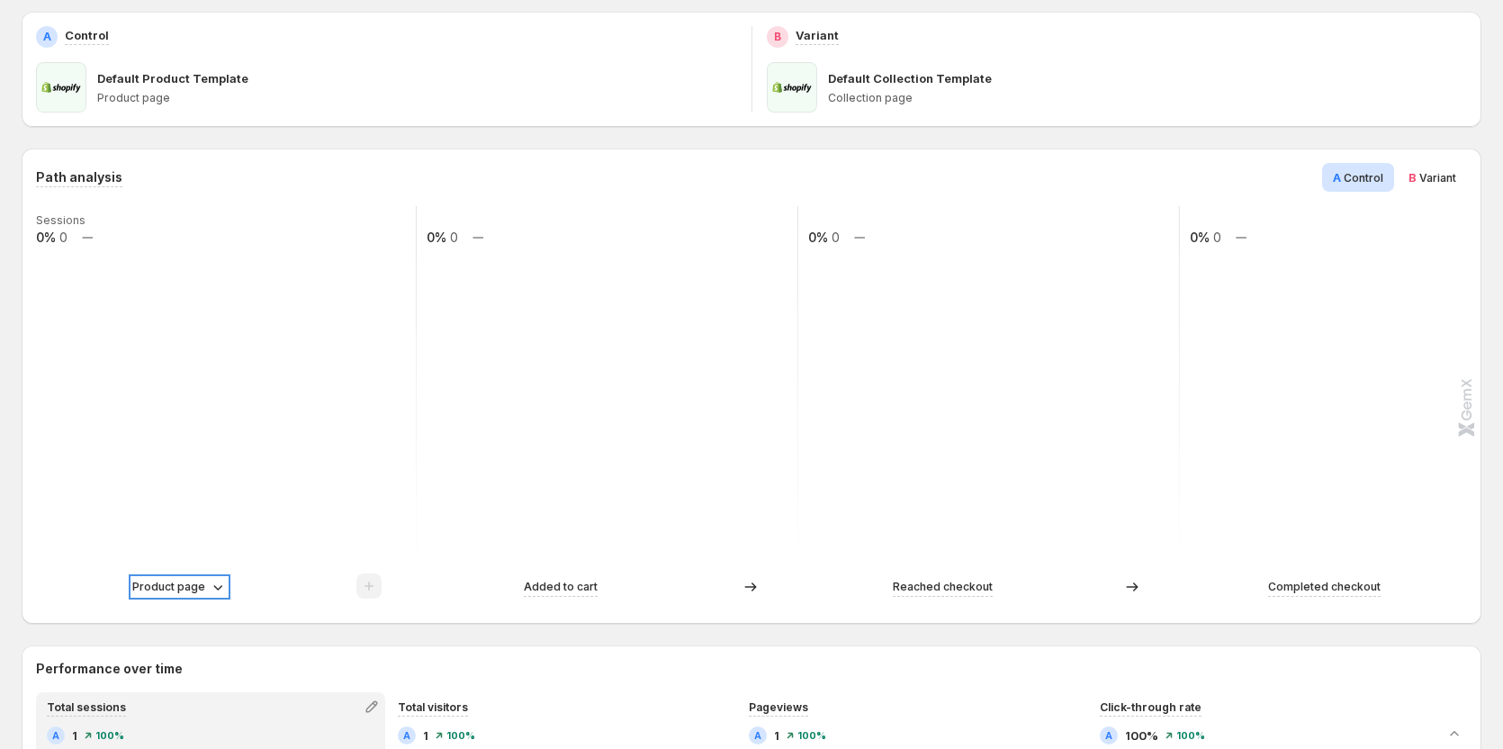
click at [187, 593] on p "Product page" at bounding box center [168, 587] width 73 height 18
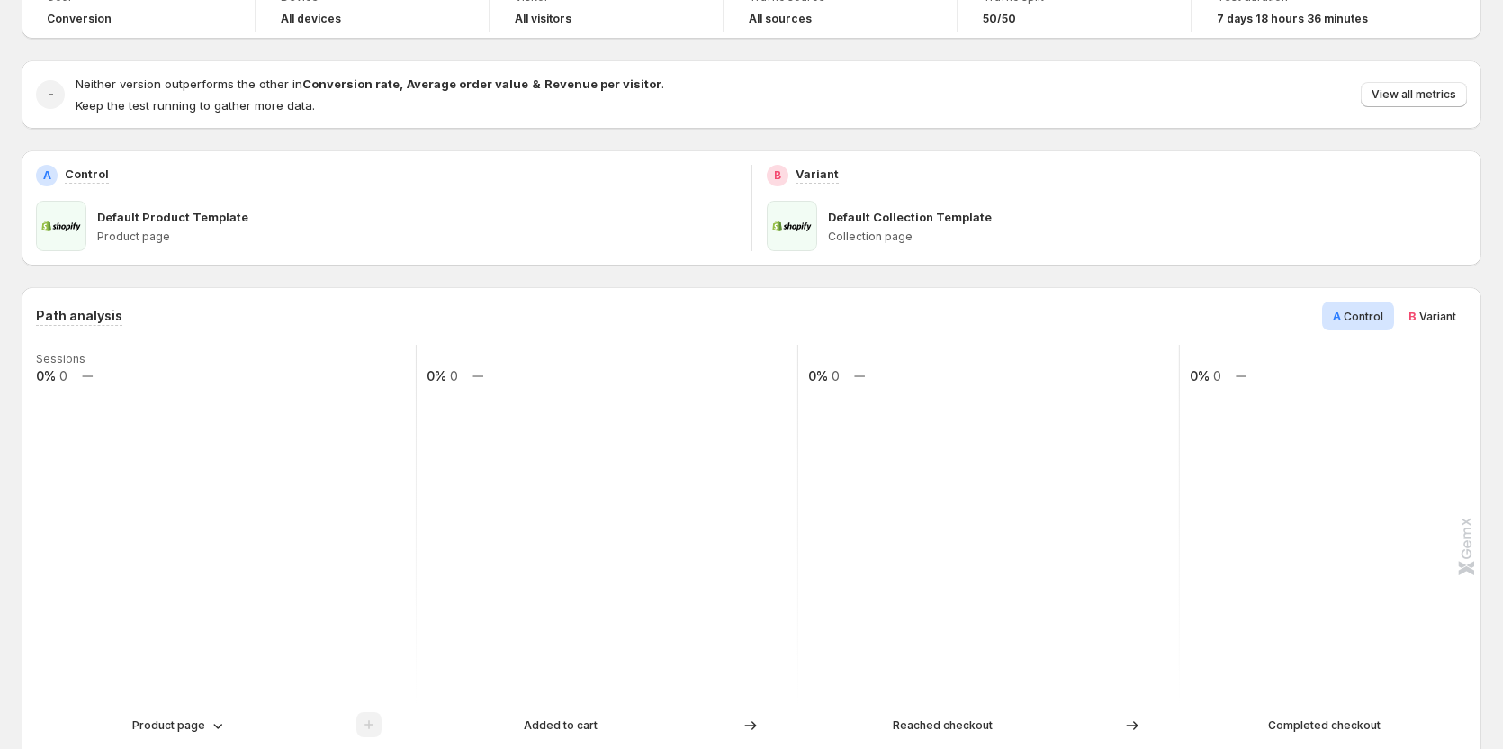
scroll to position [270, 0]
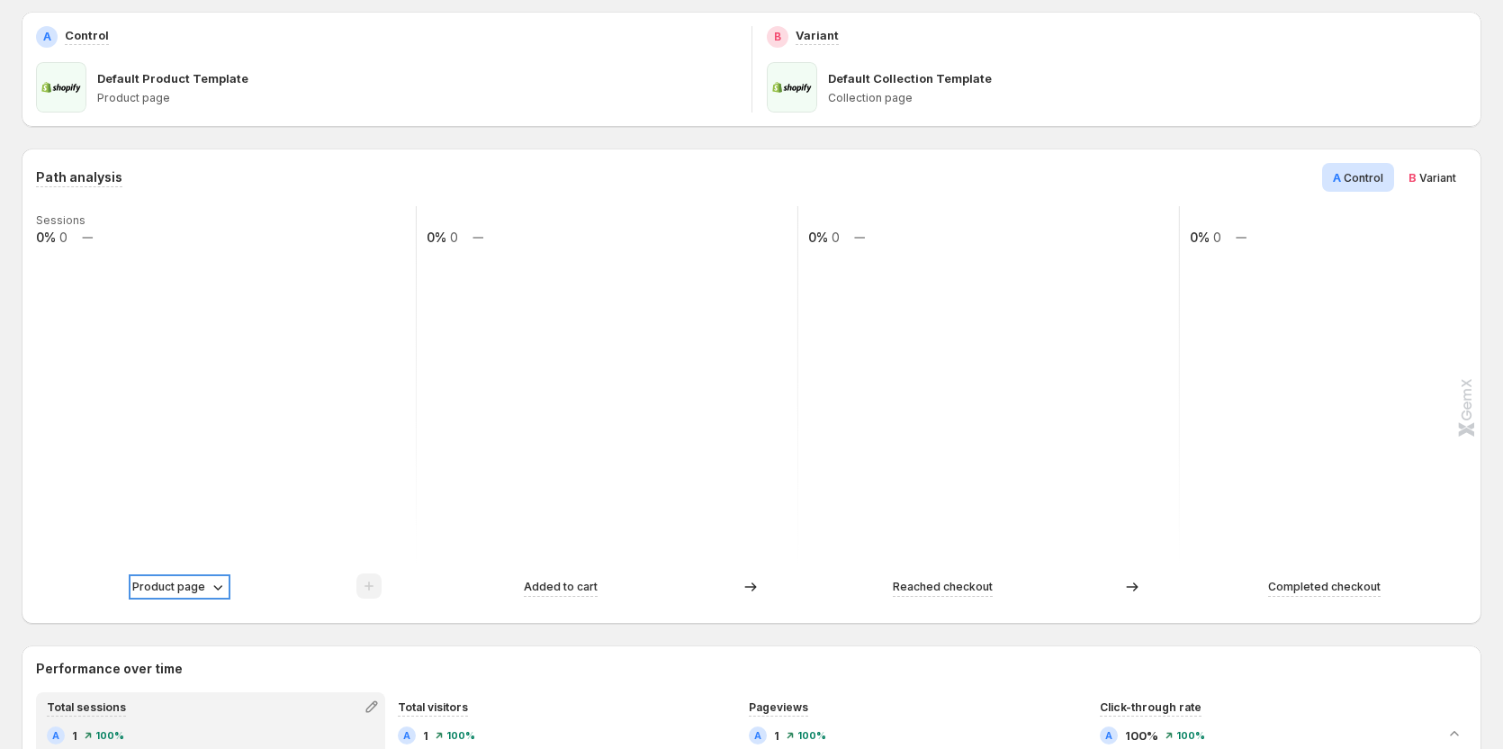
drag, startPoint x: 180, startPoint y: 583, endPoint x: 196, endPoint y: 578, distance: 17.1
click at [181, 584] on p "Product page" at bounding box center [168, 587] width 73 height 18
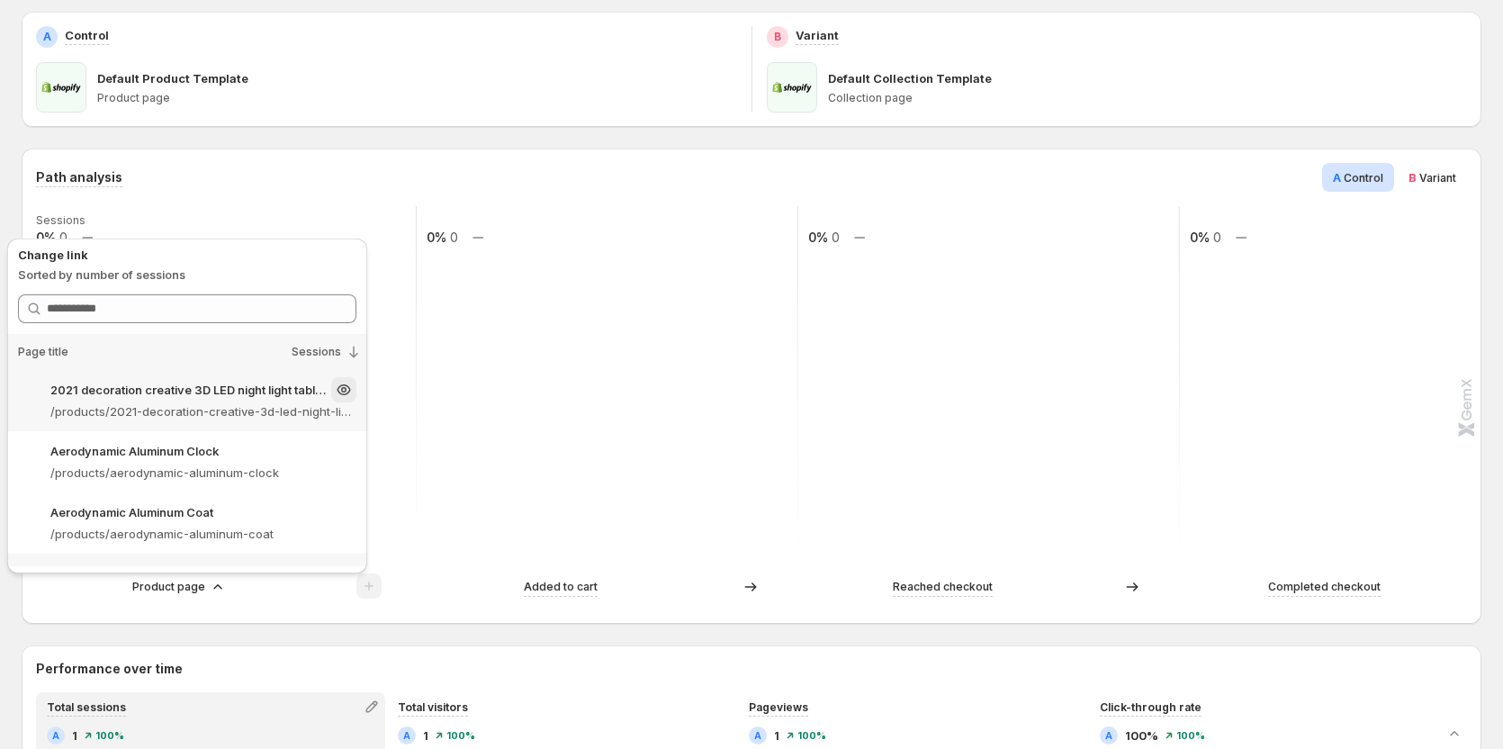
click at [188, 400] on div "2021 decoration creative 3D LED night light table lamp children bedroom child g…" at bounding box center [203, 389] width 306 height 25
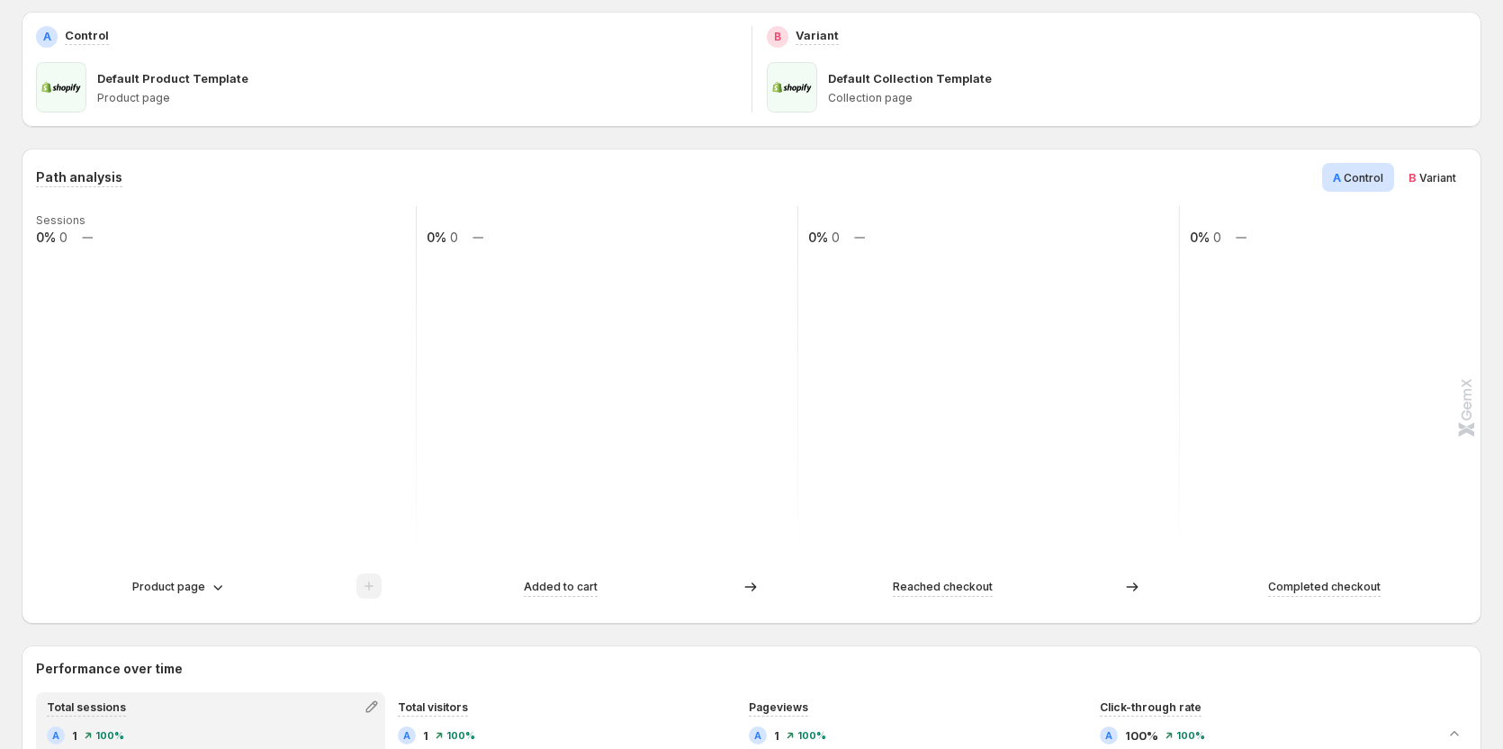
scroll to position [0, 0]
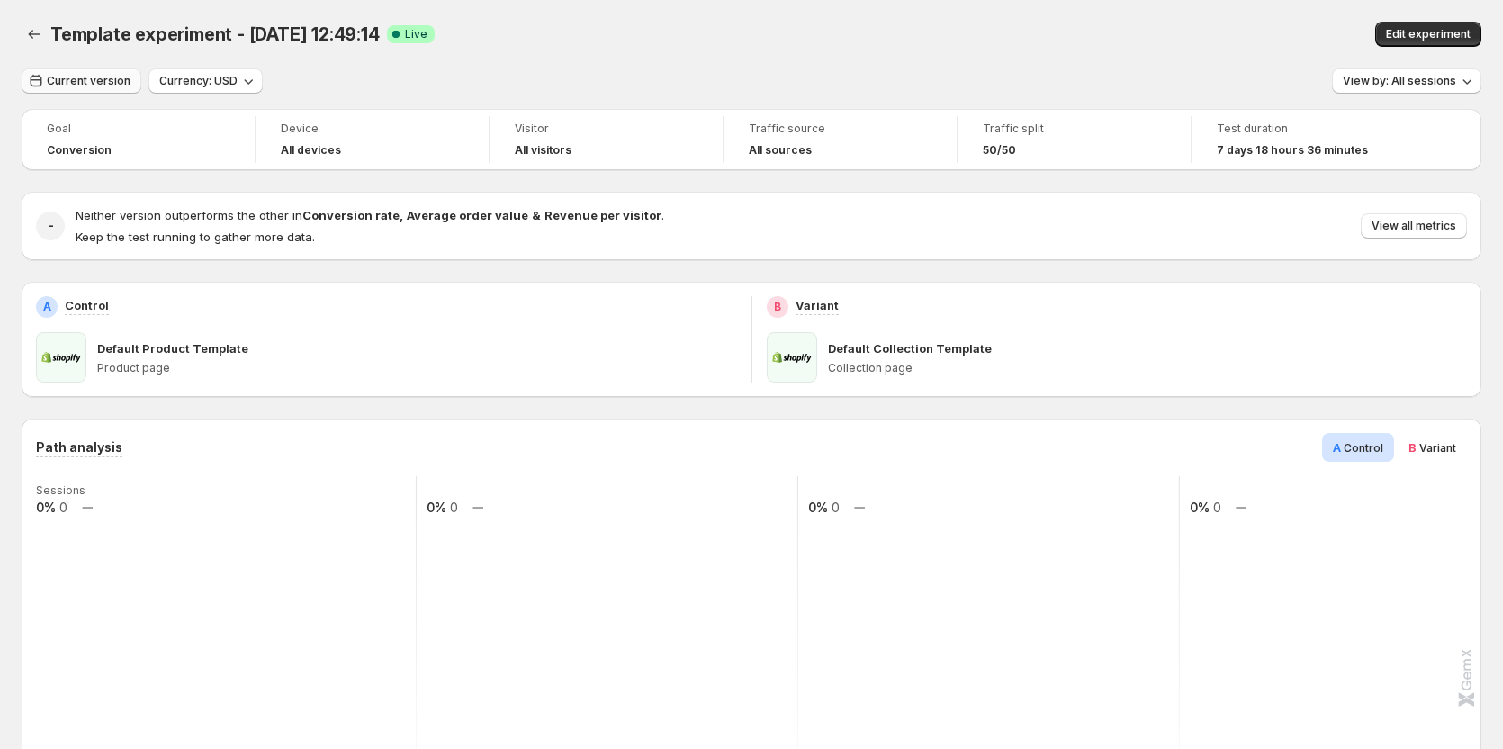
click at [76, 79] on span "Current version" at bounding box center [89, 81] width 84 height 14
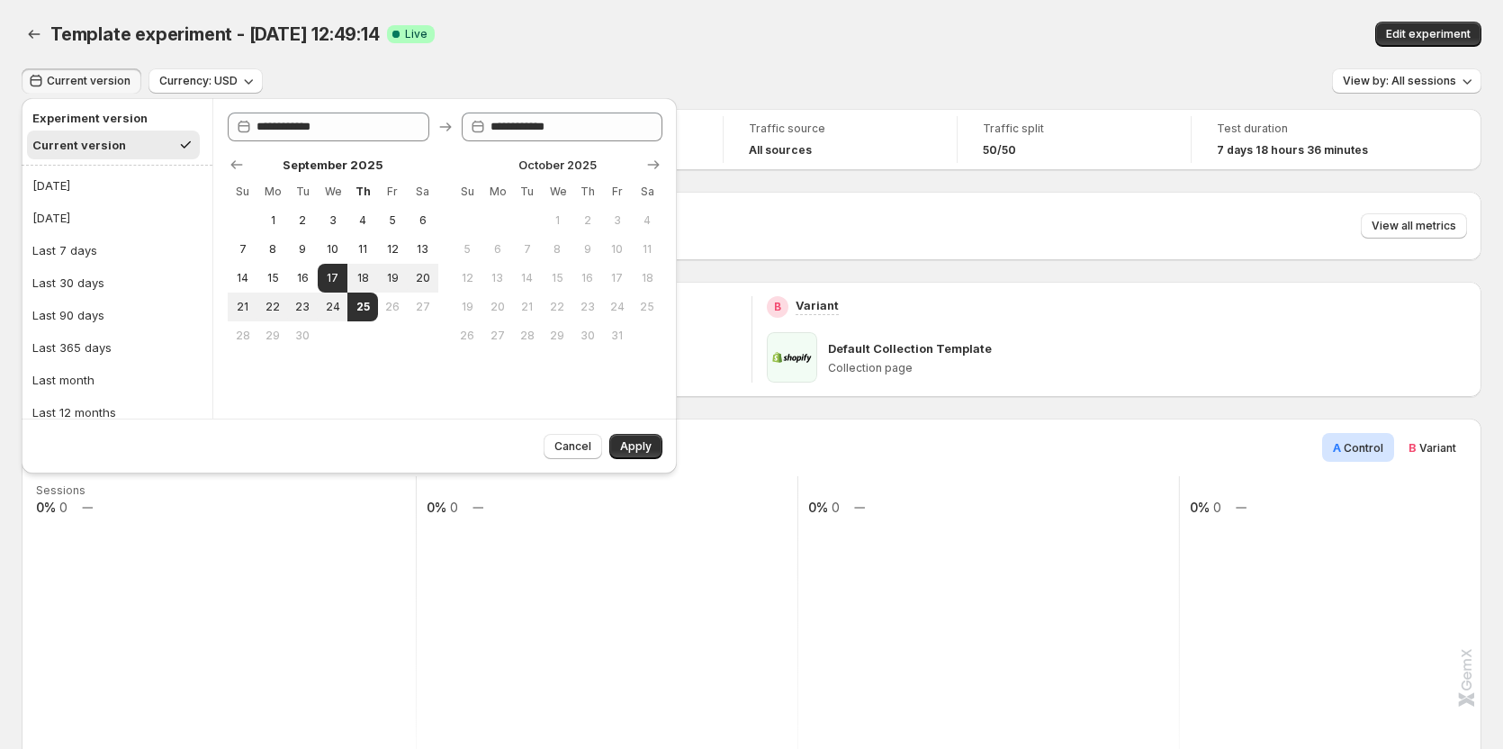
click at [560, 47] on div "Template experiment - Sep 17, 12:49:14. This page is ready Template experiment …" at bounding box center [752, 34] width 1460 height 68
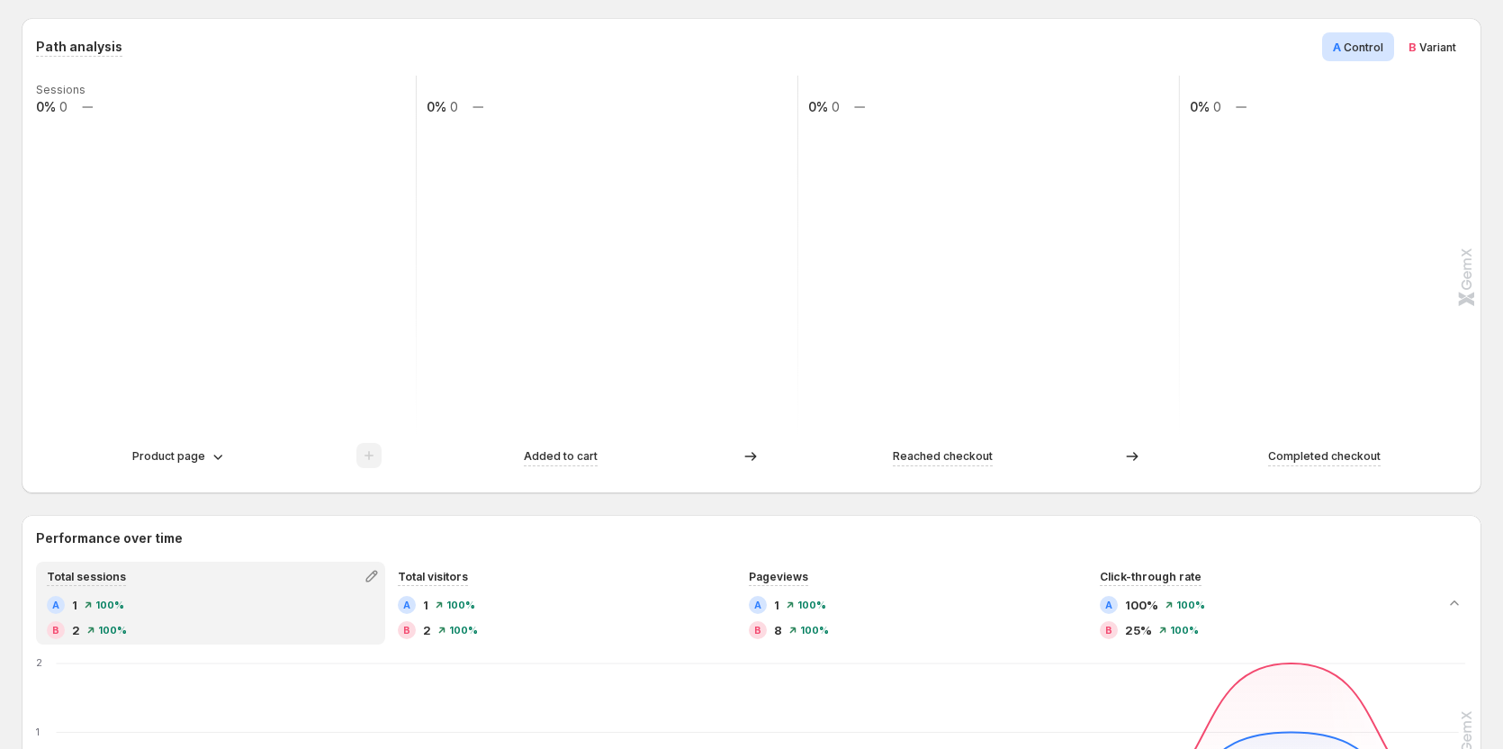
scroll to position [450, 0]
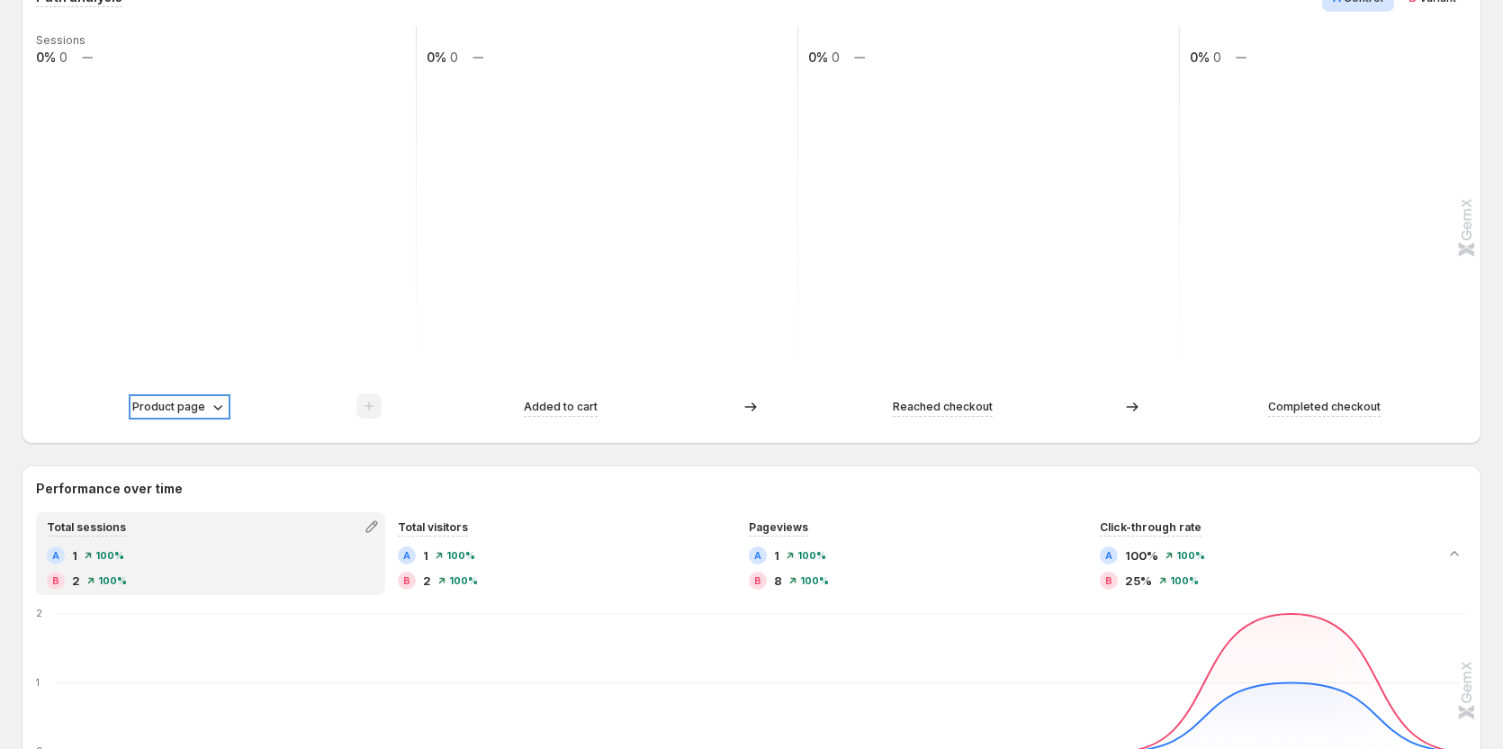
click at [212, 409] on icon at bounding box center [218, 407] width 18 height 18
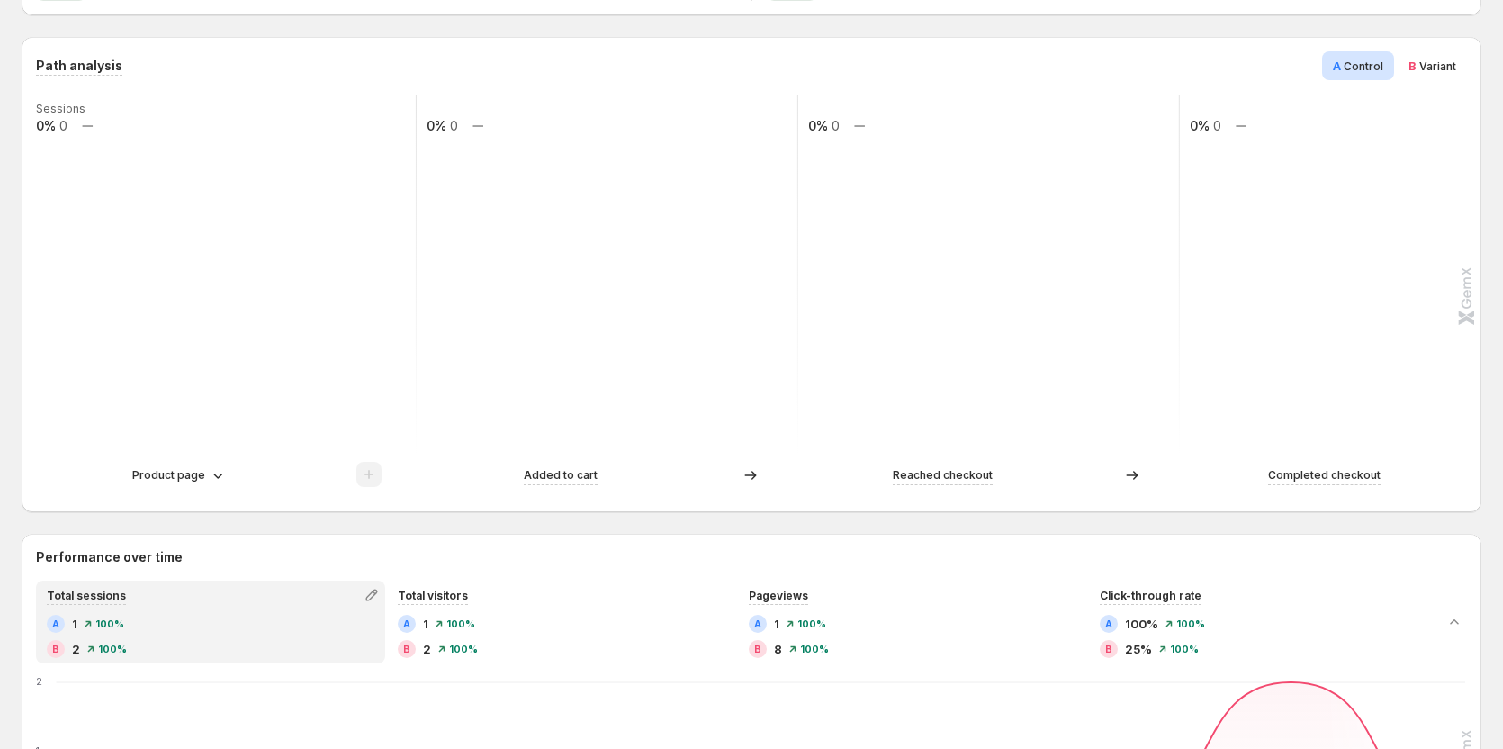
scroll to position [360, 0]
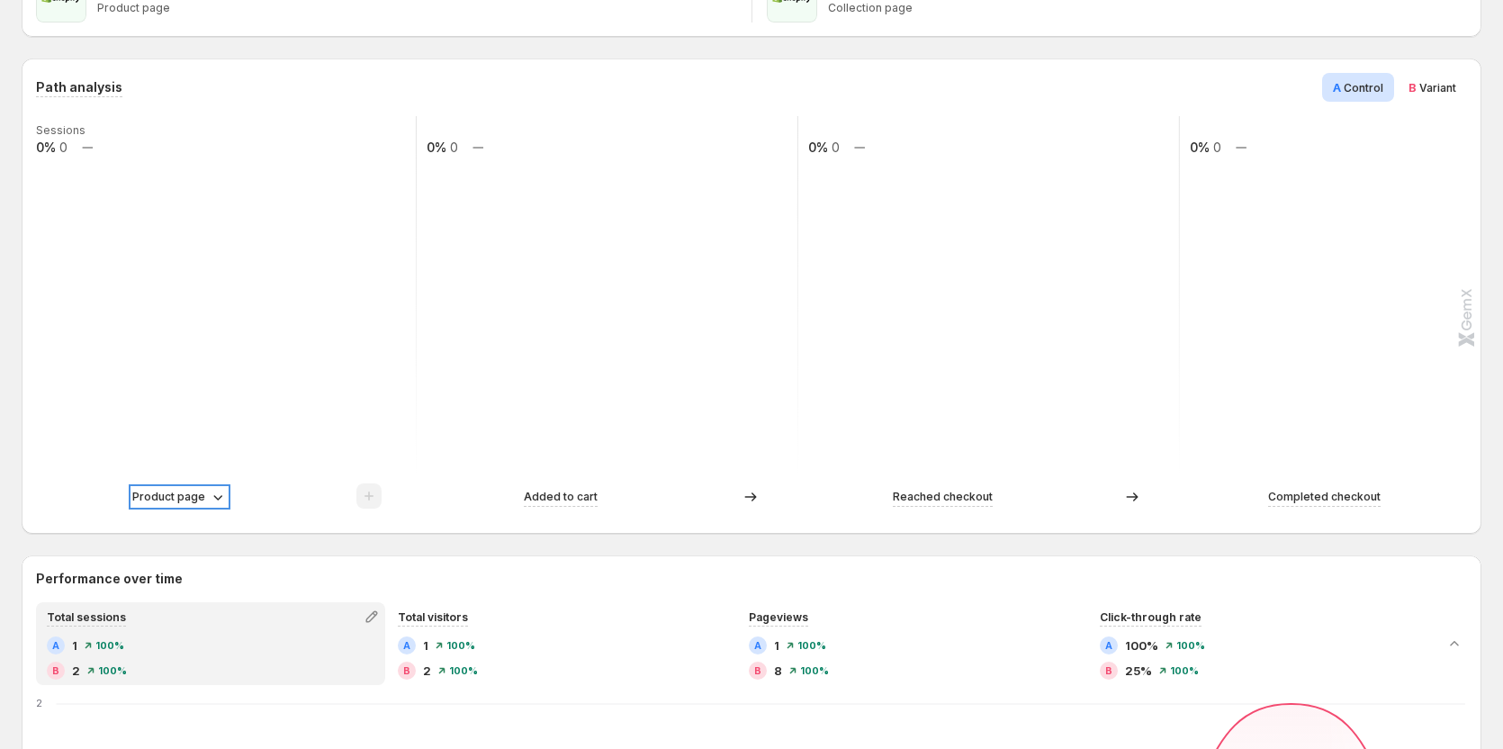
click at [209, 505] on icon at bounding box center [218, 497] width 18 height 18
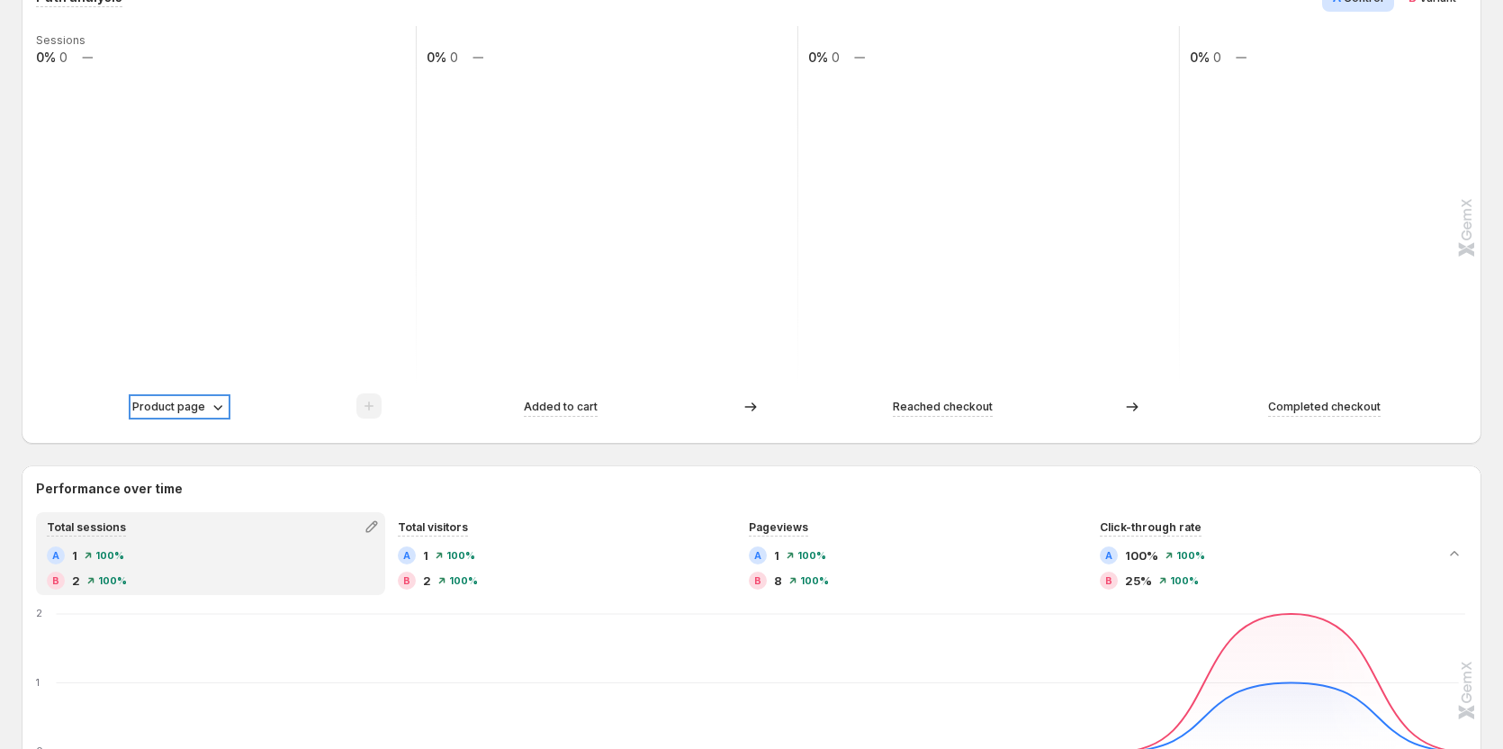
click at [195, 405] on p "Product page" at bounding box center [168, 407] width 73 height 18
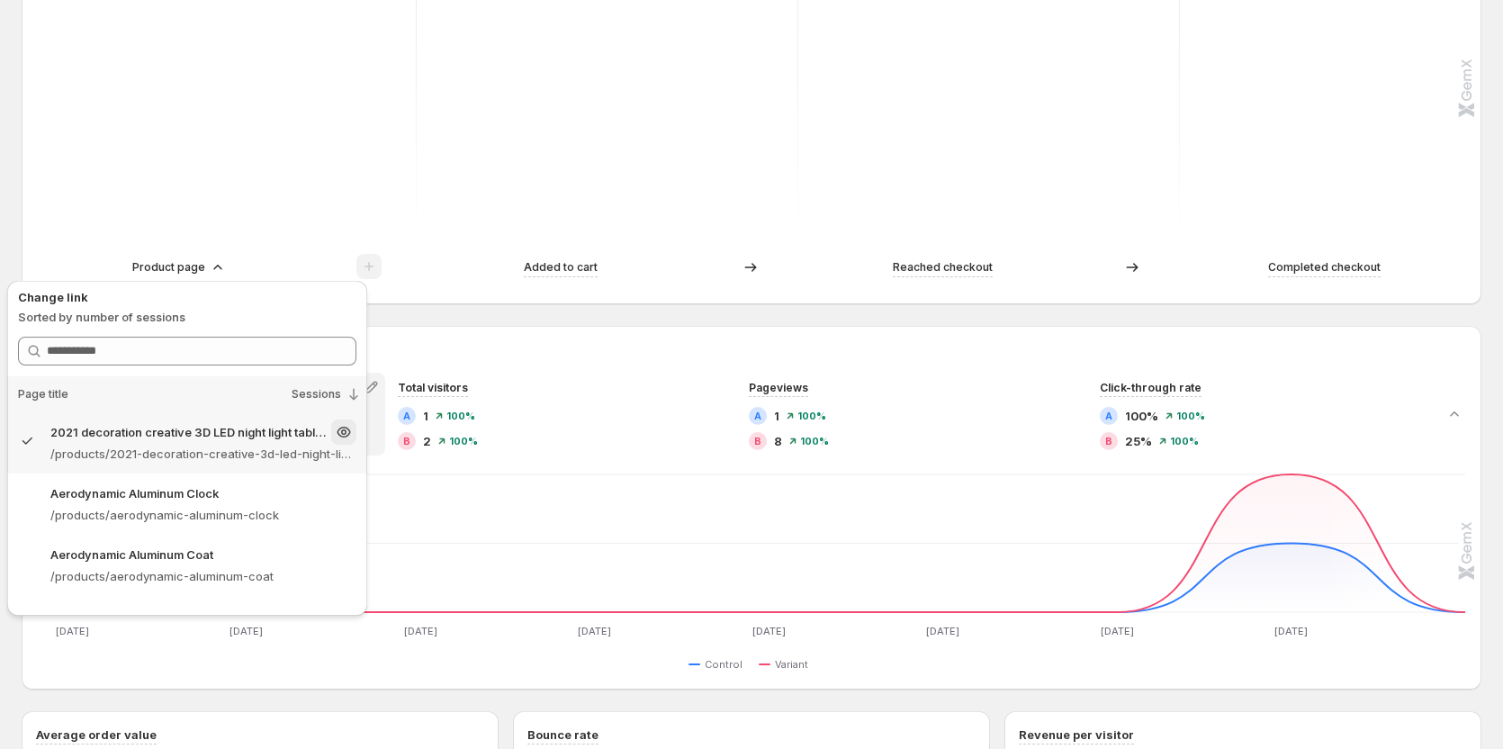
scroll to position [720, 0]
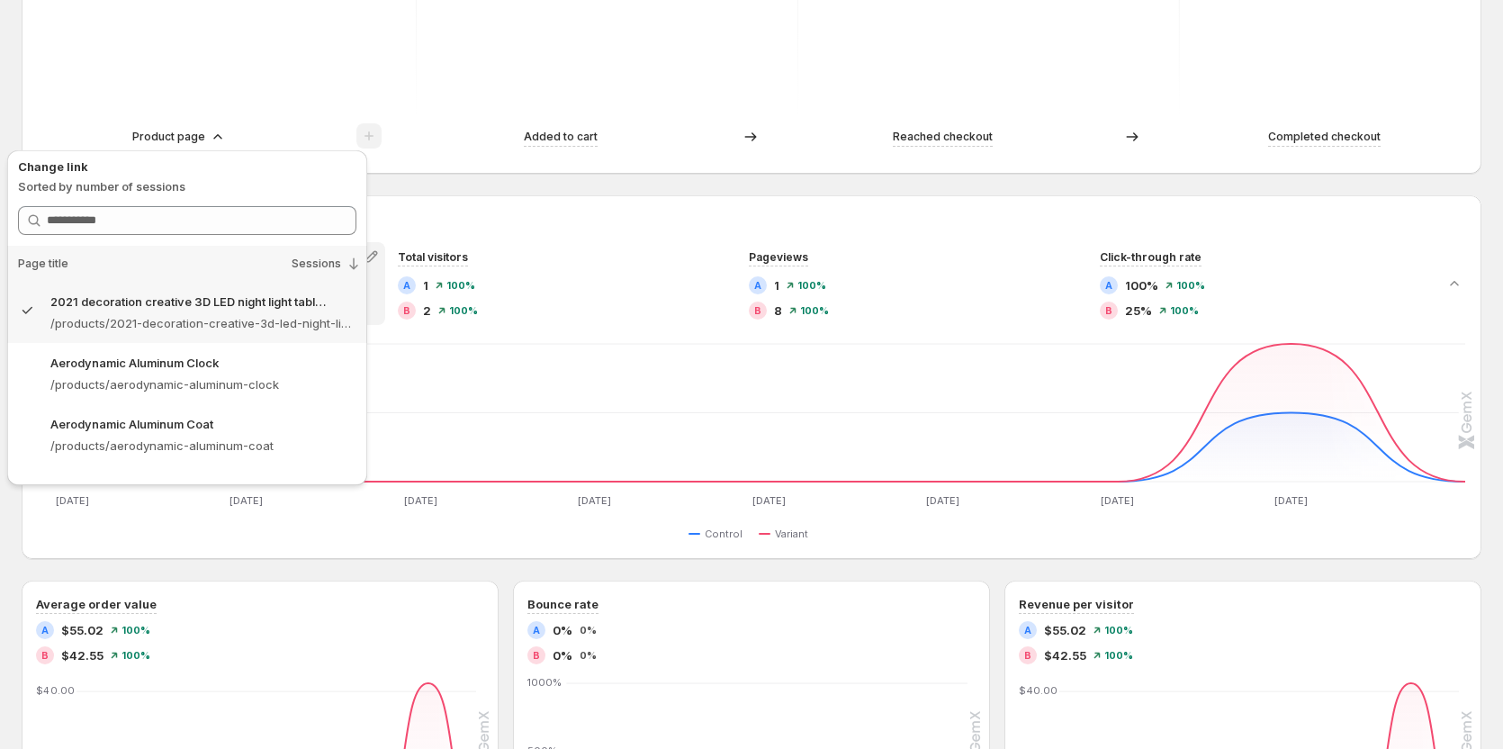
click at [429, 213] on h2 "Performance over time" at bounding box center [751, 219] width 1431 height 18
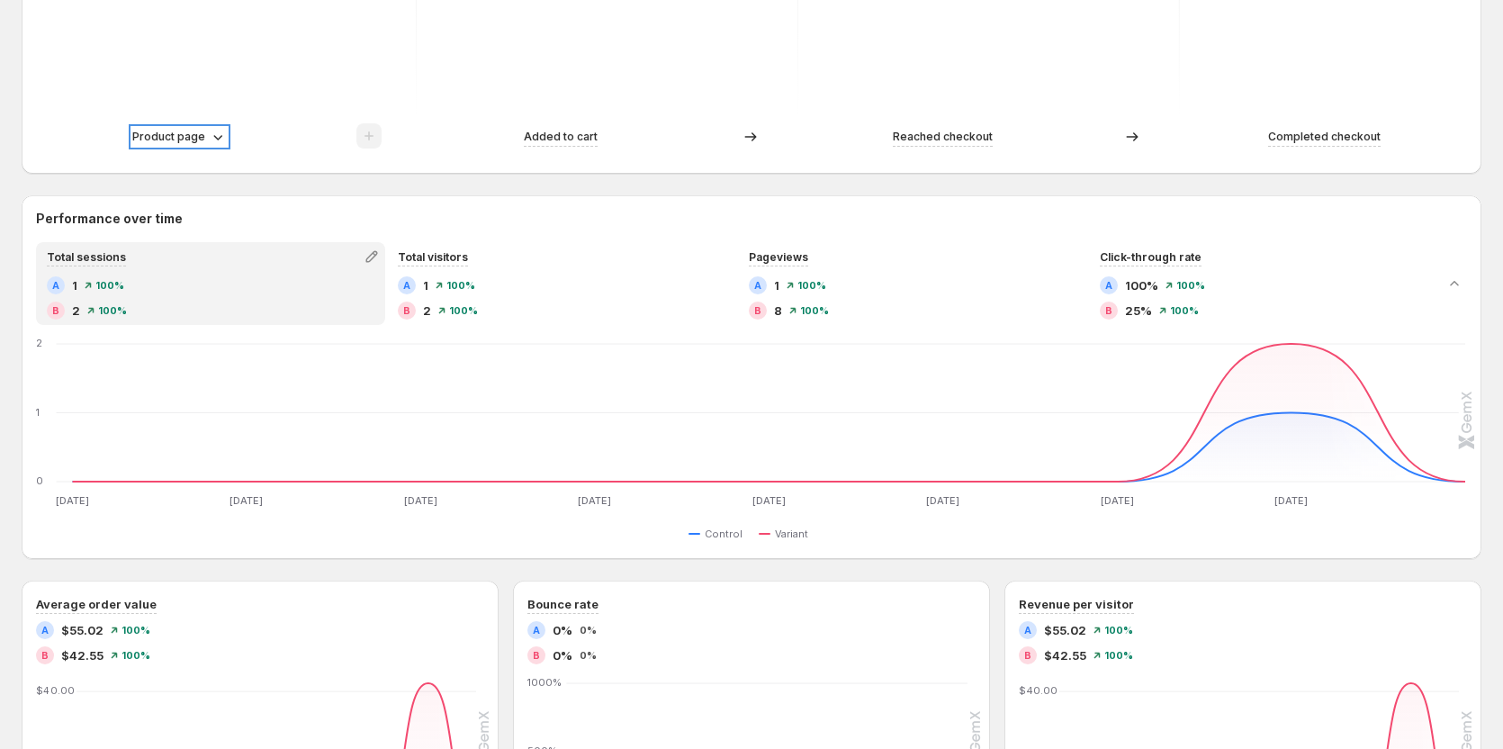
click at [176, 137] on p "Product page" at bounding box center [168, 137] width 73 height 18
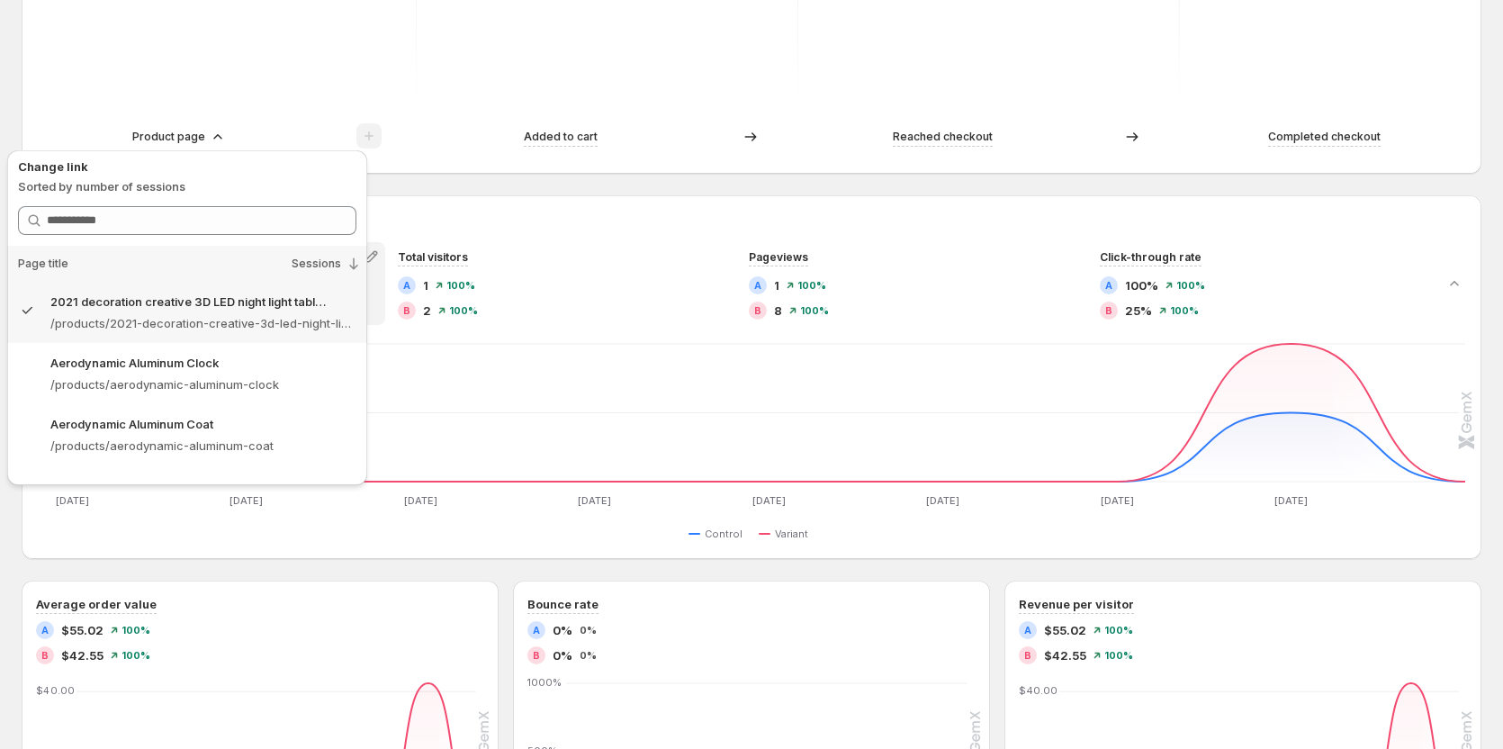
click at [435, 177] on div "Path analysis A Control B Variant Sessions 0% 0 0% 0 0% 0 0% 0 Product page Add…" at bounding box center [752, 486] width 1460 height 1574
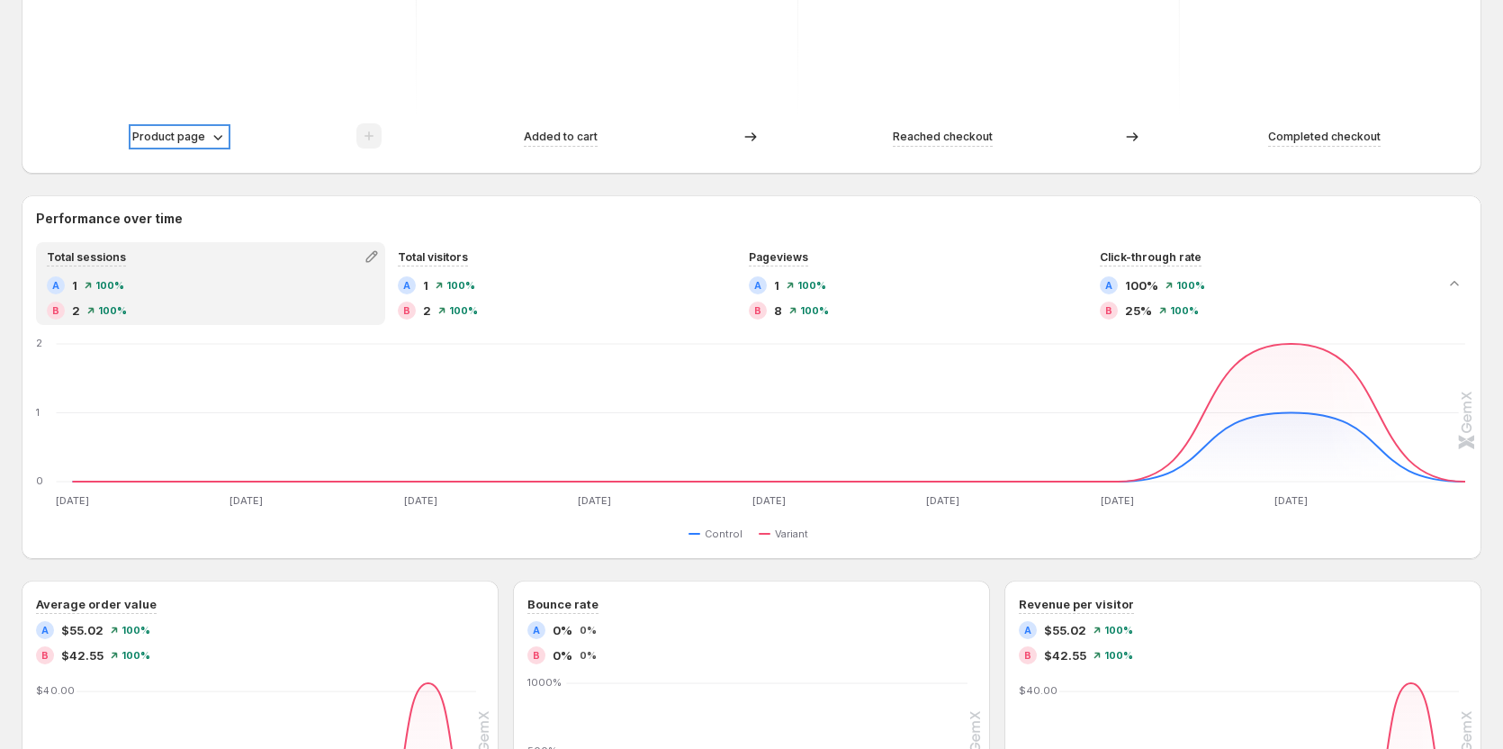
click at [175, 135] on p "Product page" at bounding box center [168, 137] width 73 height 18
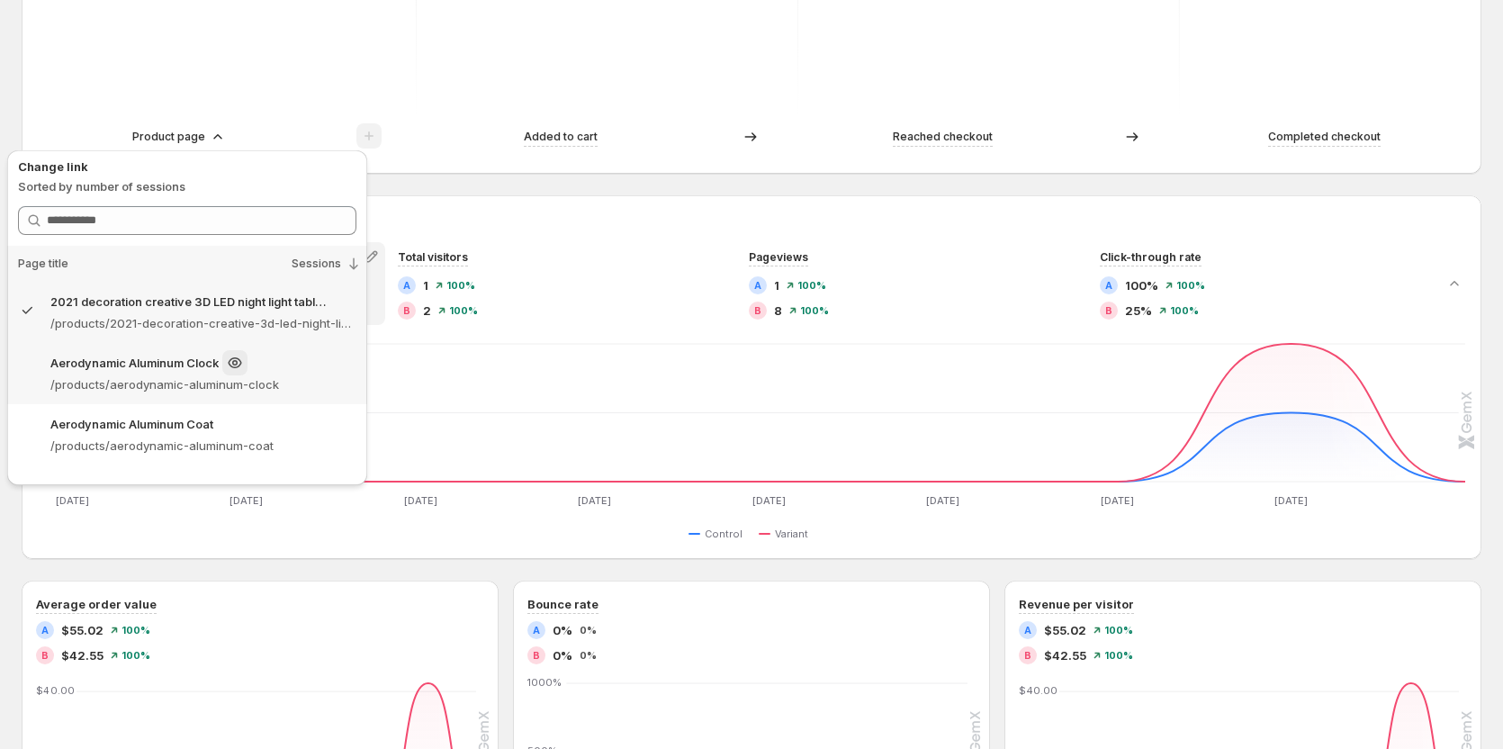
click at [146, 378] on p "/products/aerodynamic-aluminum-clock" at bounding box center [203, 384] width 306 height 18
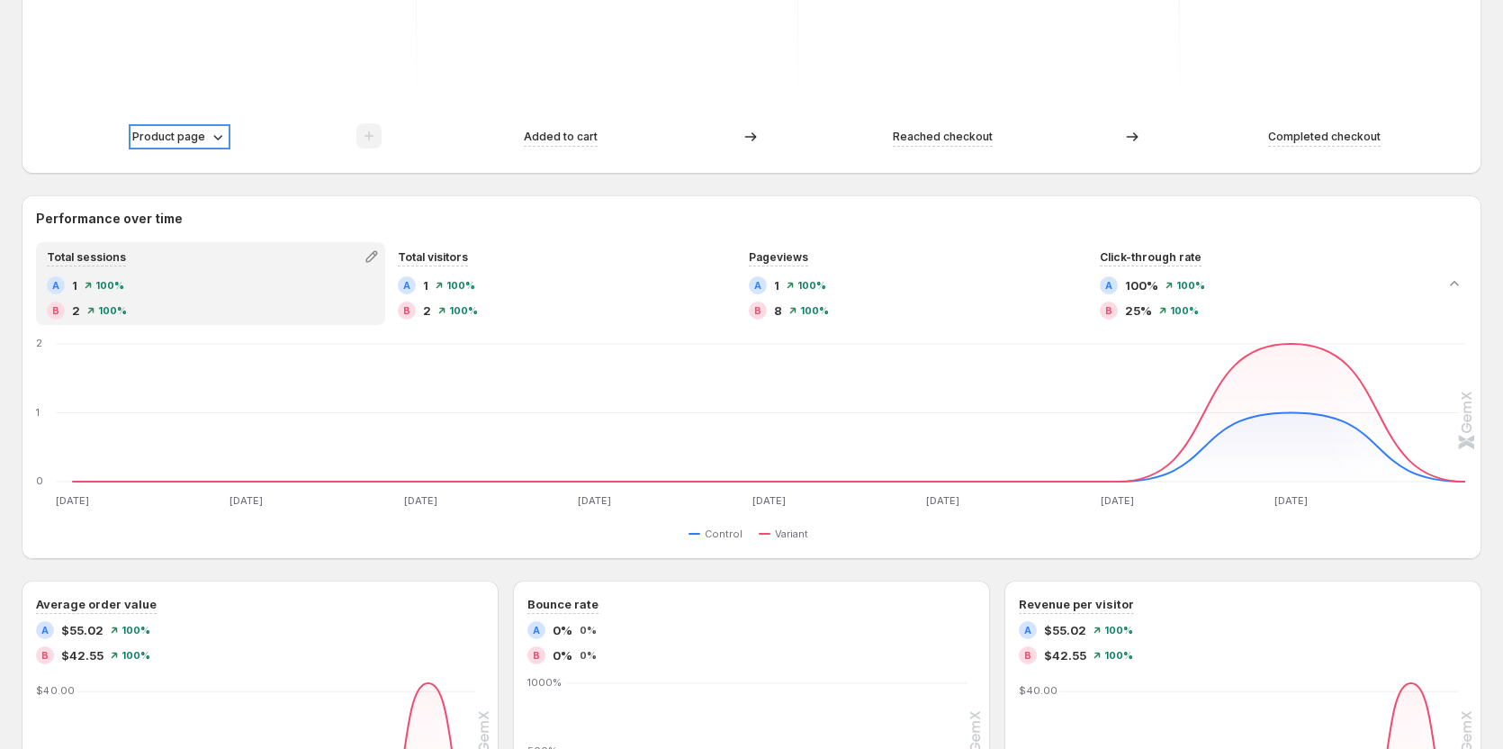
click at [192, 137] on p "Product page" at bounding box center [168, 137] width 73 height 18
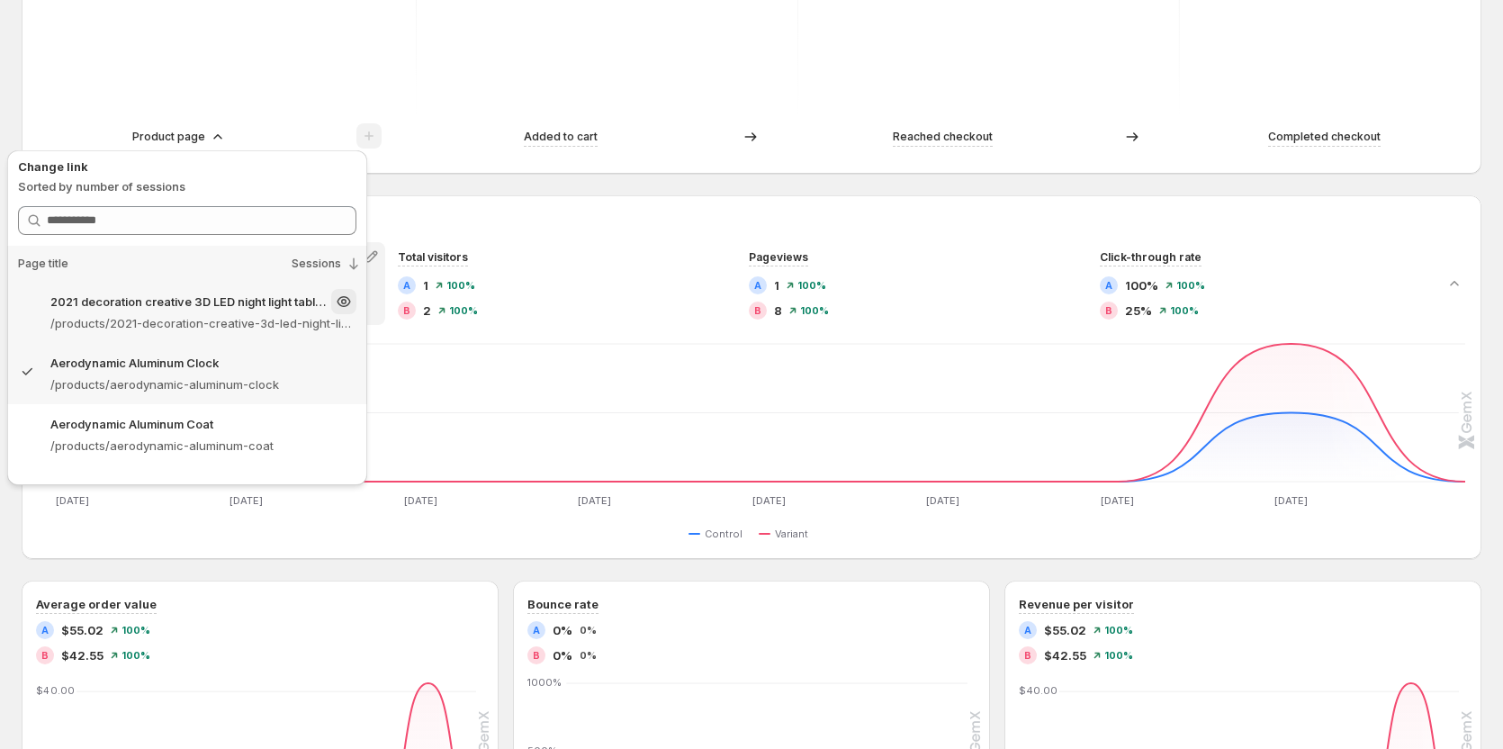
click at [212, 313] on div "2021 decoration creative 3D LED night light table lamp children bedroom child g…" at bounding box center [203, 301] width 306 height 25
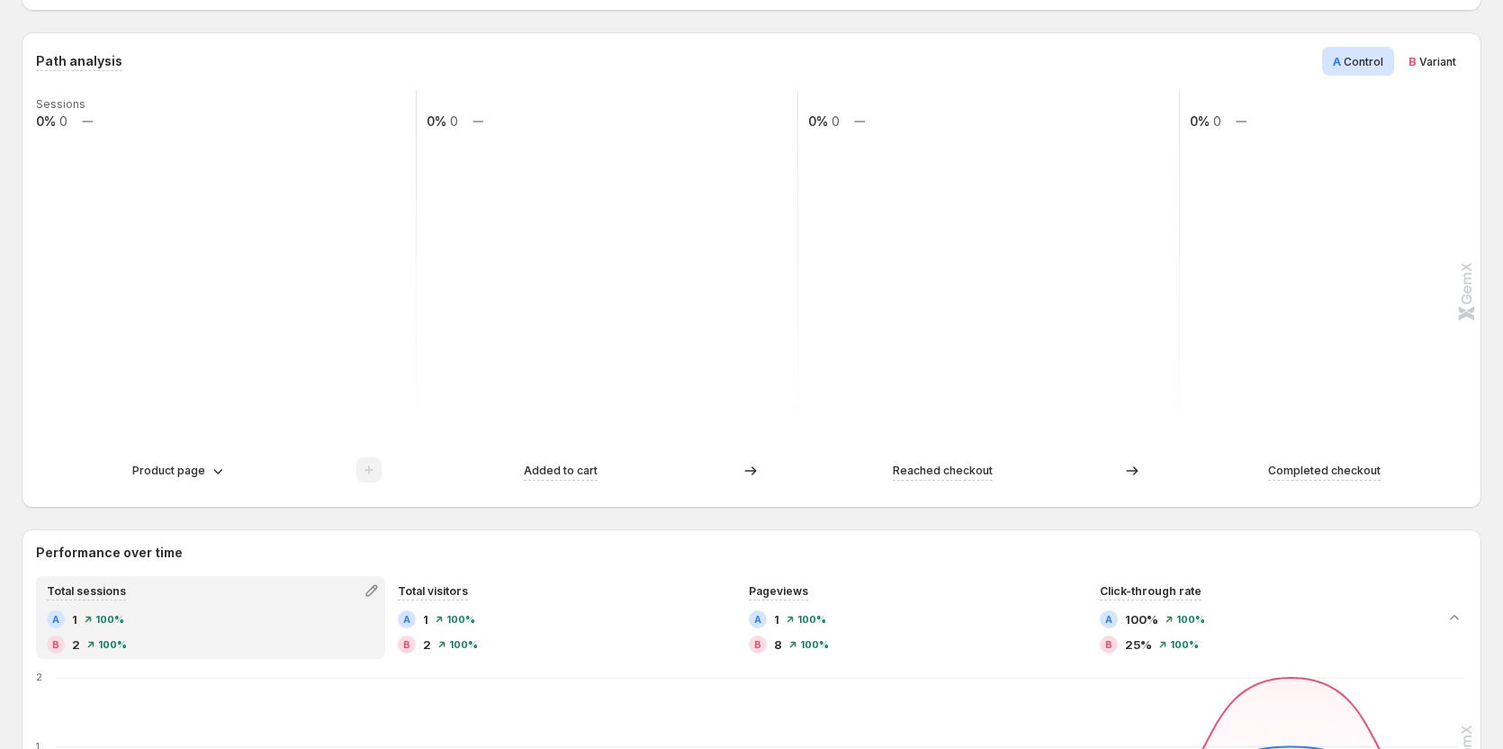
scroll to position [270, 0]
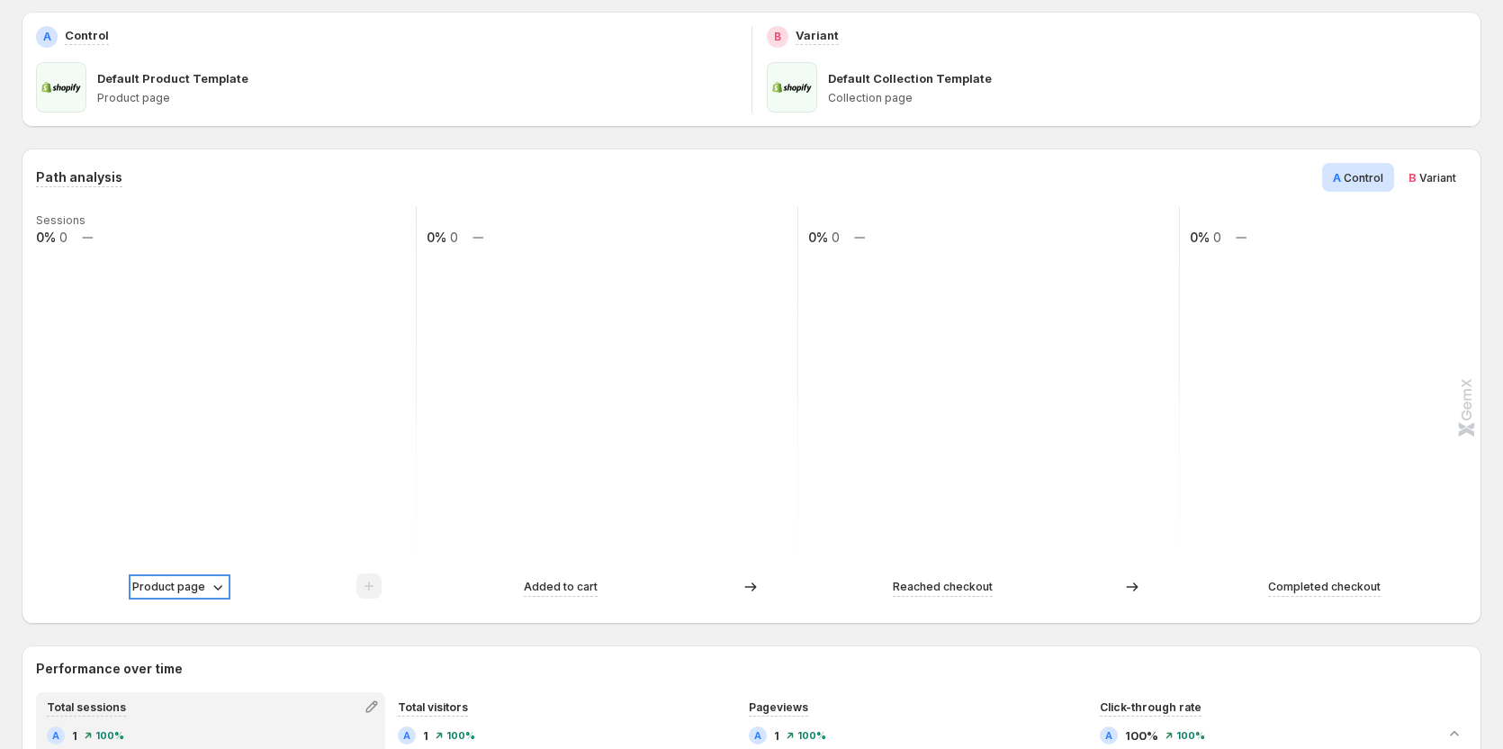
click at [201, 591] on p "Product page" at bounding box center [168, 587] width 73 height 18
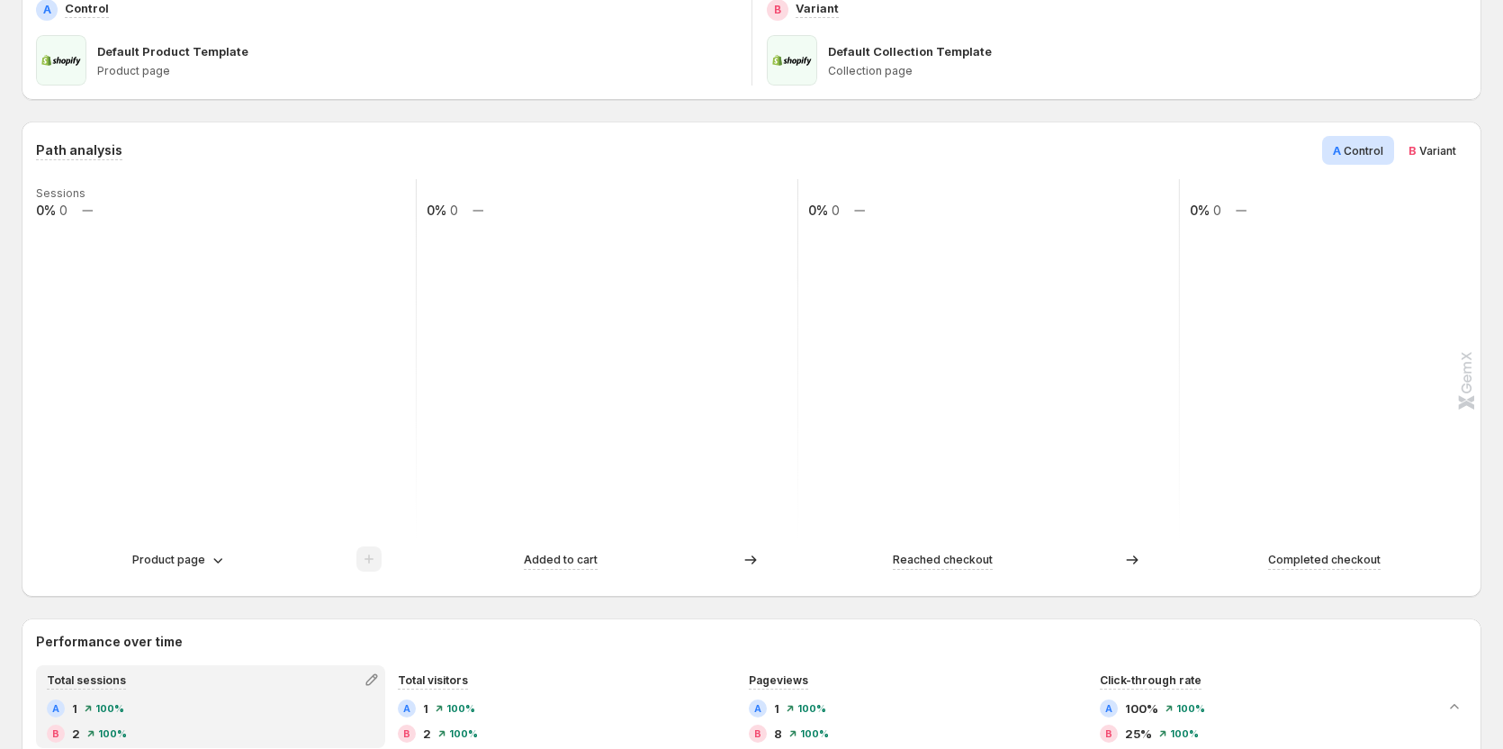
scroll to position [360, 0]
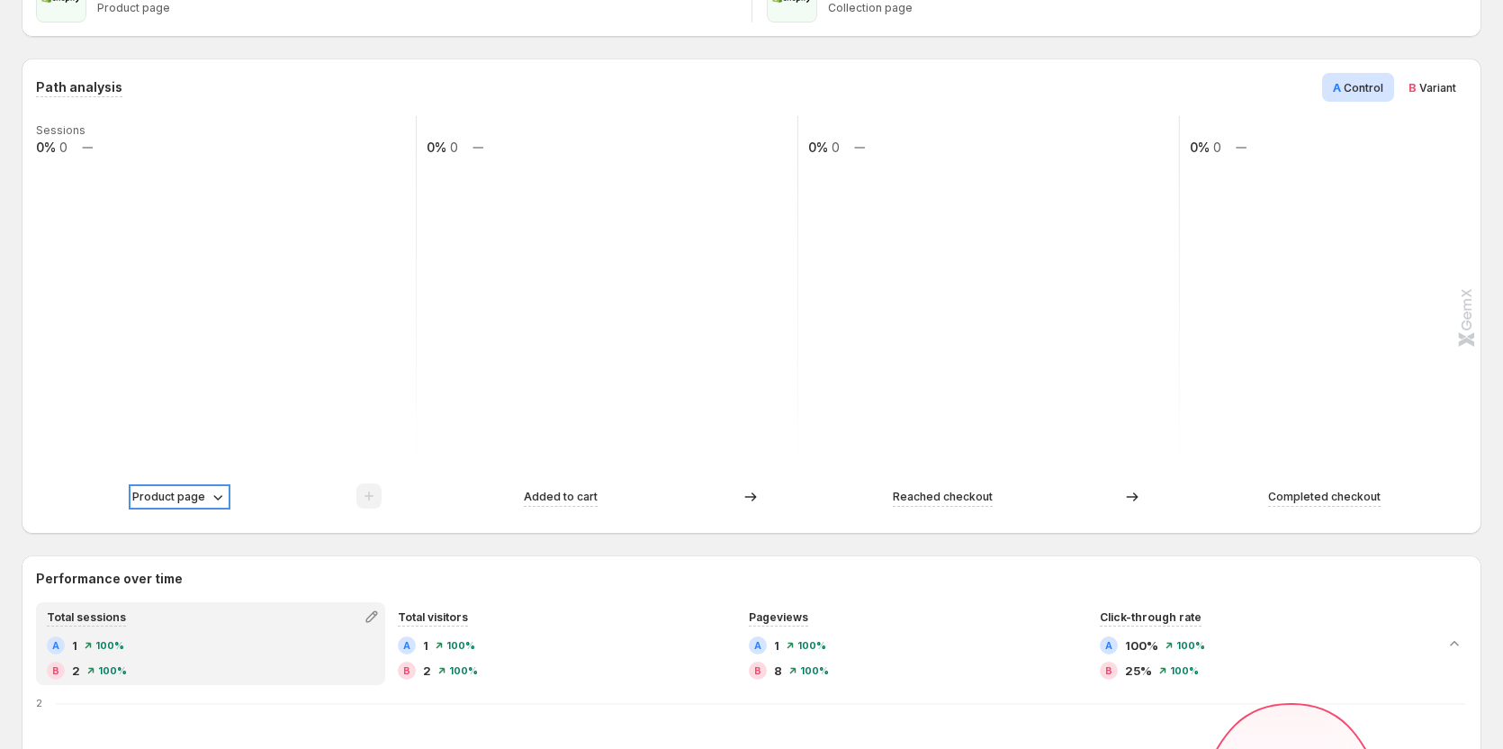
click at [179, 498] on p "Product page" at bounding box center [168, 497] width 73 height 18
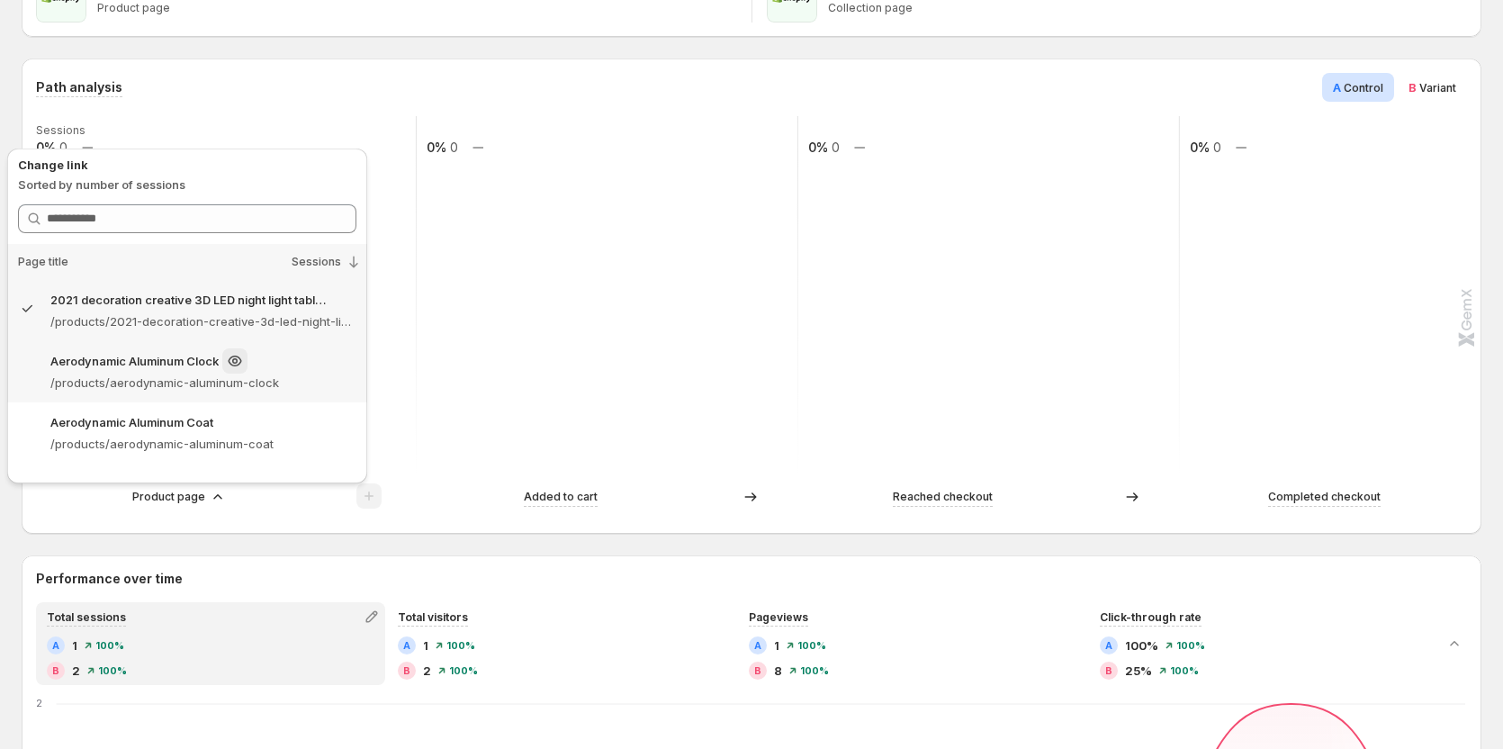
click at [146, 373] on div "Aerodynamic Aluminum Clock" at bounding box center [203, 360] width 306 height 25
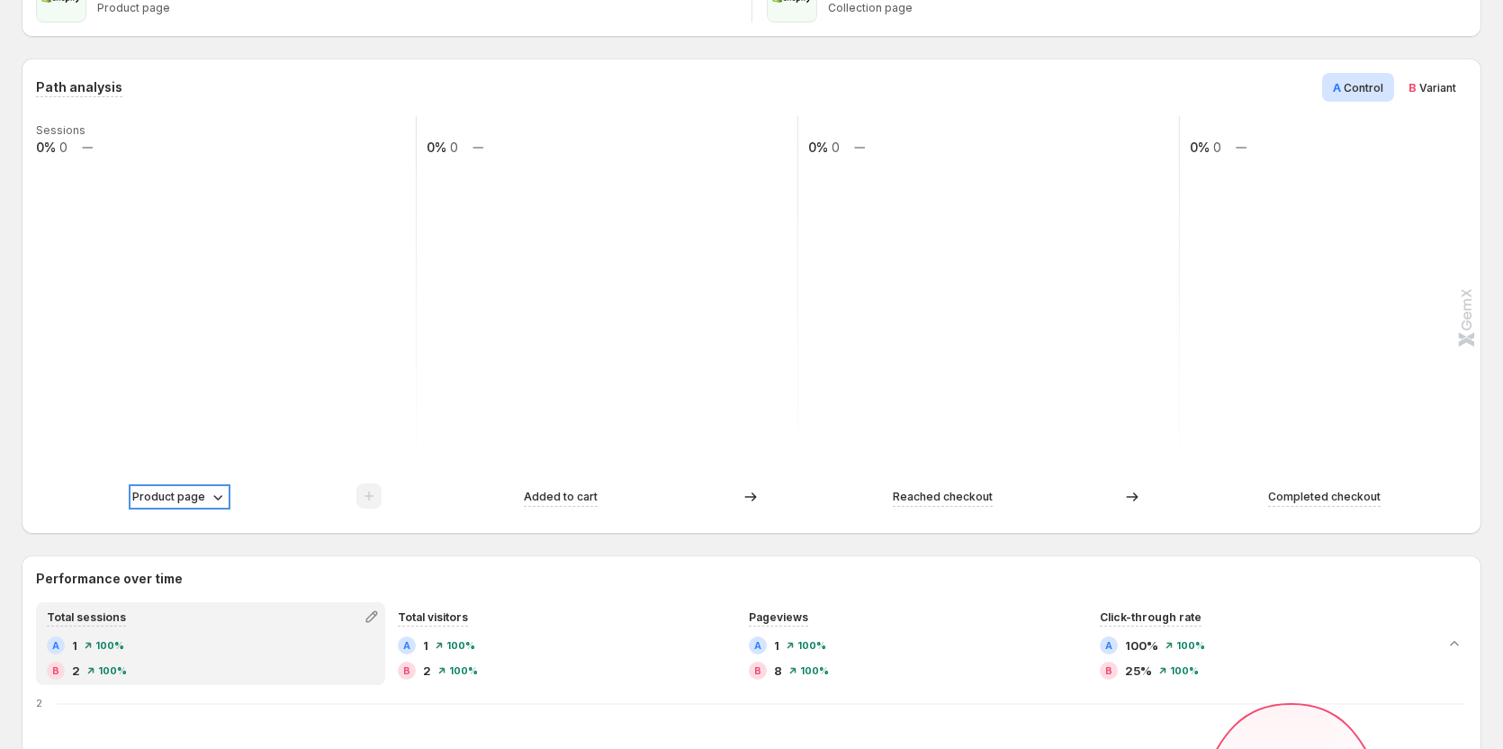
click at [175, 496] on p "Product page" at bounding box center [168, 497] width 73 height 18
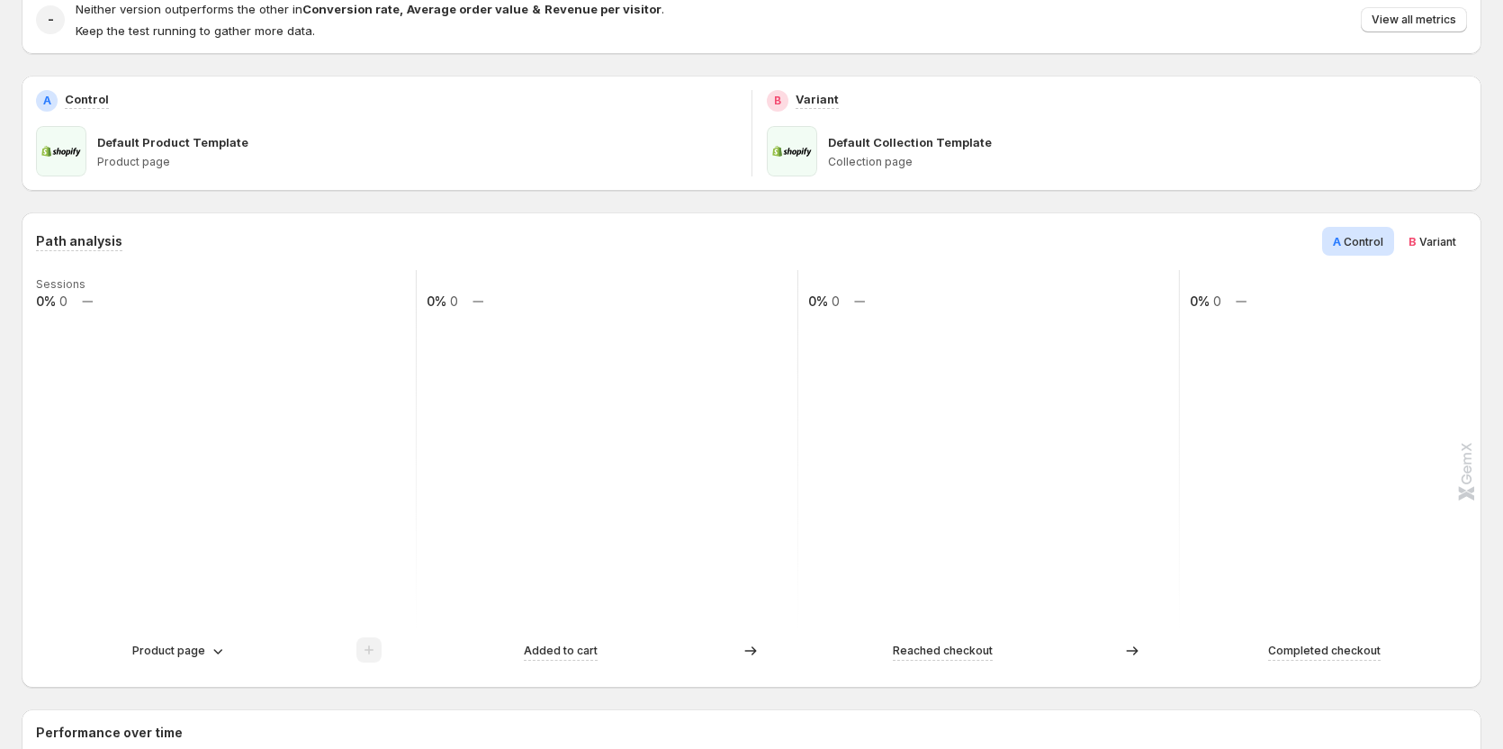
scroll to position [270, 0]
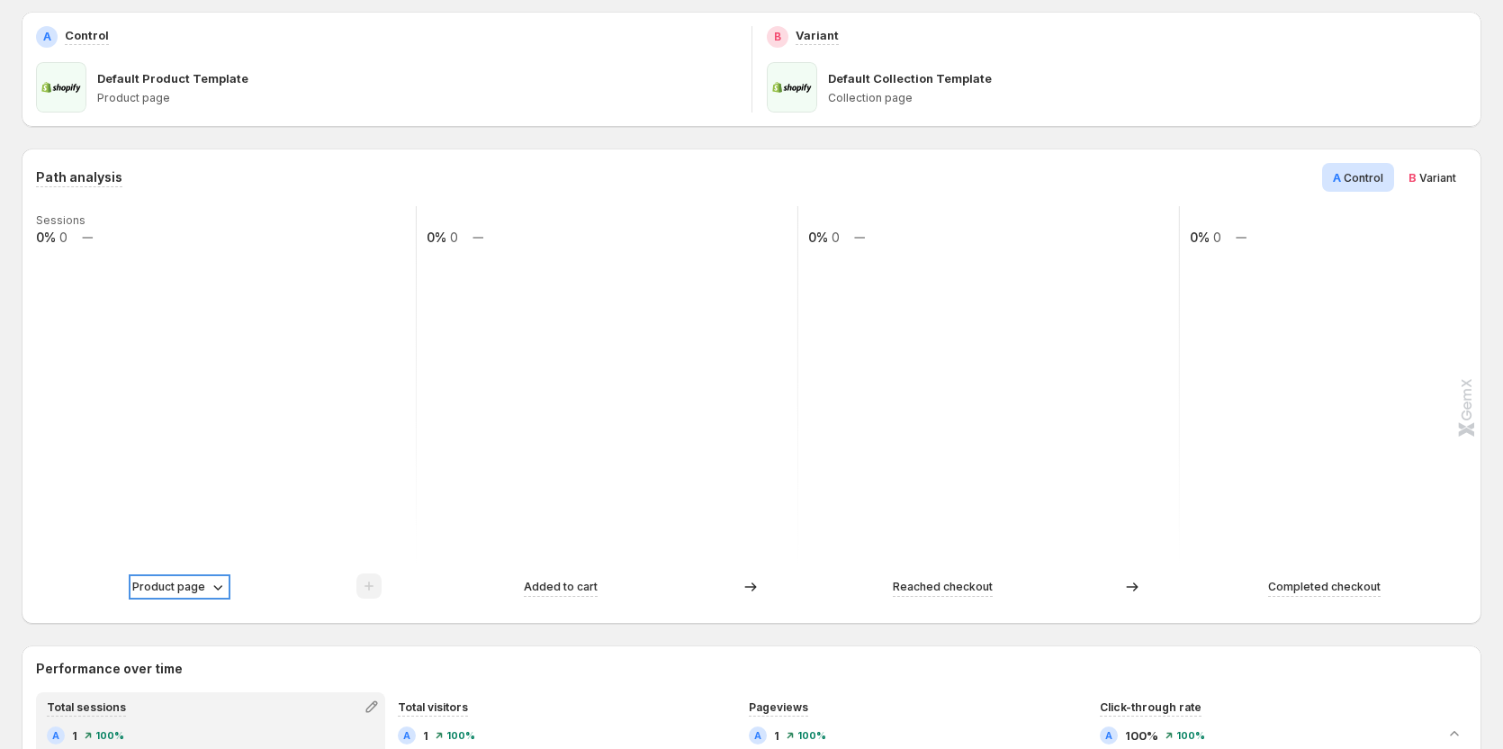
click at [209, 583] on icon at bounding box center [218, 587] width 18 height 18
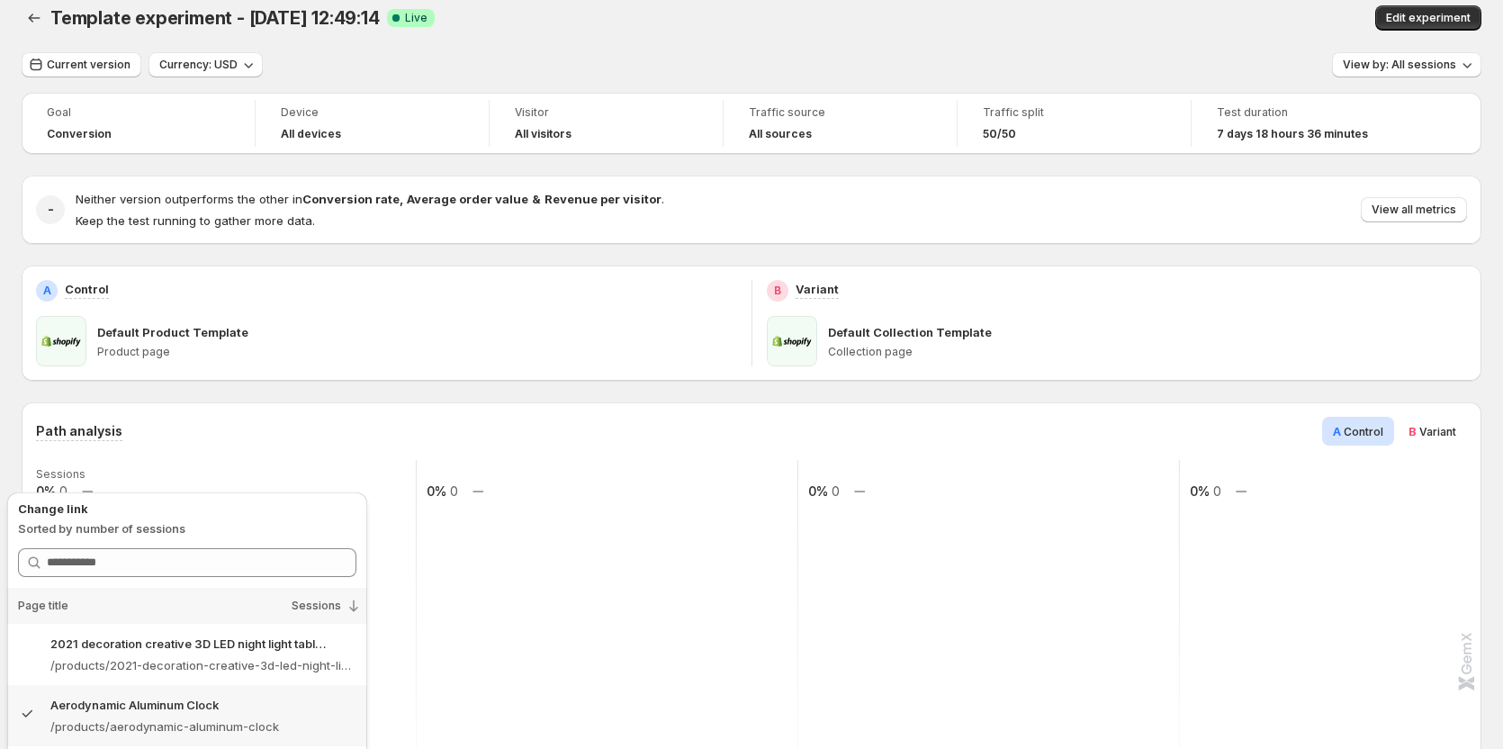
scroll to position [0, 0]
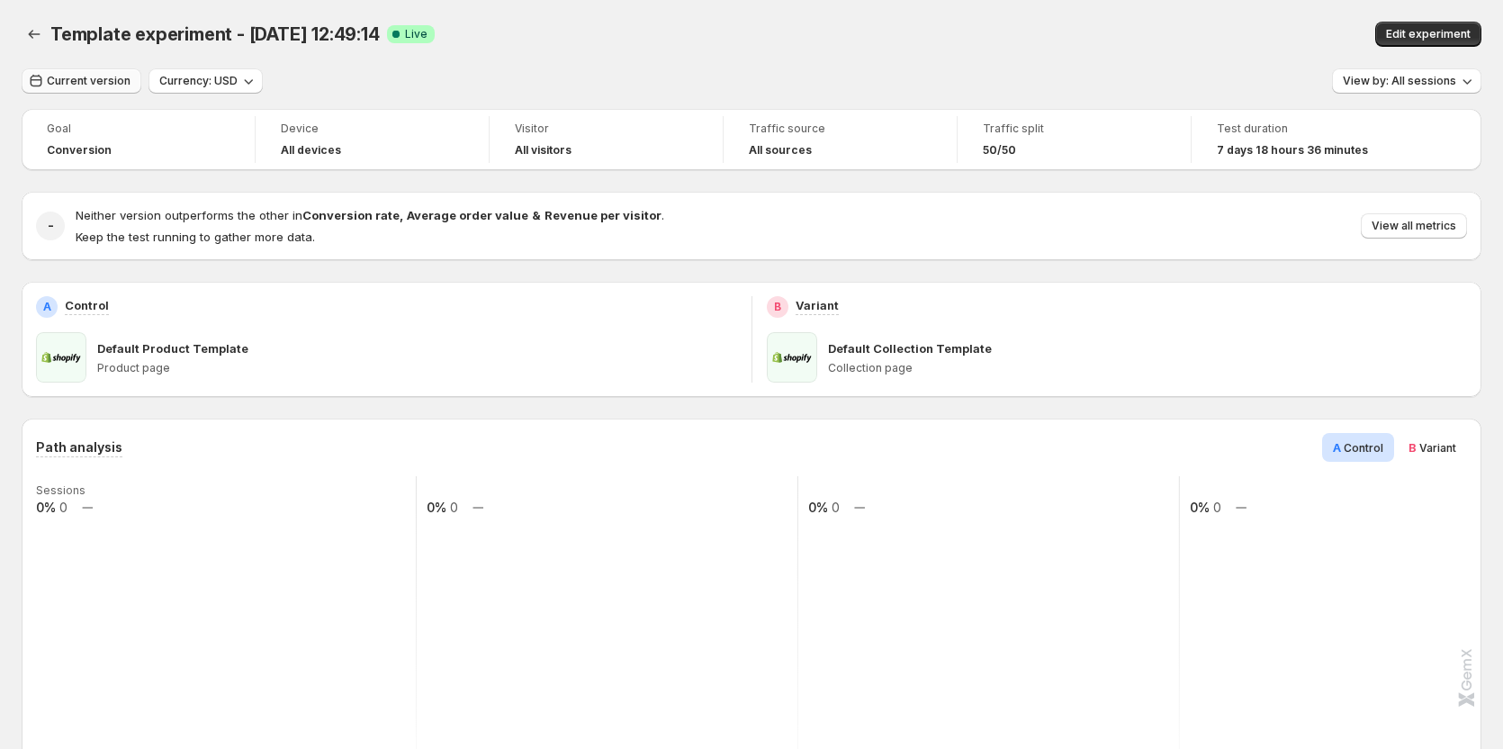
click at [90, 75] on span "Current version" at bounding box center [89, 81] width 84 height 14
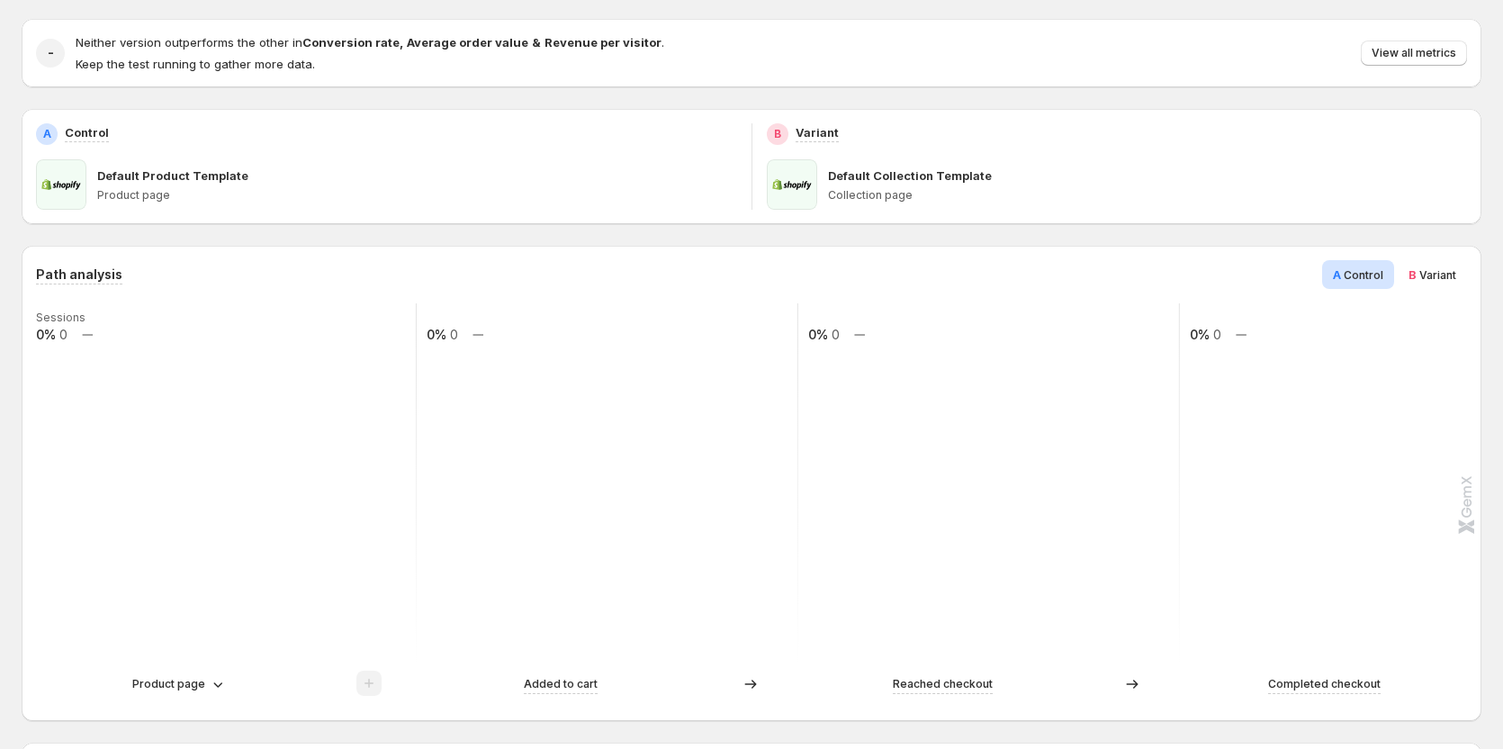
scroll to position [180, 0]
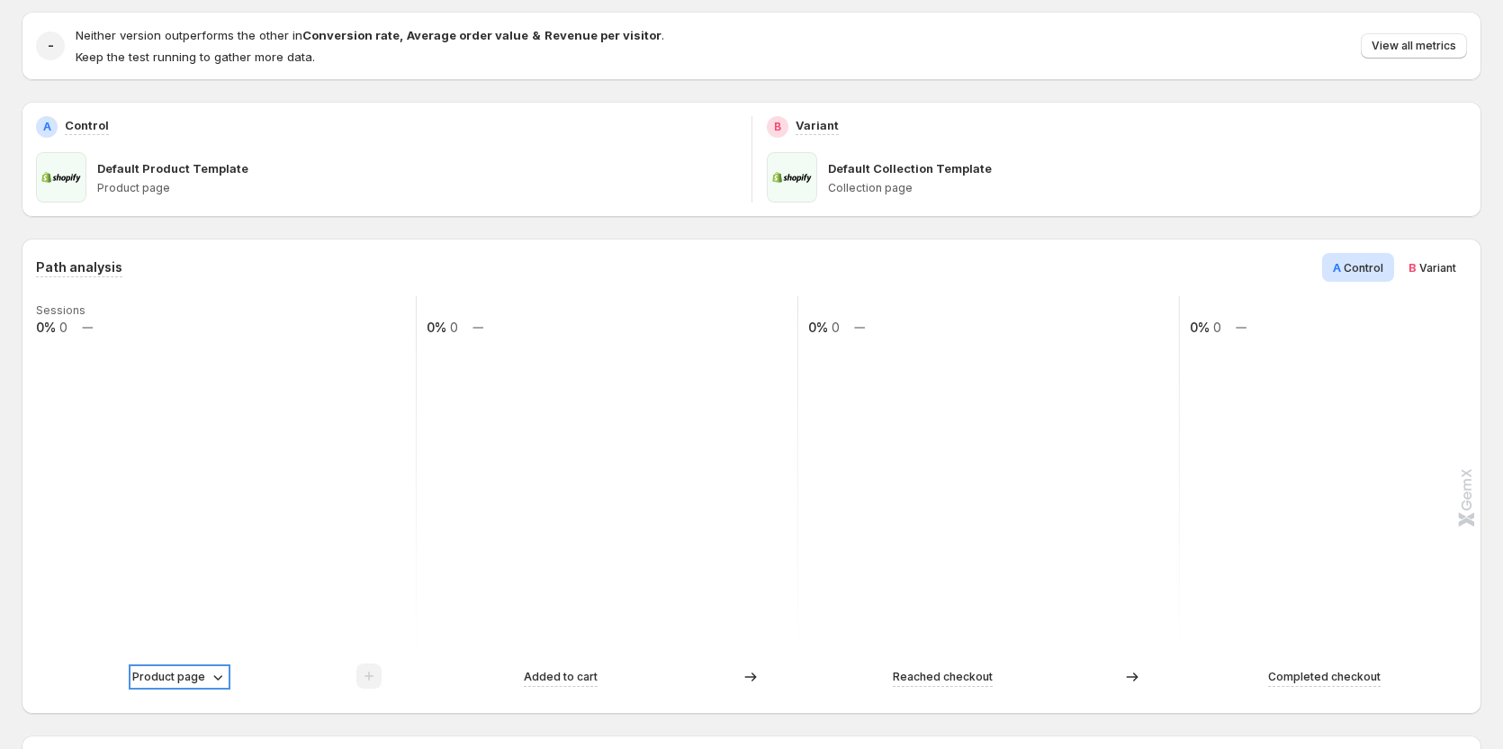
click at [209, 678] on icon at bounding box center [218, 677] width 18 height 18
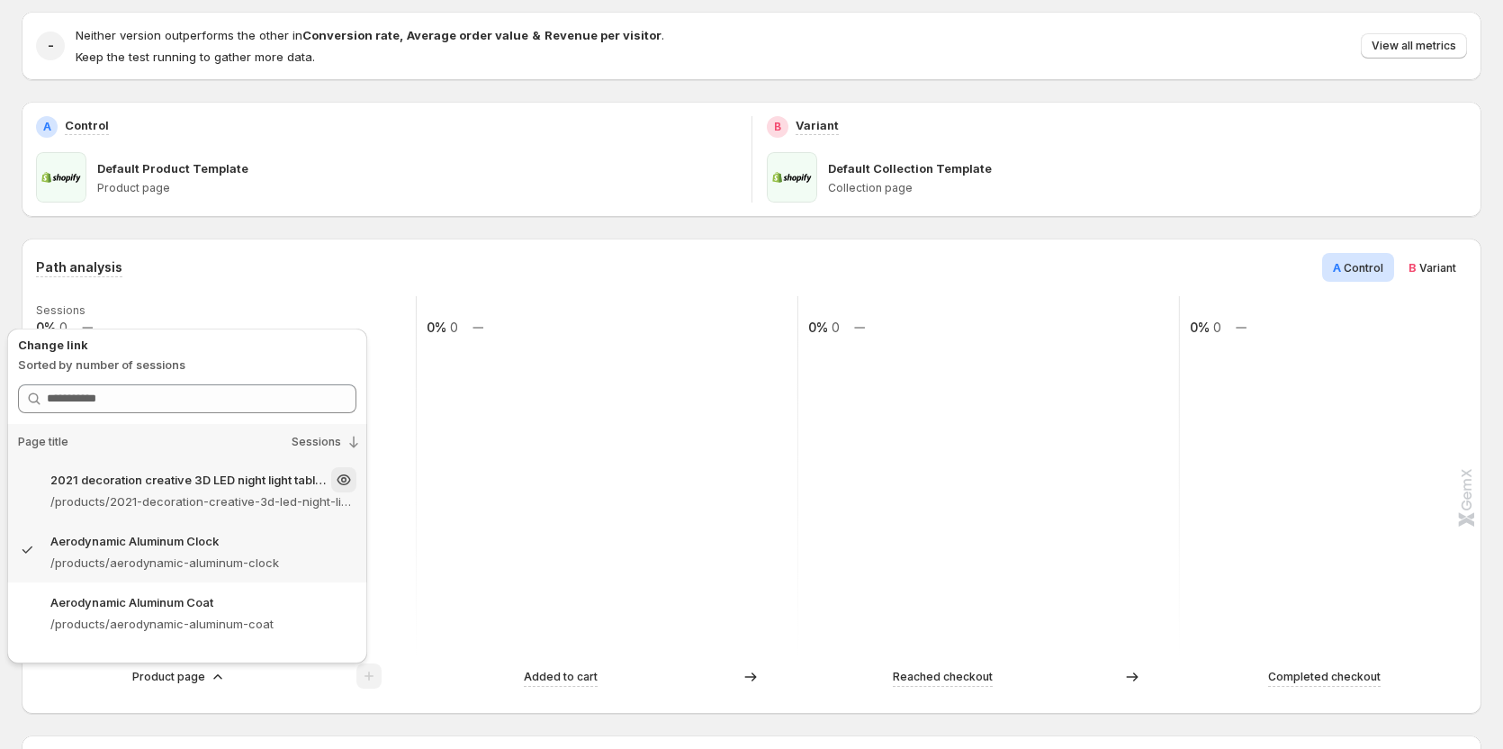
click at [188, 488] on p "2021 decoration creative 3D LED night light table lamp children bedroom child g…" at bounding box center [188, 480] width 277 height 18
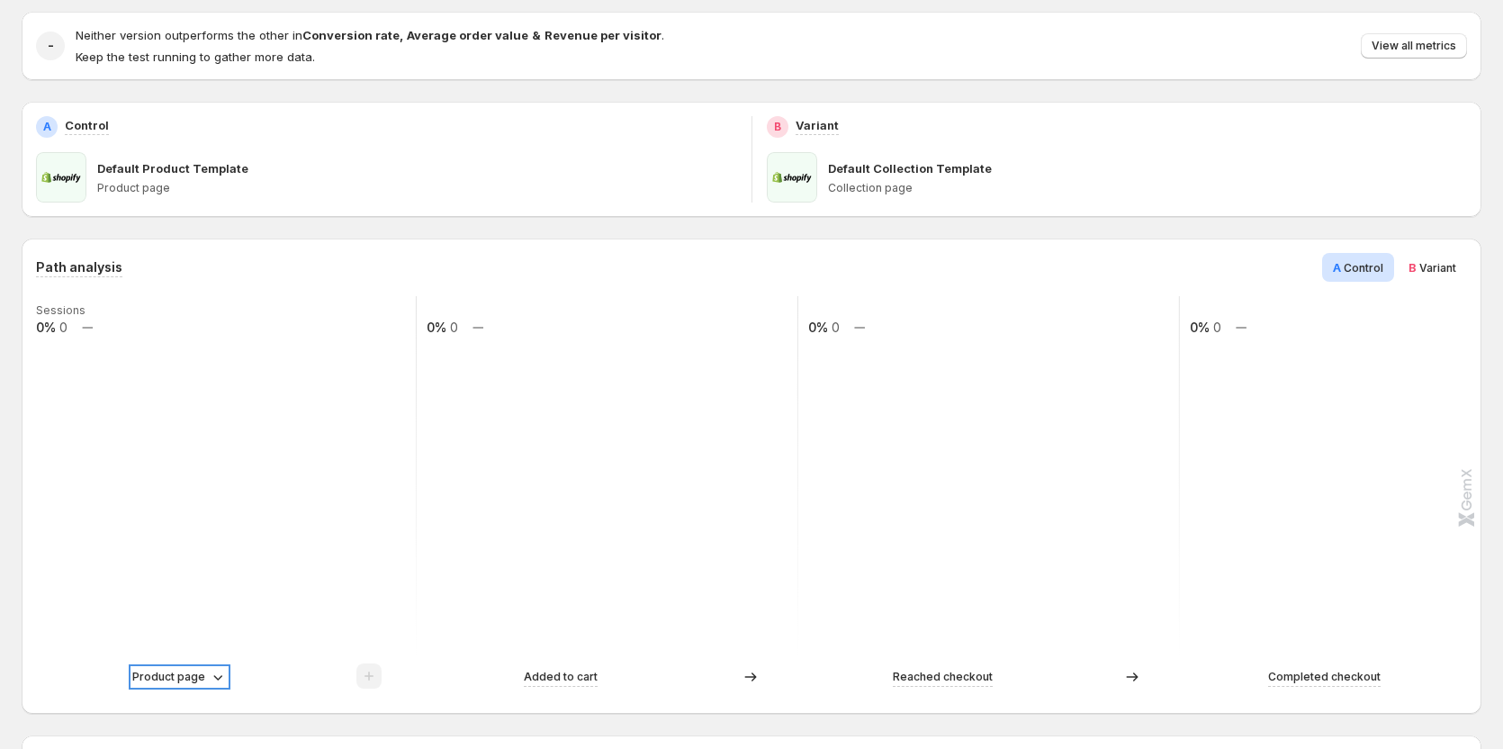
click at [189, 676] on p "Product page" at bounding box center [168, 677] width 73 height 18
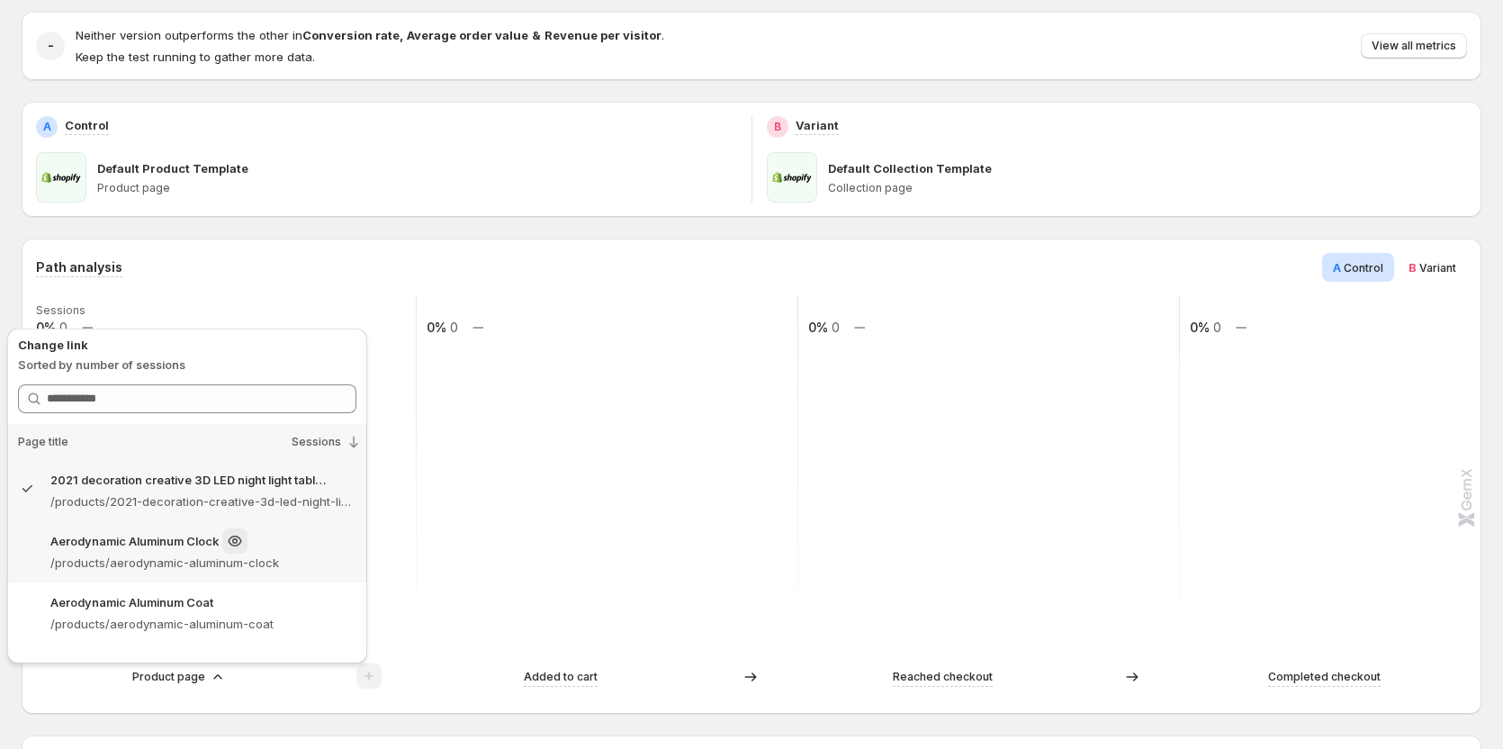
click at [145, 552] on div "Aerodynamic Aluminum Clock" at bounding box center [203, 540] width 306 height 25
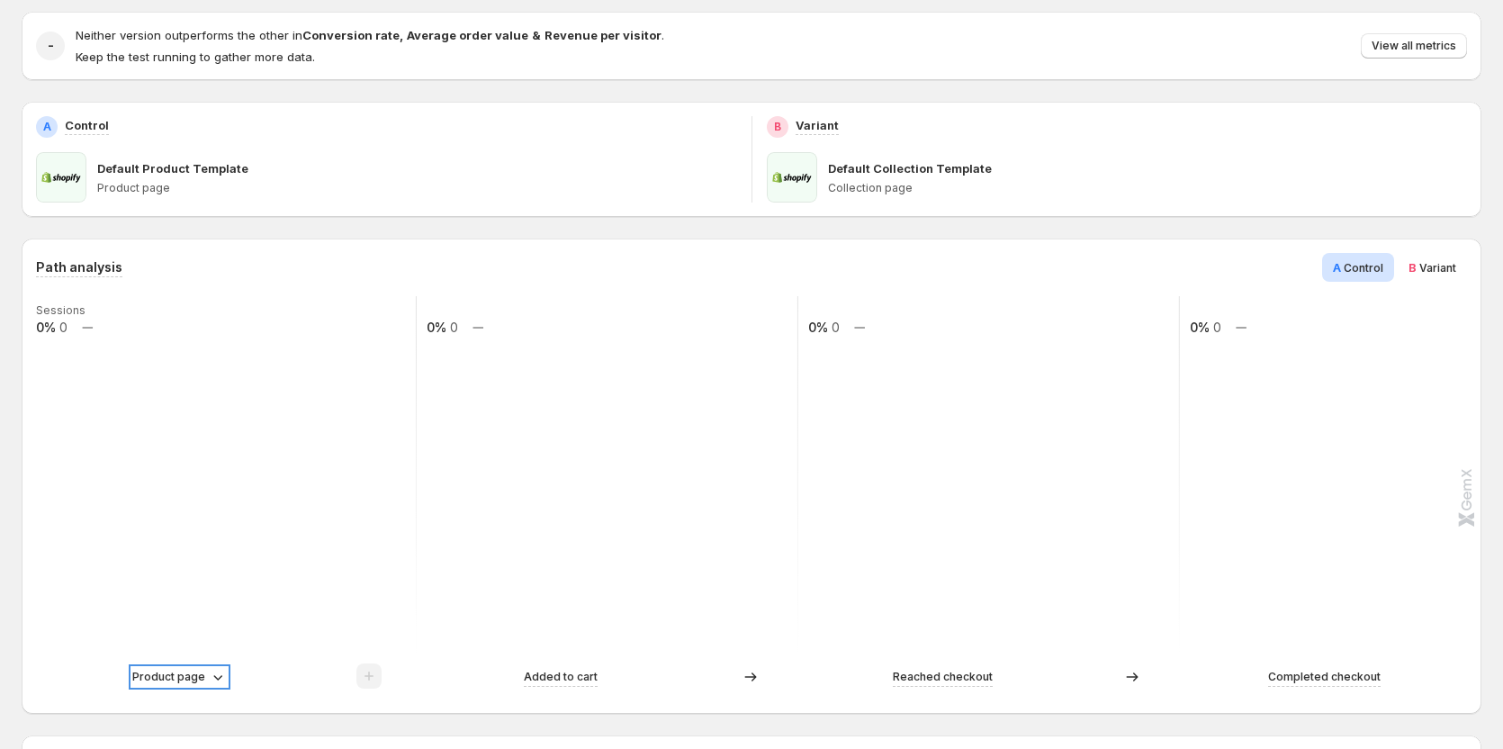
click at [201, 671] on p "Product page" at bounding box center [168, 677] width 73 height 18
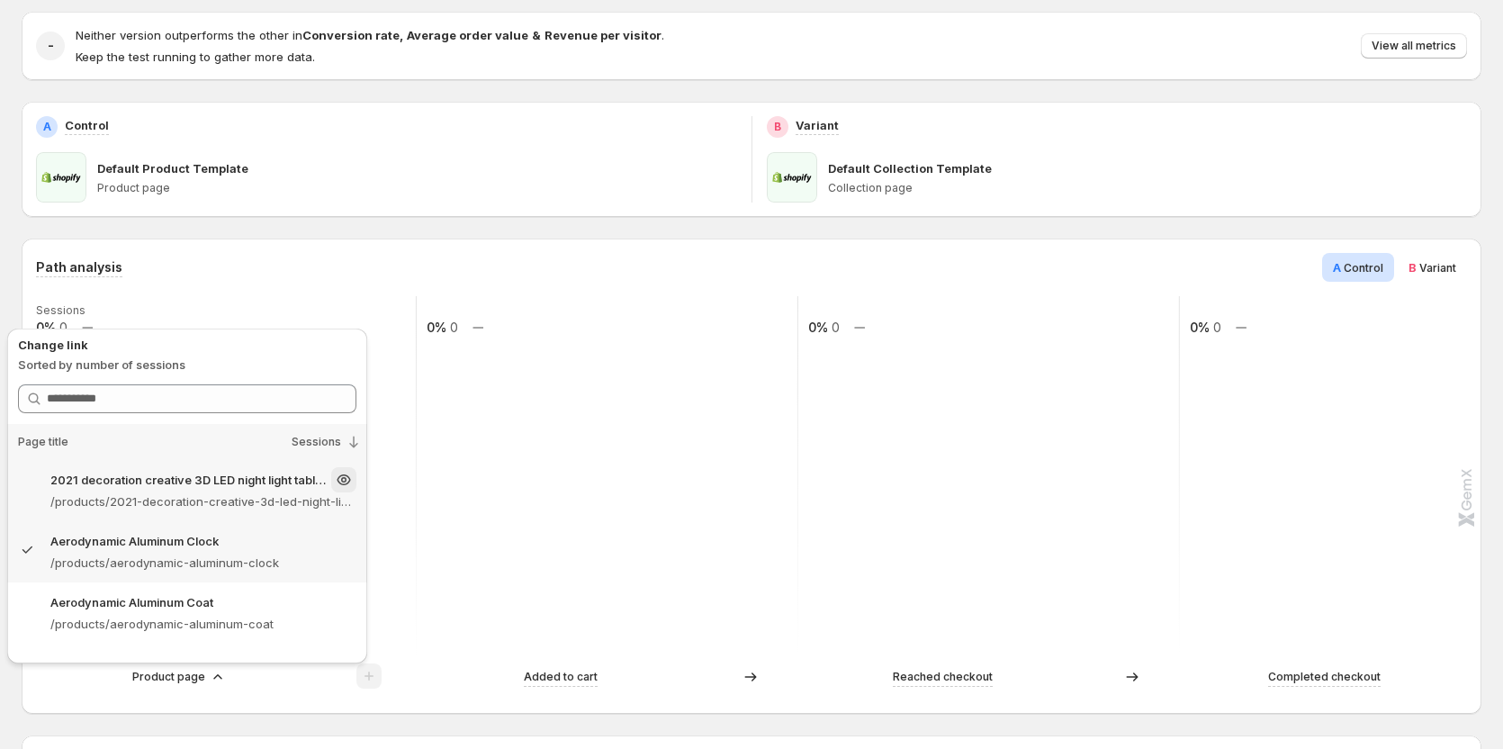
click at [143, 488] on p "2021 decoration creative 3D LED night light table lamp children bedroom child g…" at bounding box center [188, 480] width 277 height 18
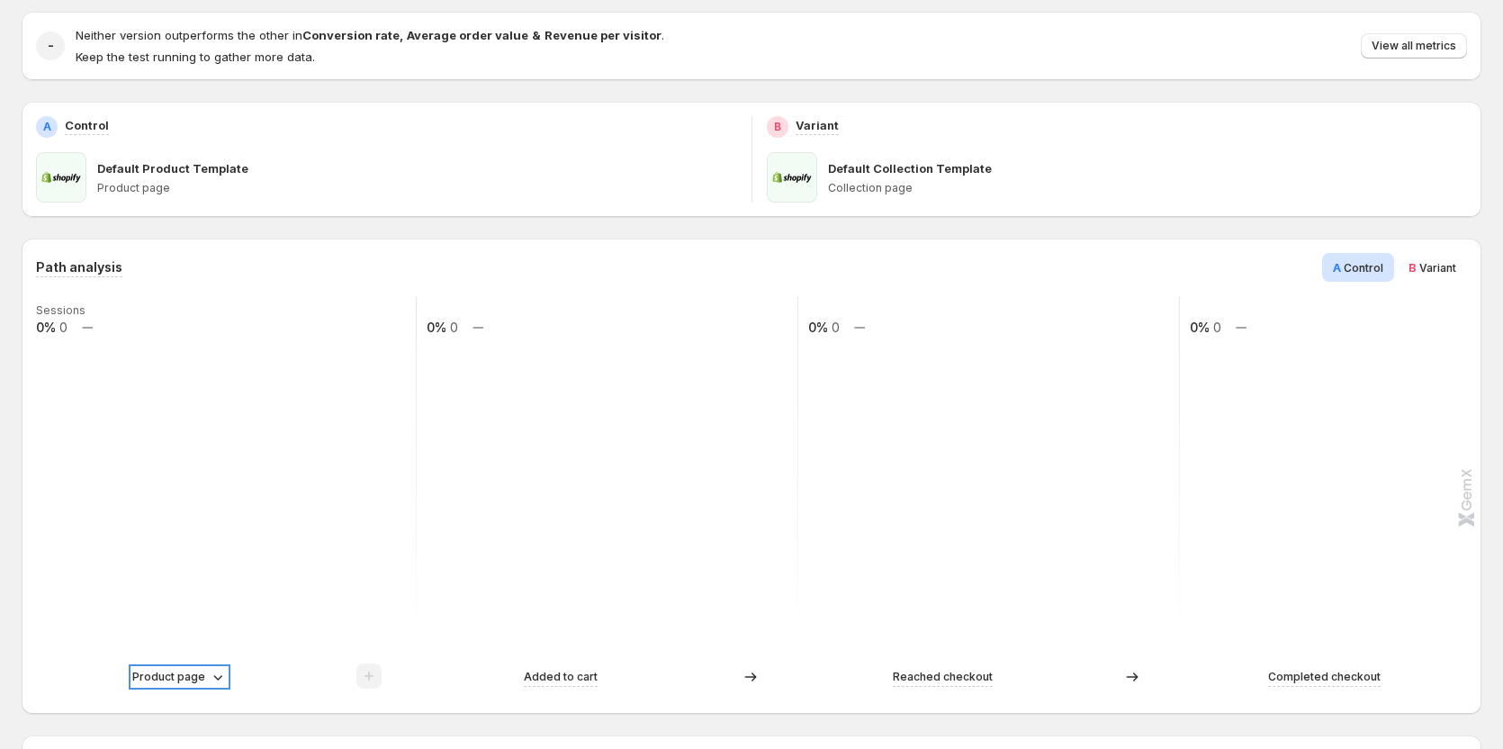
click at [180, 669] on p "Product page" at bounding box center [168, 677] width 73 height 18
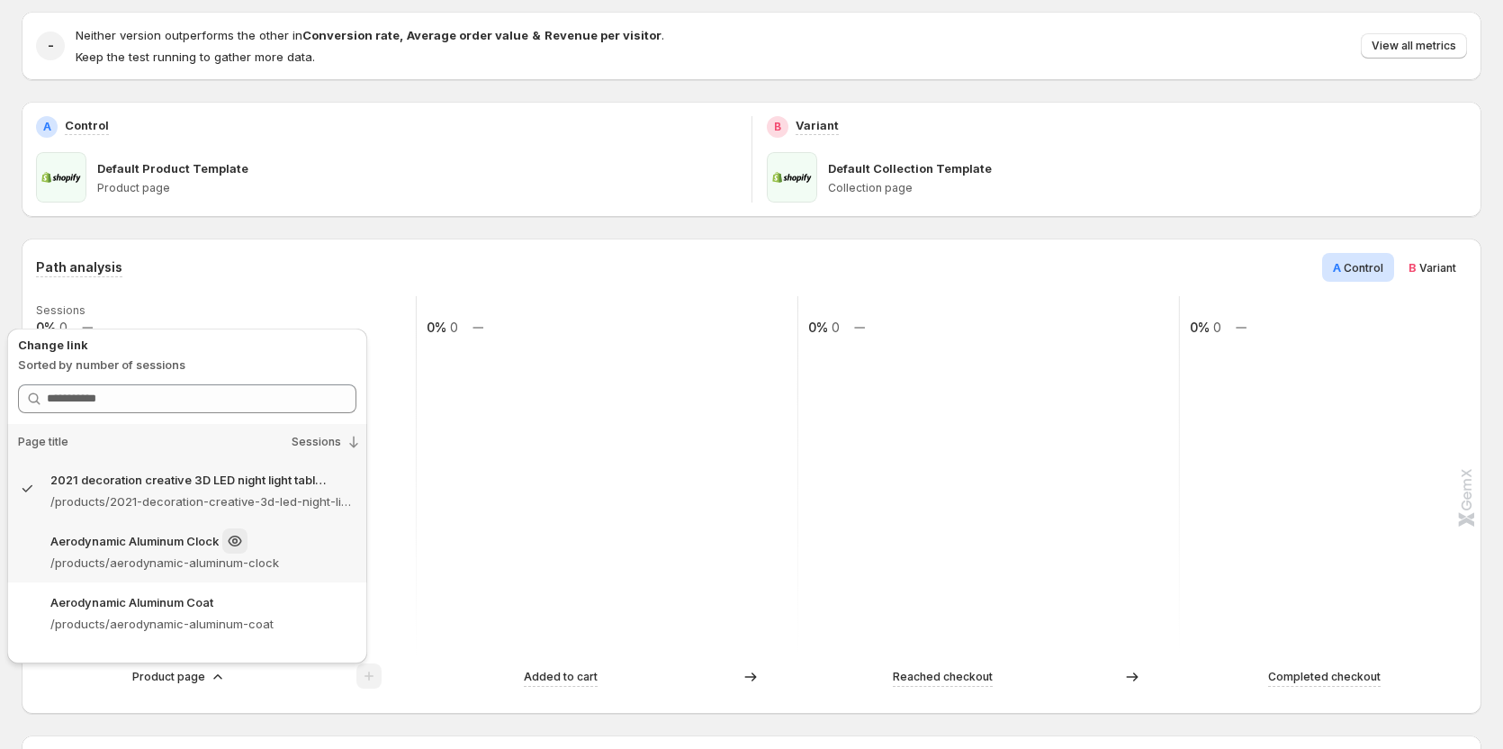
click at [134, 551] on div "Aerodynamic Aluminum Clock" at bounding box center [203, 540] width 306 height 25
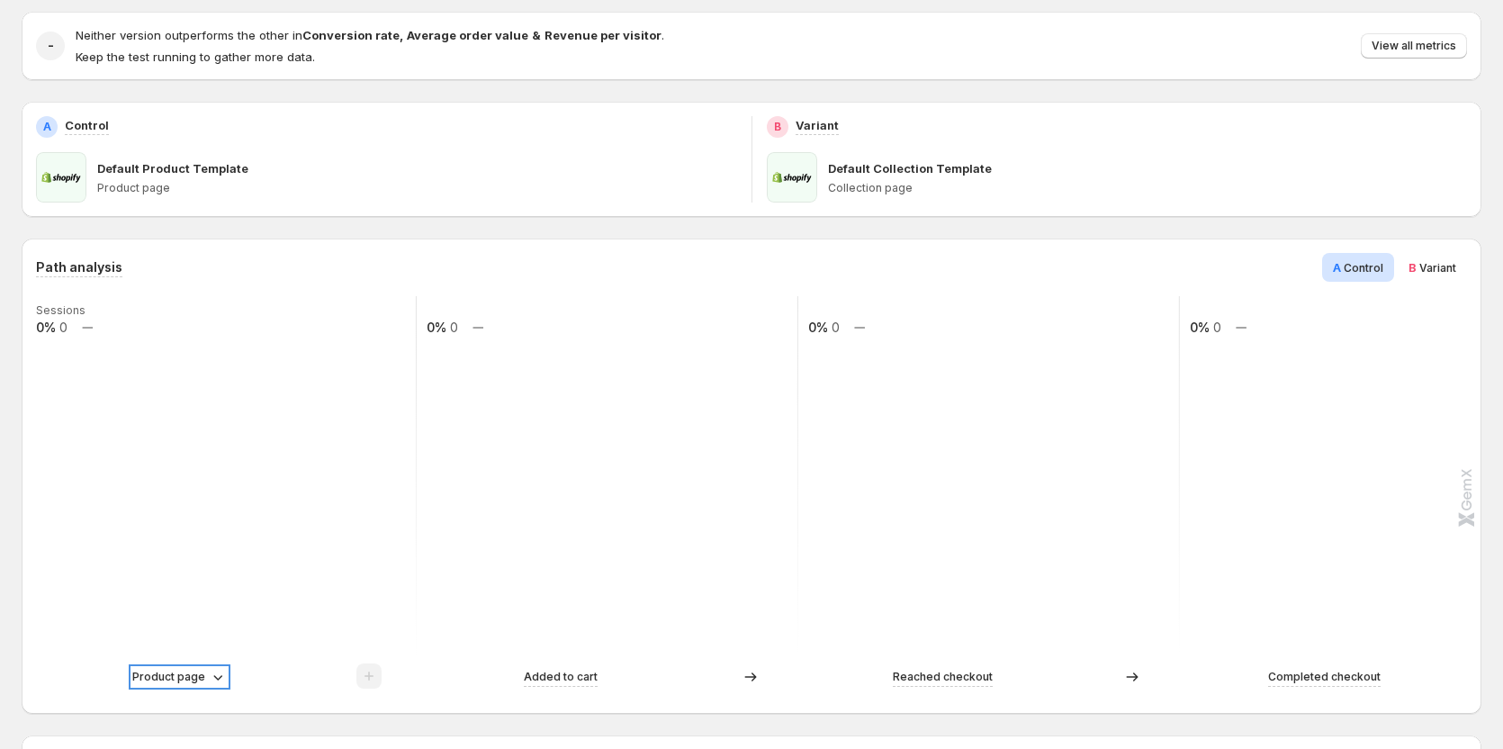
click at [193, 675] on p "Product page" at bounding box center [168, 677] width 73 height 18
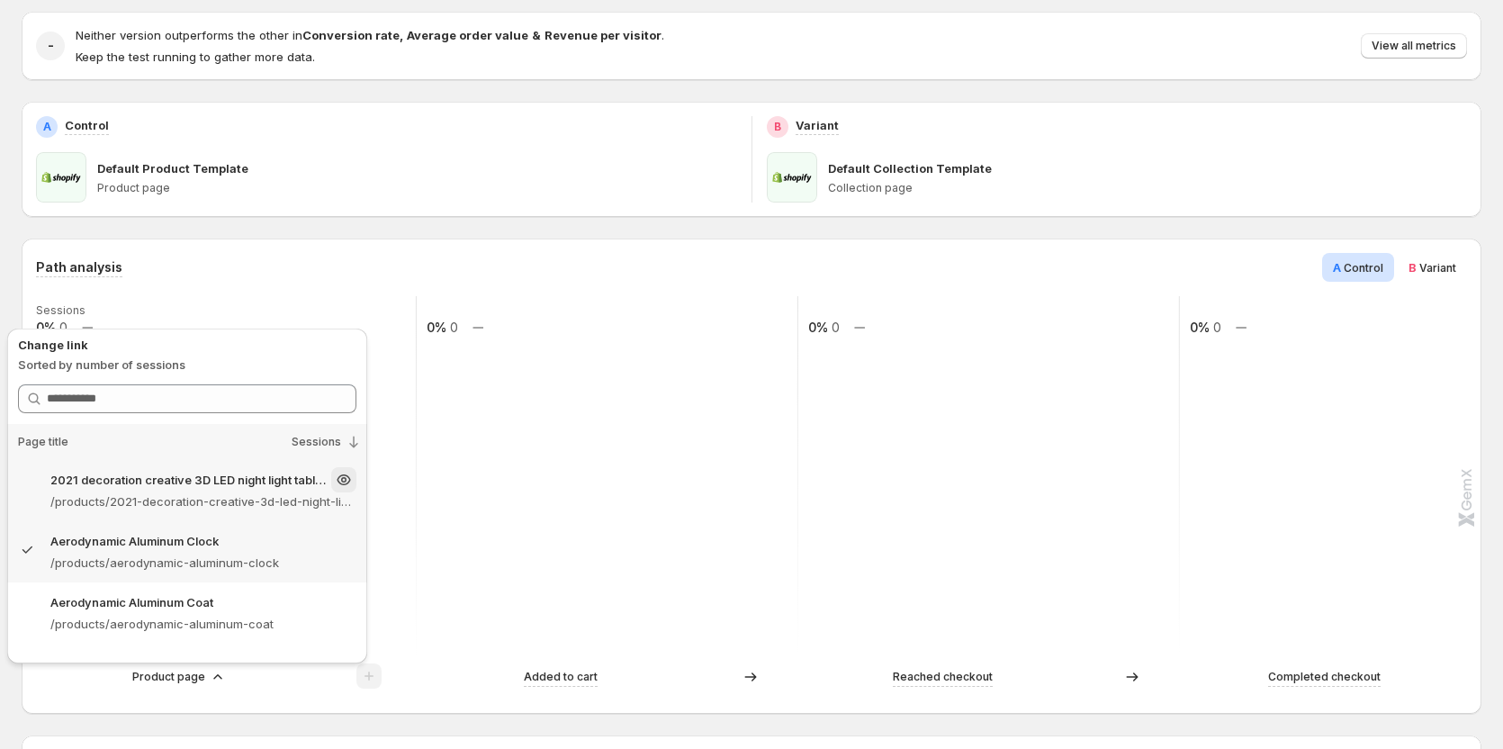
click at [132, 502] on p "/products/2021-decoration-creative-3d-led-night-light-table-lamp-children-bedro…" at bounding box center [203, 501] width 306 height 18
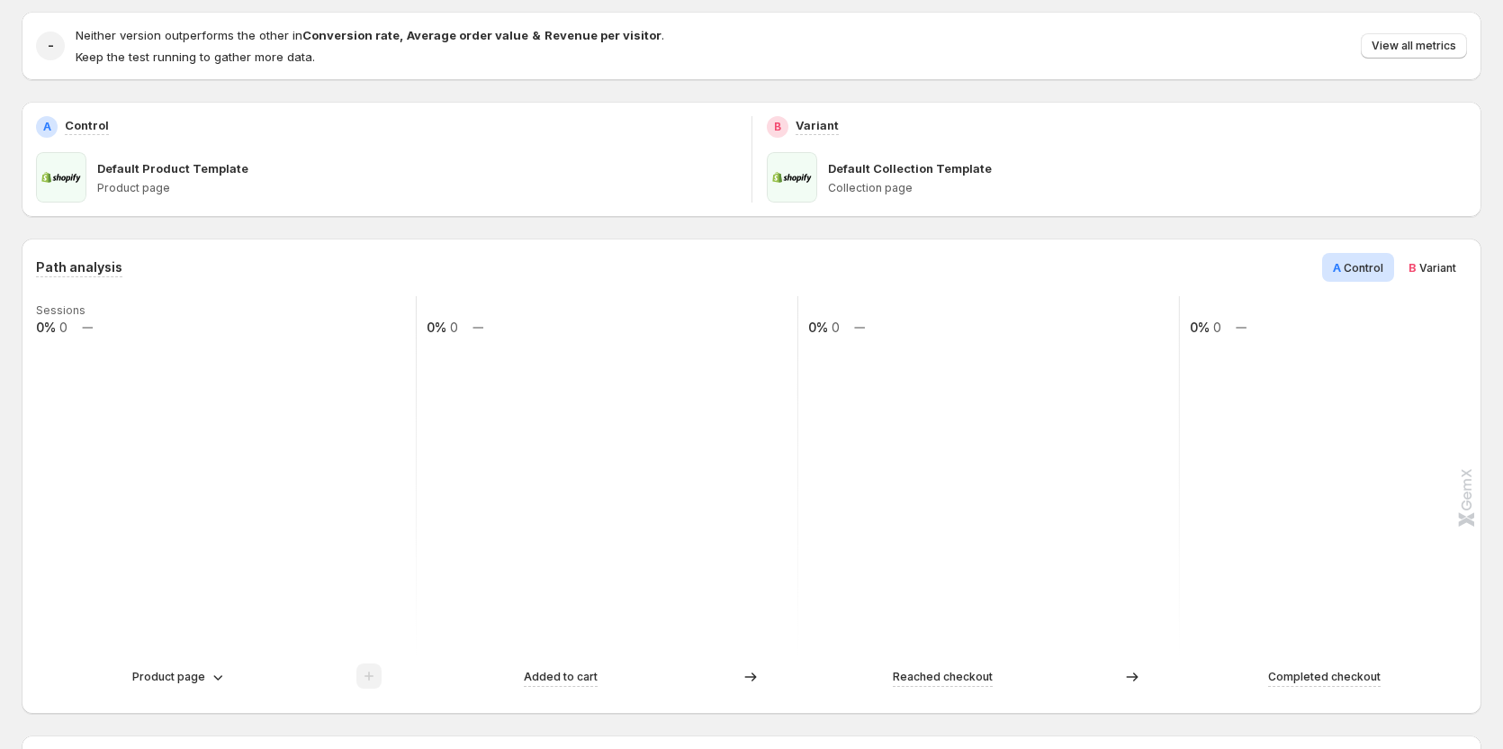
click at [195, 664] on div "Product page" at bounding box center [226, 676] width 380 height 27
click at [202, 672] on p "Product page" at bounding box center [168, 677] width 73 height 18
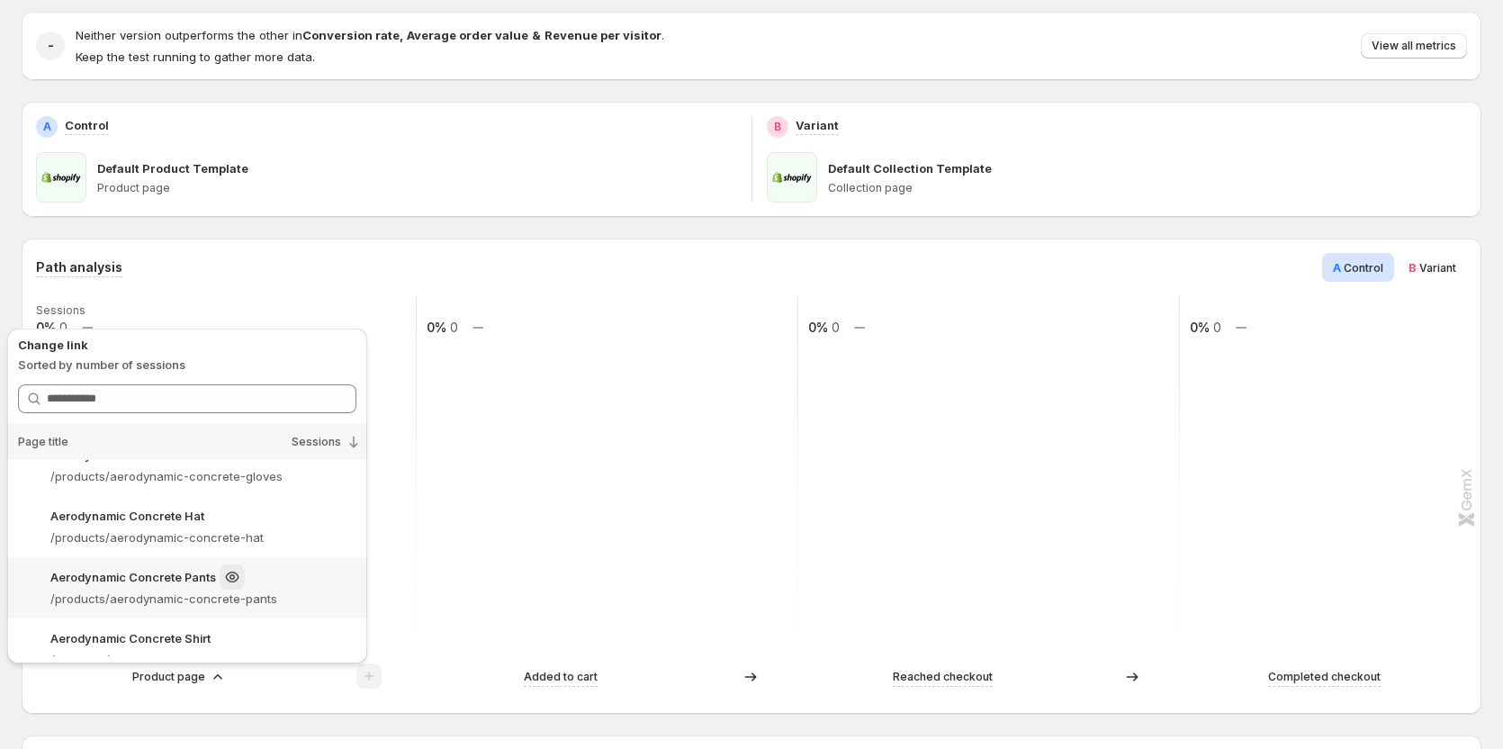
scroll to position [1823, 0]
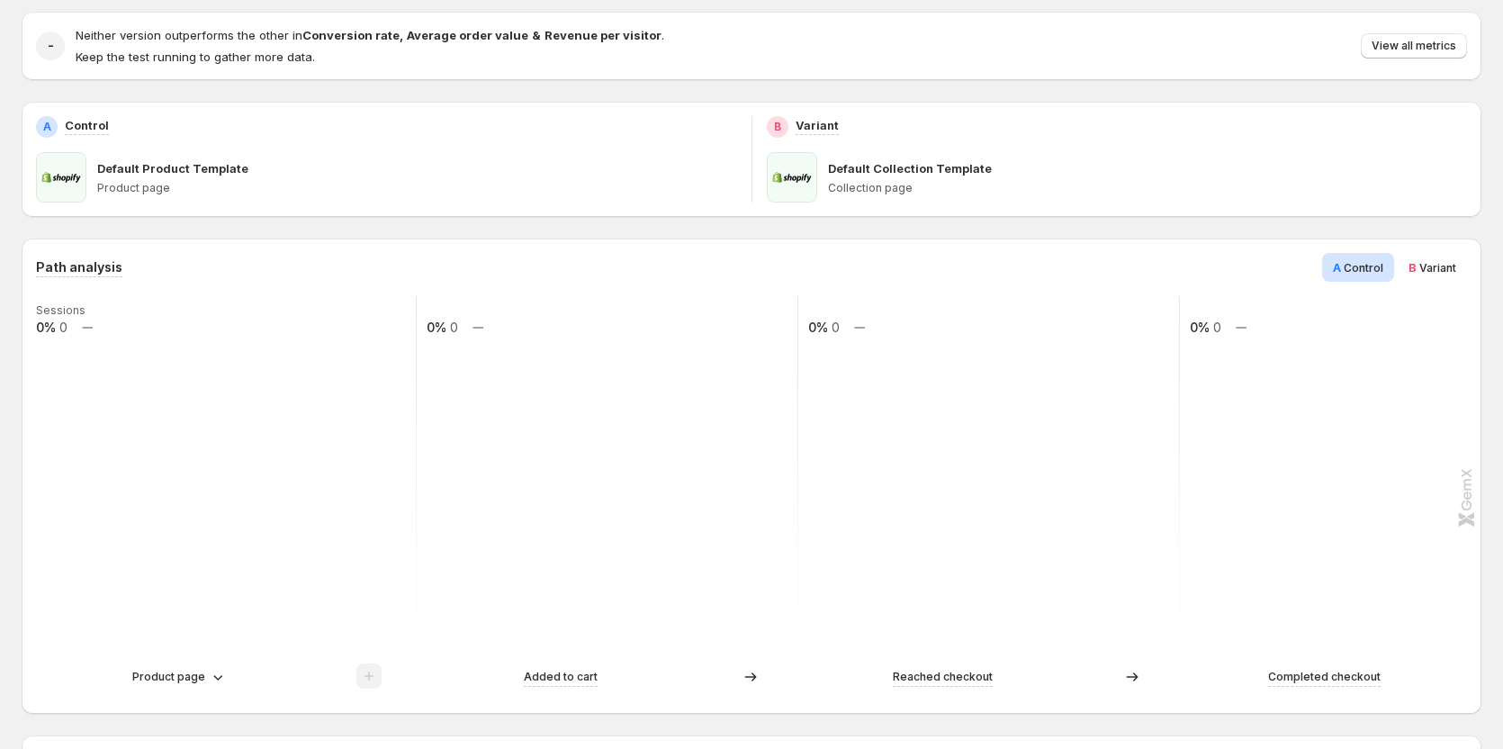
click at [1439, 265] on span "Variant" at bounding box center [1437, 267] width 37 height 13
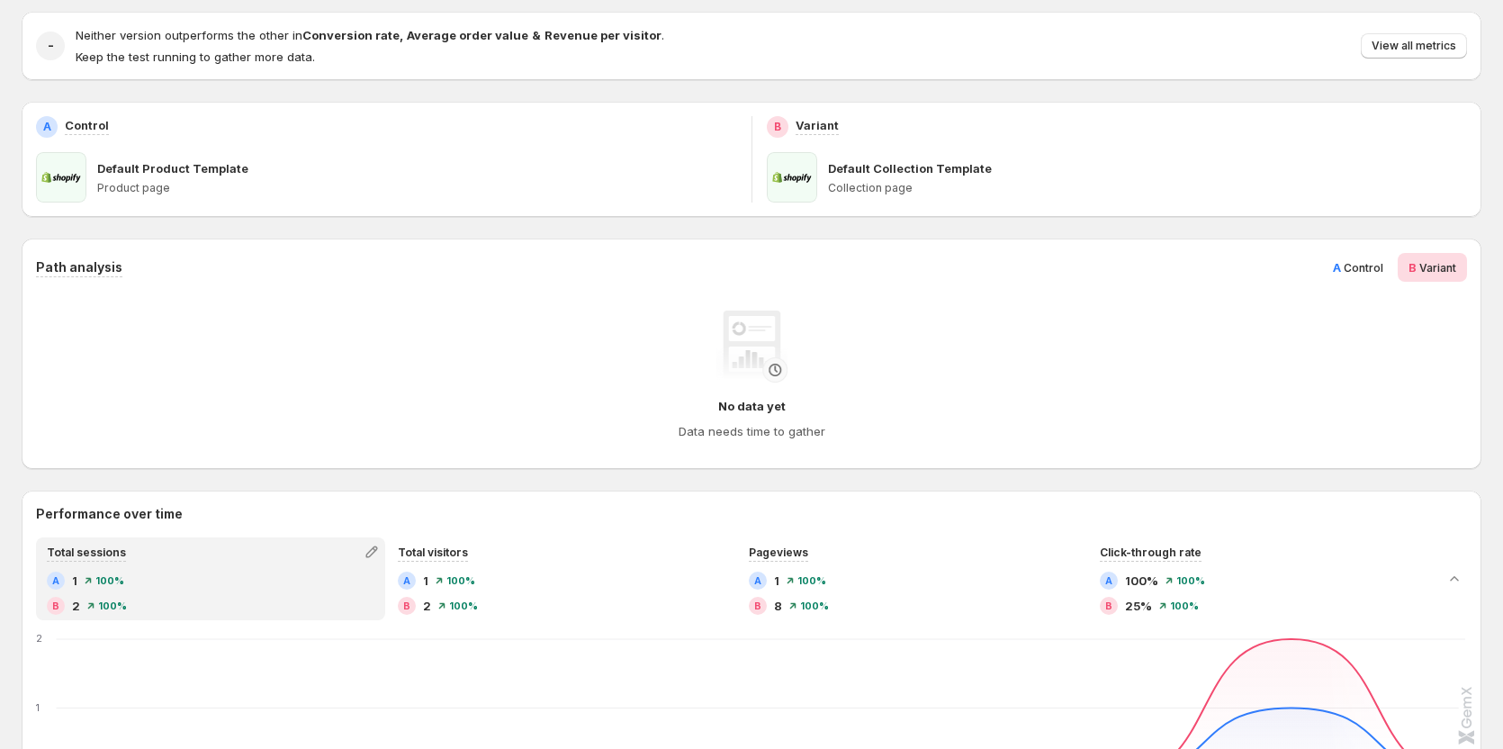
click at [1368, 266] on span "Control" at bounding box center [1363, 267] width 40 height 13
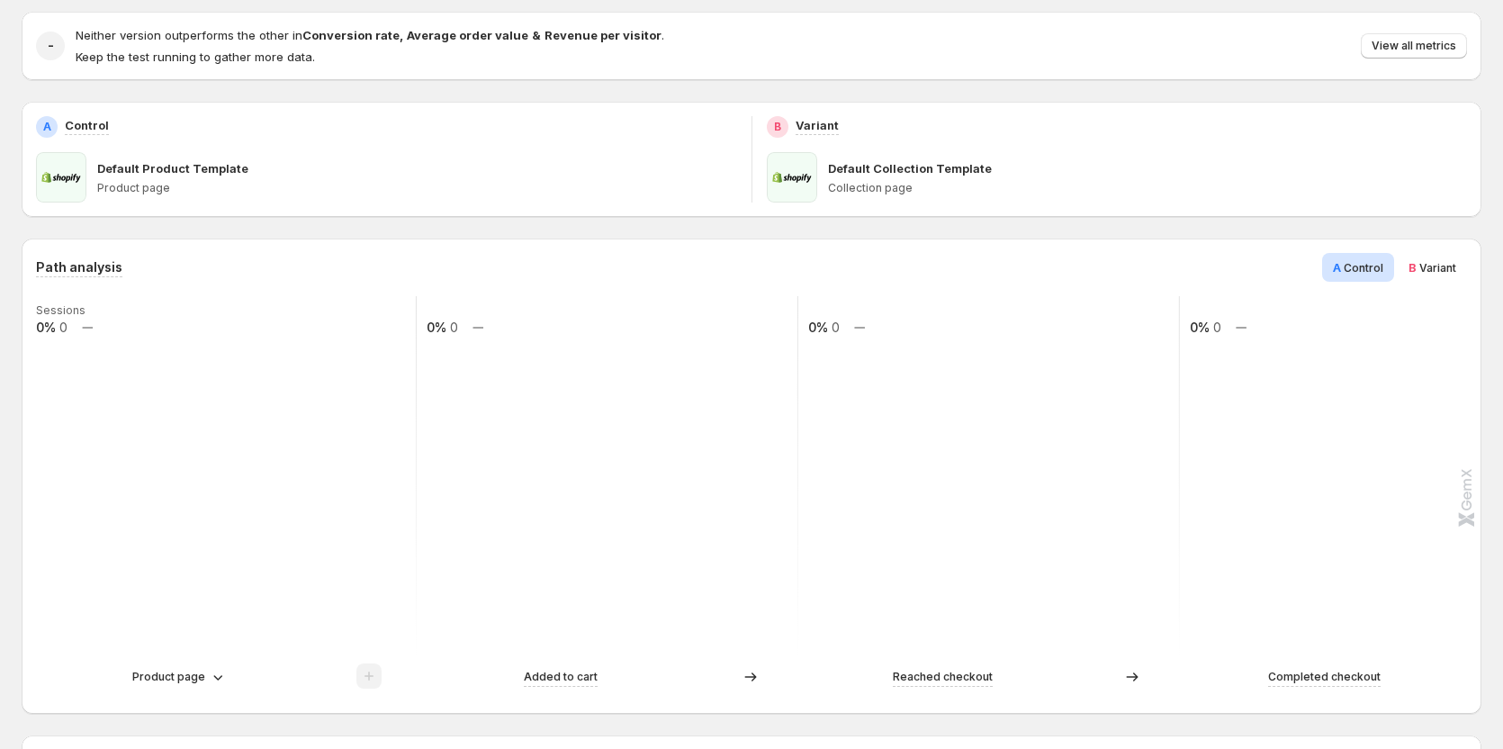
click at [1454, 271] on span "Variant" at bounding box center [1437, 267] width 37 height 13
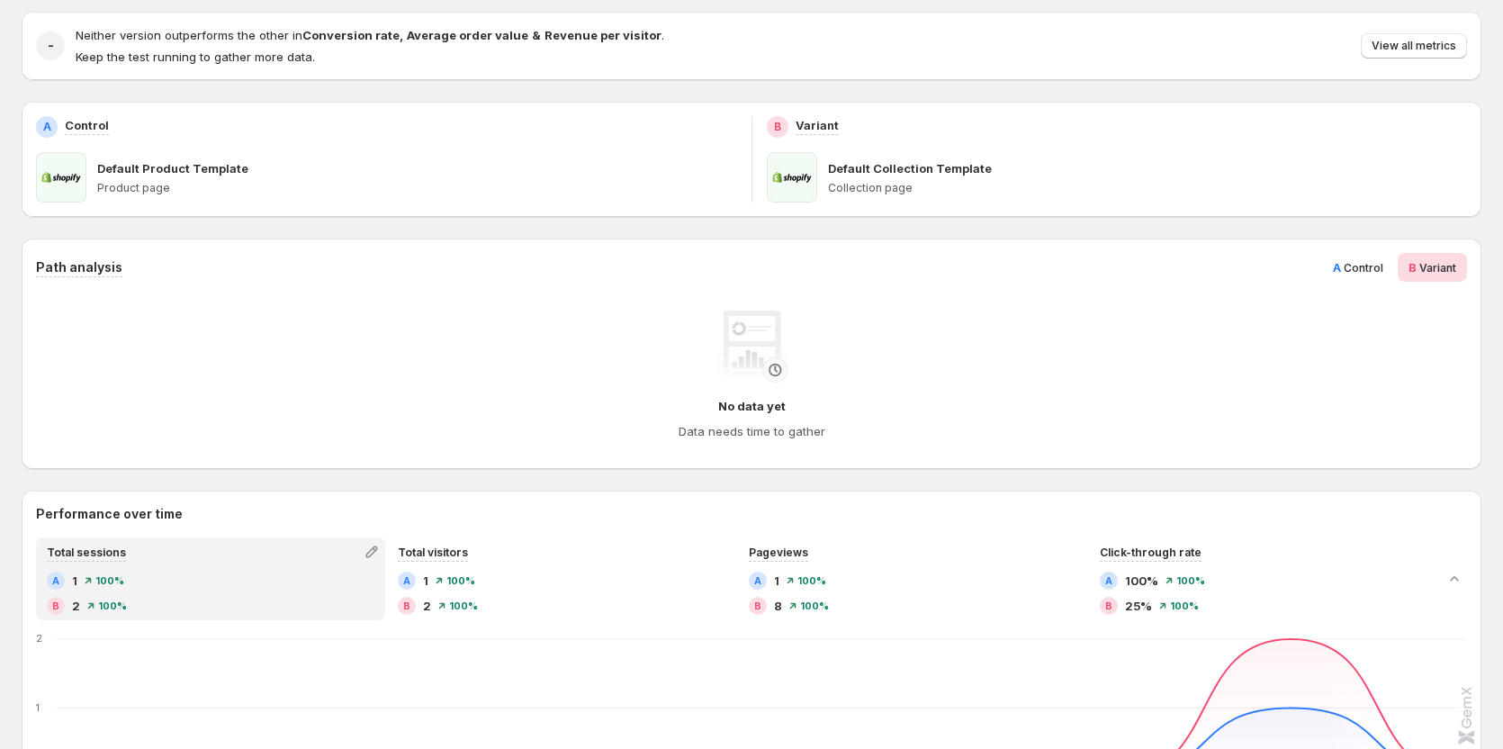
click at [1379, 272] on span "Control" at bounding box center [1363, 267] width 40 height 13
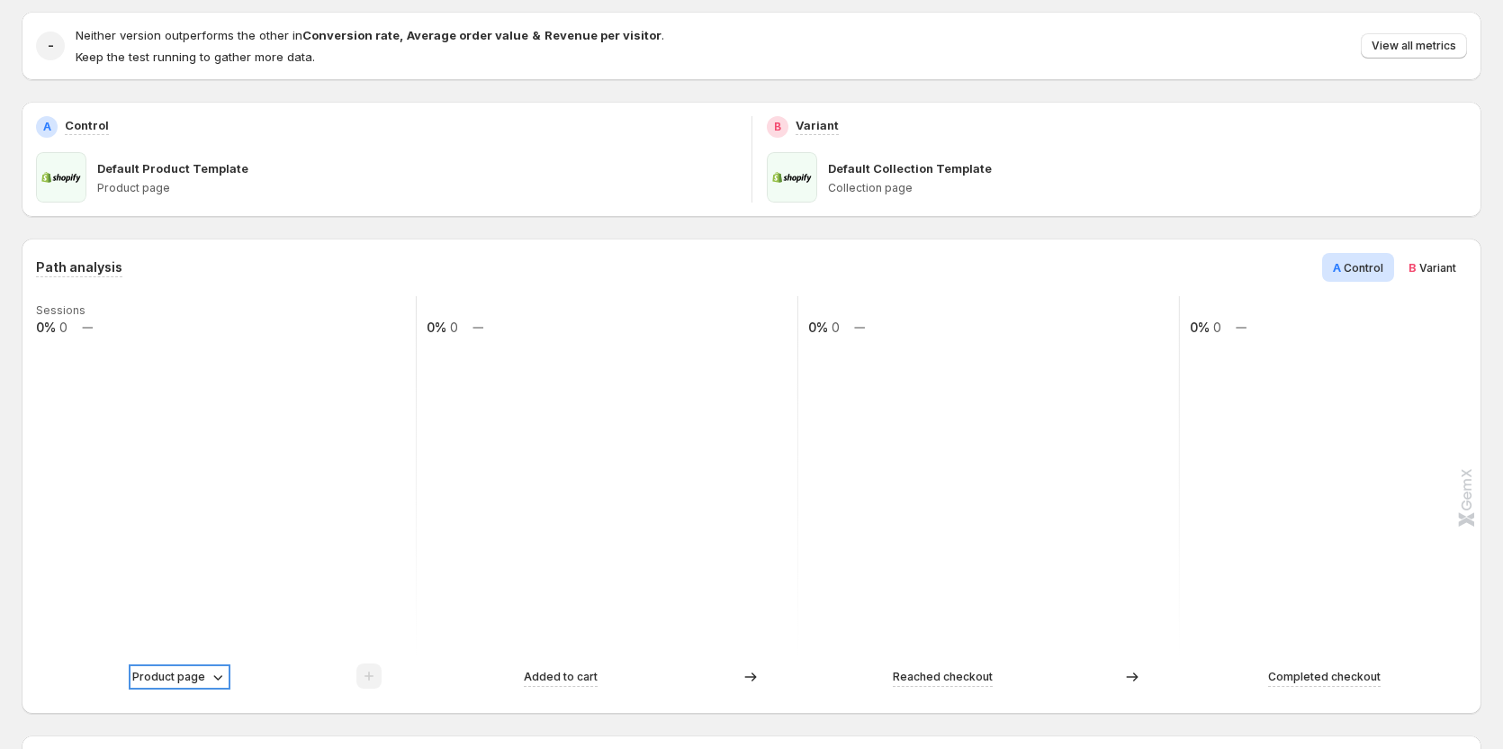
click at [215, 678] on icon at bounding box center [217, 677] width 9 height 5
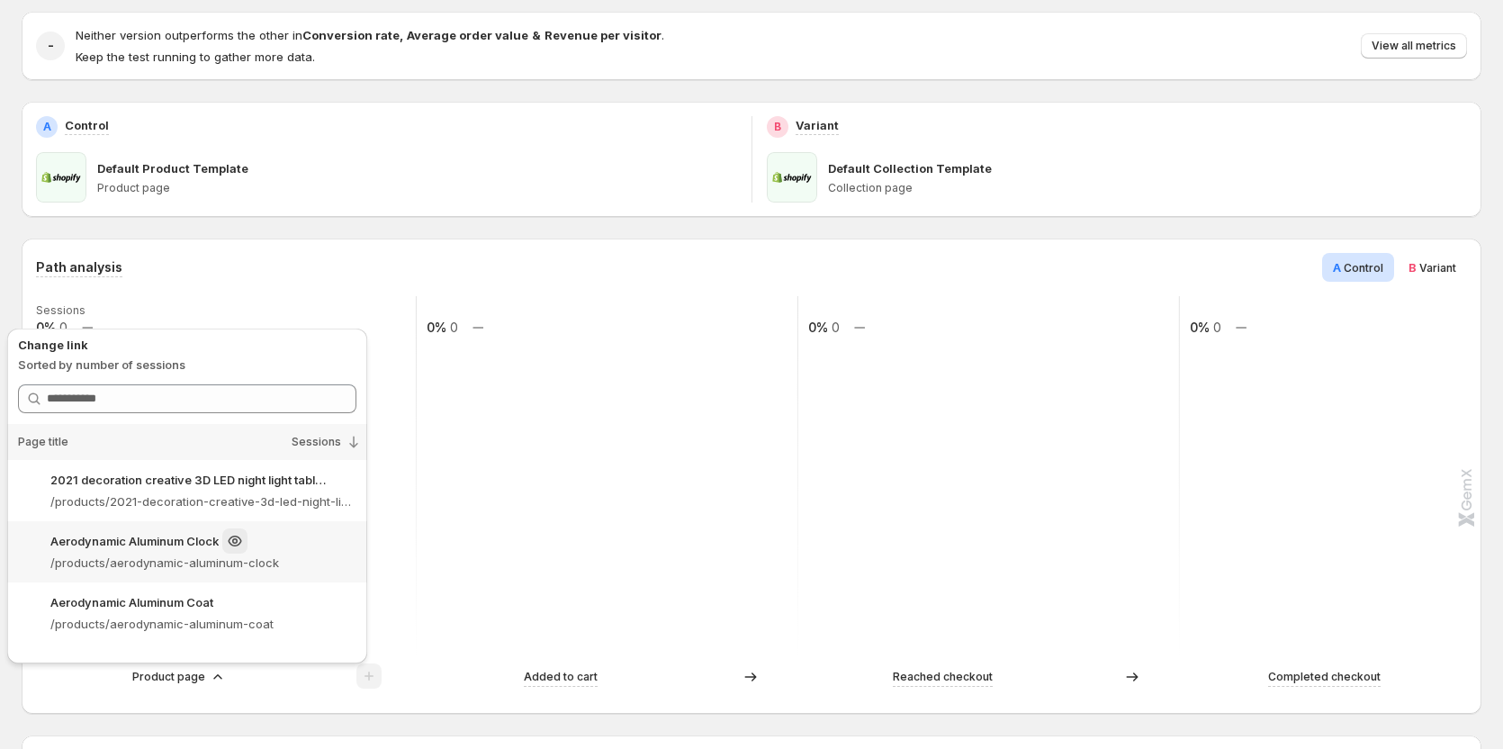
click at [193, 545] on p "Aerodynamic Aluminum Clock" at bounding box center [134, 541] width 168 height 18
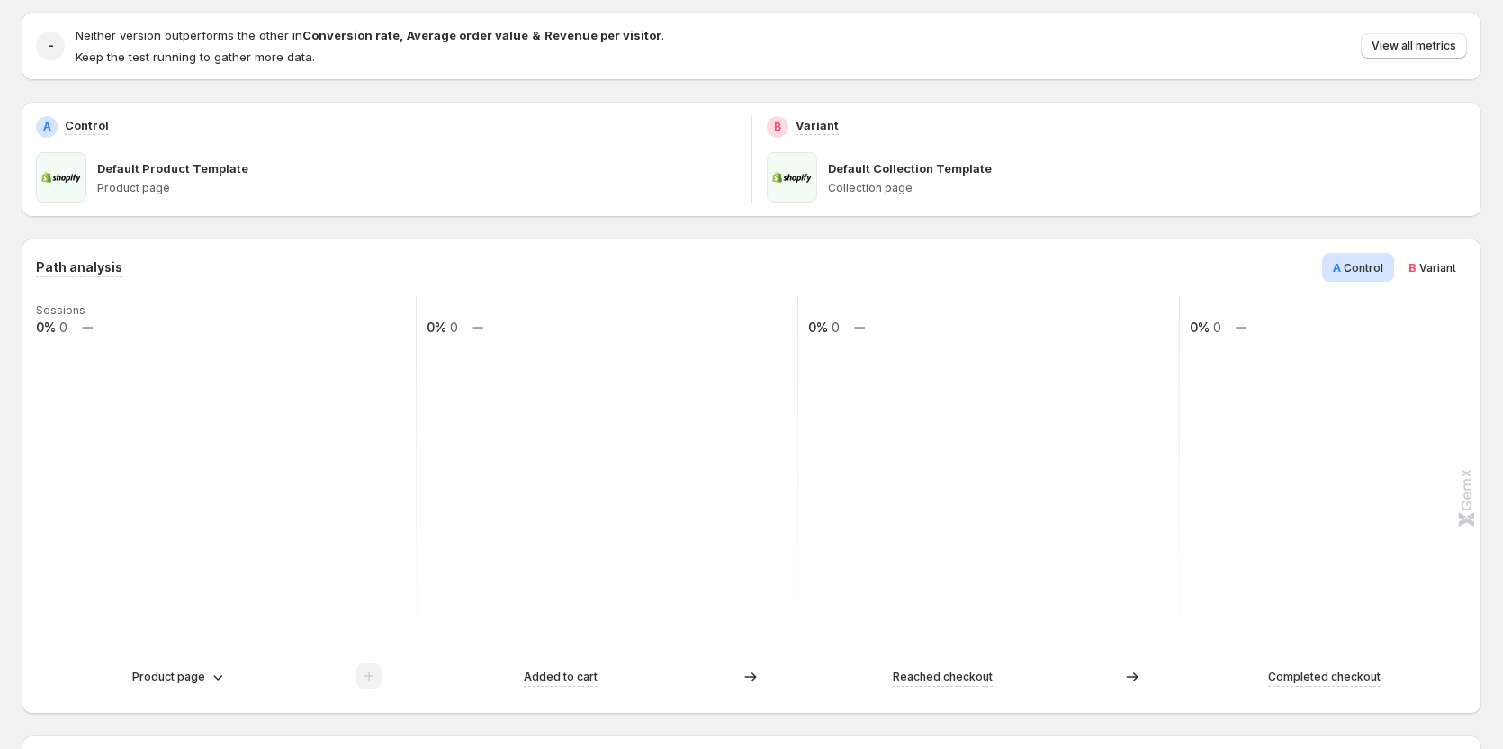
click at [201, 686] on div "Product page" at bounding box center [226, 676] width 380 height 27
click at [214, 673] on icon at bounding box center [218, 677] width 18 height 18
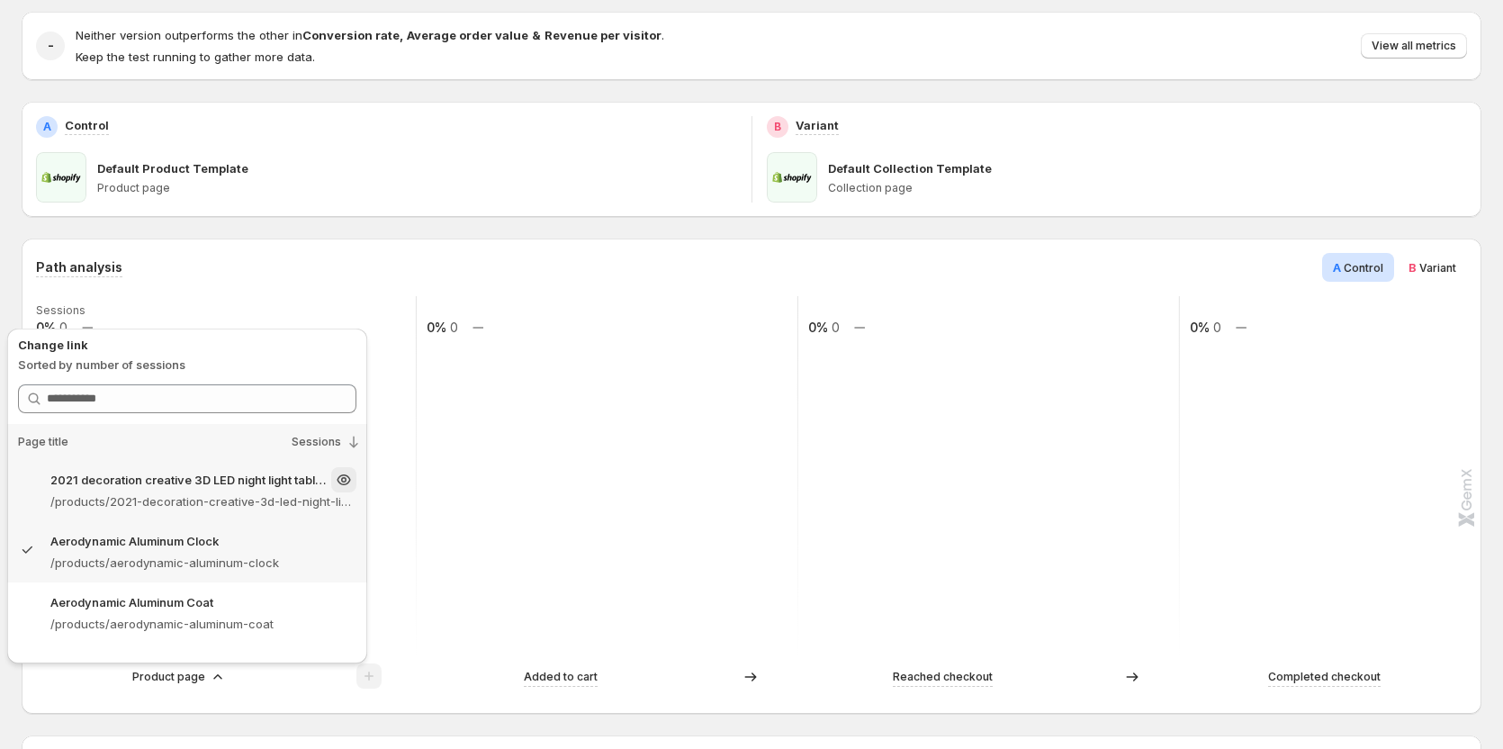
click at [179, 494] on p "/products/2021-decoration-creative-3d-led-night-light-table-lamp-children-bedro…" at bounding box center [203, 501] width 306 height 18
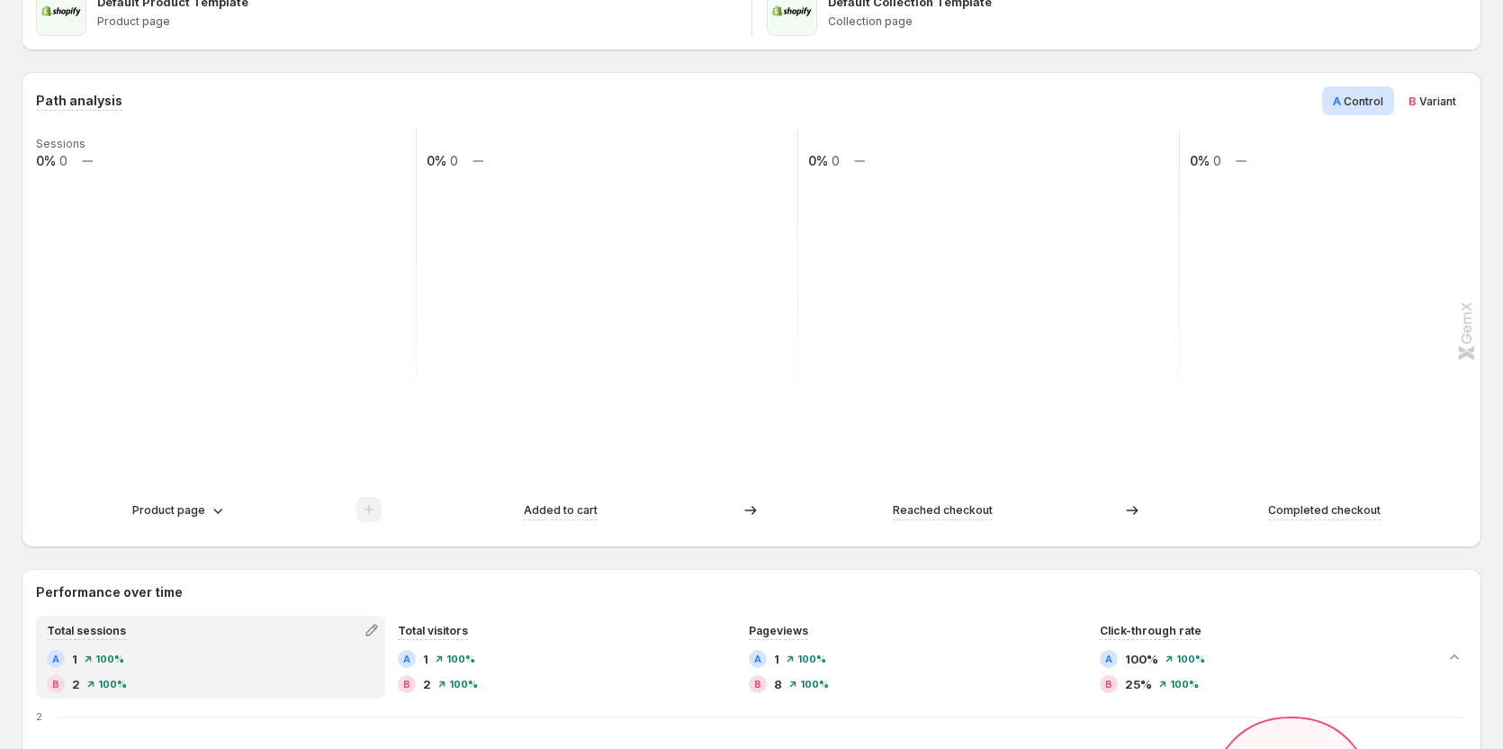
scroll to position [360, 0]
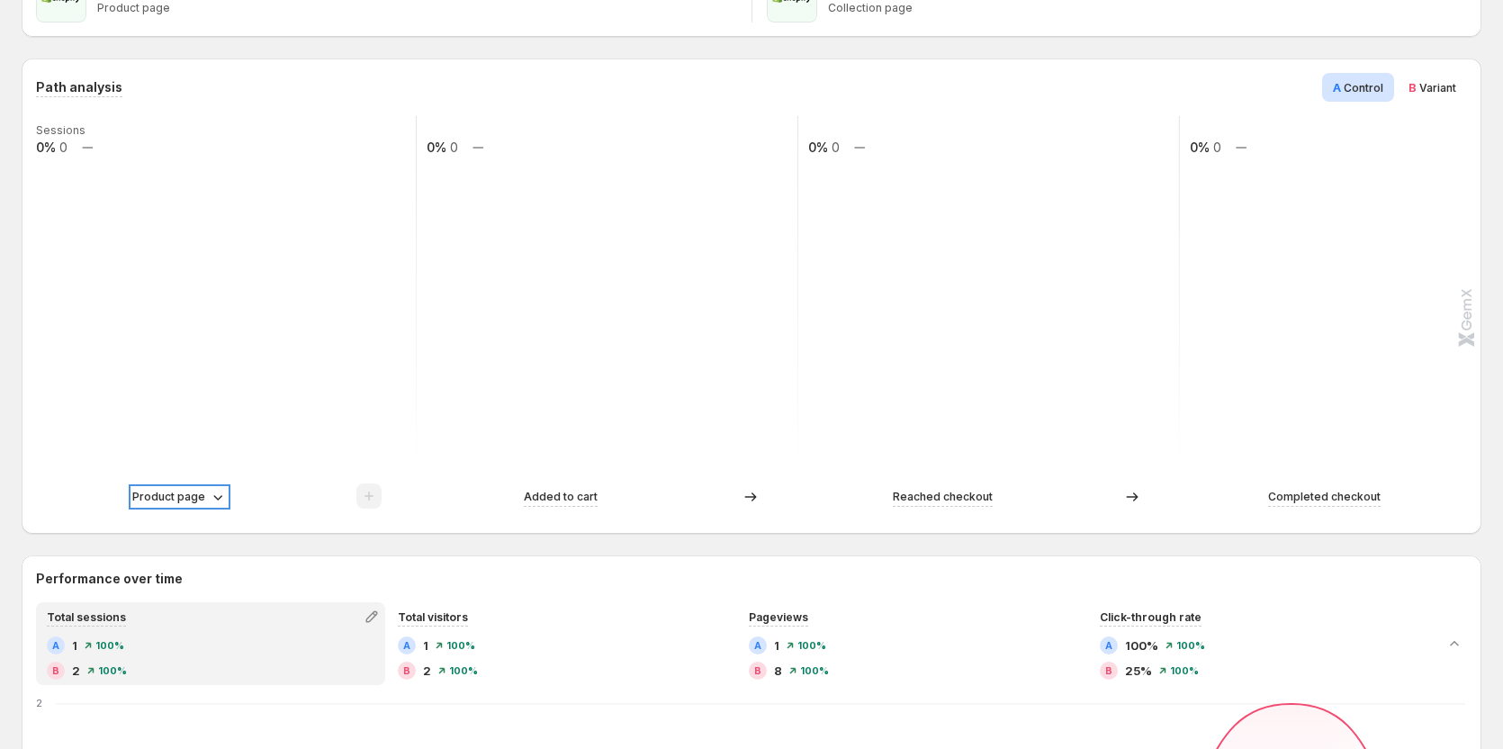
click at [187, 496] on p "Product page" at bounding box center [168, 497] width 73 height 18
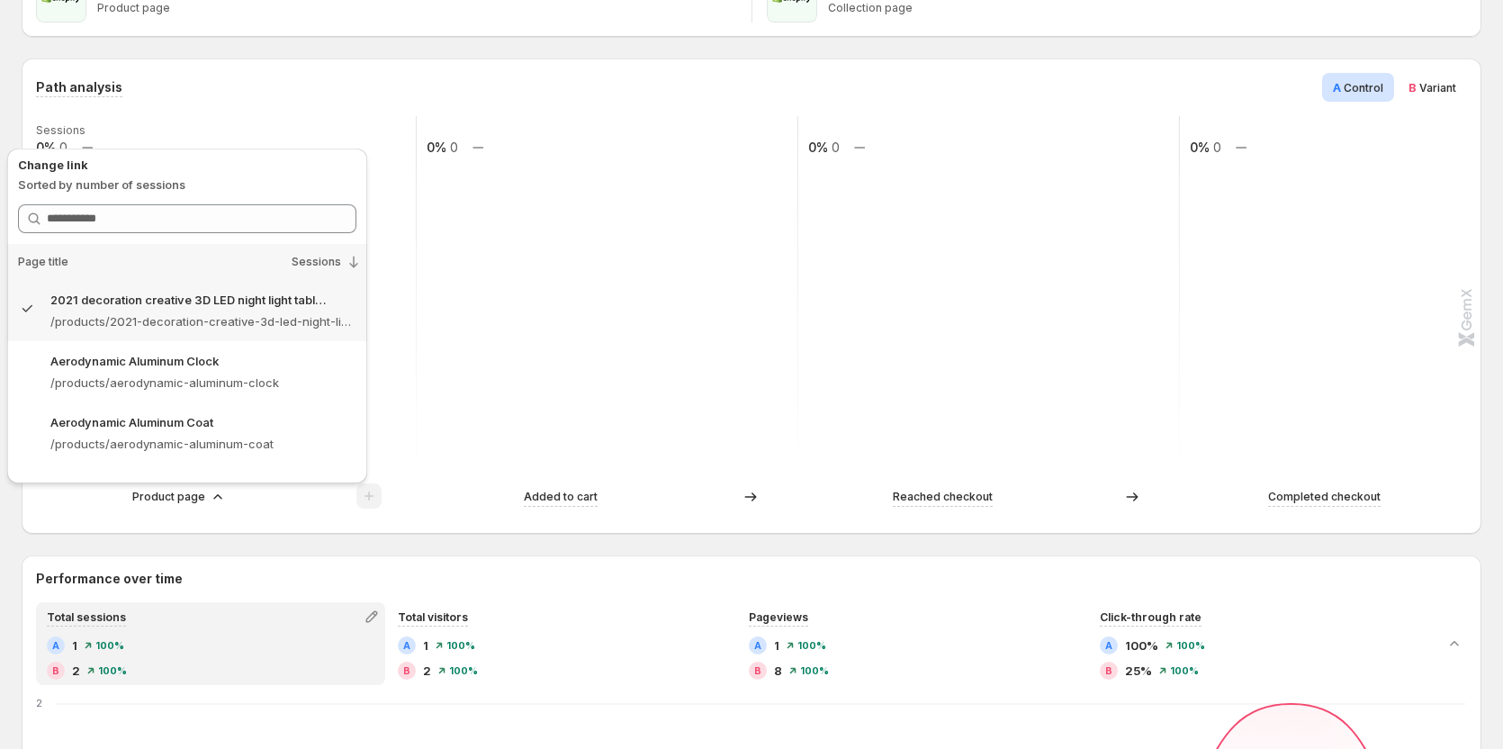
click at [168, 362] on p "Aerodynamic Aluminum Clock" at bounding box center [134, 361] width 168 height 18
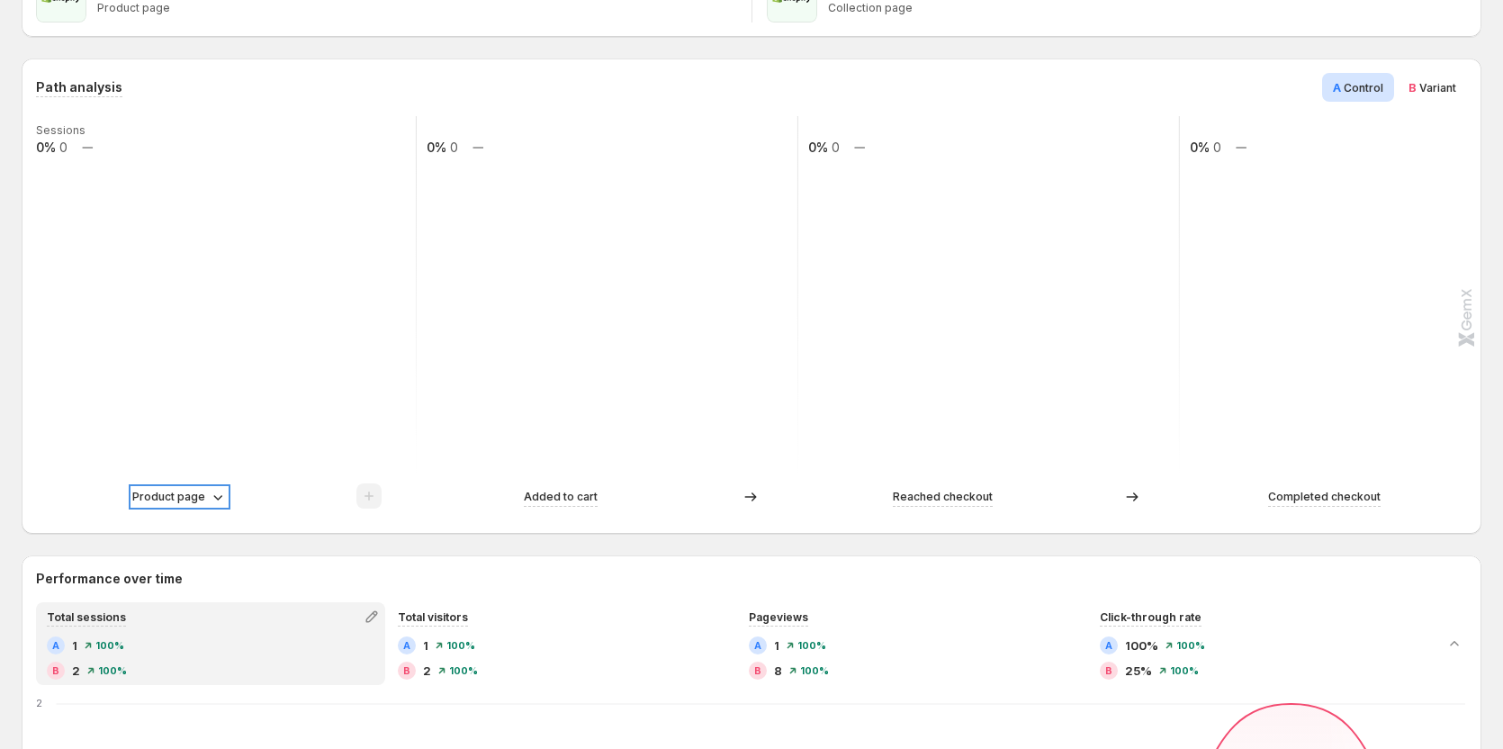
click at [198, 501] on p "Product page" at bounding box center [168, 497] width 73 height 18
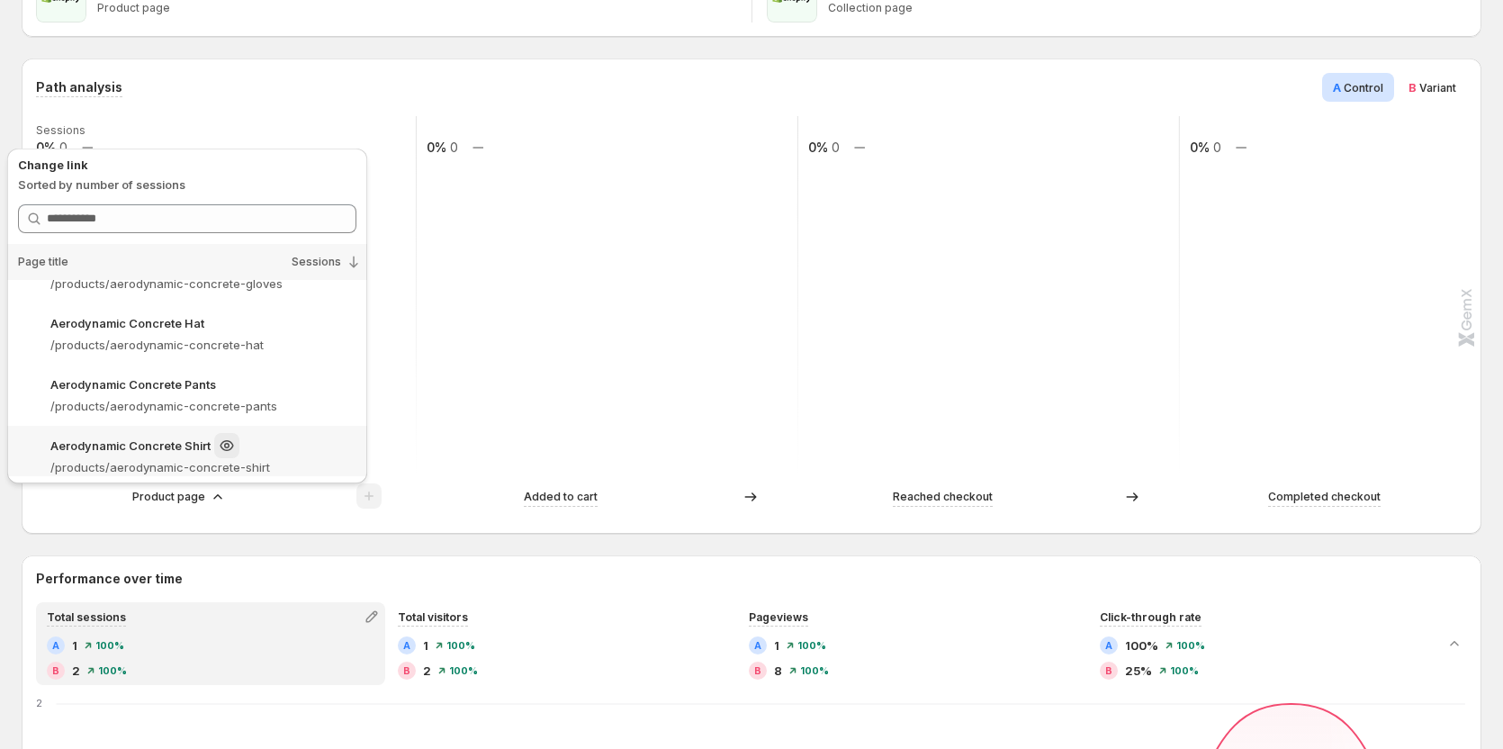
scroll to position [1823, 0]
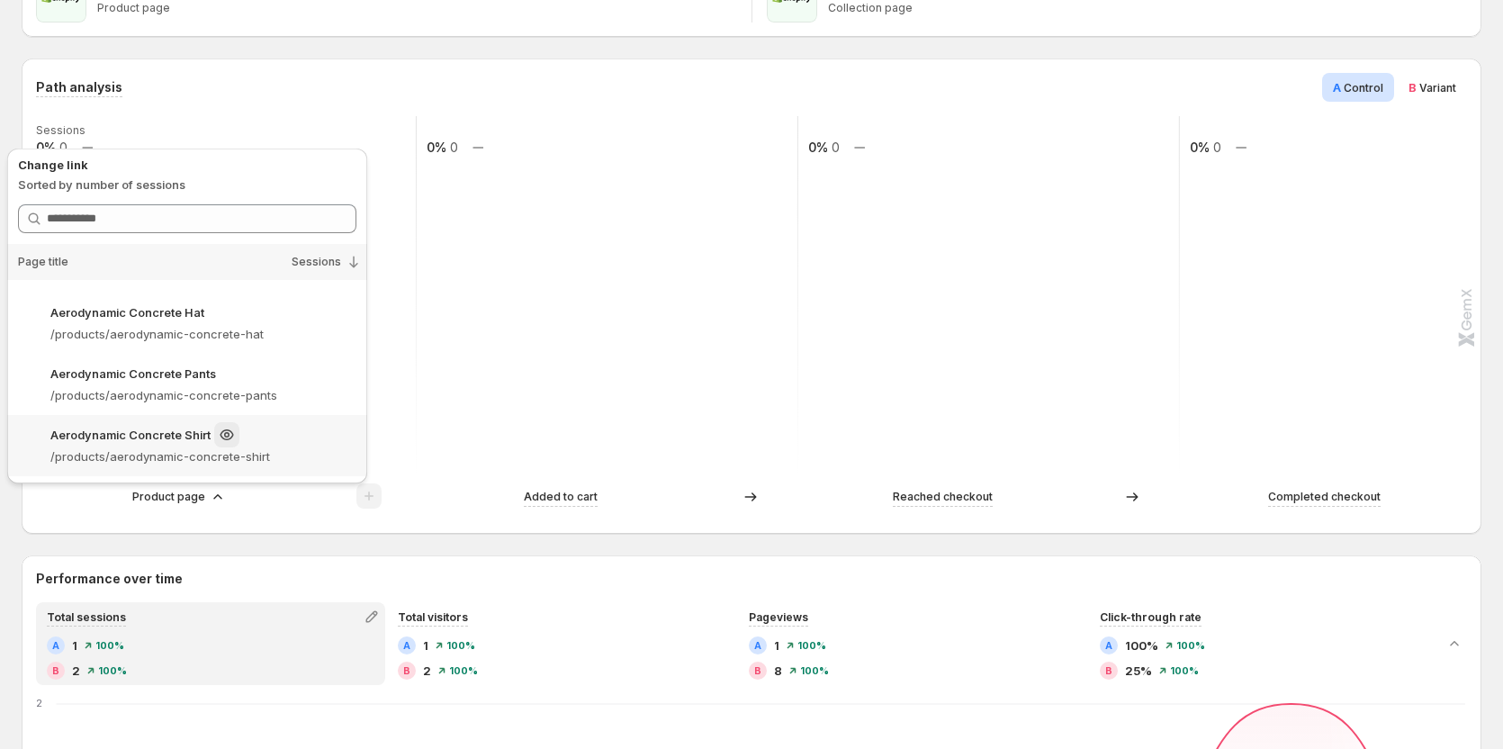
click at [149, 456] on p "/products/aerodynamic-concrete-shirt" at bounding box center [203, 456] width 306 height 18
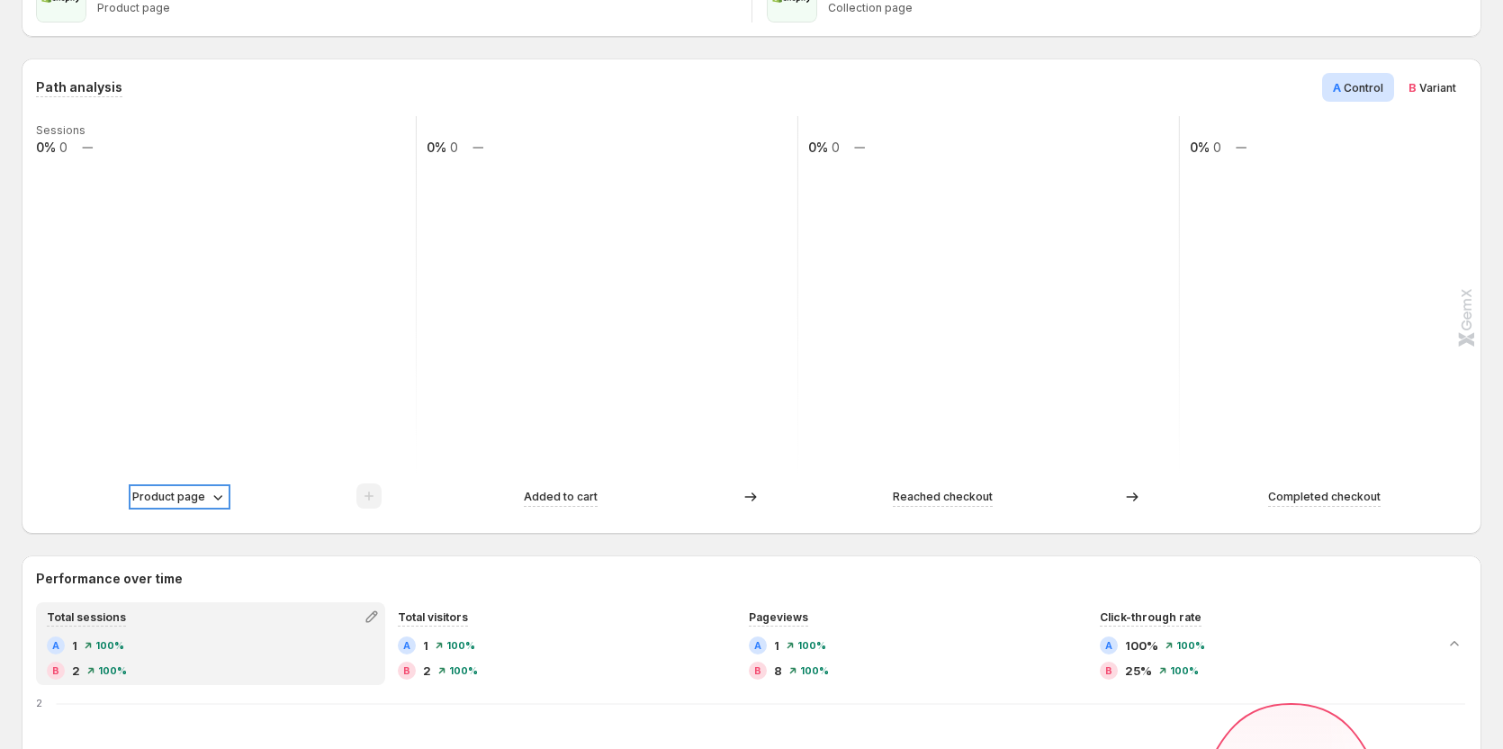
click at [195, 499] on p "Product page" at bounding box center [168, 497] width 73 height 18
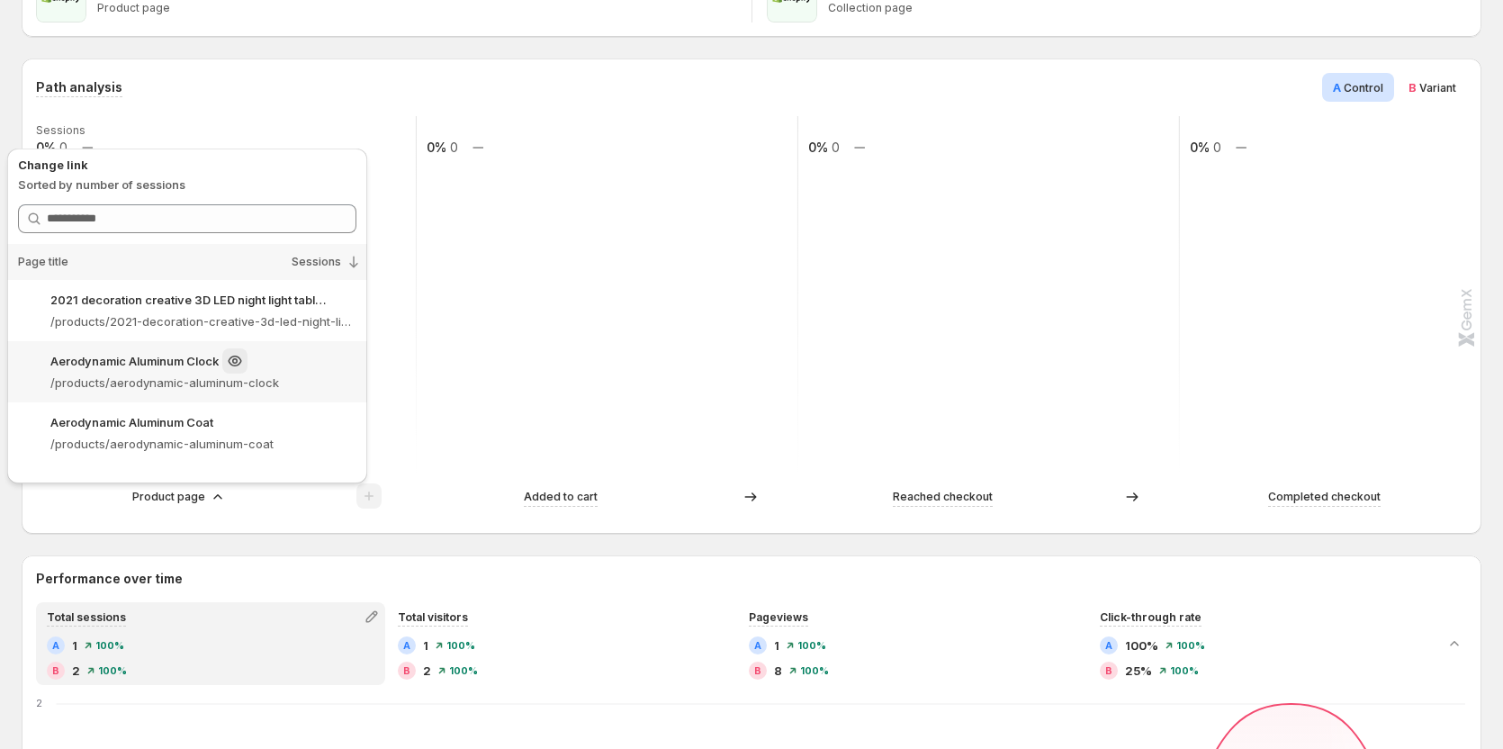
click at [136, 368] on p "Aerodynamic Aluminum Clock" at bounding box center [134, 361] width 168 height 18
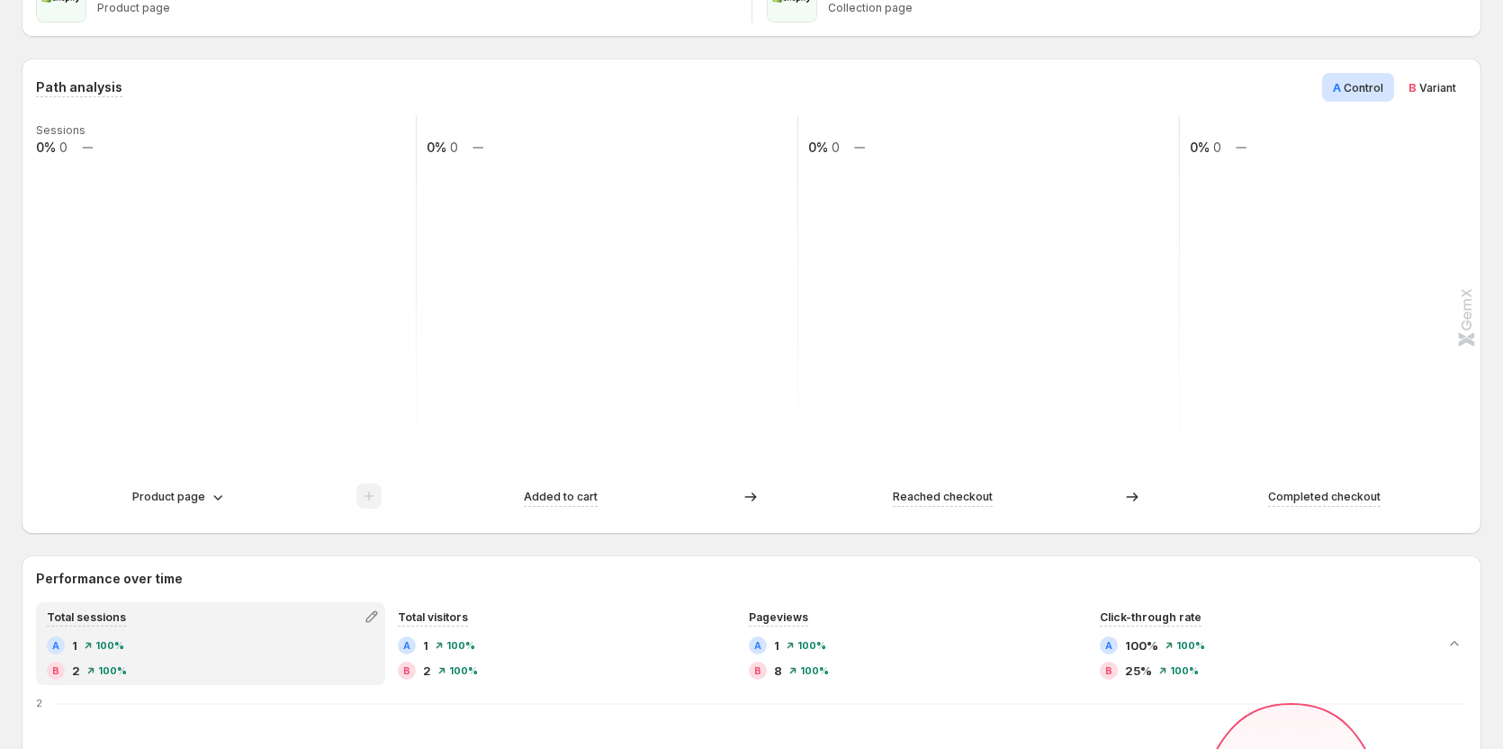
click at [176, 479] on div "Sessions 0% 0 0% 0 0% 0 0% 0 Product page Added to cart Reached checkout Comple…" at bounding box center [749, 317] width 1427 height 403
click at [182, 494] on p "Product page" at bounding box center [168, 497] width 73 height 18
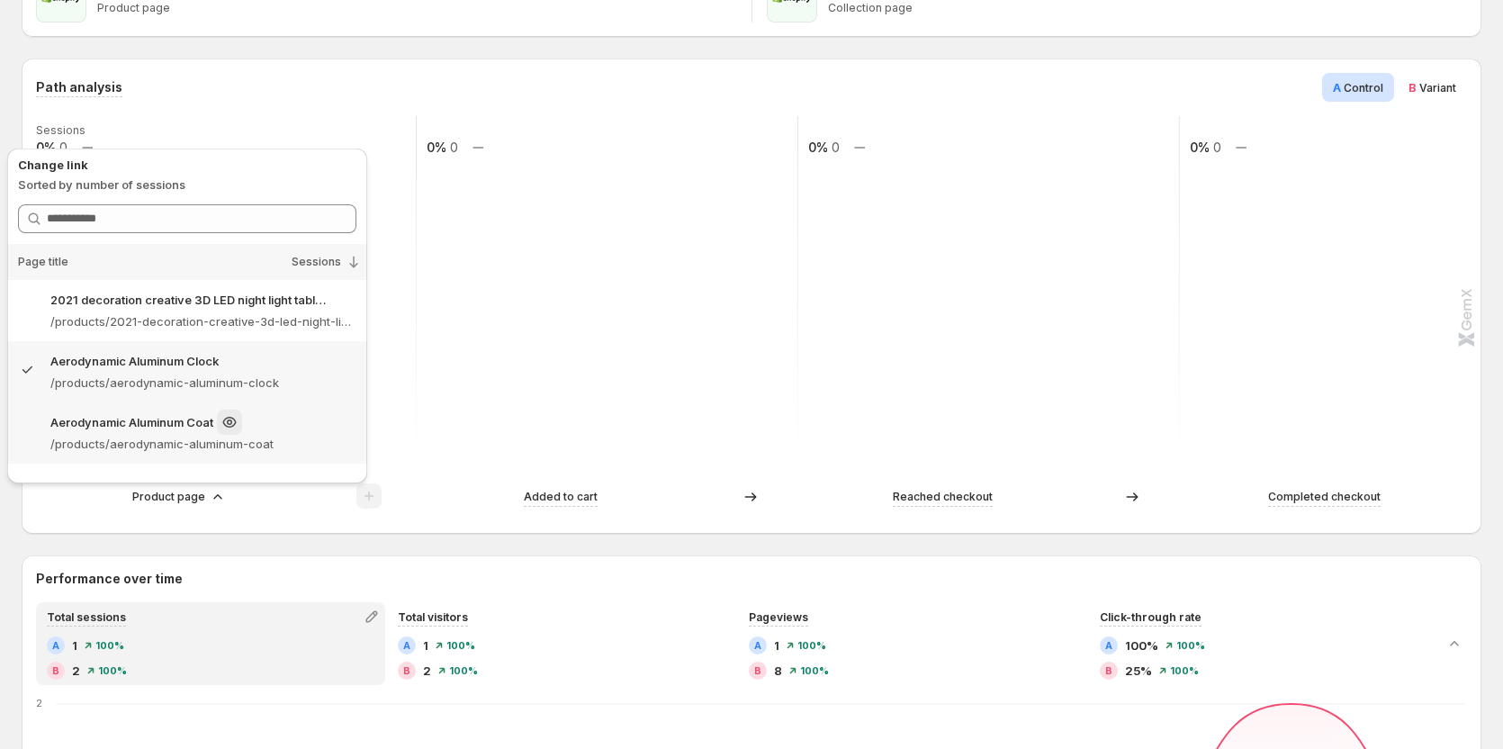
click at [136, 425] on p "Aerodynamic Aluminum Coat" at bounding box center [131, 422] width 163 height 18
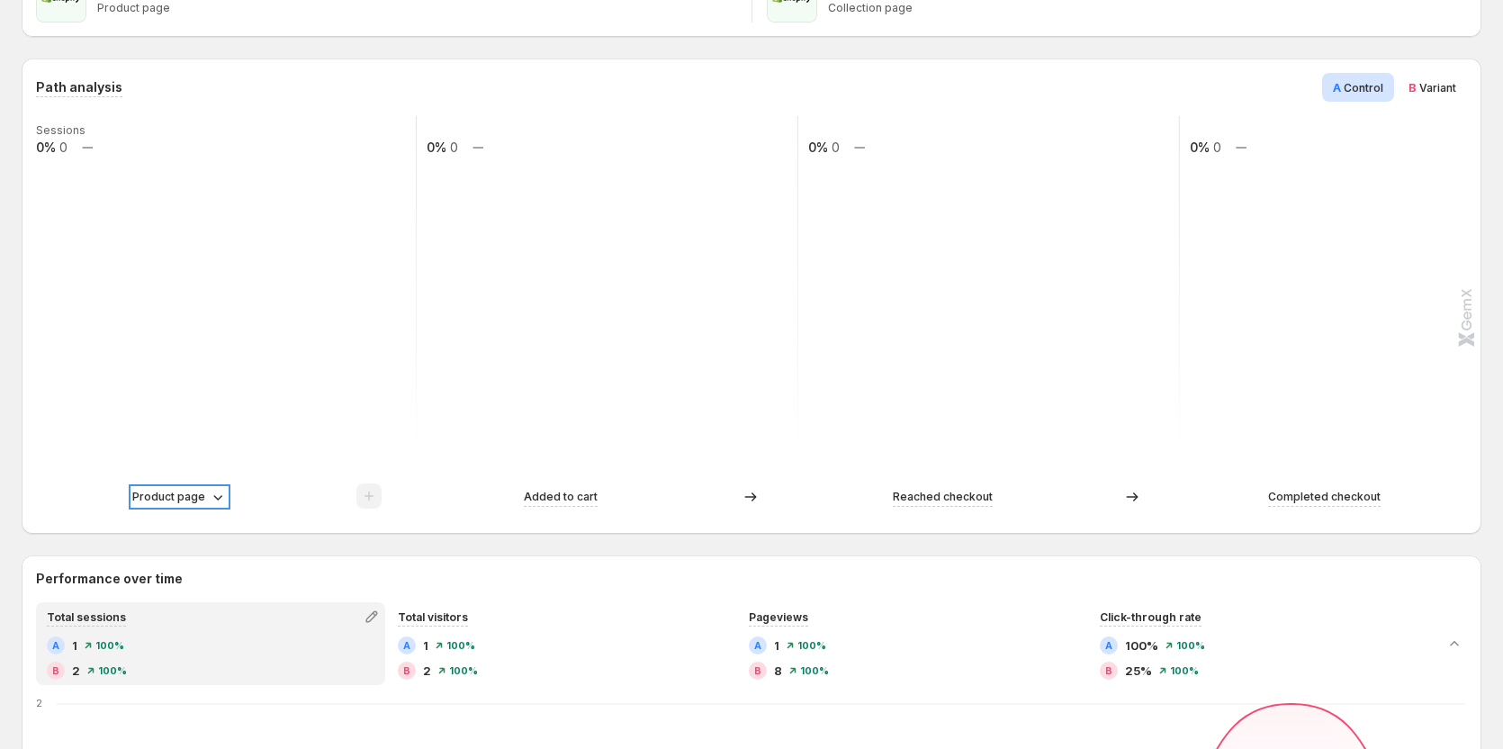
click at [183, 494] on p "Product page" at bounding box center [168, 497] width 73 height 18
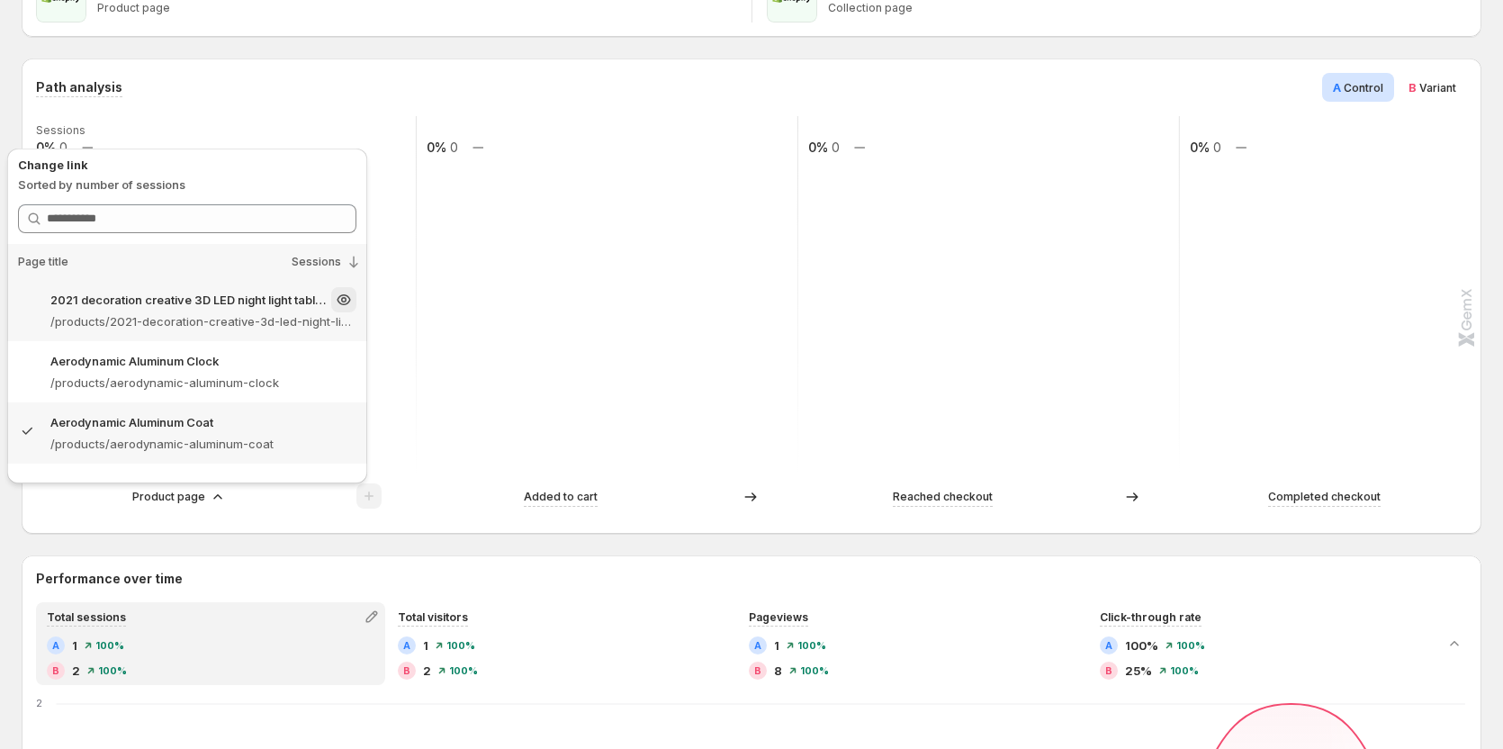
click at [161, 308] on p "2021 decoration creative 3D LED night light table lamp children bedroom child g…" at bounding box center [188, 300] width 277 height 18
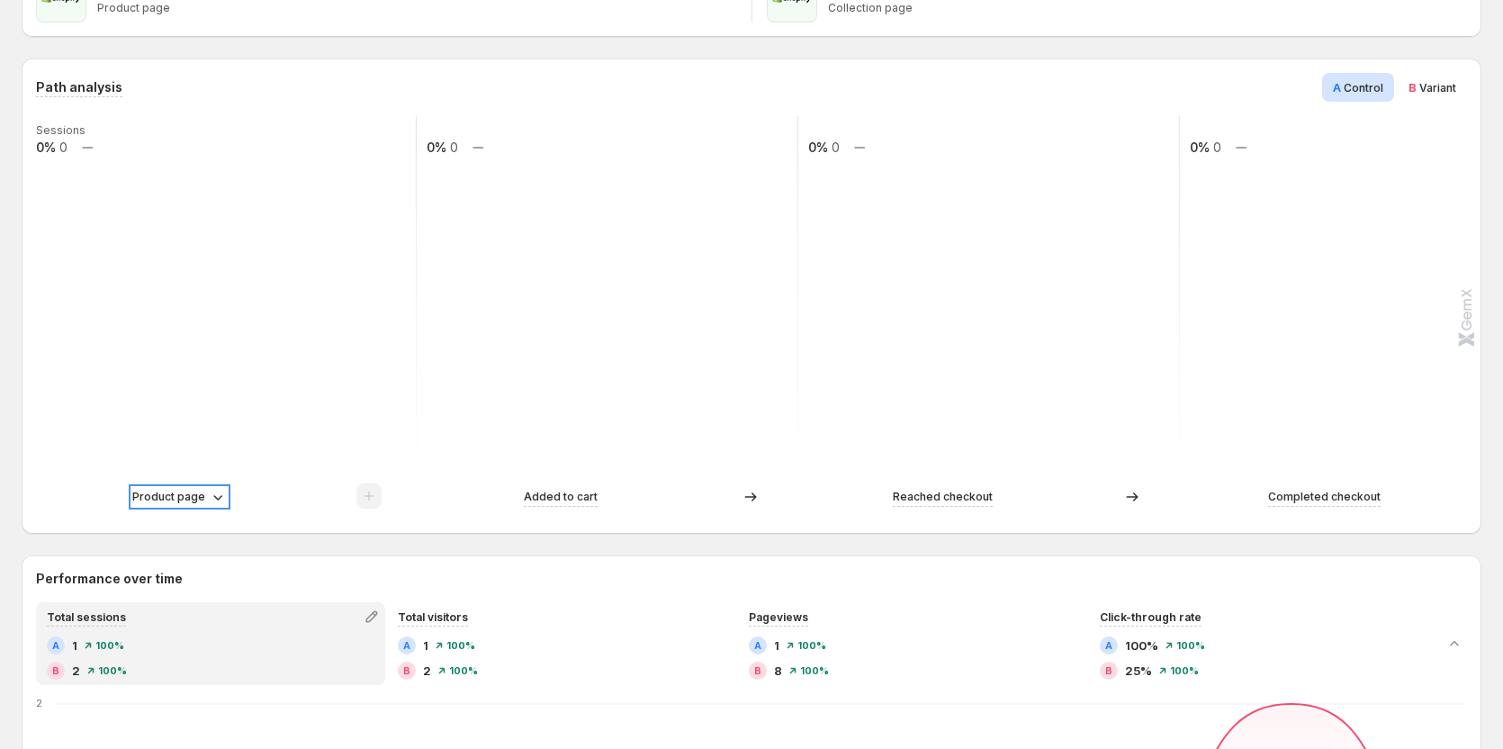
click at [196, 495] on p "Product page" at bounding box center [168, 497] width 73 height 18
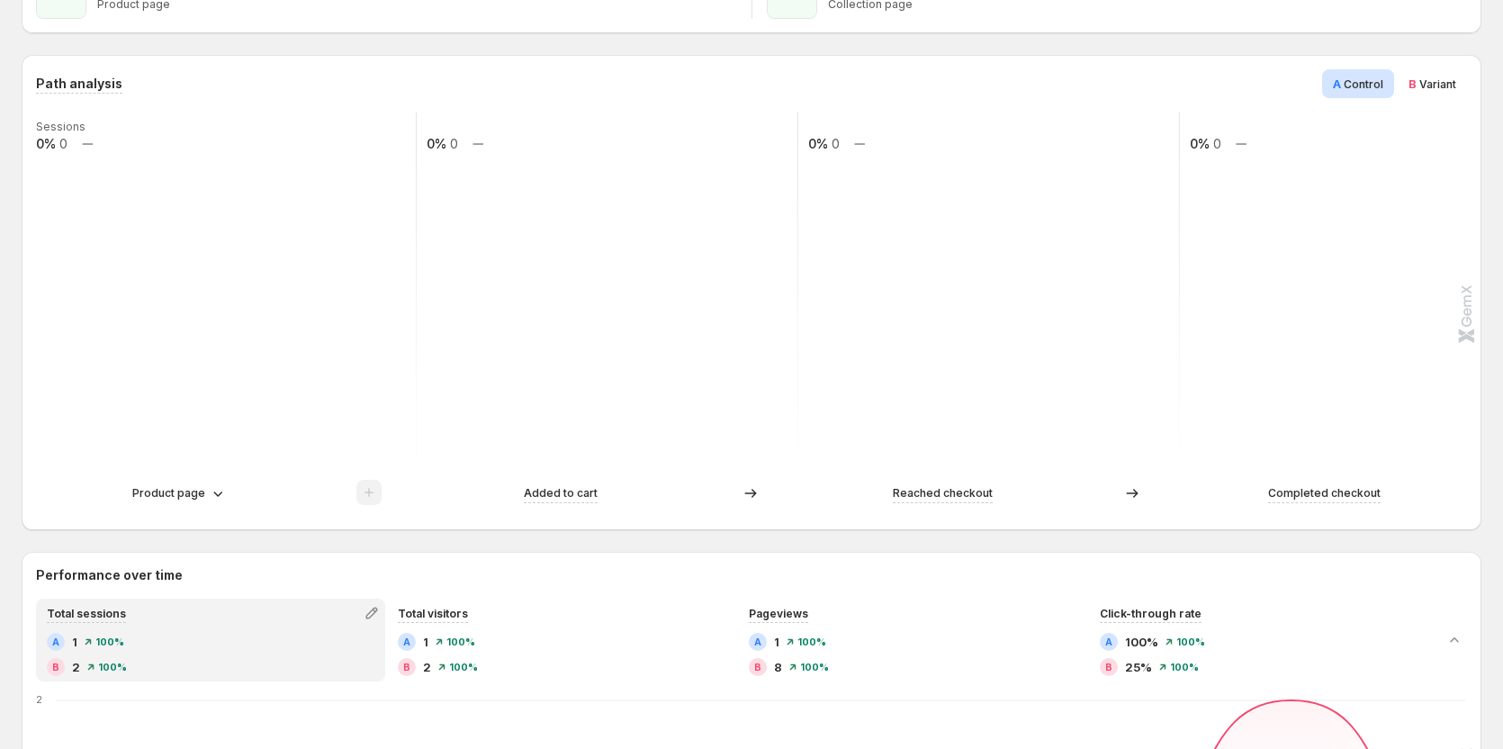
scroll to position [360, 0]
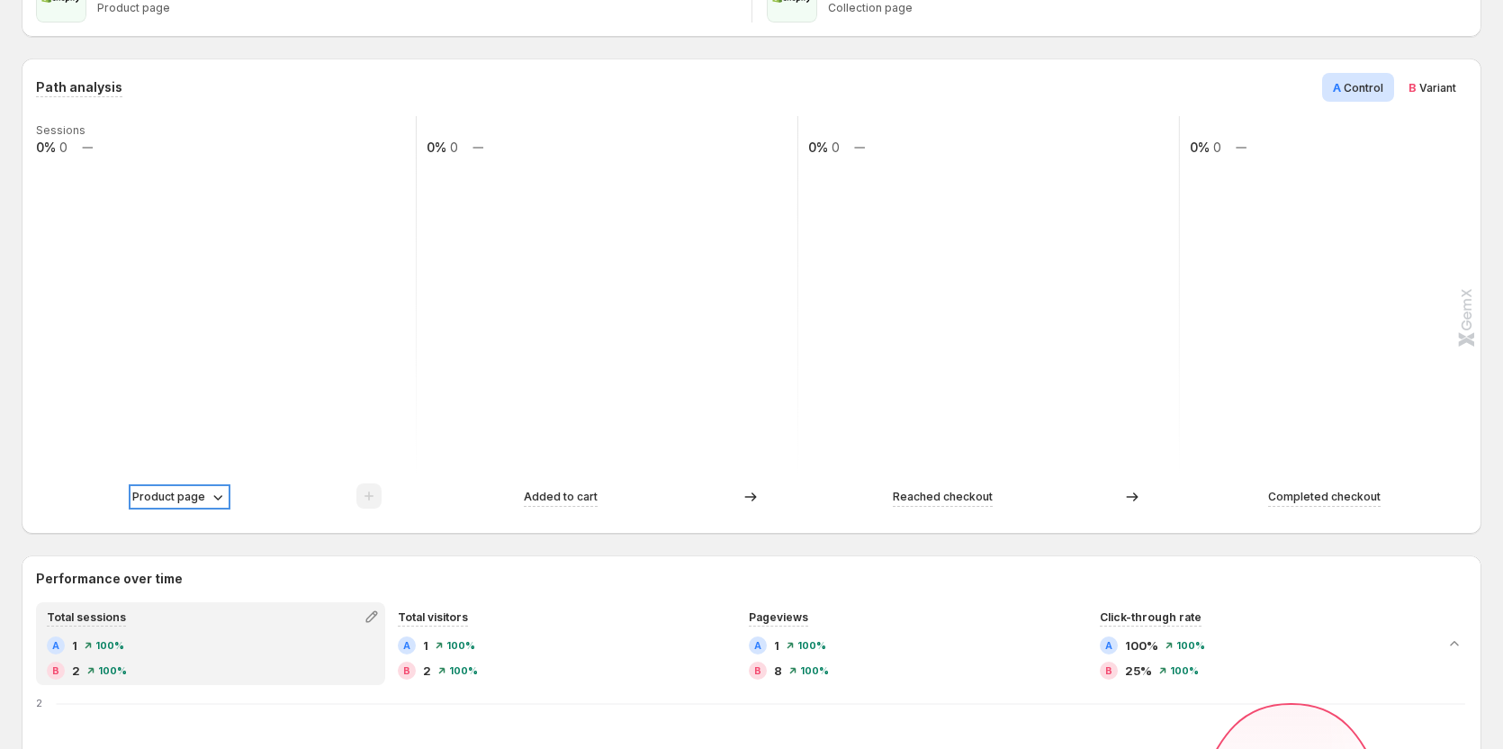
click at [193, 494] on p "Product page" at bounding box center [168, 497] width 73 height 18
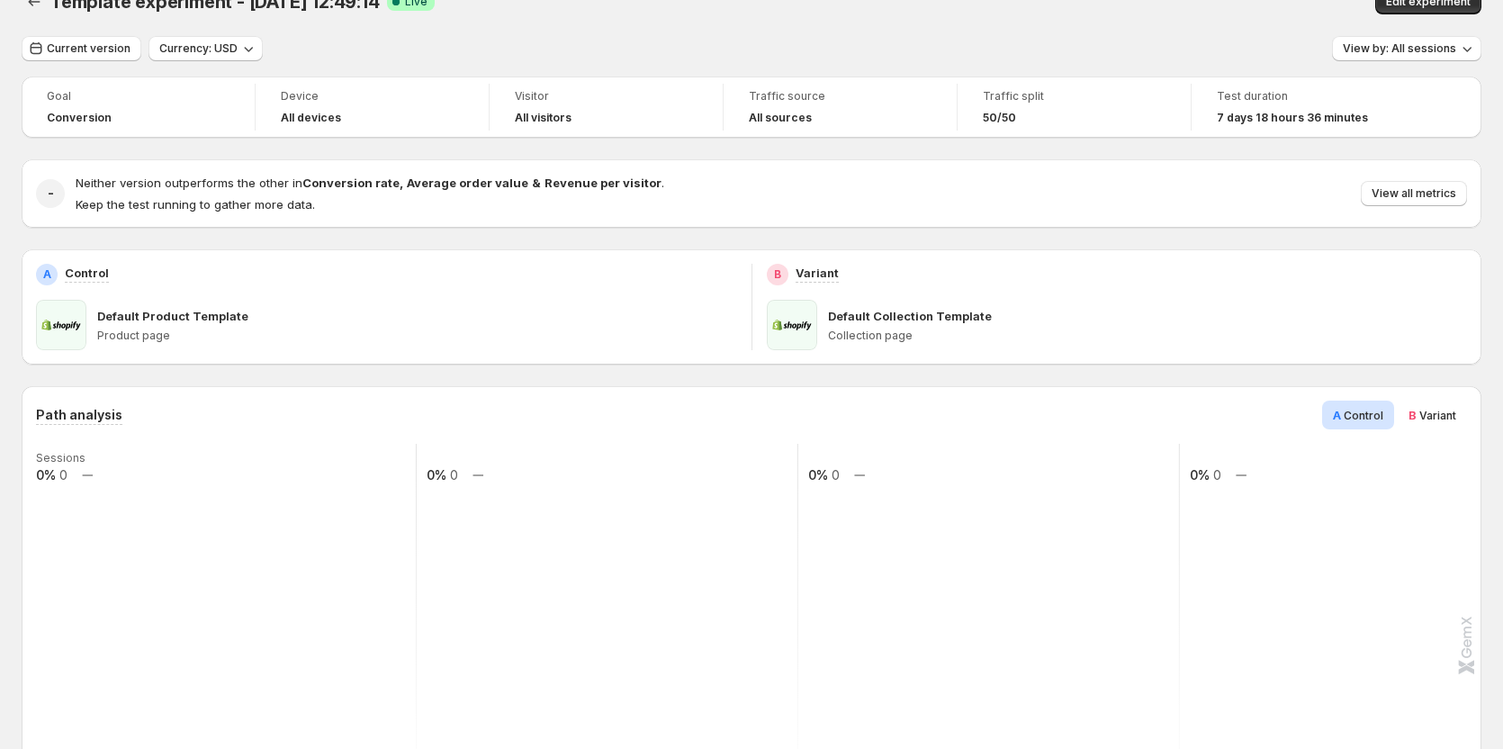
scroll to position [0, 0]
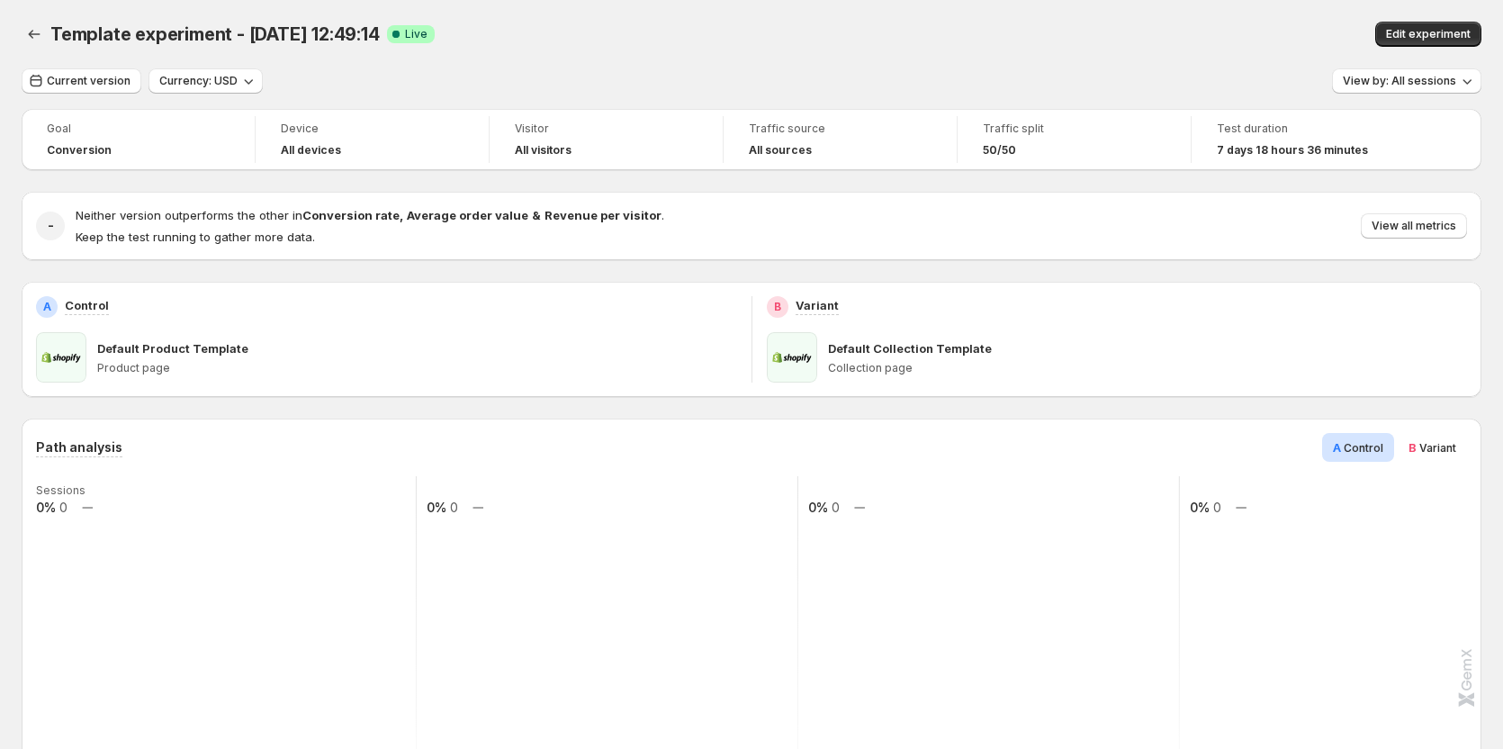
click at [49, 43] on div at bounding box center [36, 34] width 29 height 25
click at [34, 38] on icon "Back" at bounding box center [34, 34] width 18 height 18
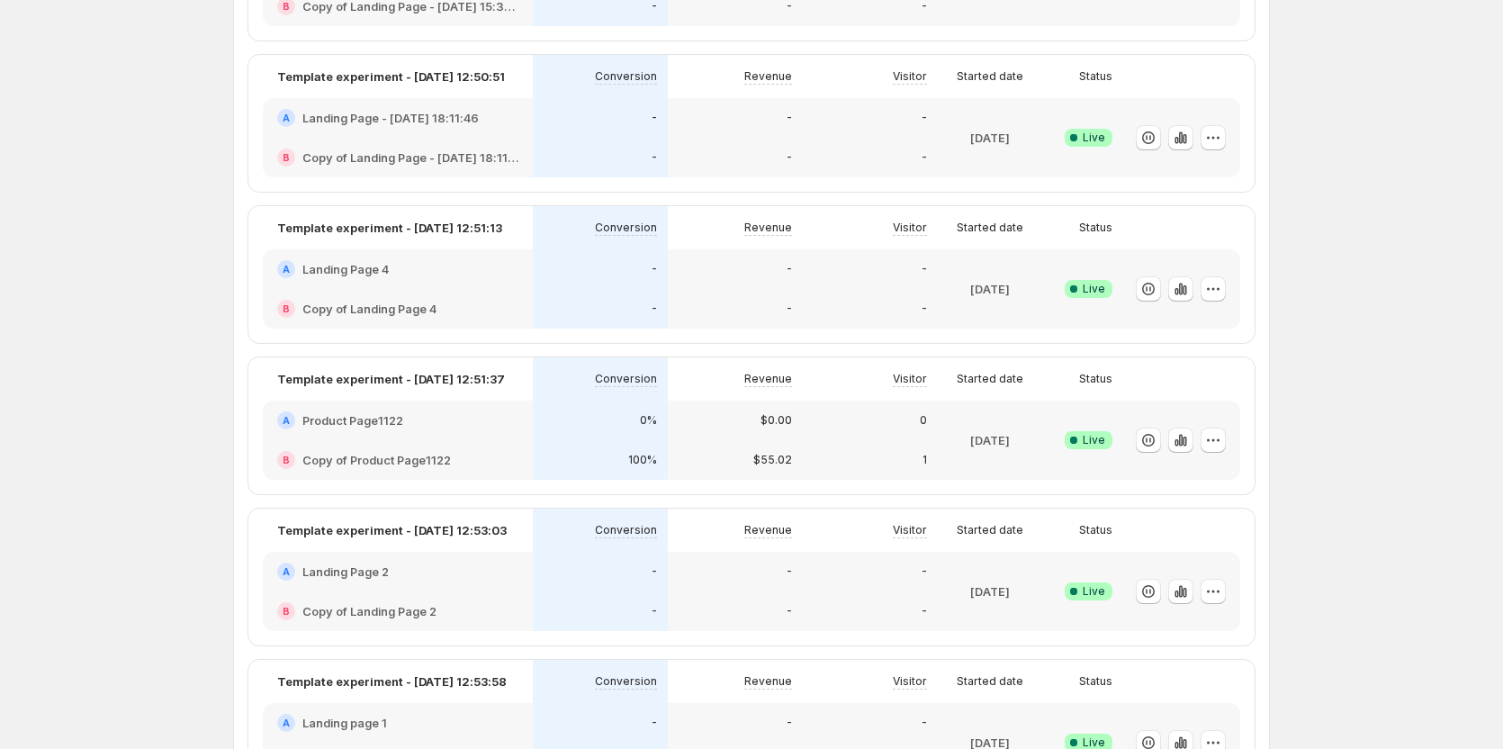
scroll to position [450, 0]
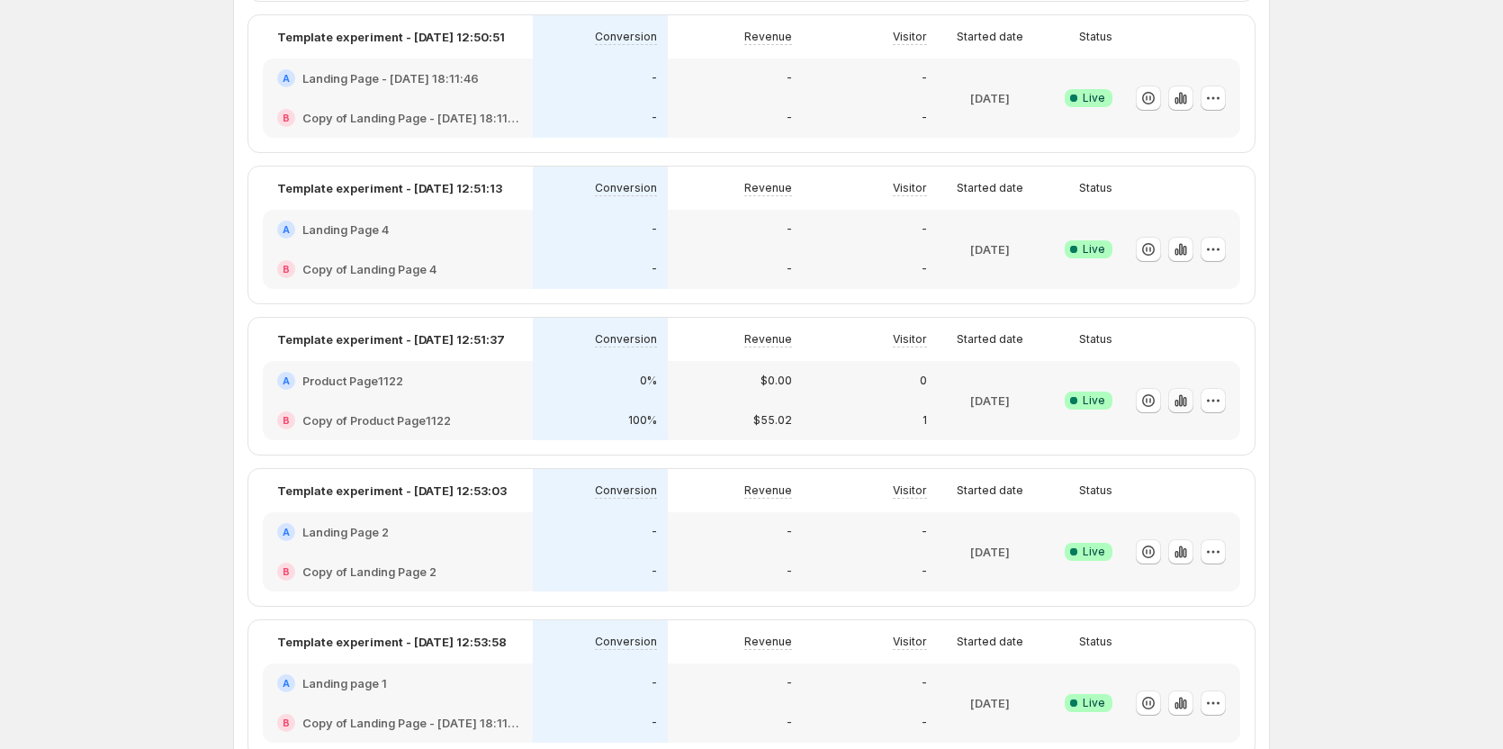
click at [1189, 403] on icon "button" at bounding box center [1181, 400] width 18 height 18
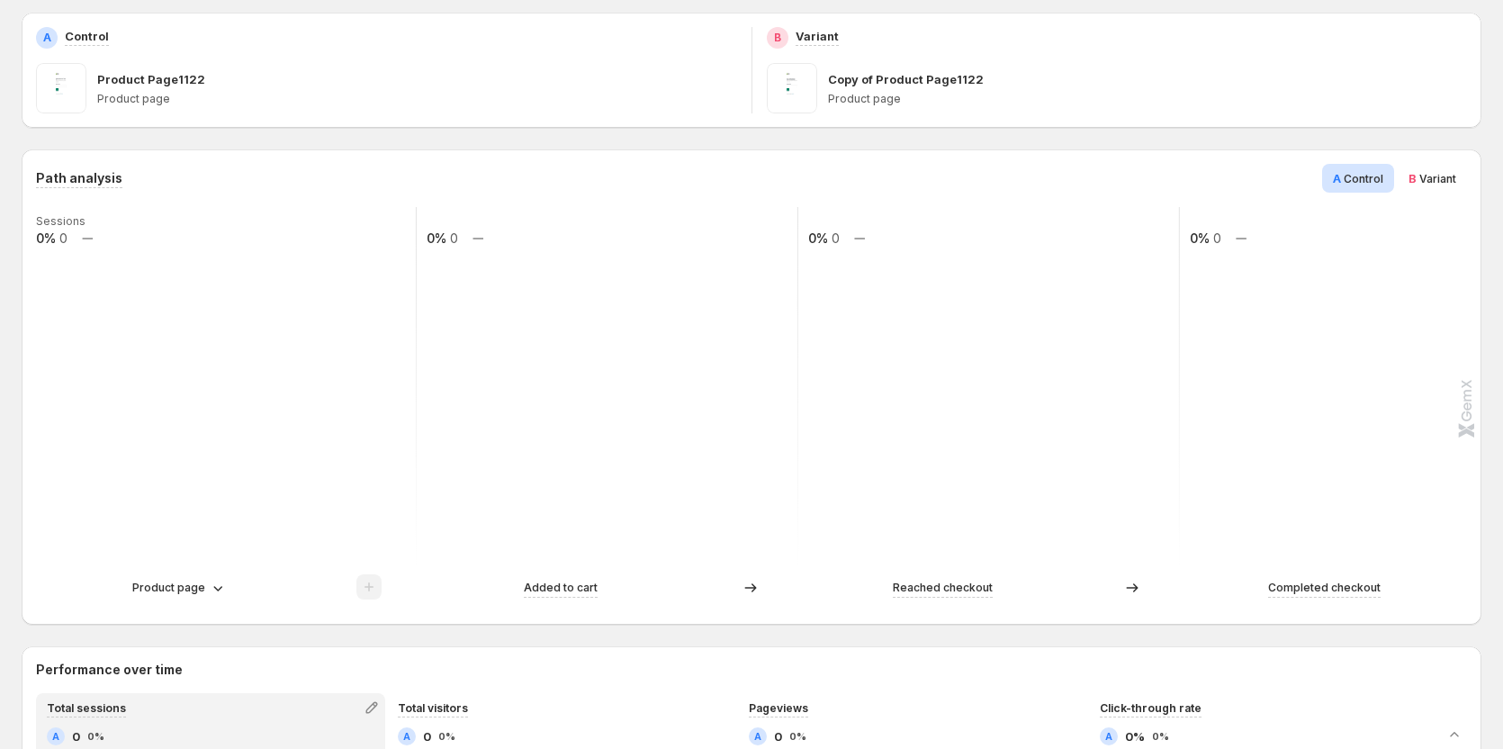
scroll to position [270, 0]
click at [219, 588] on icon at bounding box center [217, 587] width 9 height 5
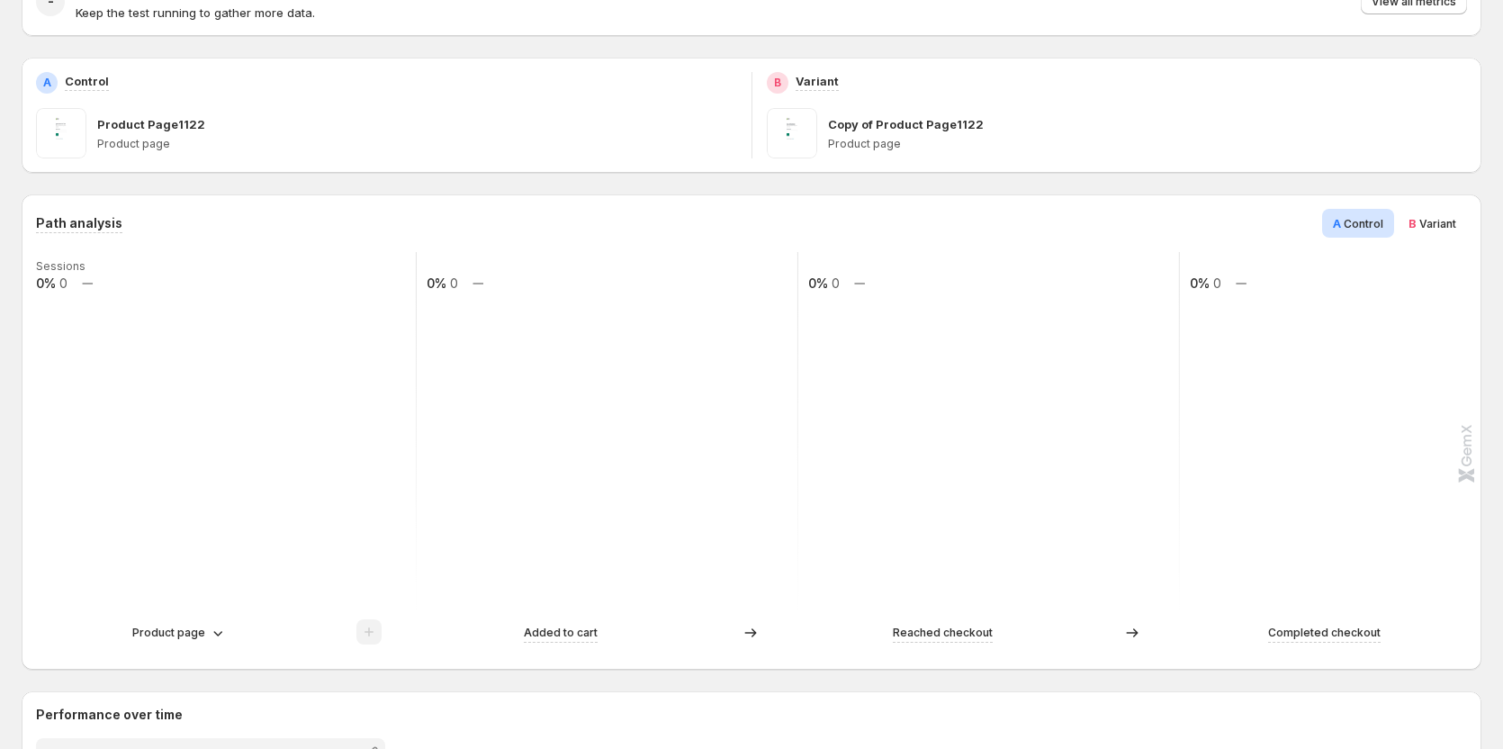
scroll to position [180, 0]
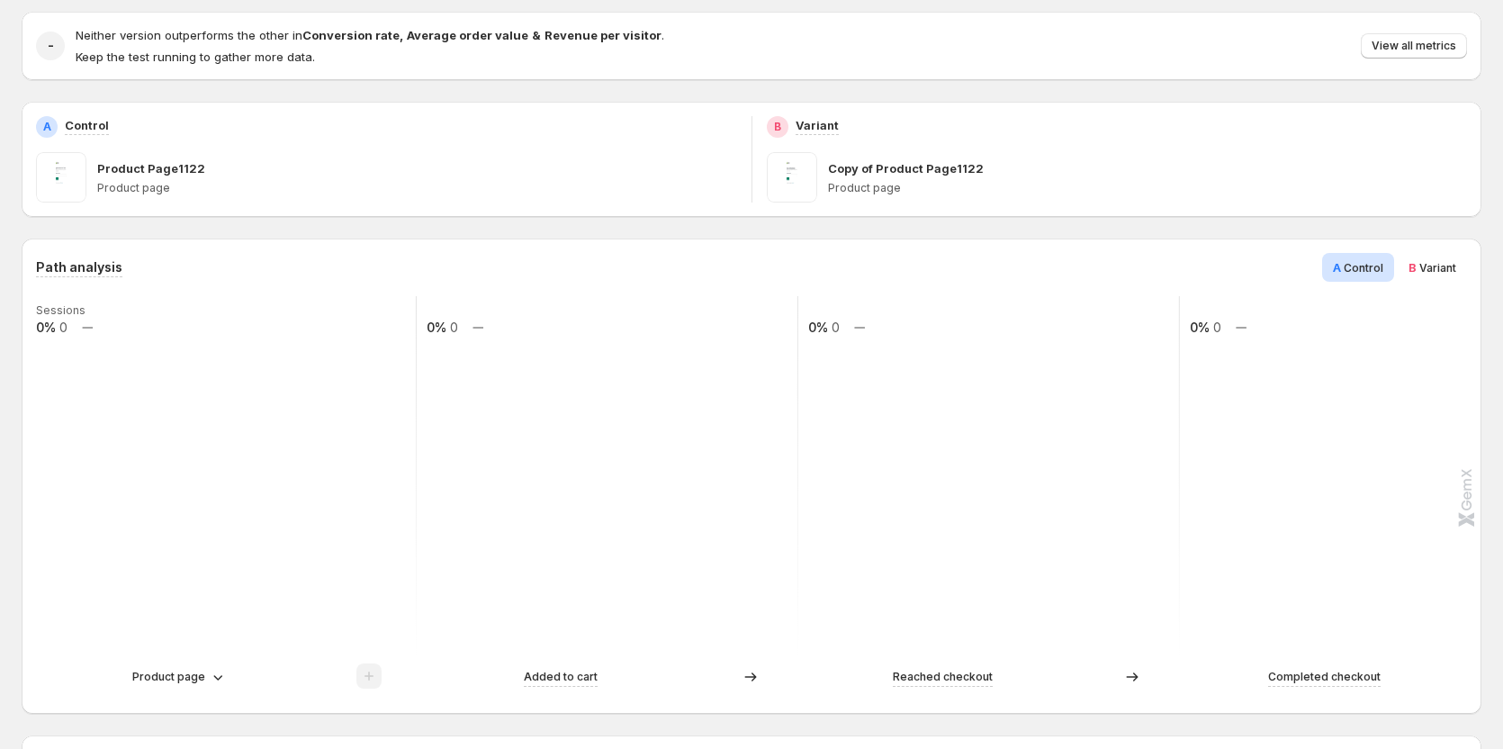
click at [1446, 283] on div "Path analysis A Control B Variant Sessions 0% 0 0% 0 0% 0 0% 0 Product page Add…" at bounding box center [751, 476] width 1431 height 446
click at [1447, 272] on span "Variant" at bounding box center [1437, 267] width 37 height 13
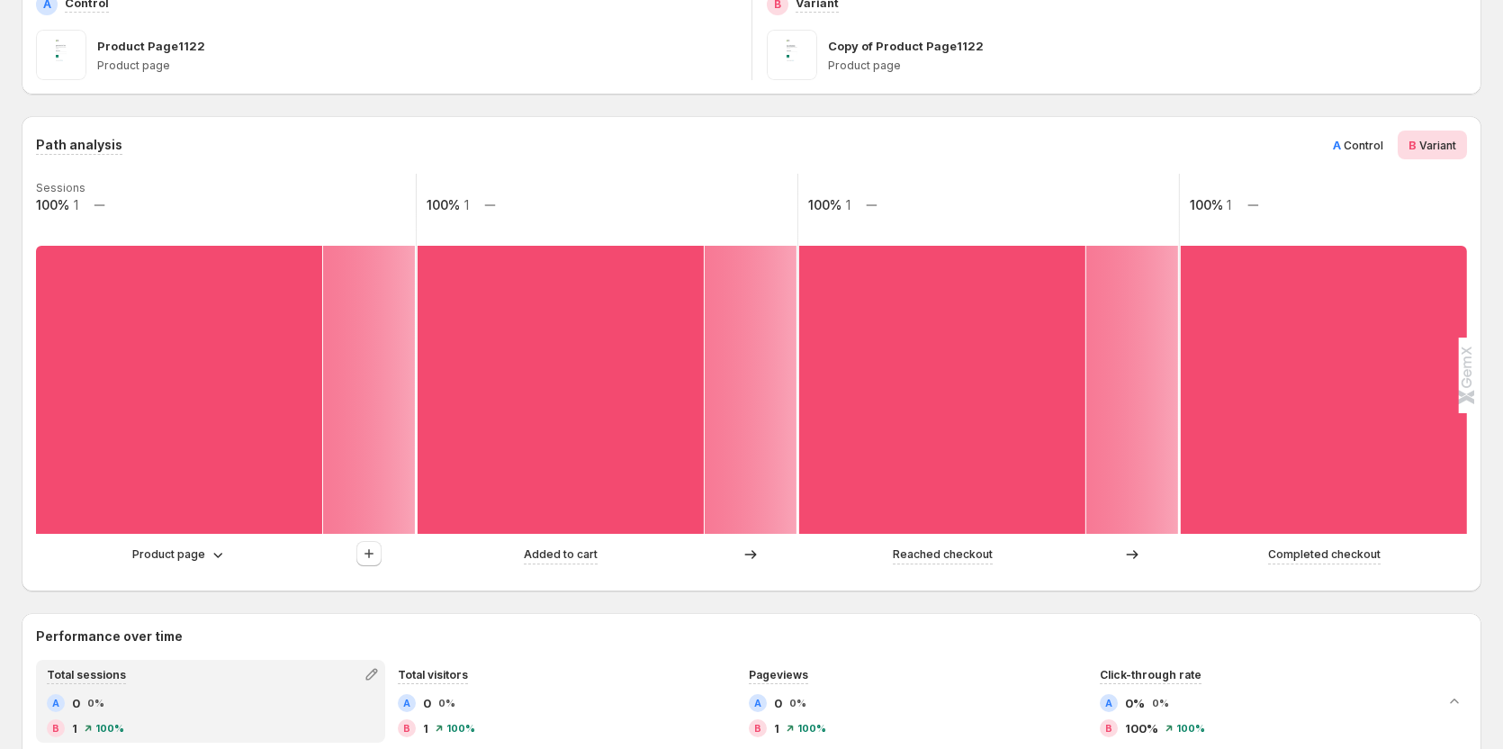
scroll to position [270, 0]
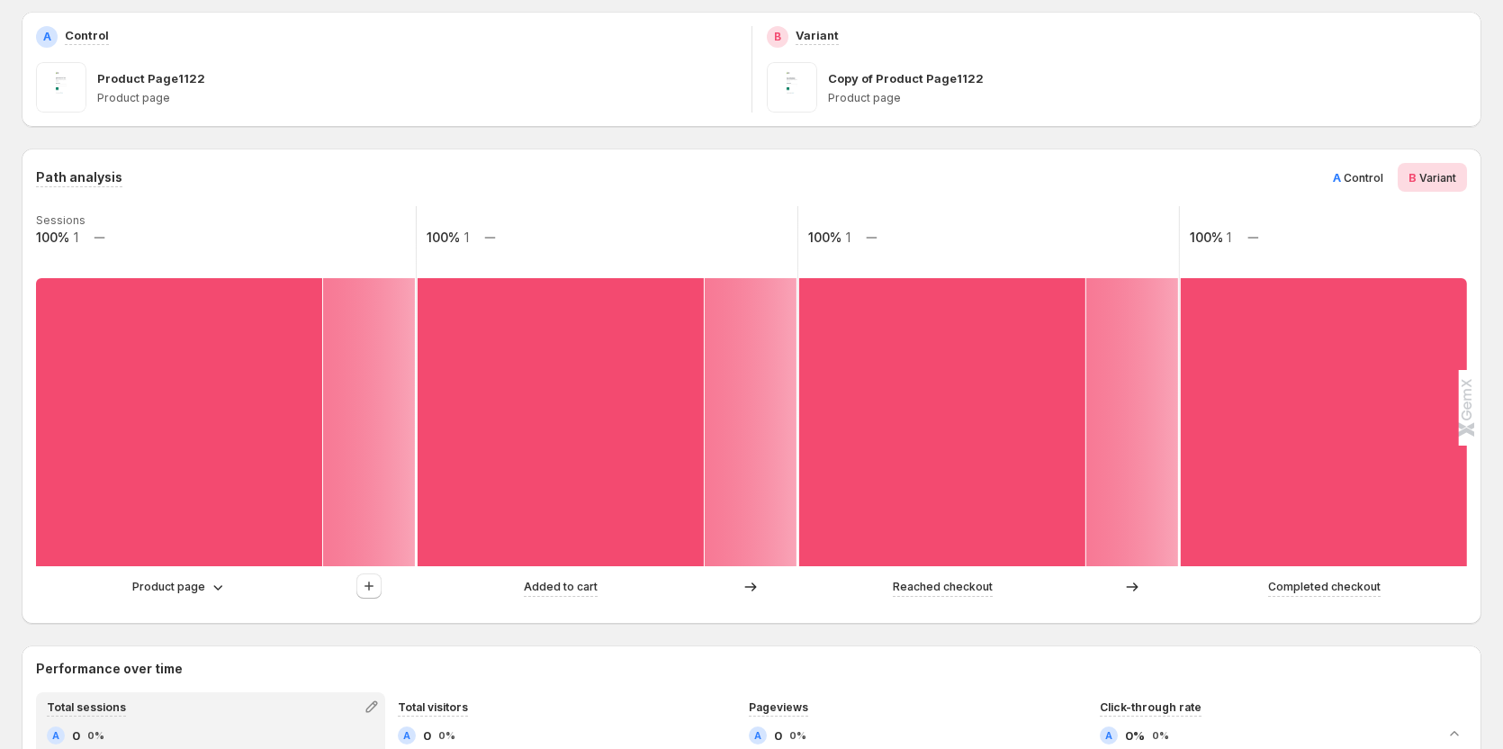
click at [1376, 180] on span "Control" at bounding box center [1363, 177] width 40 height 13
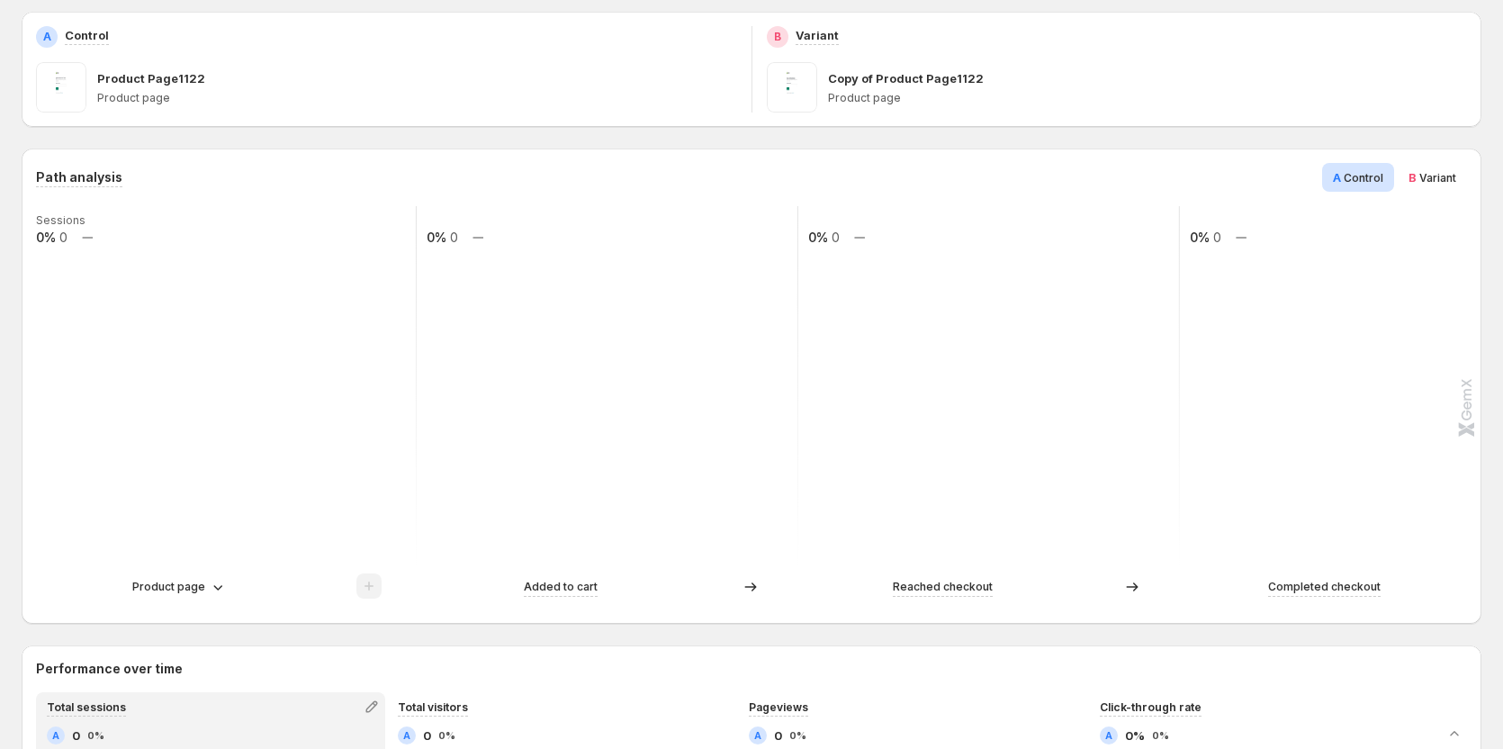
click at [1434, 182] on span "Variant" at bounding box center [1437, 177] width 37 height 13
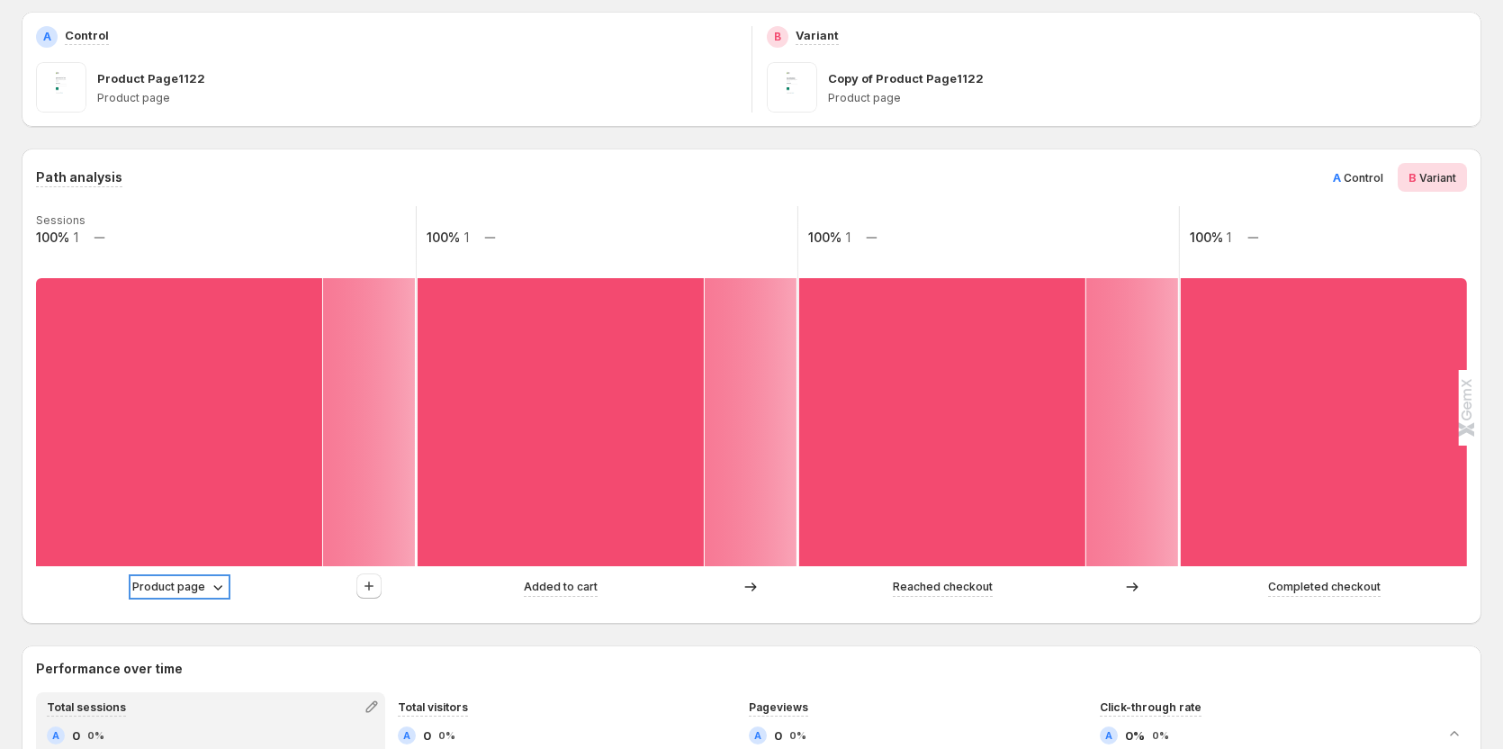
click at [195, 582] on p "Product page" at bounding box center [168, 587] width 73 height 18
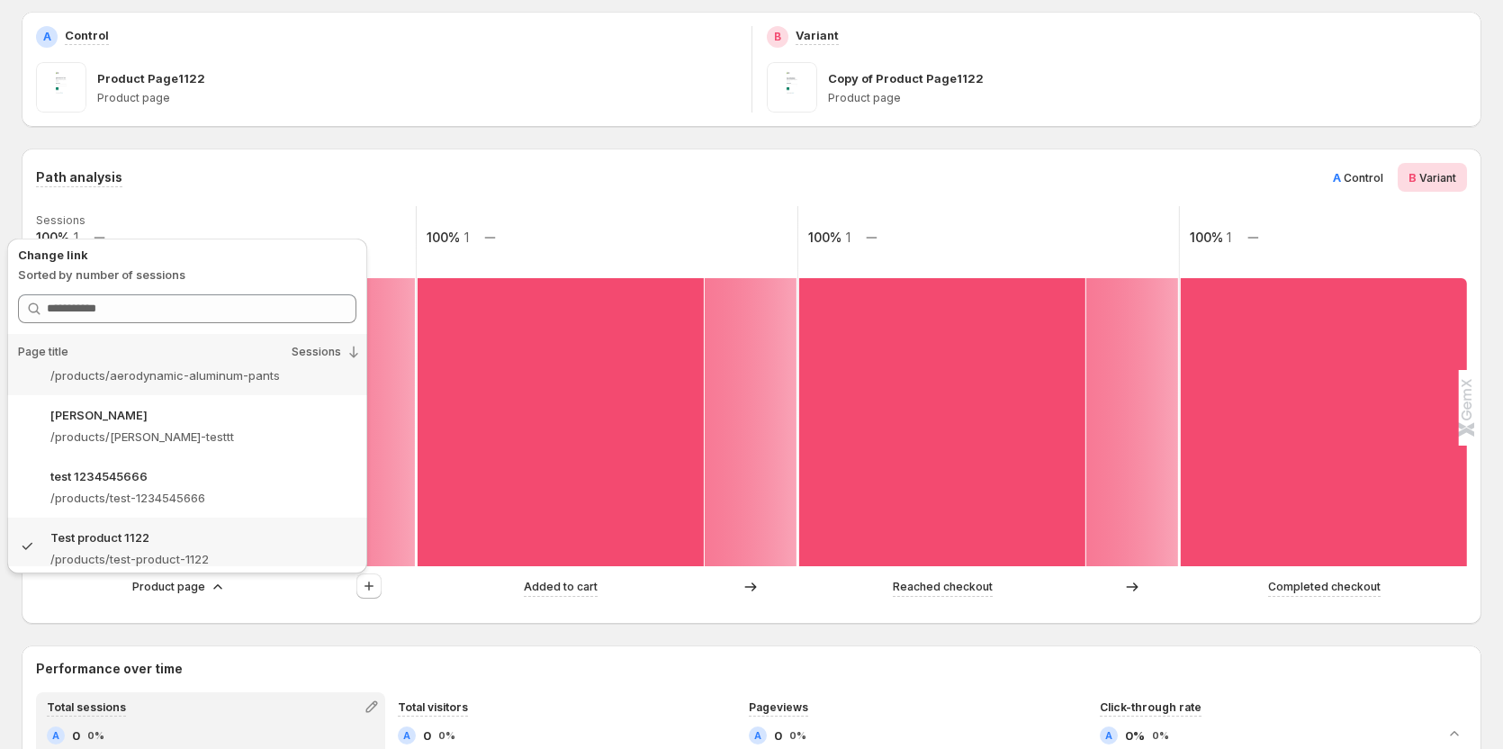
scroll to position [110, 0]
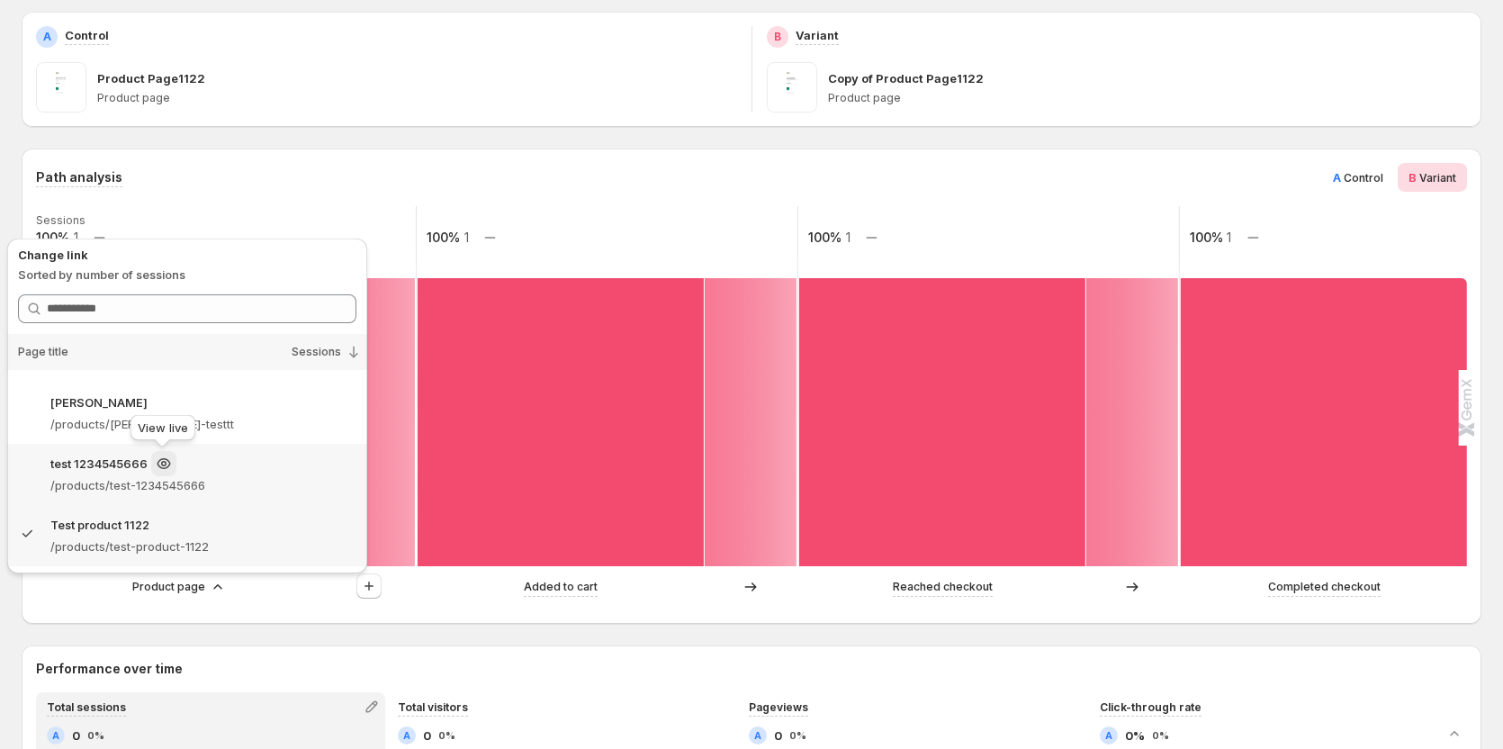
click at [157, 471] on icon at bounding box center [164, 463] width 18 height 18
click at [241, 477] on p "/products/test-1234545666" at bounding box center [203, 485] width 306 height 18
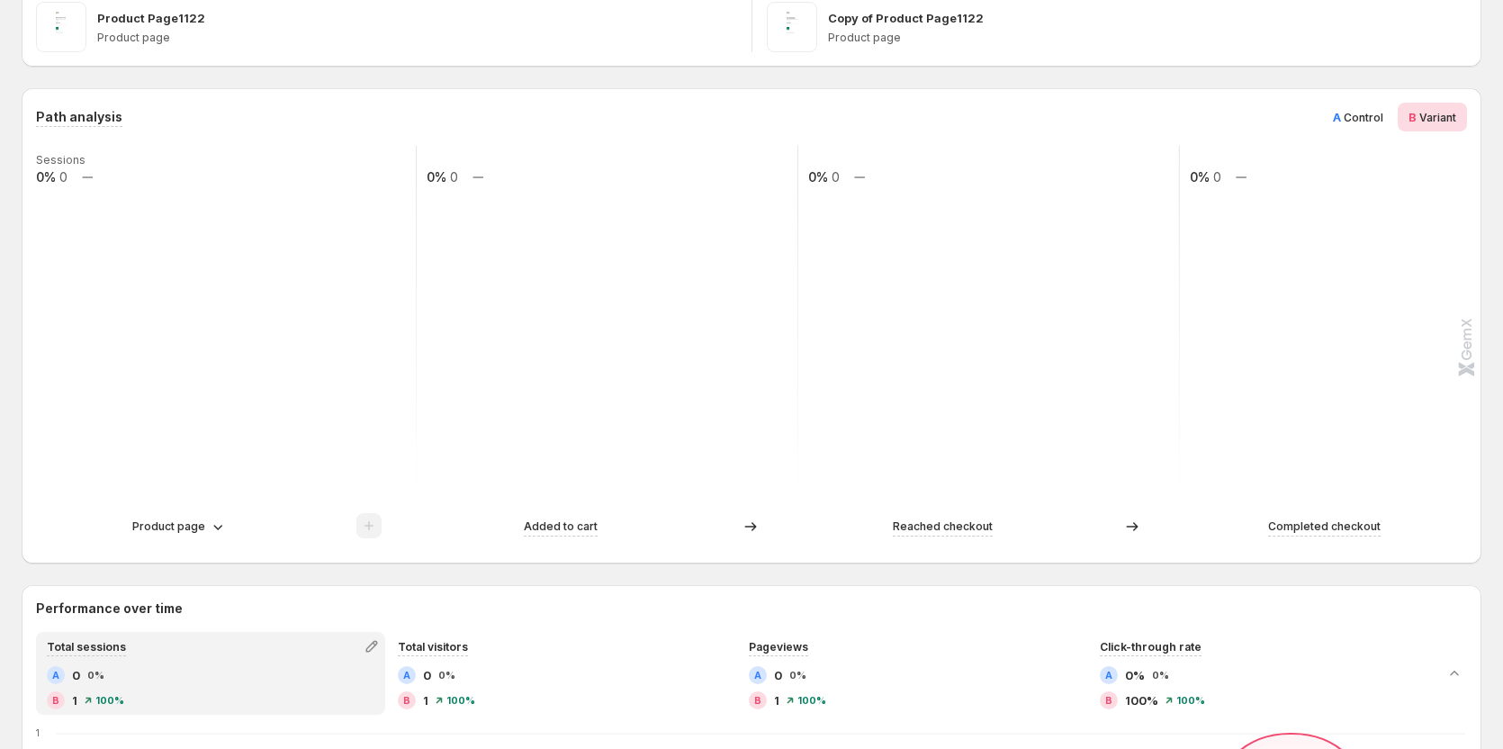
scroll to position [360, 0]
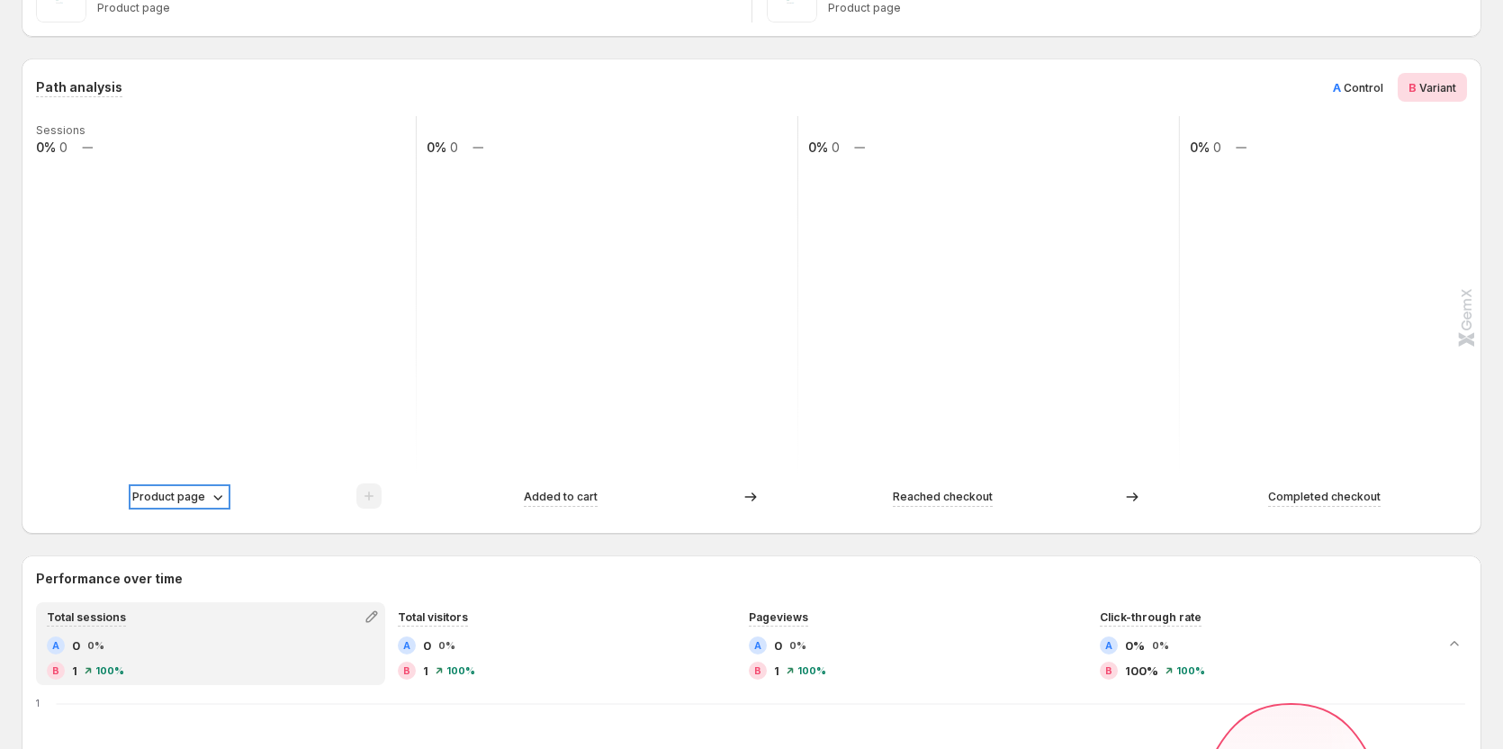
click at [178, 504] on p "Product page" at bounding box center [168, 497] width 73 height 18
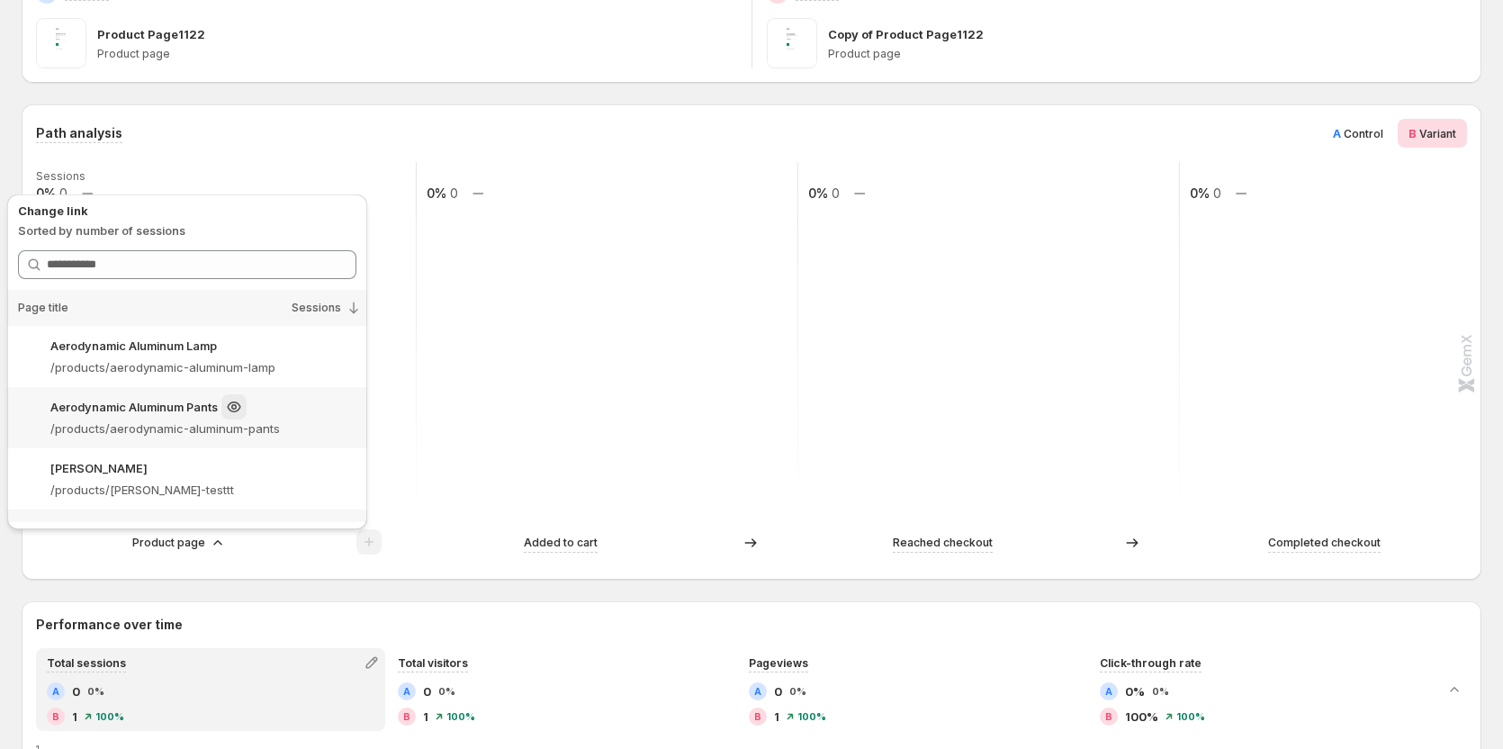
scroll to position [270, 0]
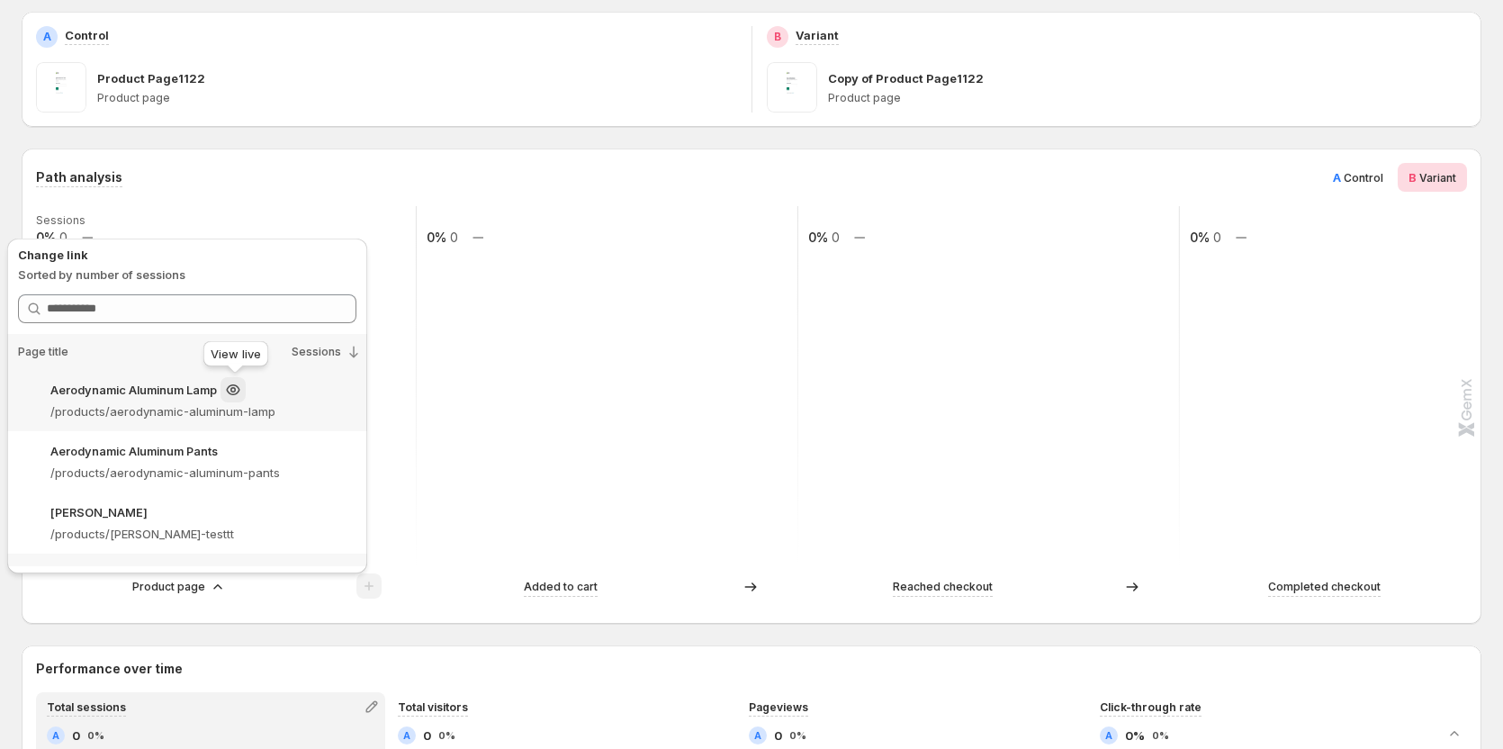
click at [242, 391] on icon at bounding box center [233, 390] width 18 height 18
click at [321, 416] on p "/products/aerodynamic-aluminum-lamp" at bounding box center [203, 411] width 306 height 18
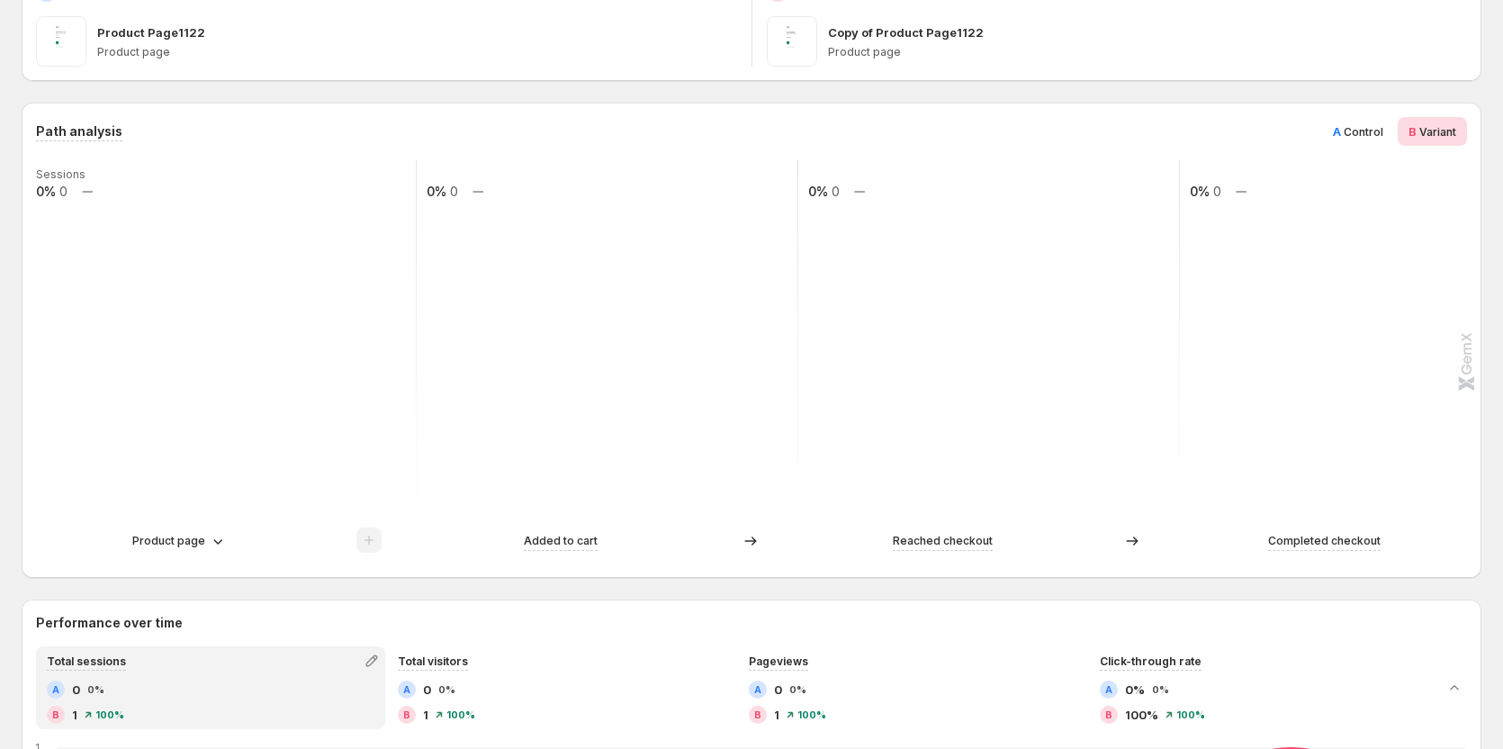
scroll to position [360, 0]
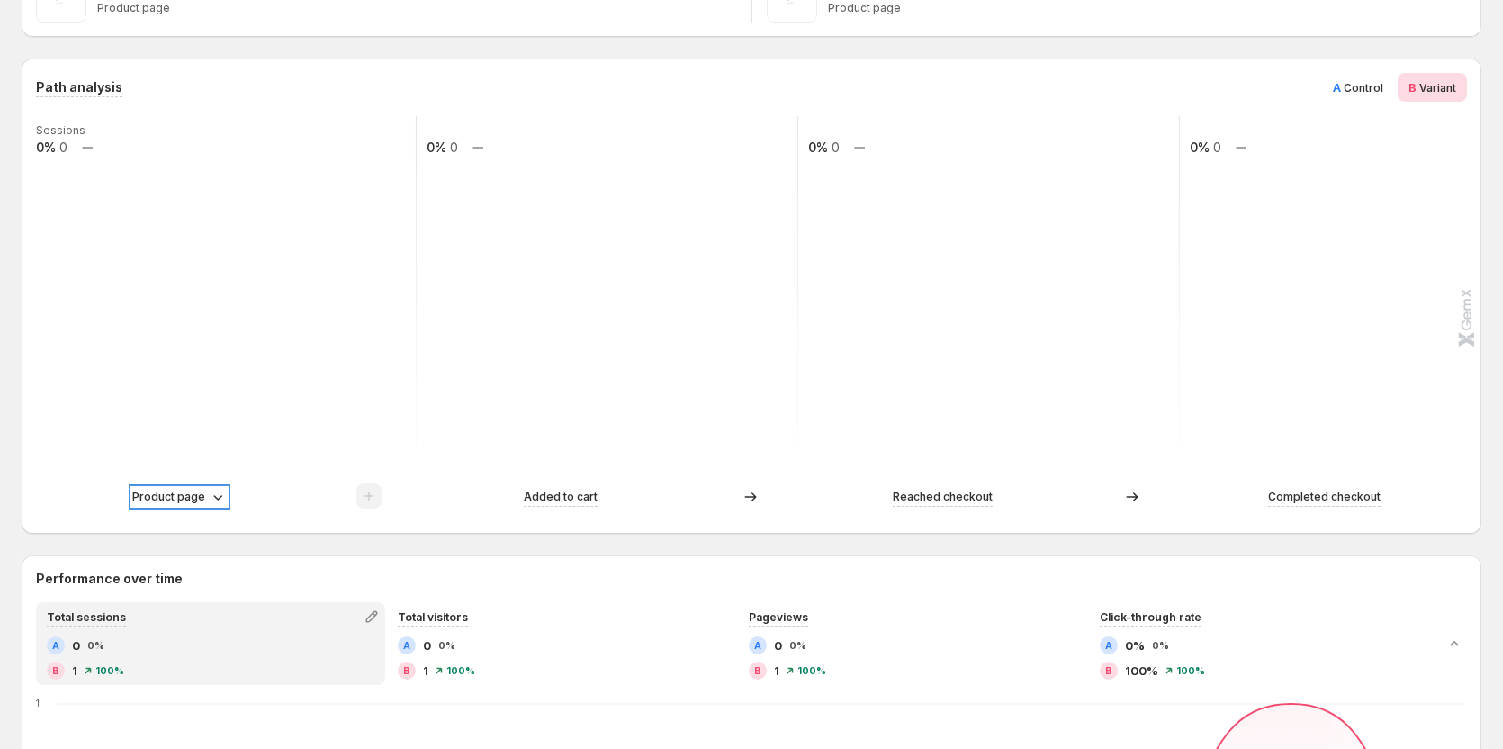
click at [173, 488] on p "Product page" at bounding box center [168, 497] width 73 height 18
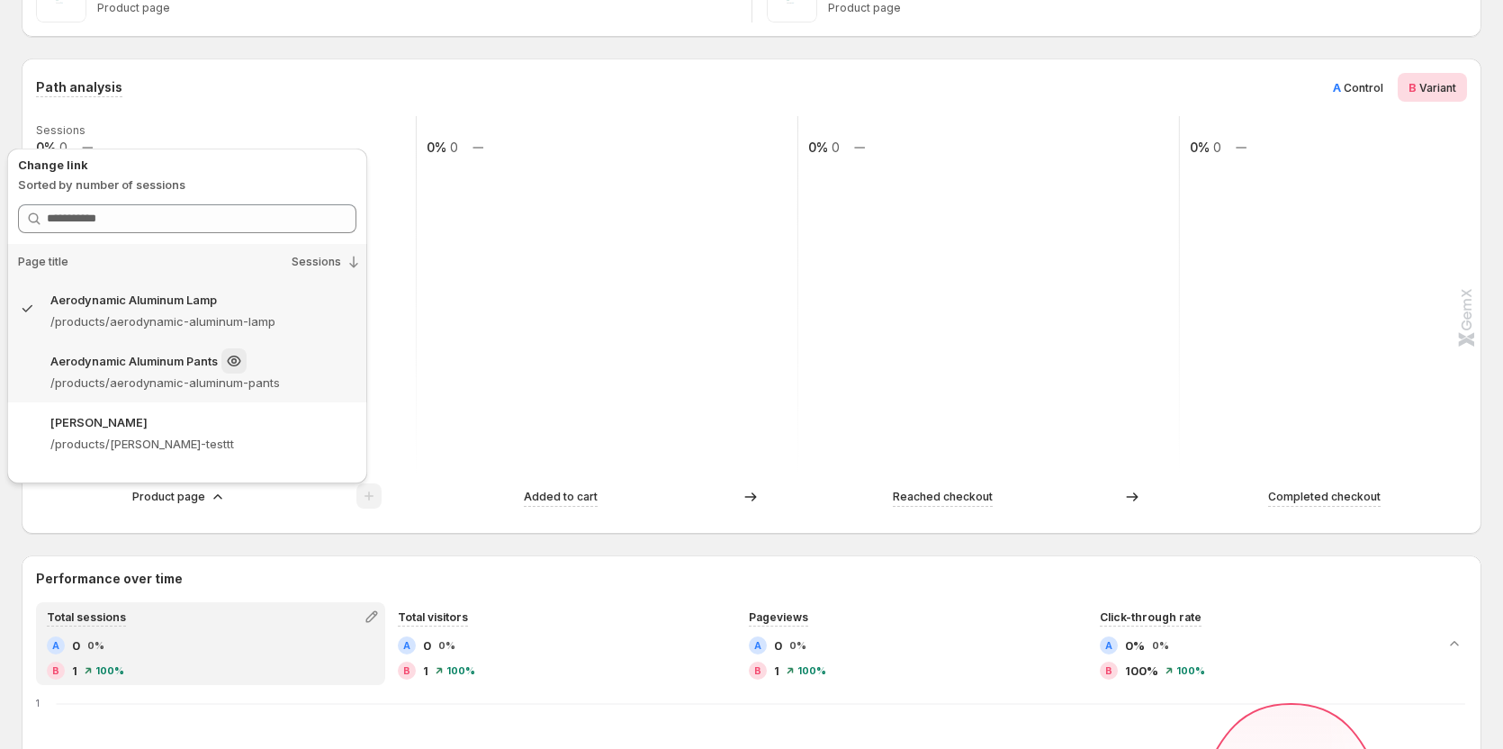
click at [281, 399] on div "Aerodynamic Aluminum Pants /products/aerodynamic-aluminum-pants" at bounding box center [187, 371] width 360 height 61
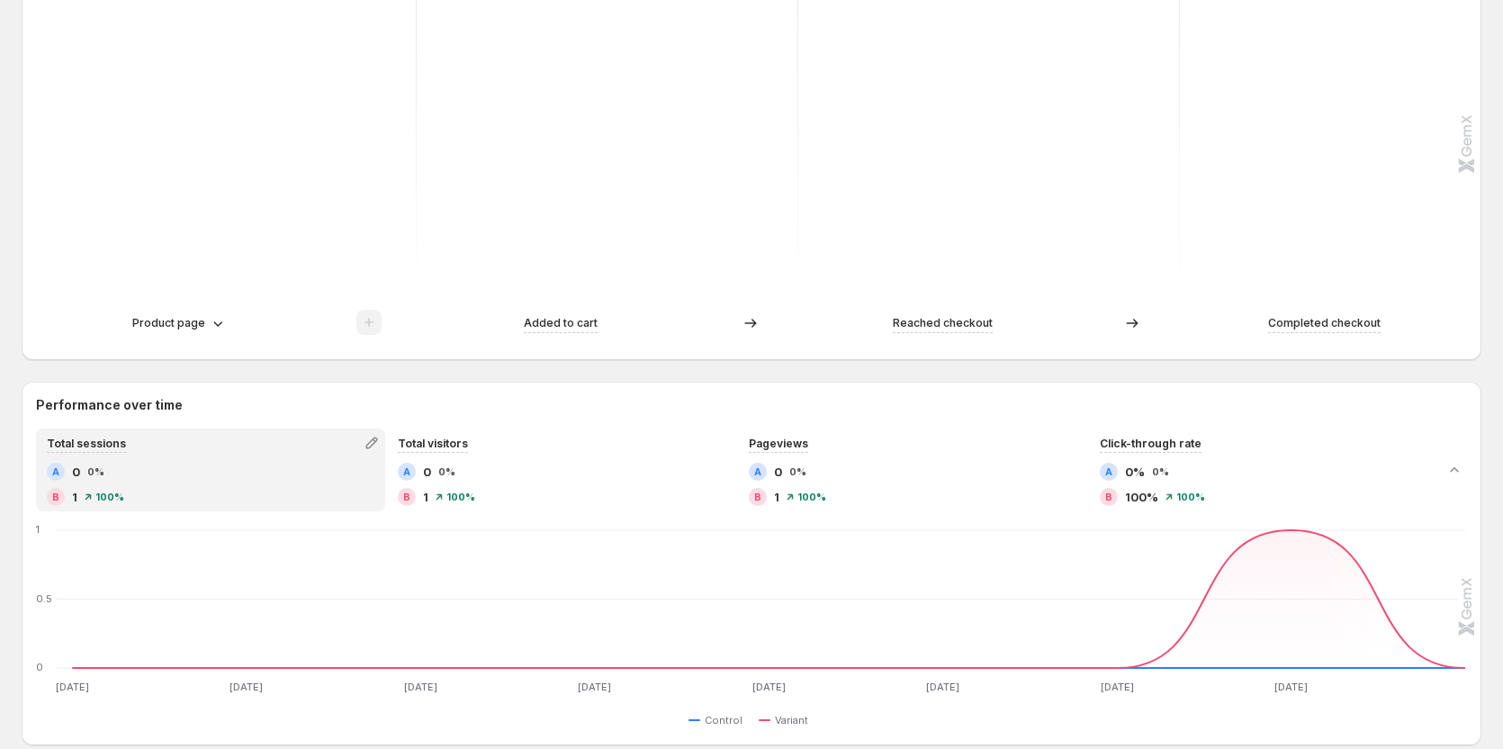
scroll to position [540, 0]
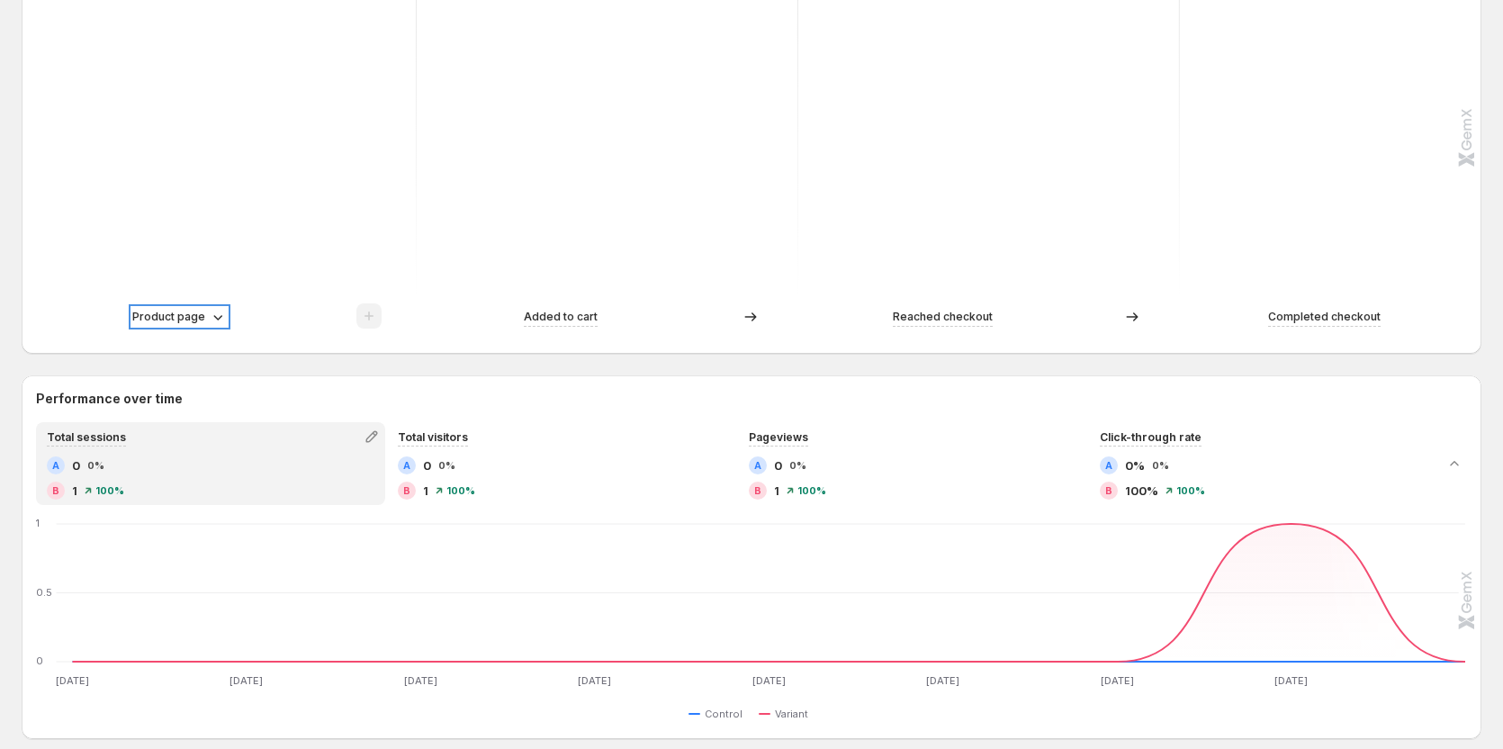
click at [193, 314] on p "Product page" at bounding box center [168, 317] width 73 height 18
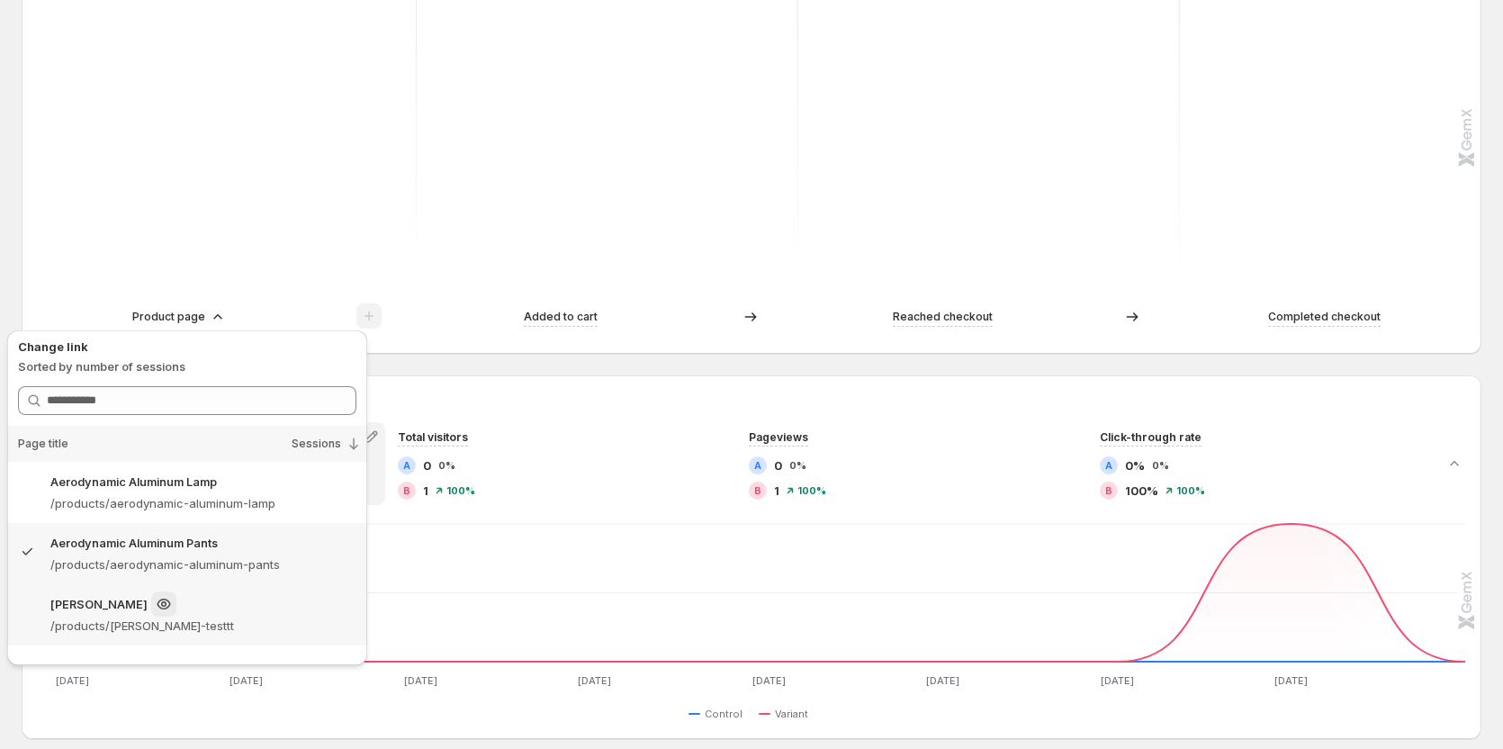
click at [237, 601] on div "[PERSON_NAME]" at bounding box center [203, 603] width 306 height 25
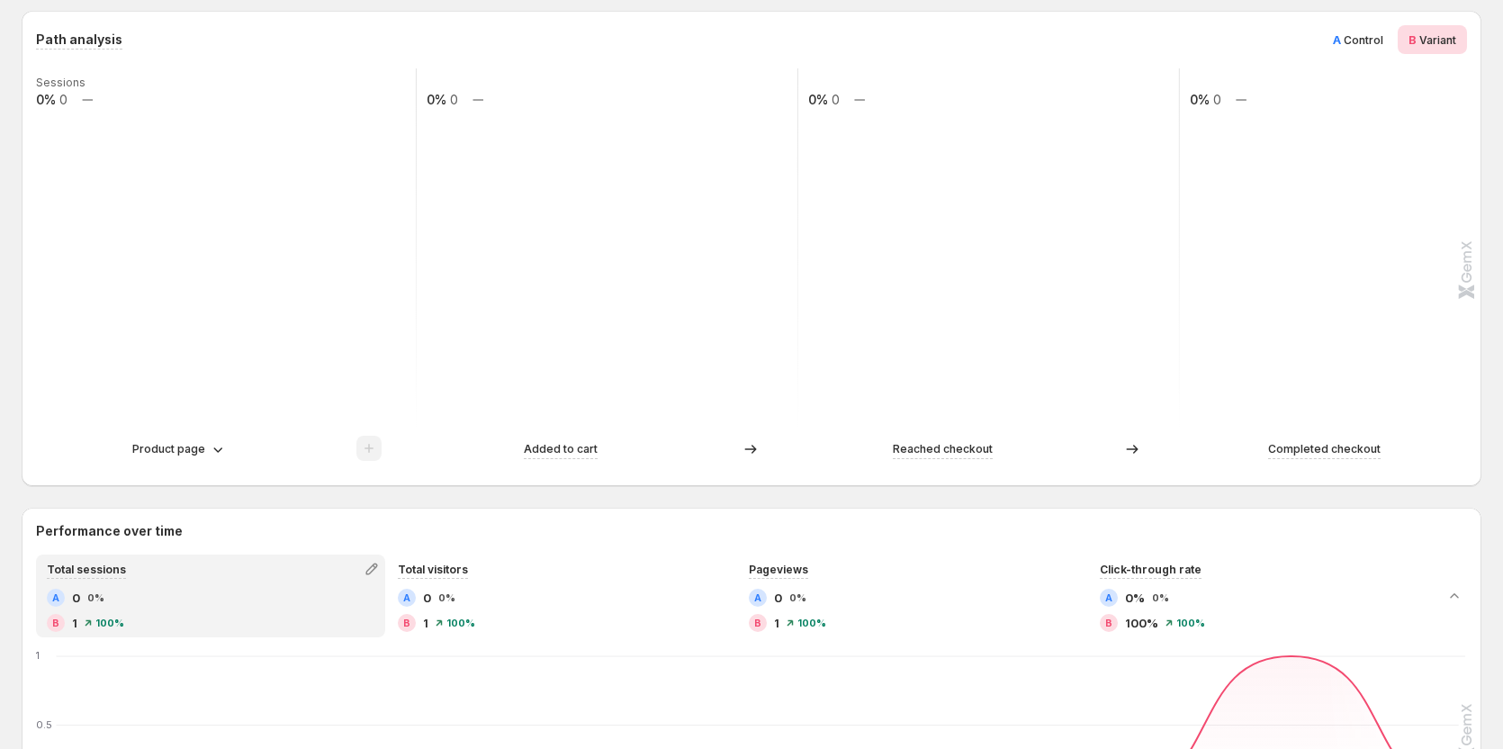
scroll to position [360, 0]
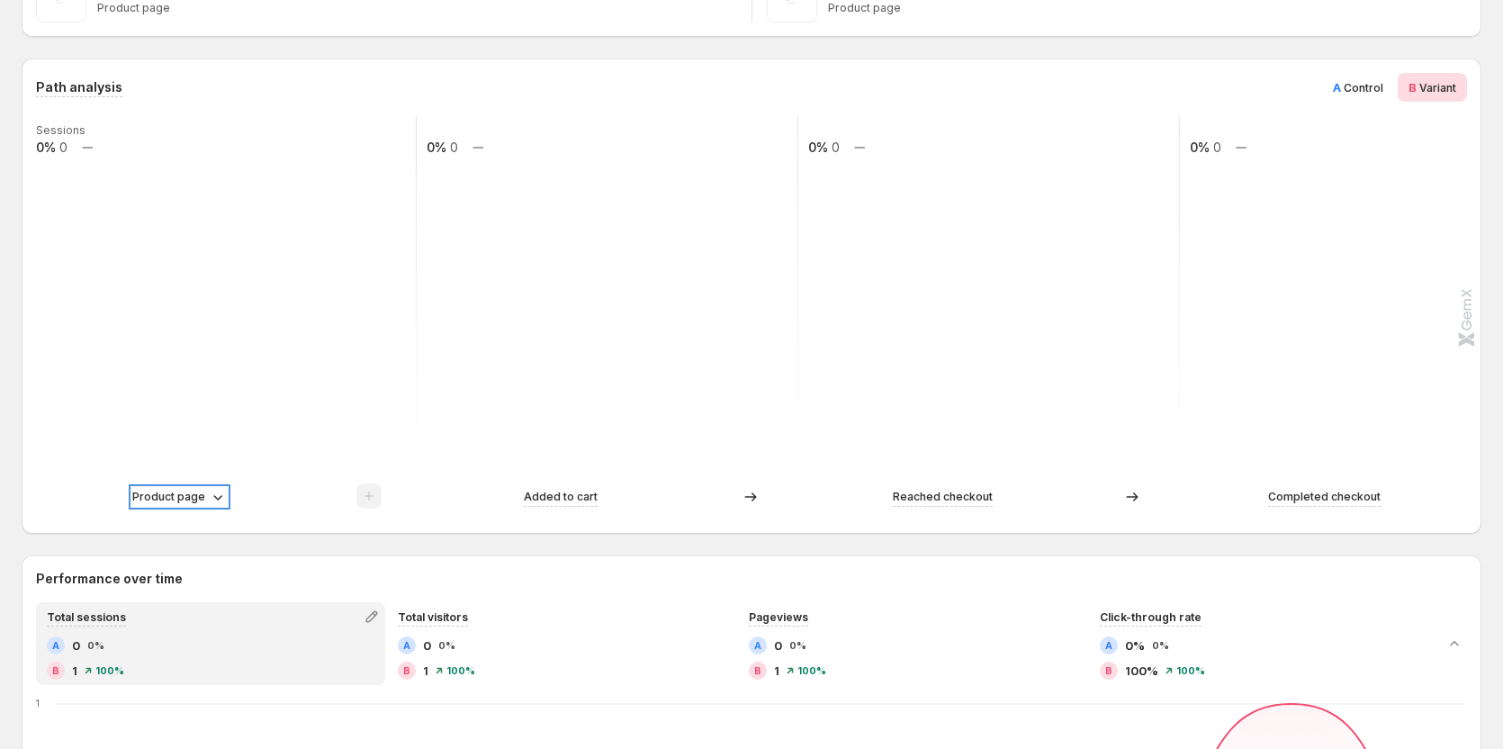
click at [191, 498] on p "Product page" at bounding box center [168, 497] width 73 height 18
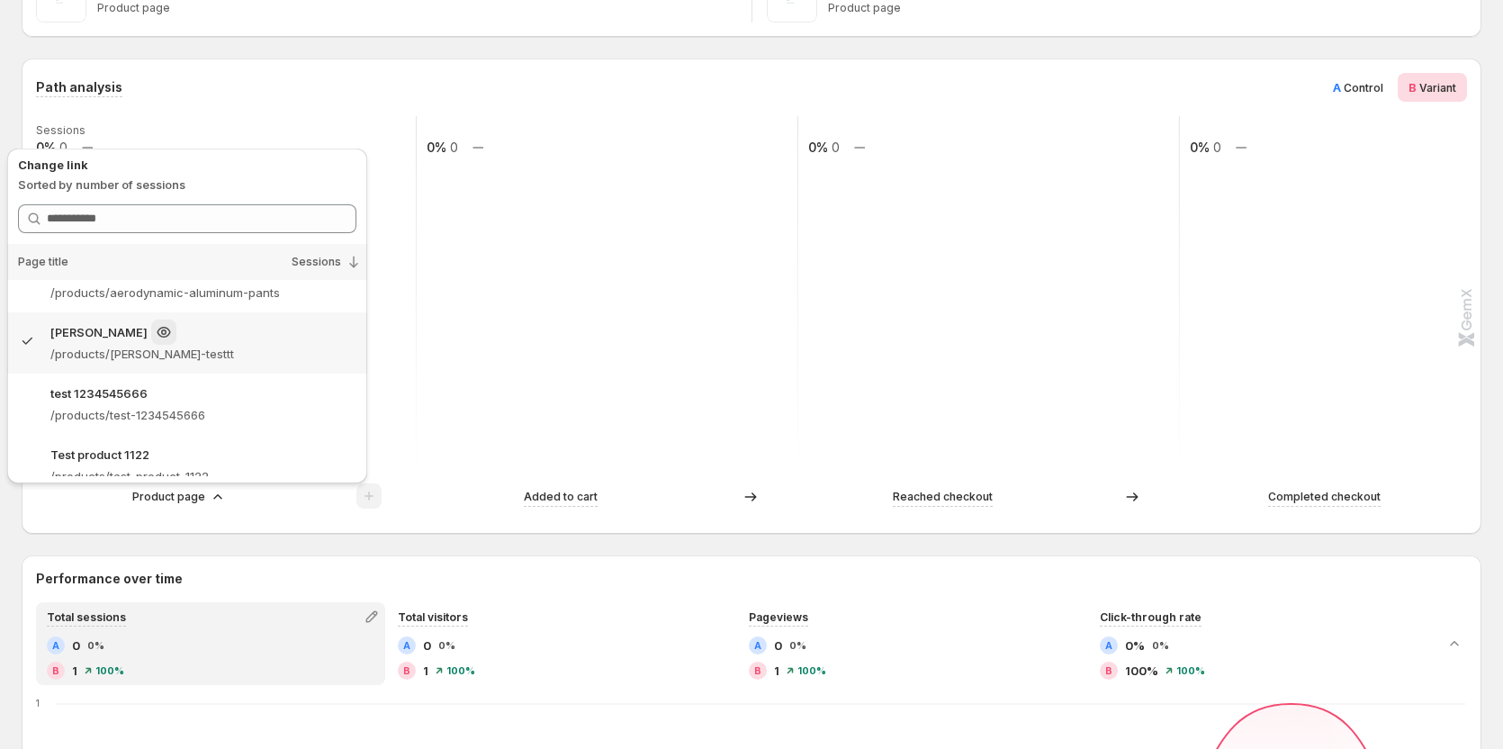
scroll to position [110, 0]
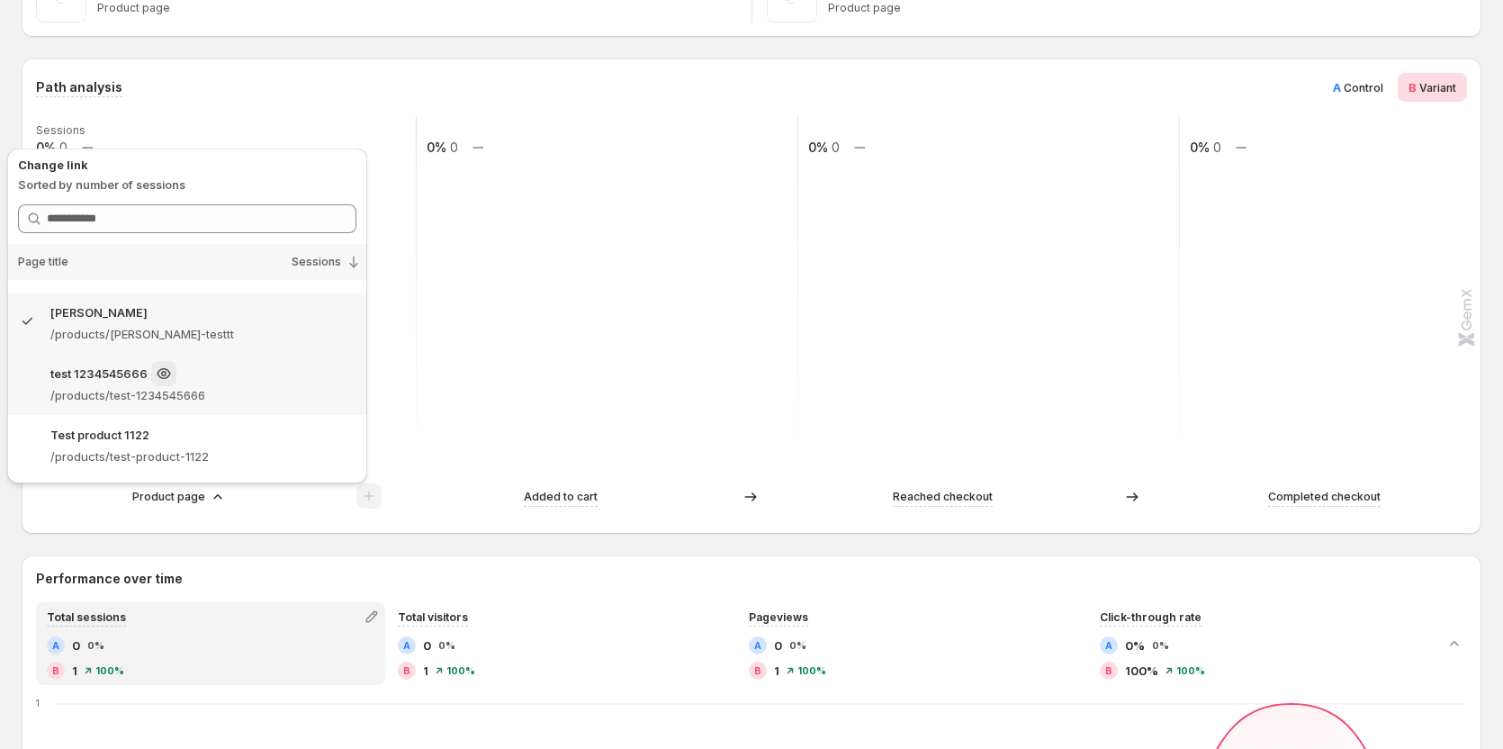
click at [289, 387] on p "/products/test-1234545666" at bounding box center [203, 395] width 306 height 18
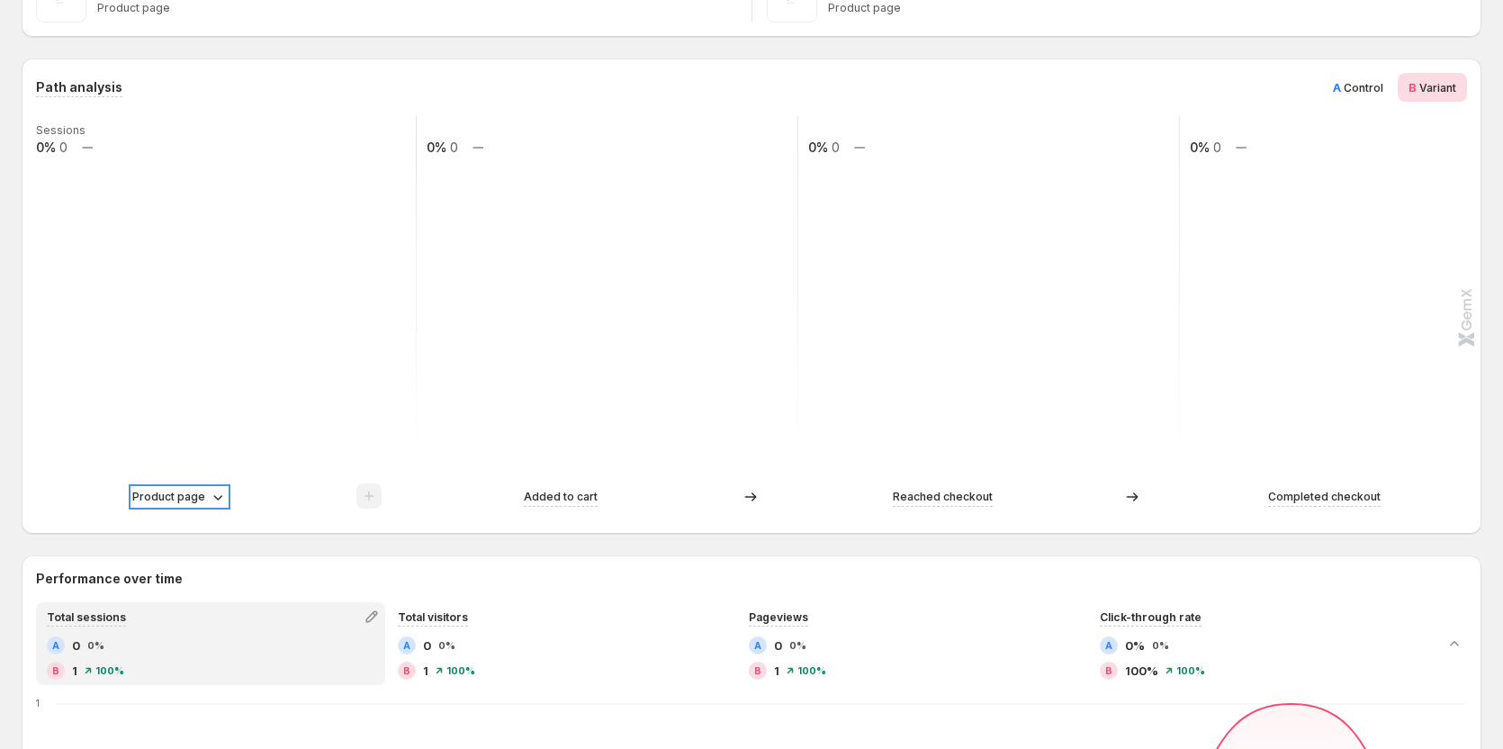
click at [184, 496] on p "Product page" at bounding box center [168, 497] width 73 height 18
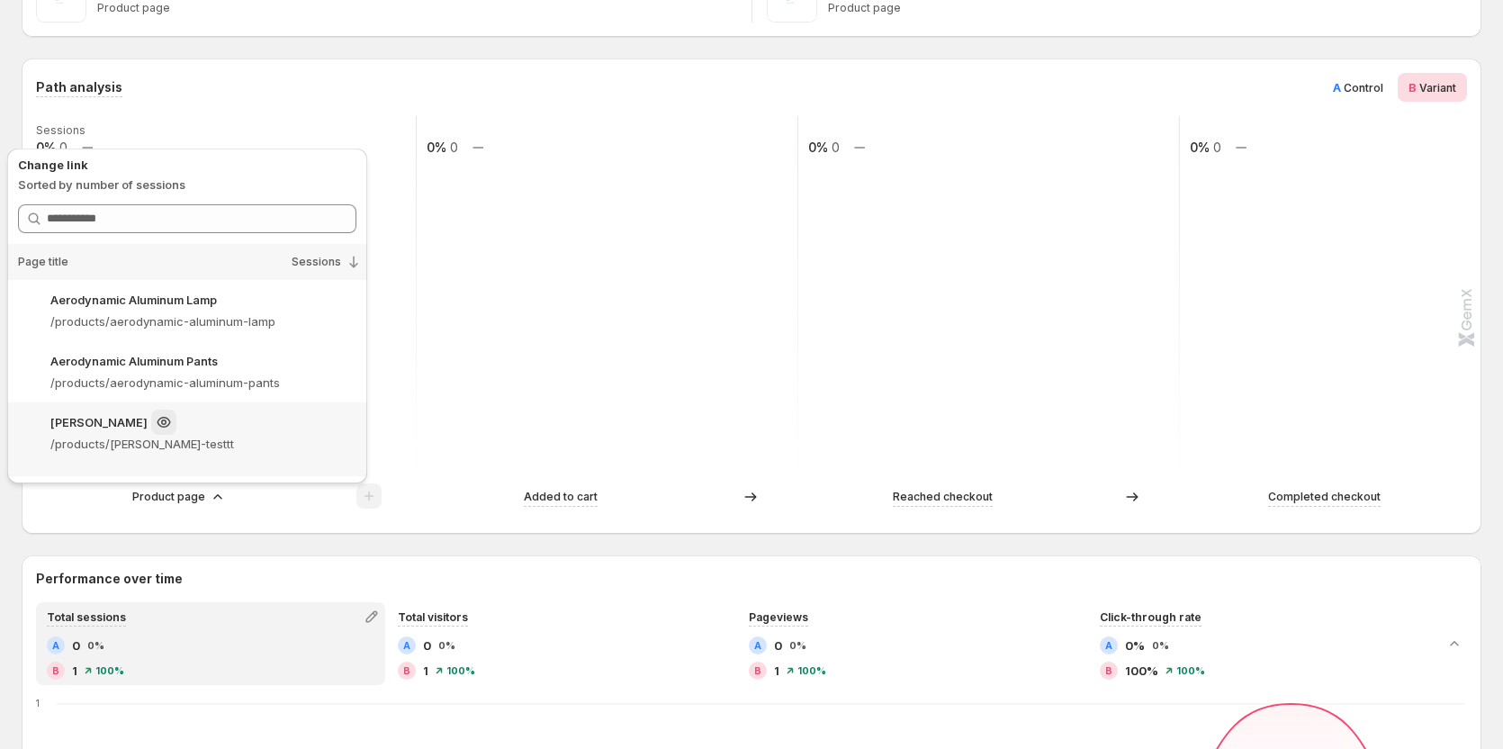
scroll to position [90, 0]
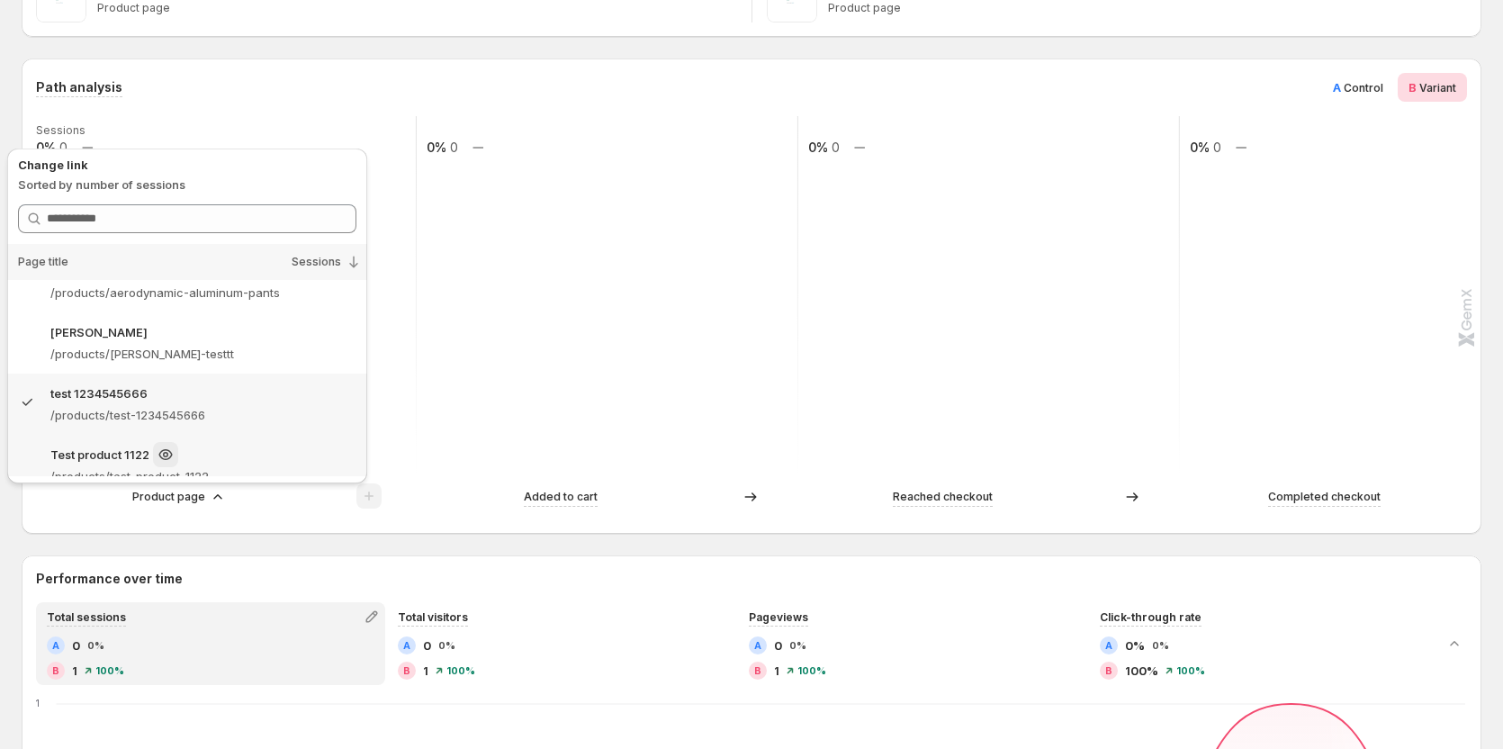
click at [263, 456] on div "Test product 1122" at bounding box center [203, 454] width 306 height 25
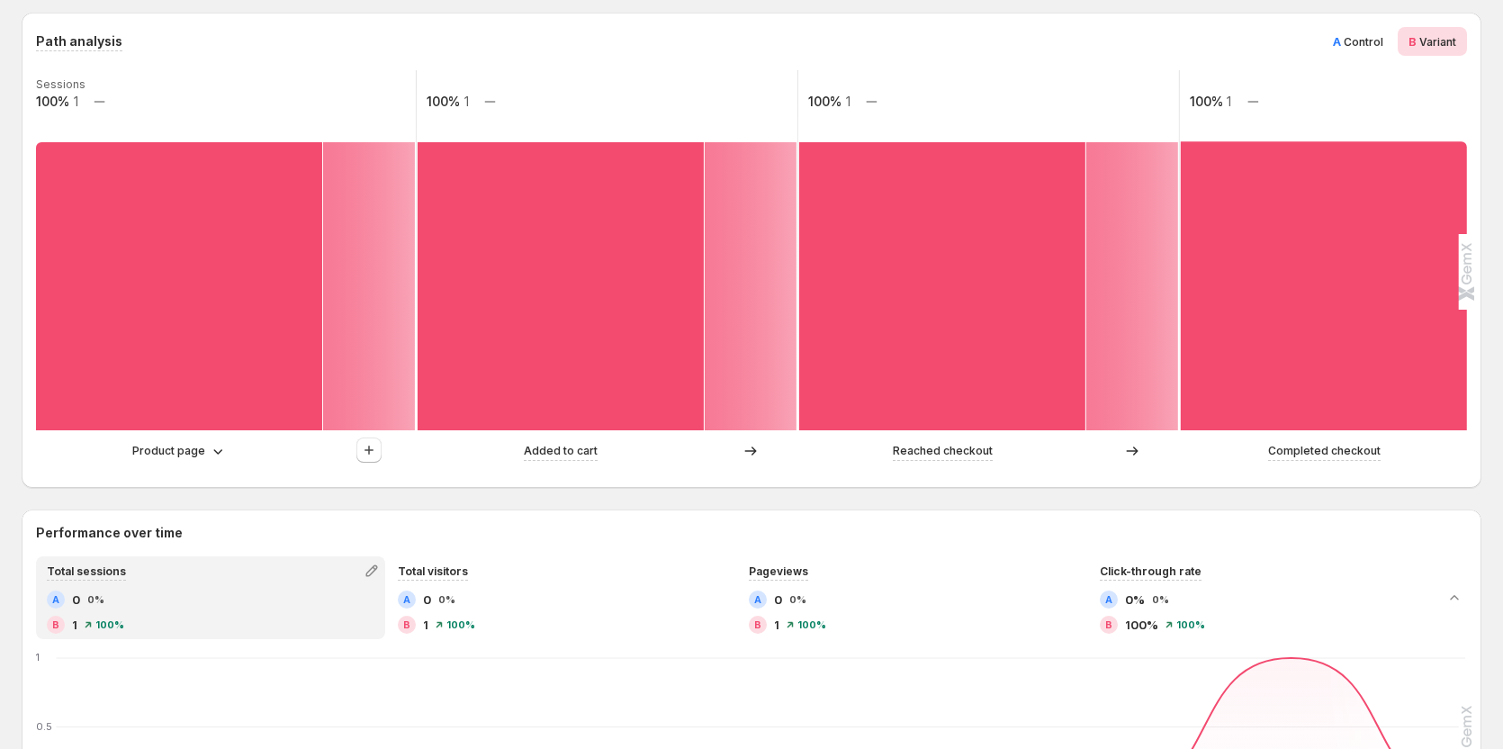
scroll to position [450, 0]
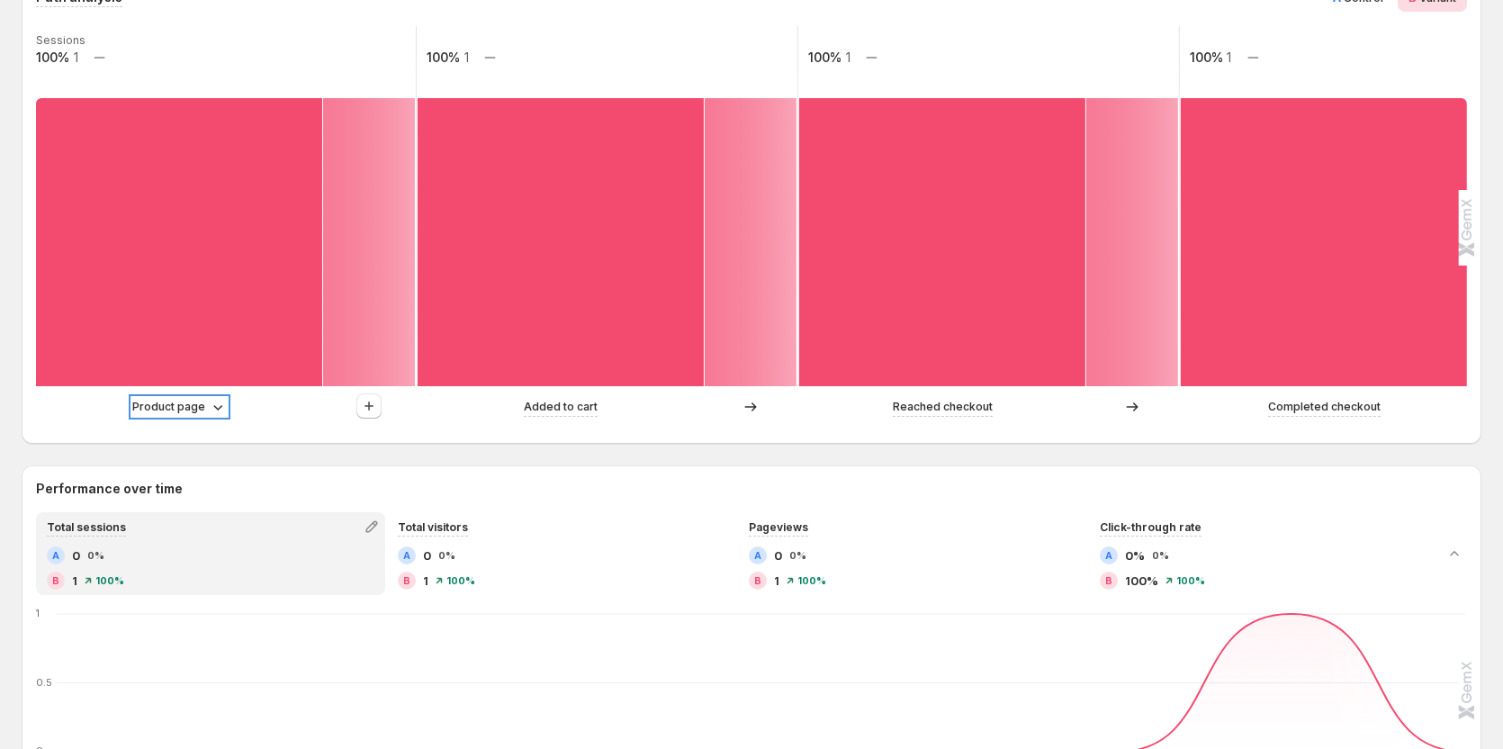
click at [186, 401] on p "Product page" at bounding box center [168, 407] width 73 height 18
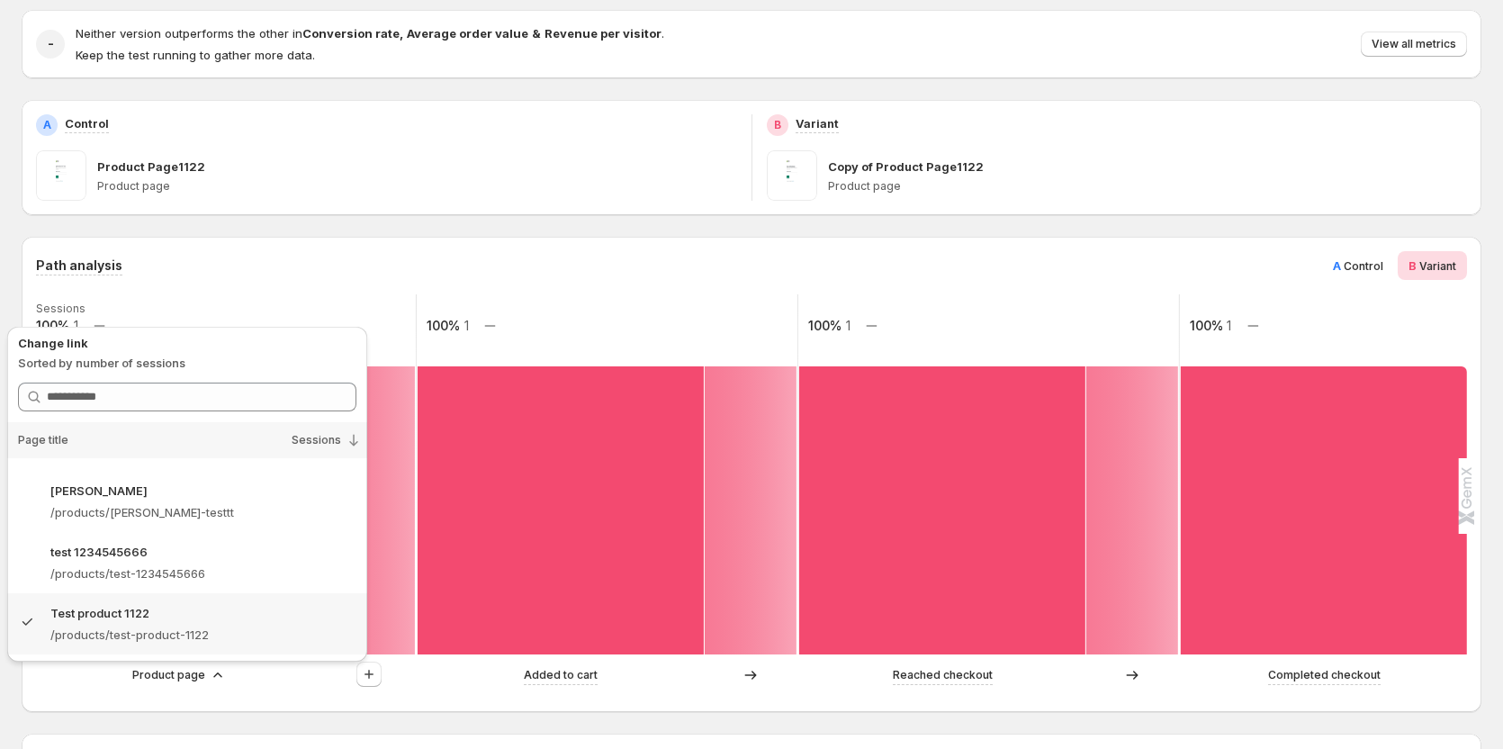
scroll to position [180, 0]
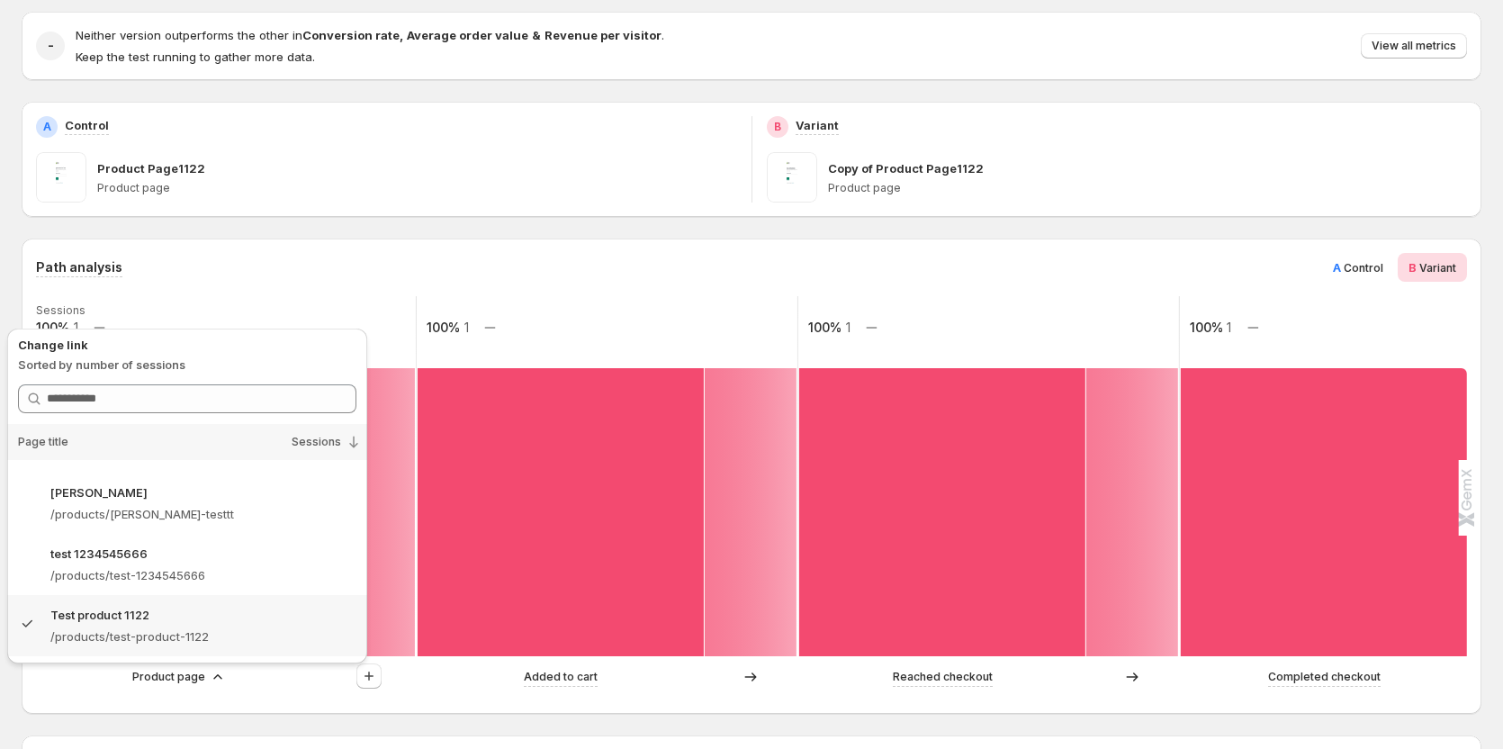
click at [1075, 248] on div "Path analysis A Control B Variant Sessions 100% 1 100% 1 100% 1 100% 1 Product …" at bounding box center [752, 475] width 1460 height 475
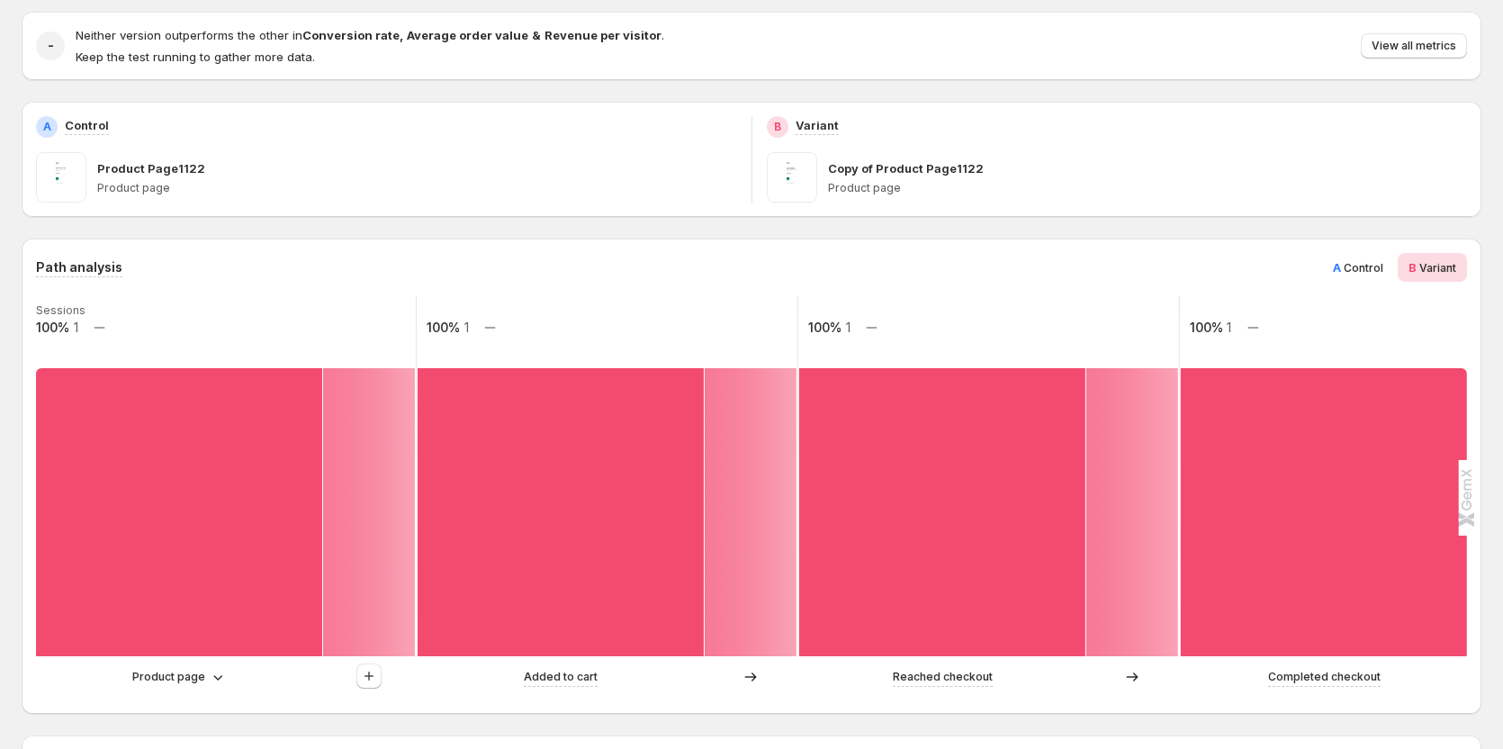
click at [1383, 271] on span "Control" at bounding box center [1363, 267] width 40 height 13
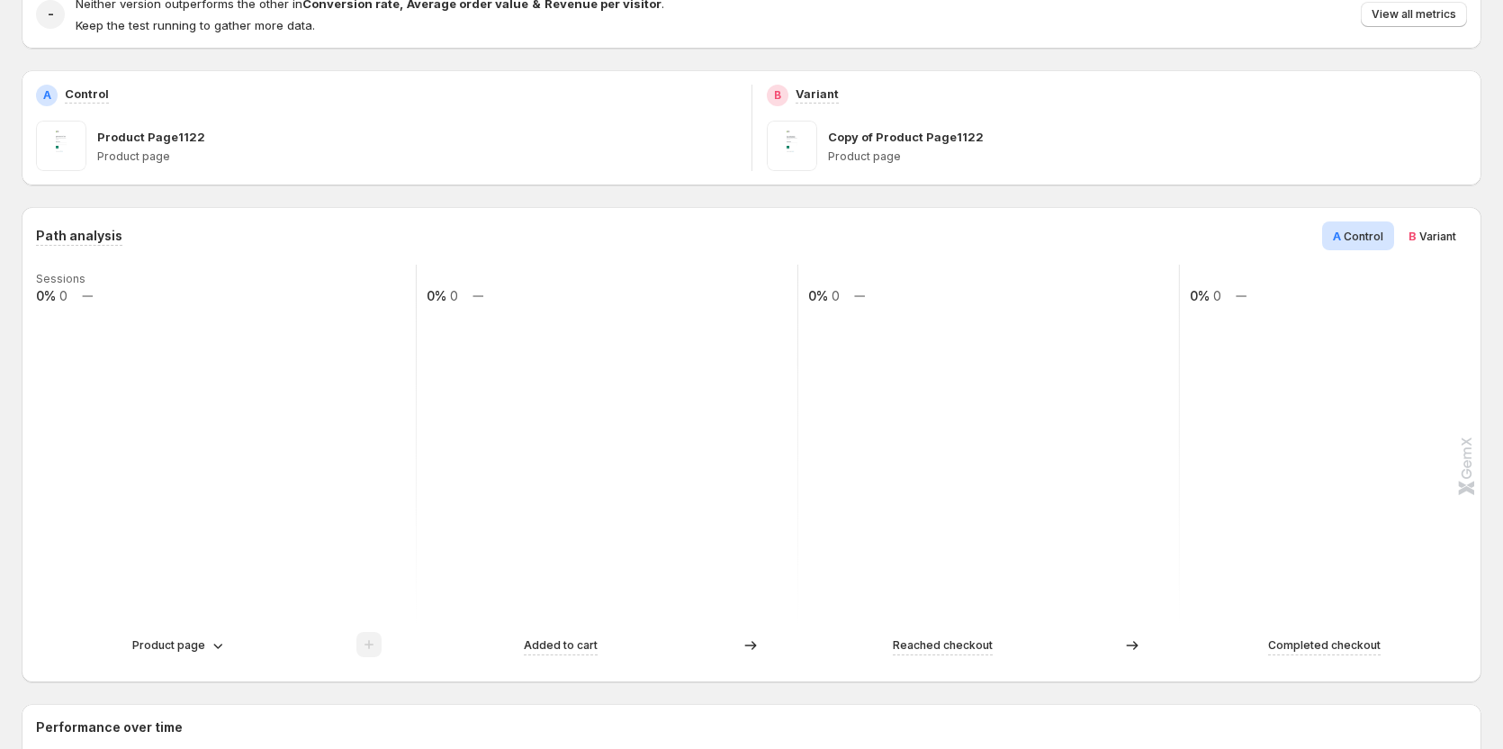
scroll to position [270, 0]
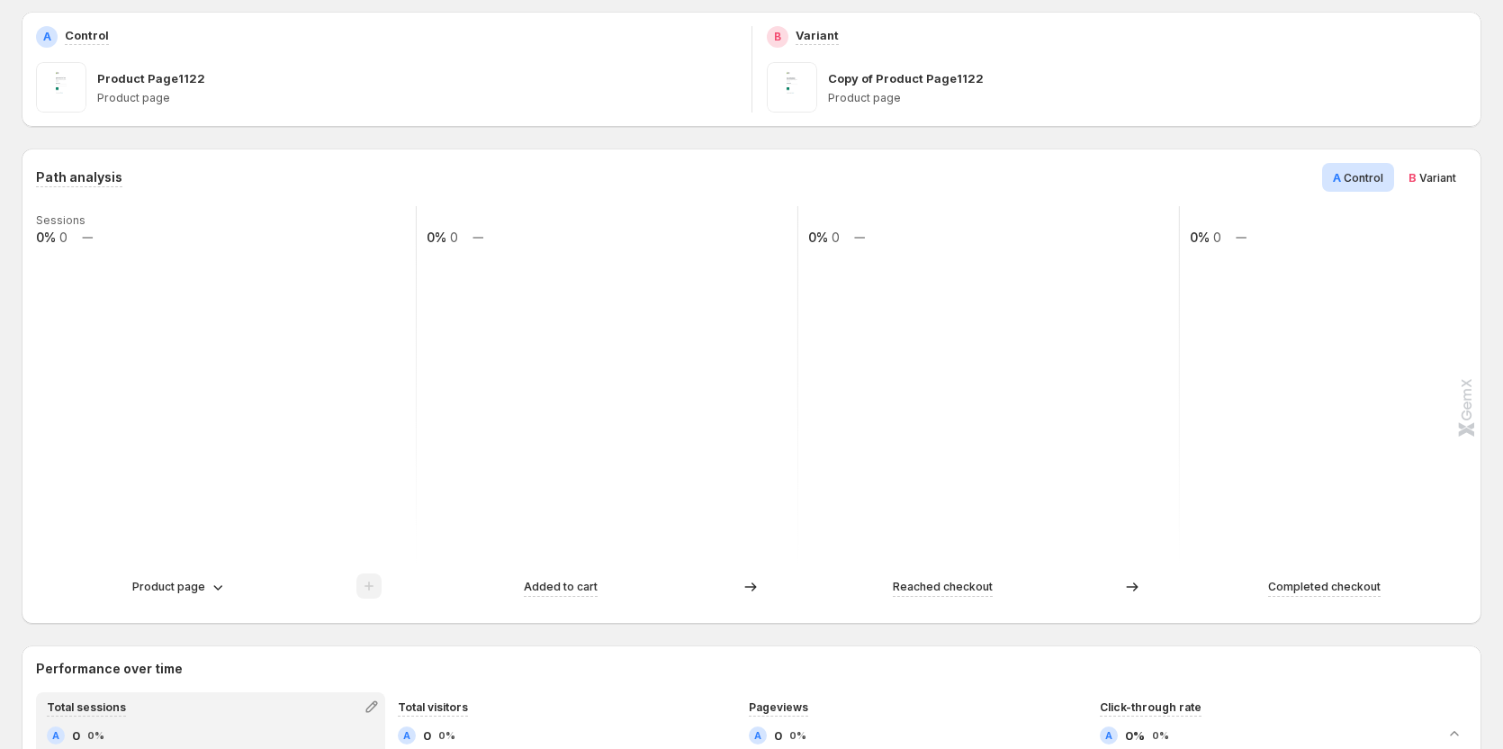
click at [1441, 163] on div "B Variant" at bounding box center [1431, 177] width 69 height 29
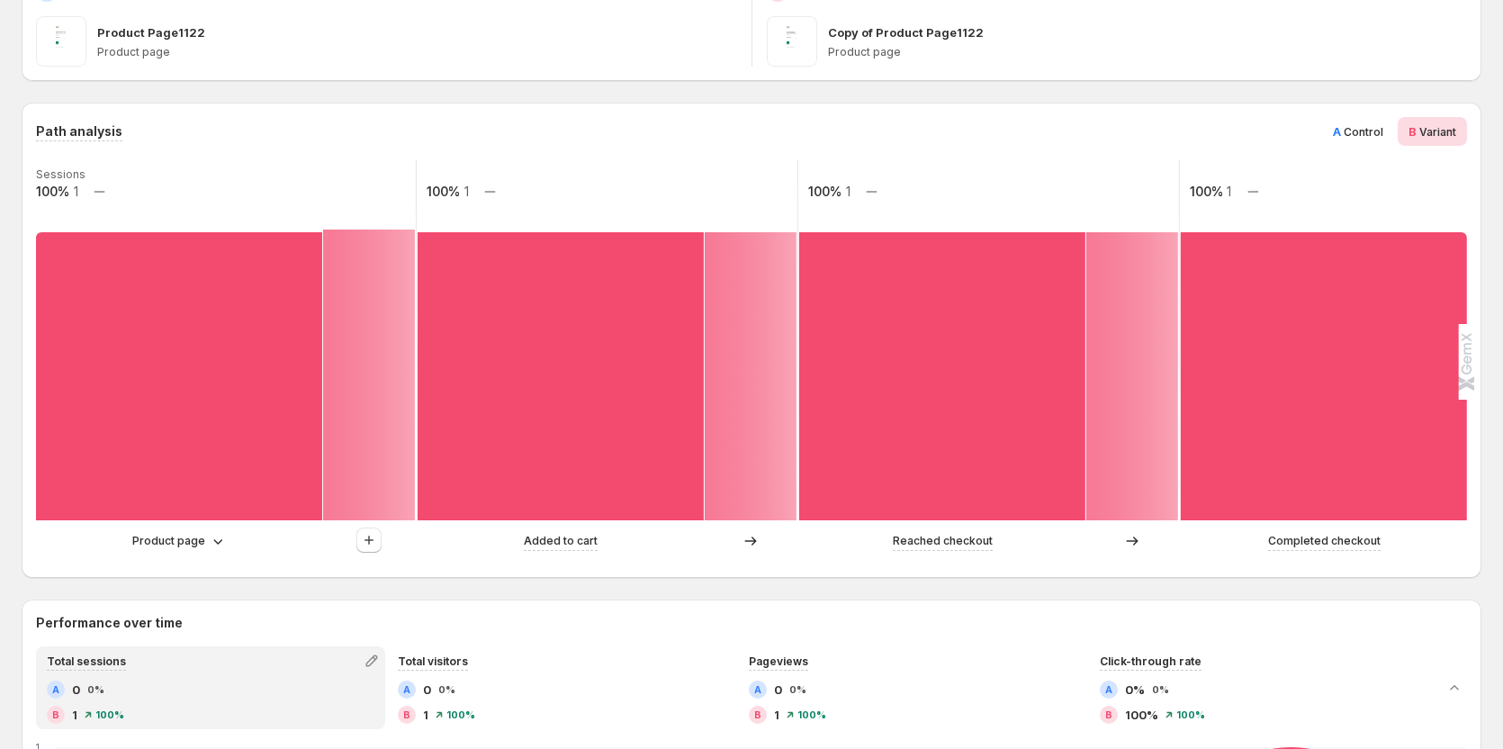
scroll to position [360, 0]
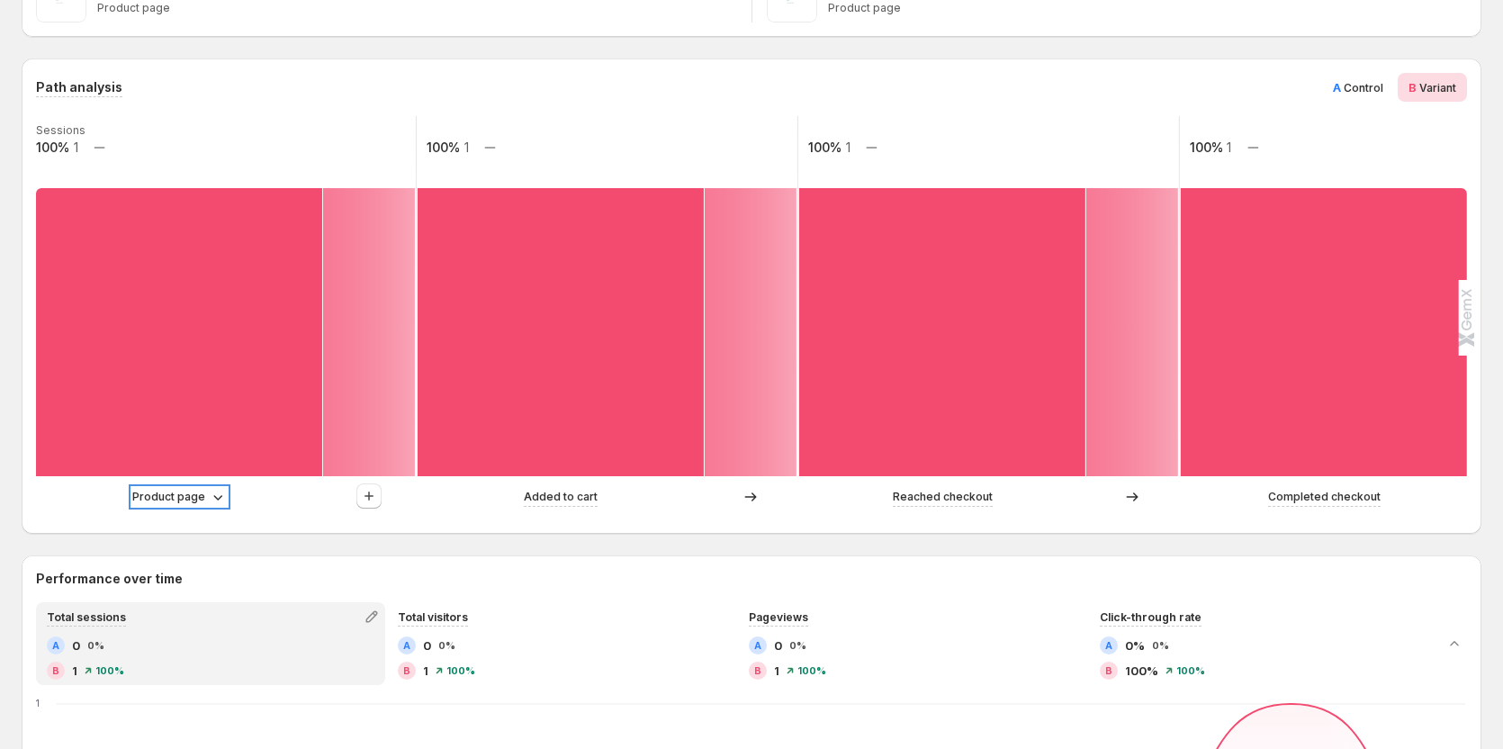
click at [203, 497] on p "Product page" at bounding box center [168, 497] width 73 height 18
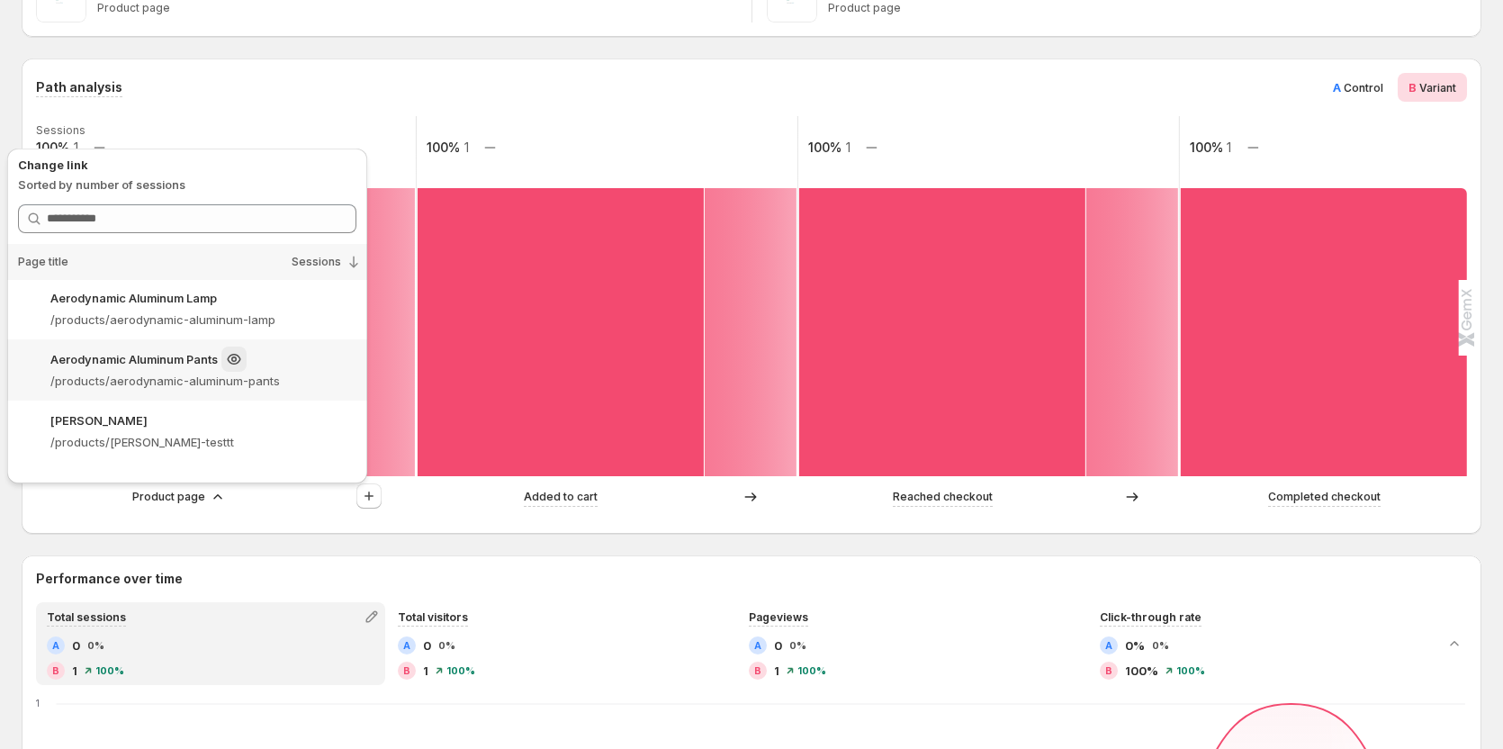
scroll to position [0, 0]
click at [283, 307] on div "Aerodynamic Aluminum Lamp" at bounding box center [203, 299] width 306 height 25
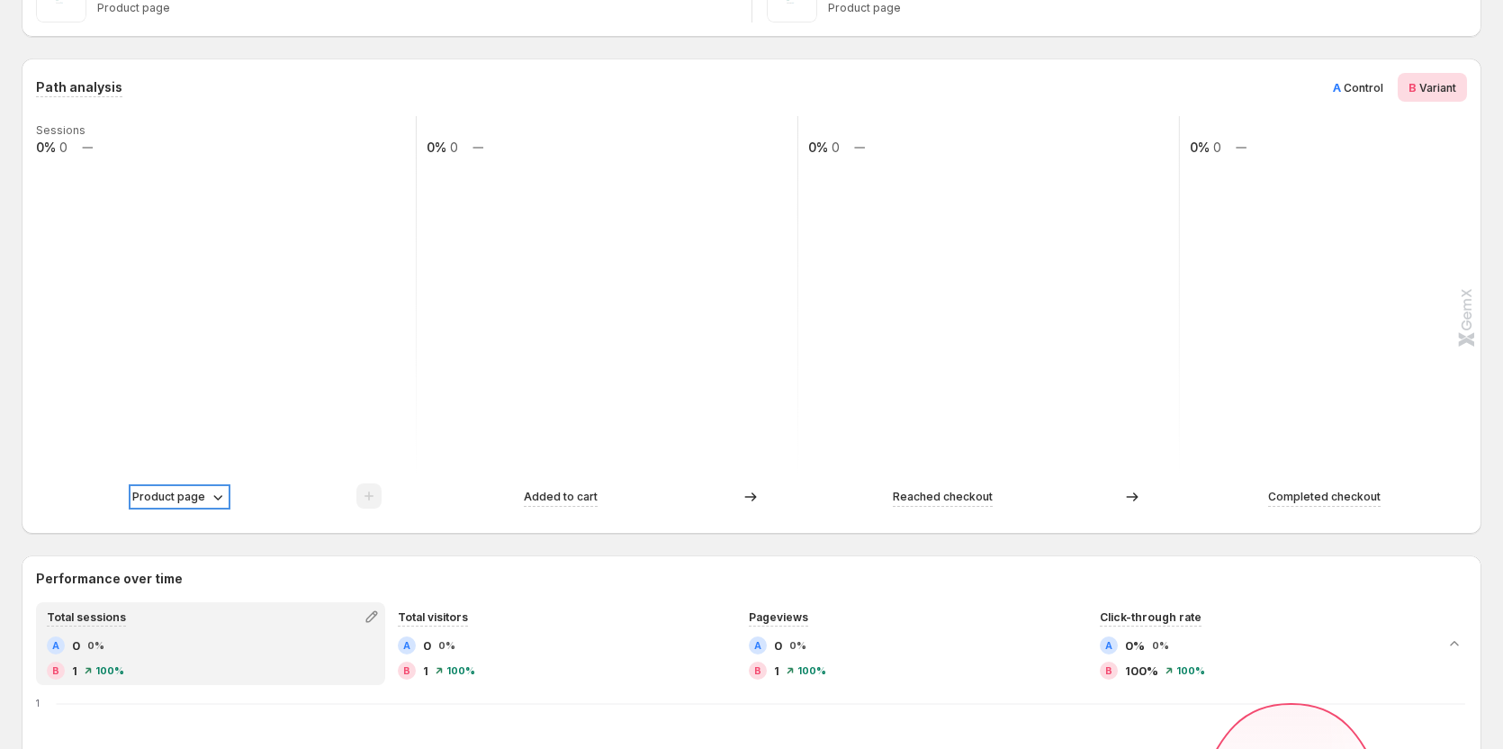
click at [217, 500] on icon at bounding box center [218, 497] width 18 height 18
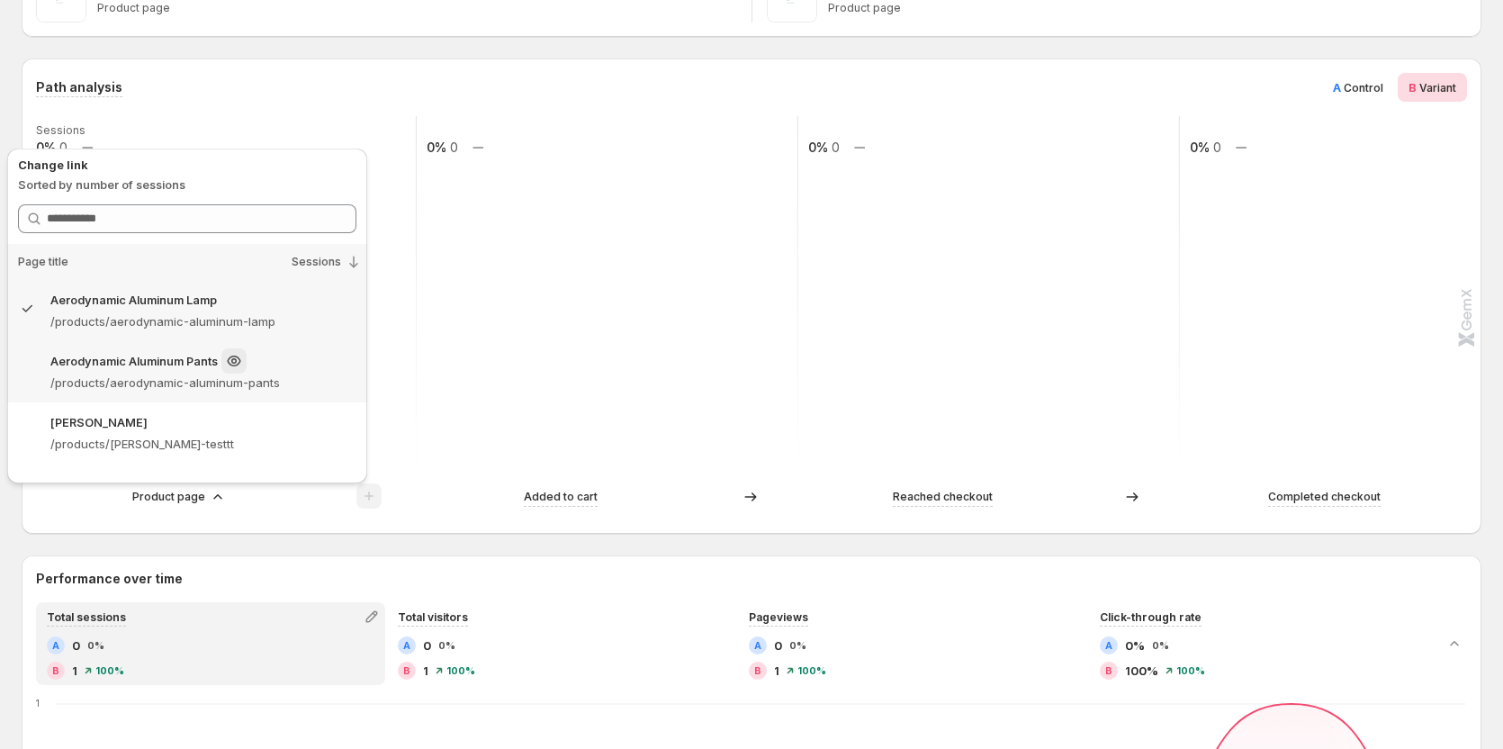
click at [284, 373] on div "Aerodynamic Aluminum Pants" at bounding box center [203, 360] width 306 height 25
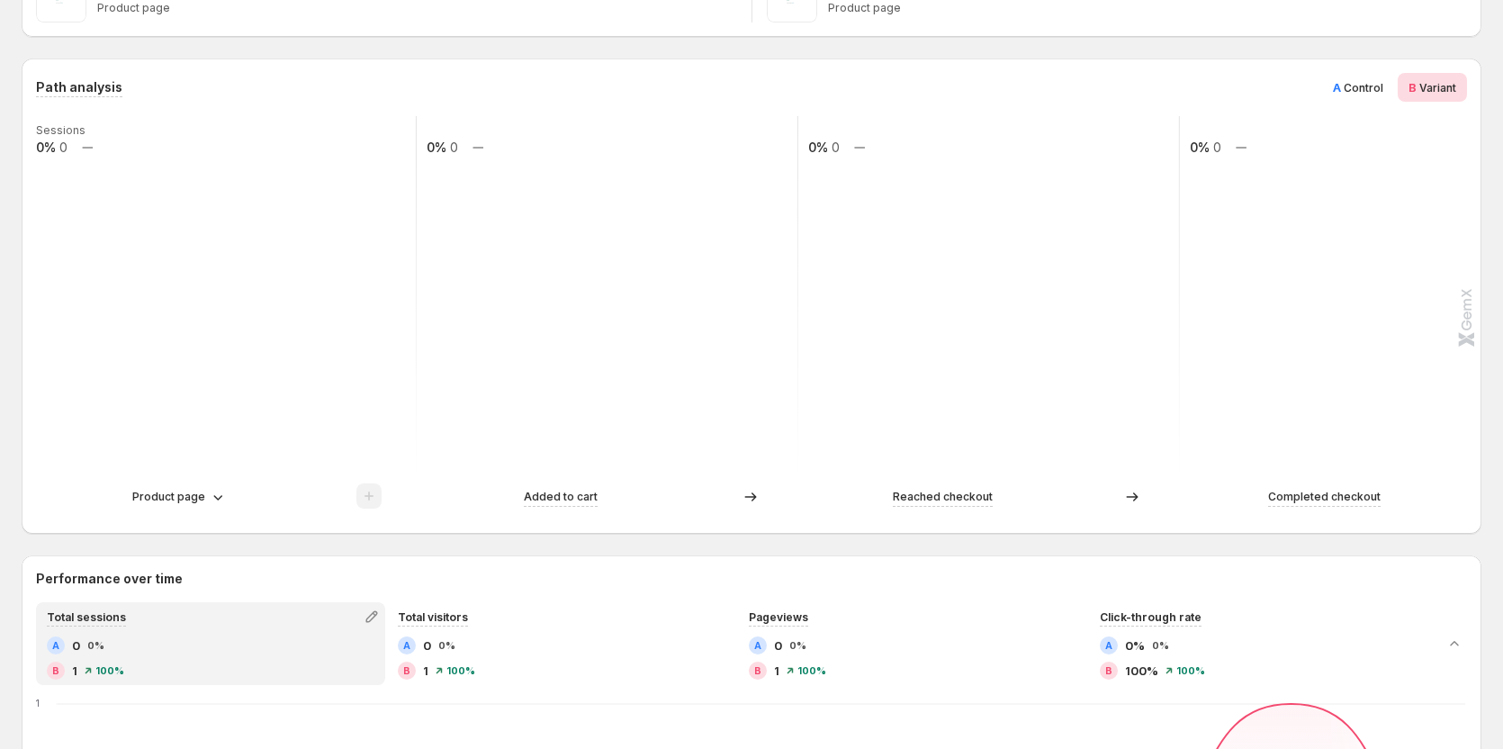
click at [158, 507] on div "Product page" at bounding box center [226, 496] width 380 height 27
click at [175, 484] on div "Product page" at bounding box center [226, 496] width 380 height 27
click at [191, 492] on p "Product page" at bounding box center [168, 497] width 73 height 18
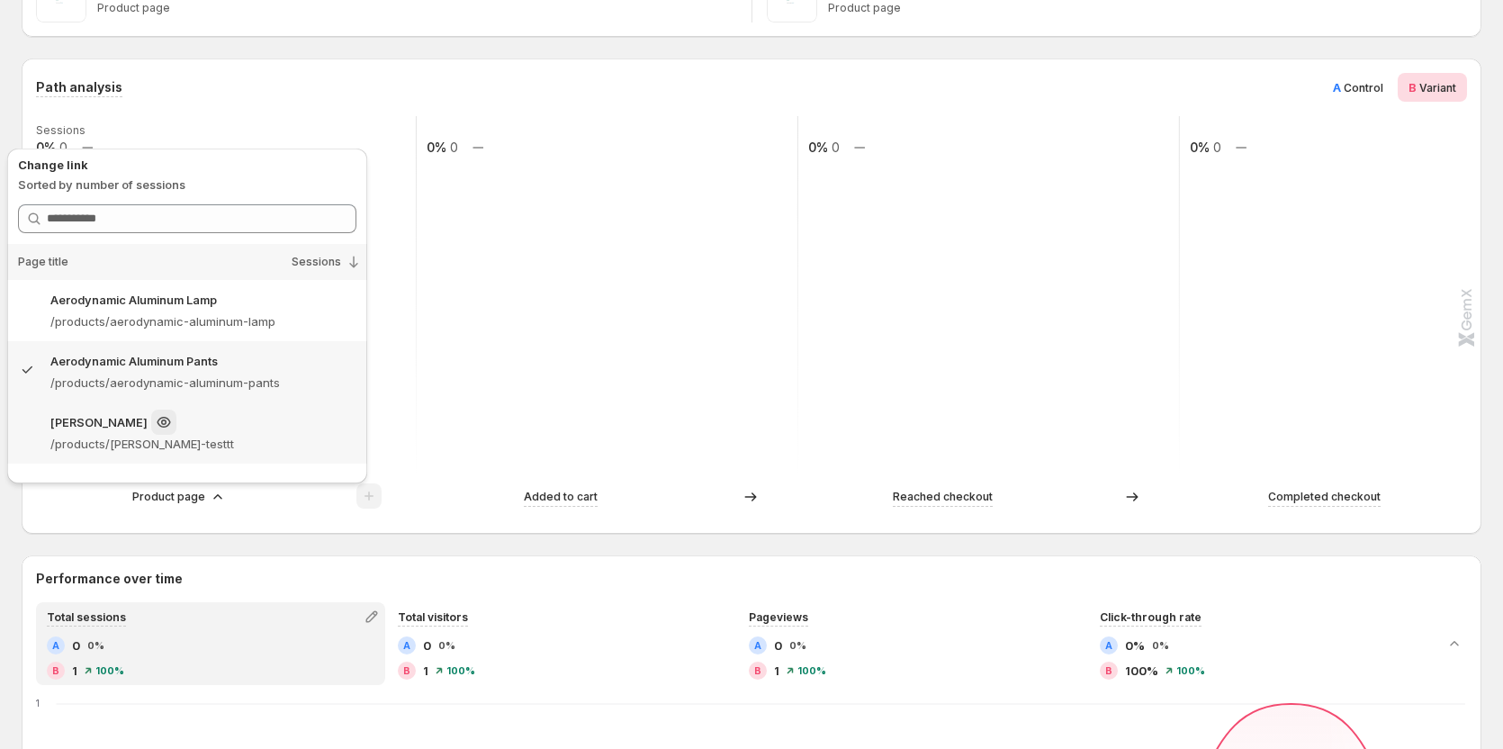
click at [269, 427] on div "[PERSON_NAME]" at bounding box center [203, 421] width 306 height 25
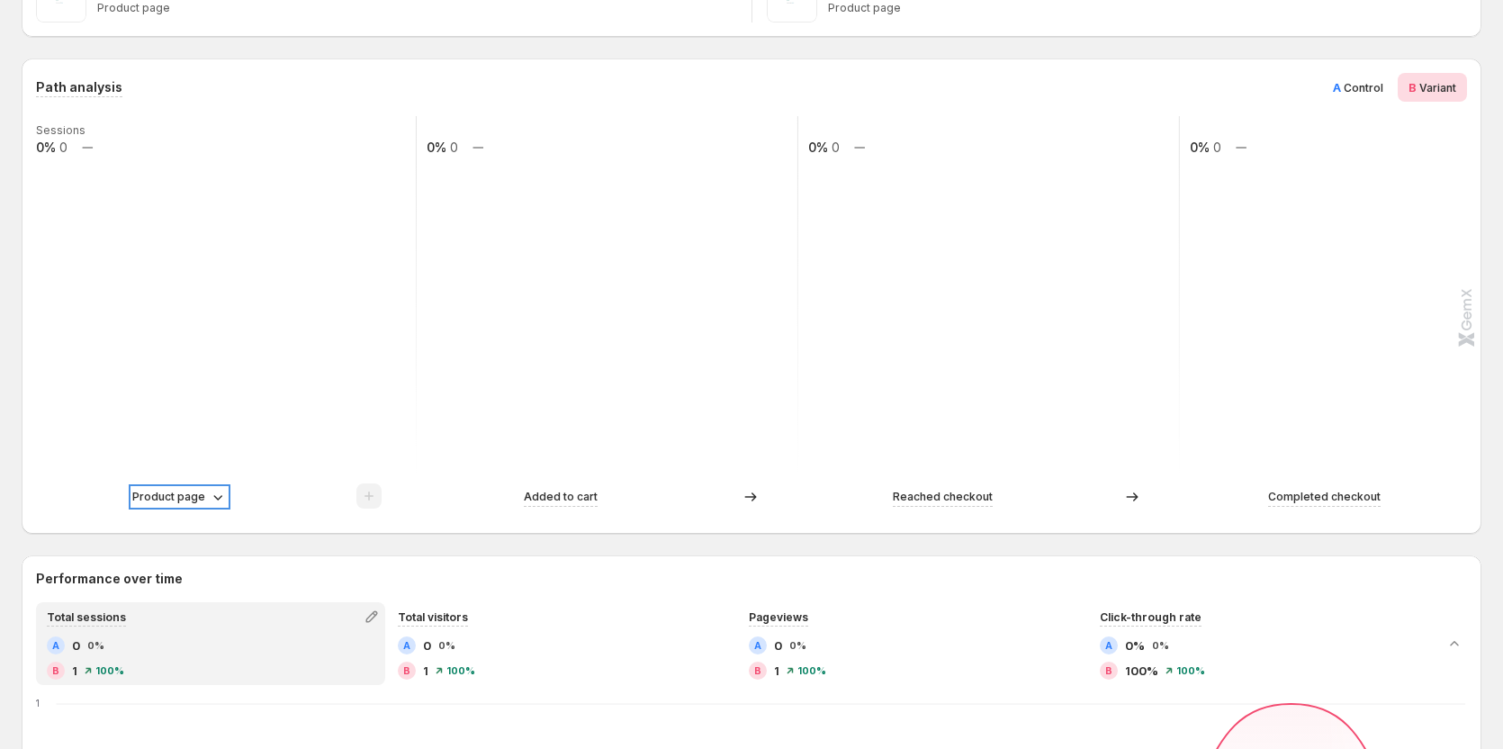
click at [185, 489] on p "Product page" at bounding box center [168, 497] width 73 height 18
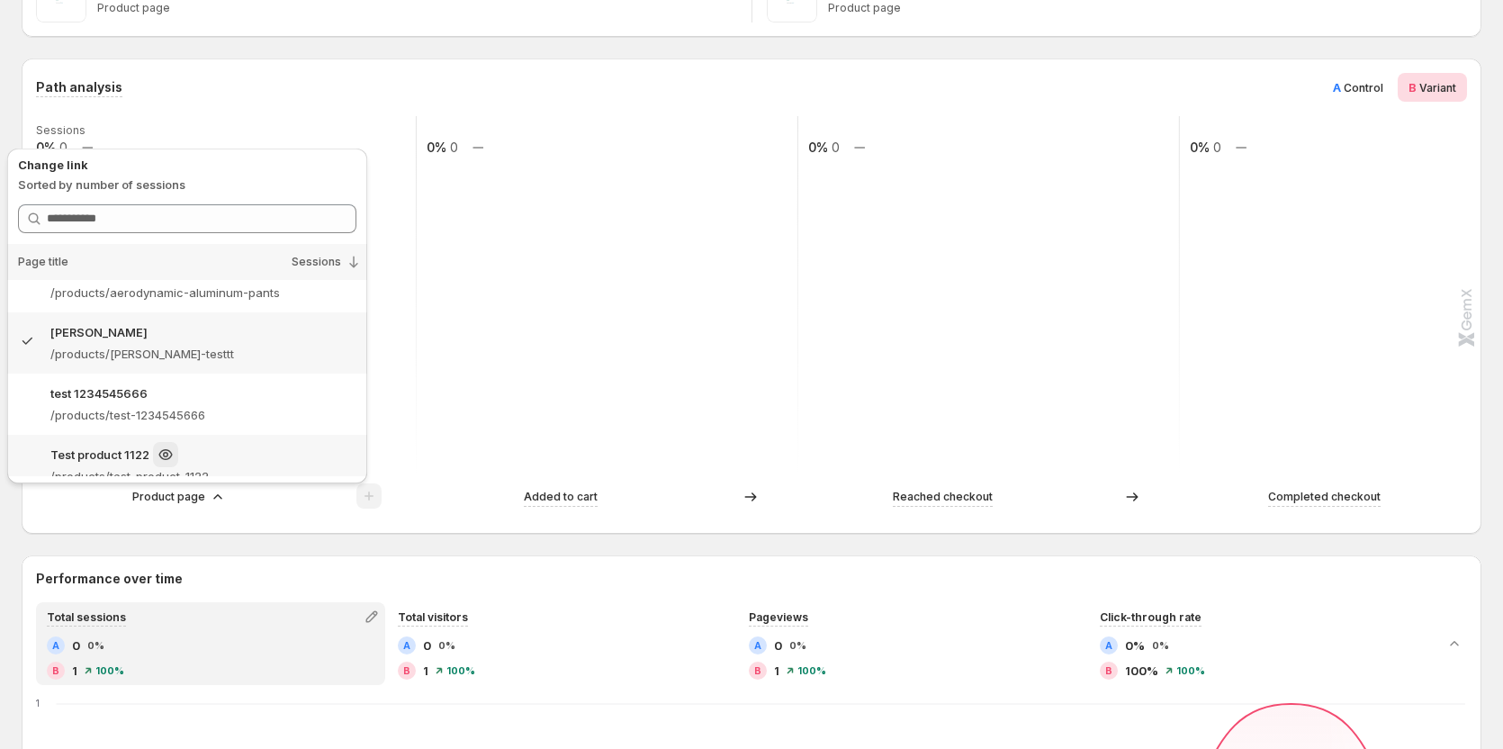
scroll to position [110, 0]
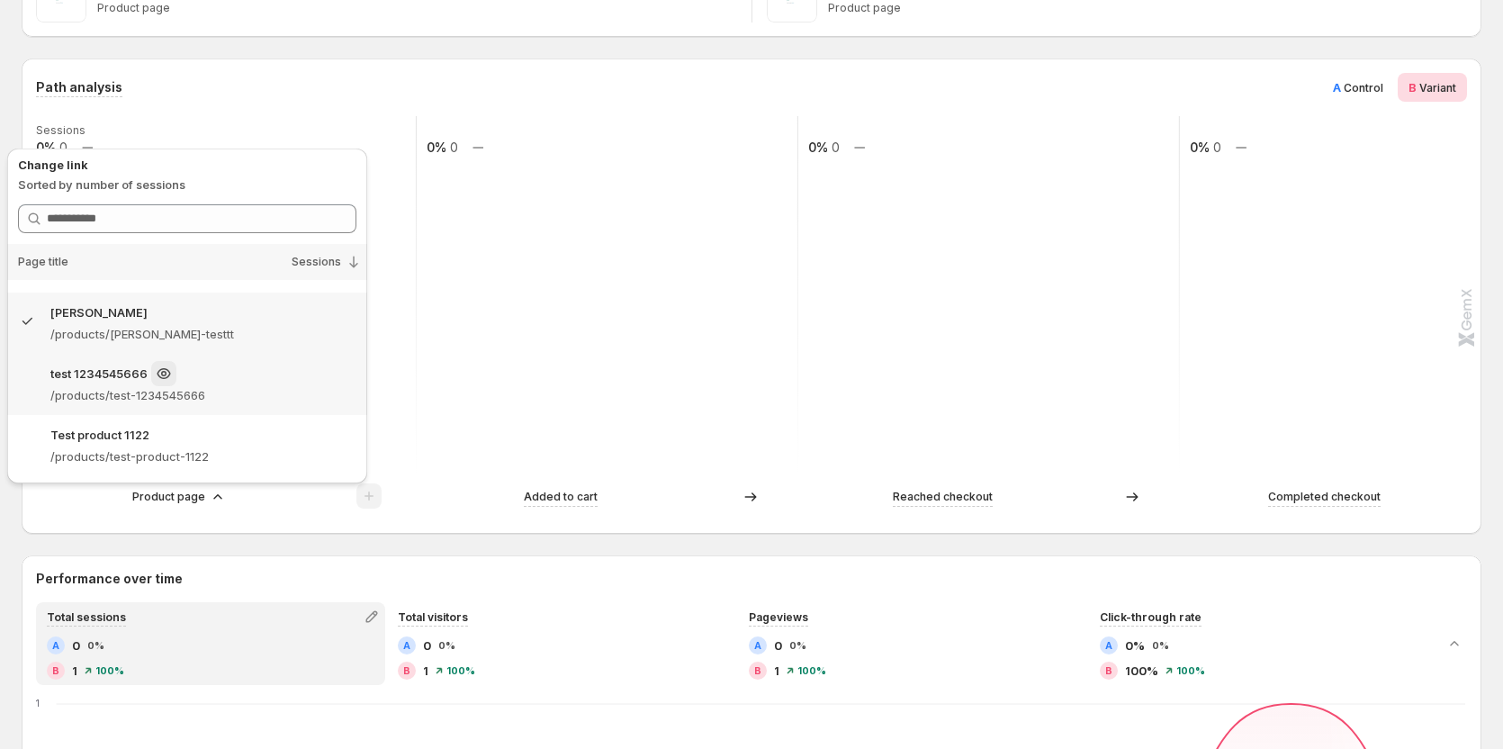
click at [289, 397] on p "/products/test-1234545666" at bounding box center [203, 395] width 306 height 18
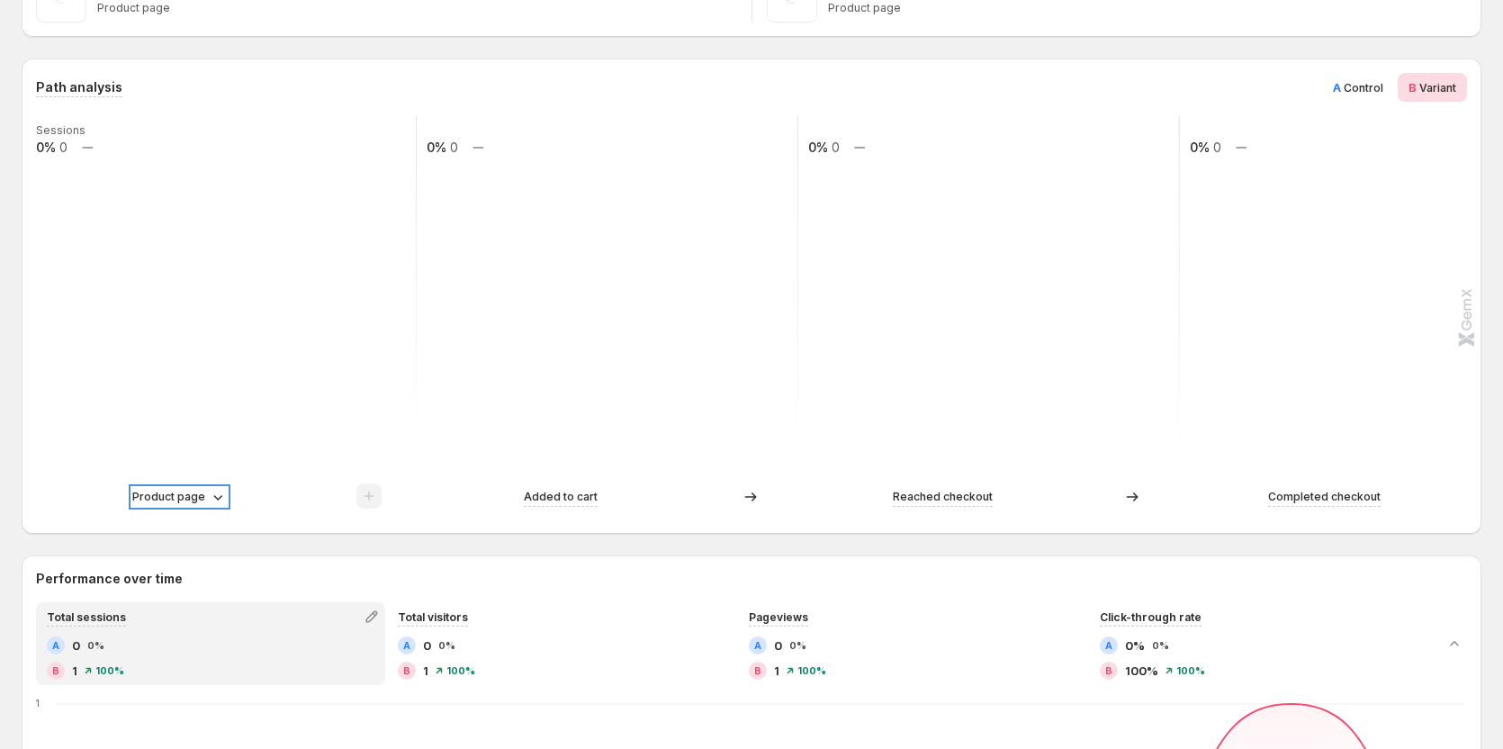
click at [191, 490] on p "Product page" at bounding box center [168, 497] width 73 height 18
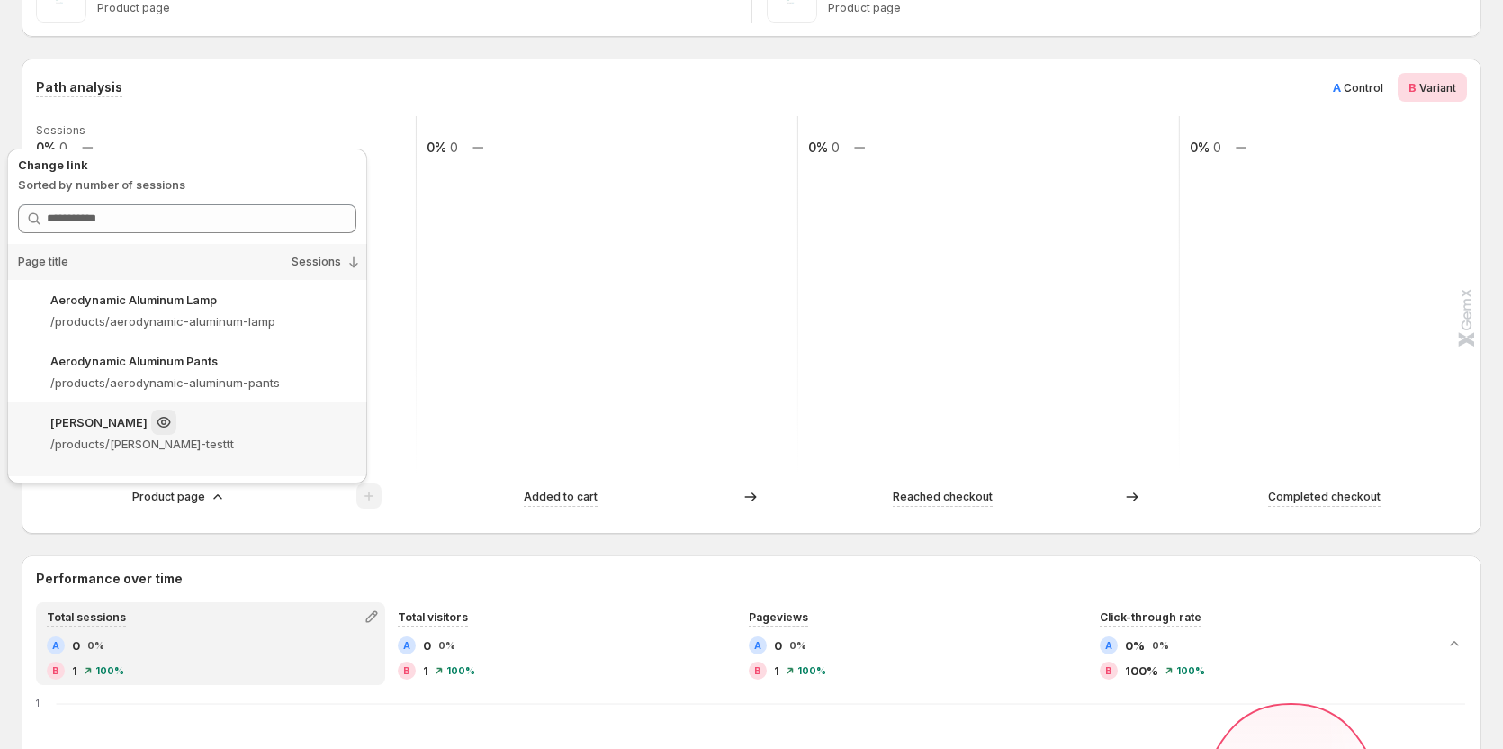
click at [281, 440] on p "/products/tanya-testtt" at bounding box center [203, 444] width 306 height 18
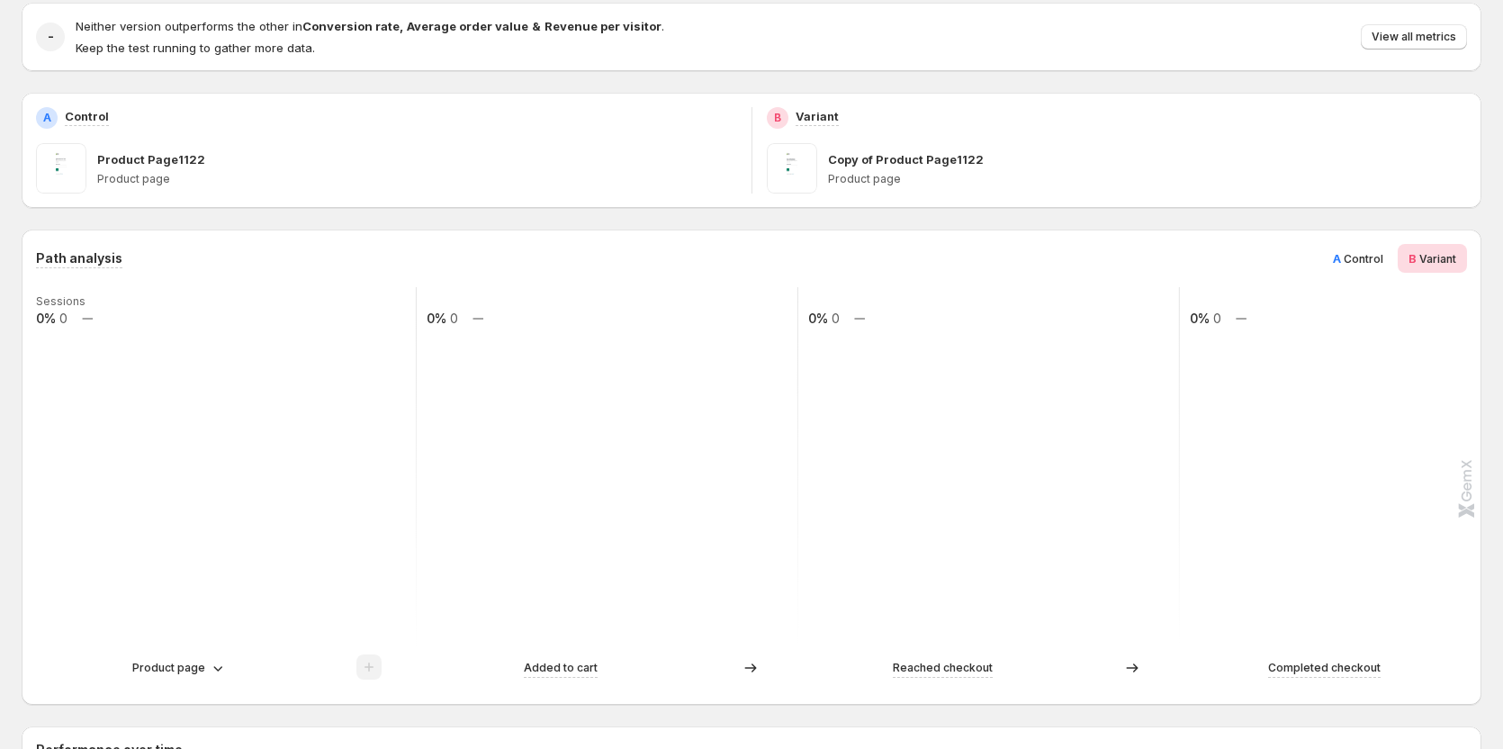
scroll to position [180, 0]
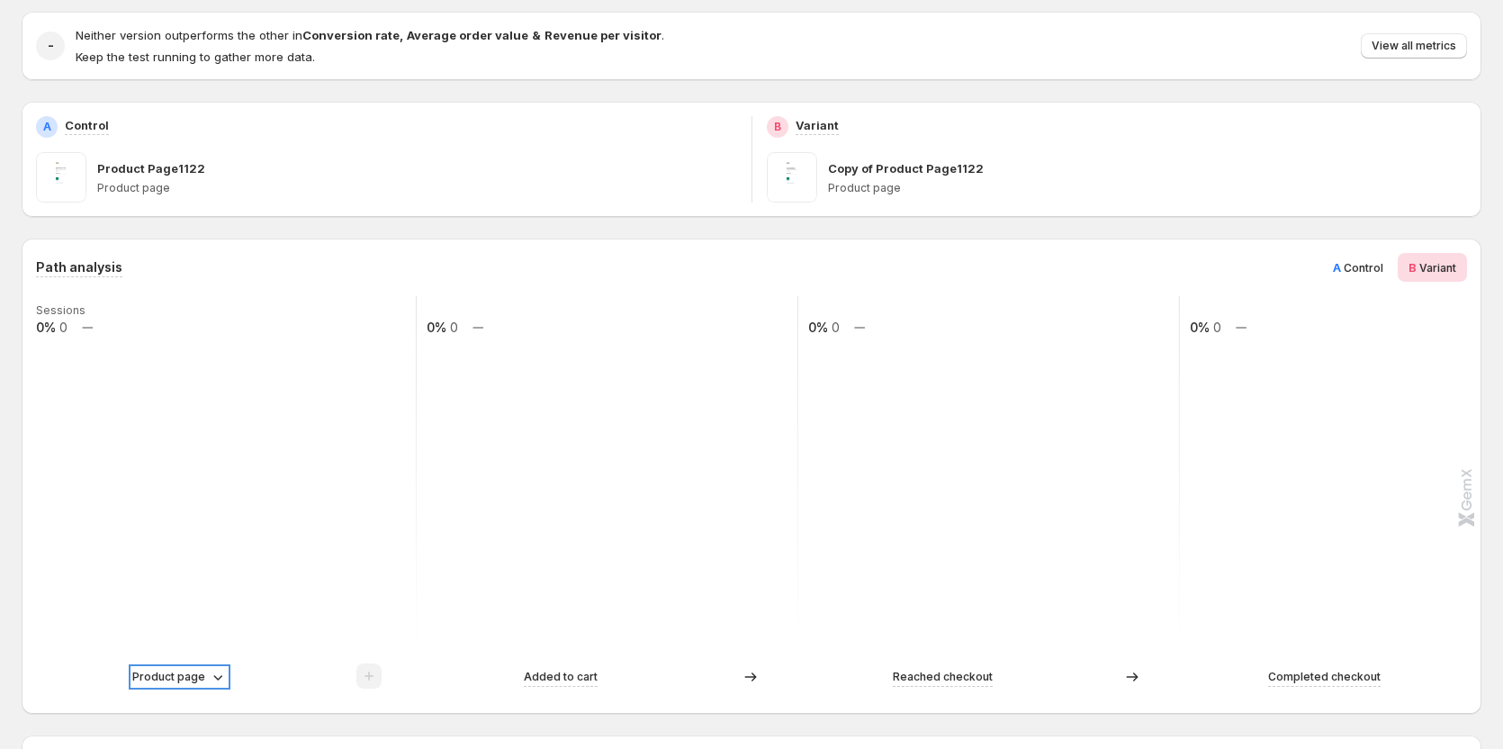
click at [160, 685] on p "Product page" at bounding box center [168, 677] width 73 height 18
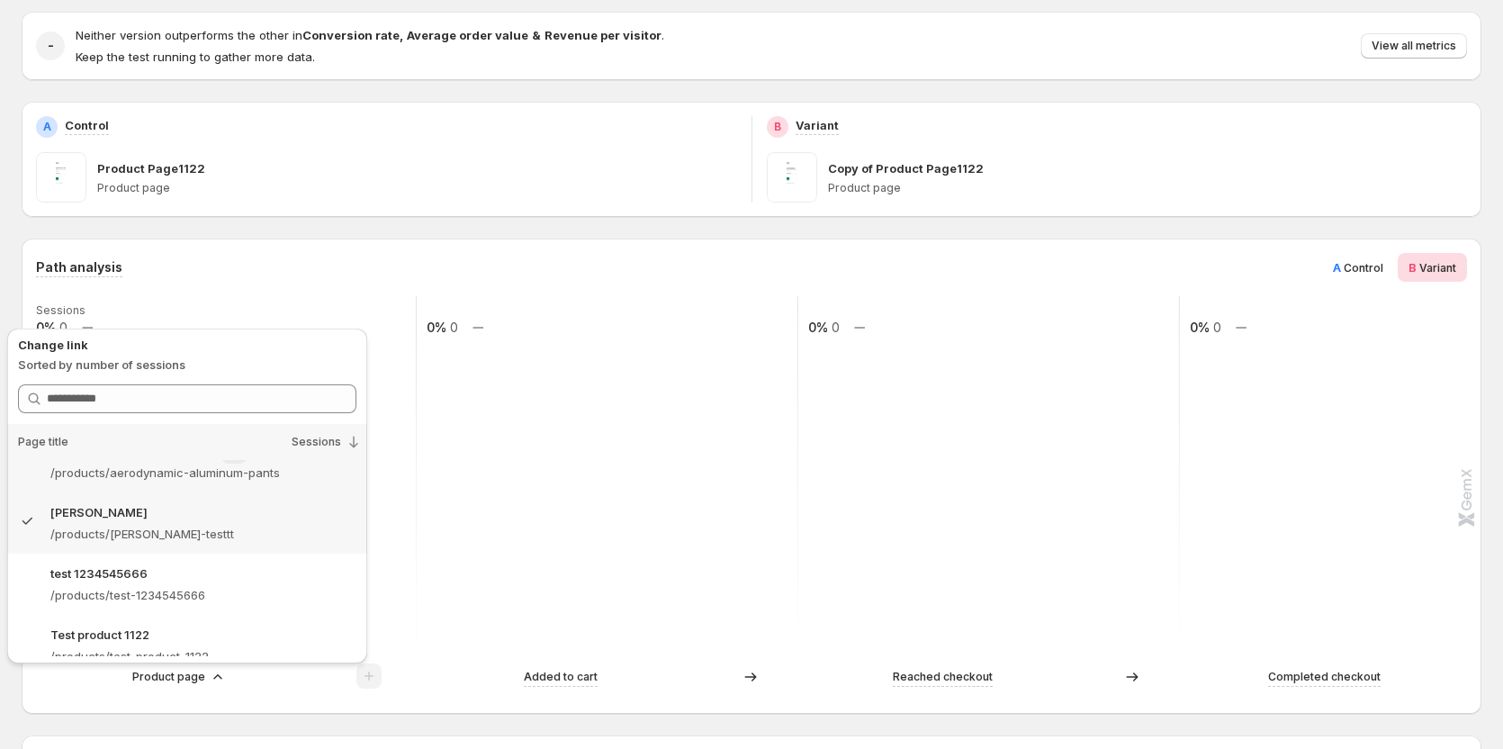
scroll to position [110, 0]
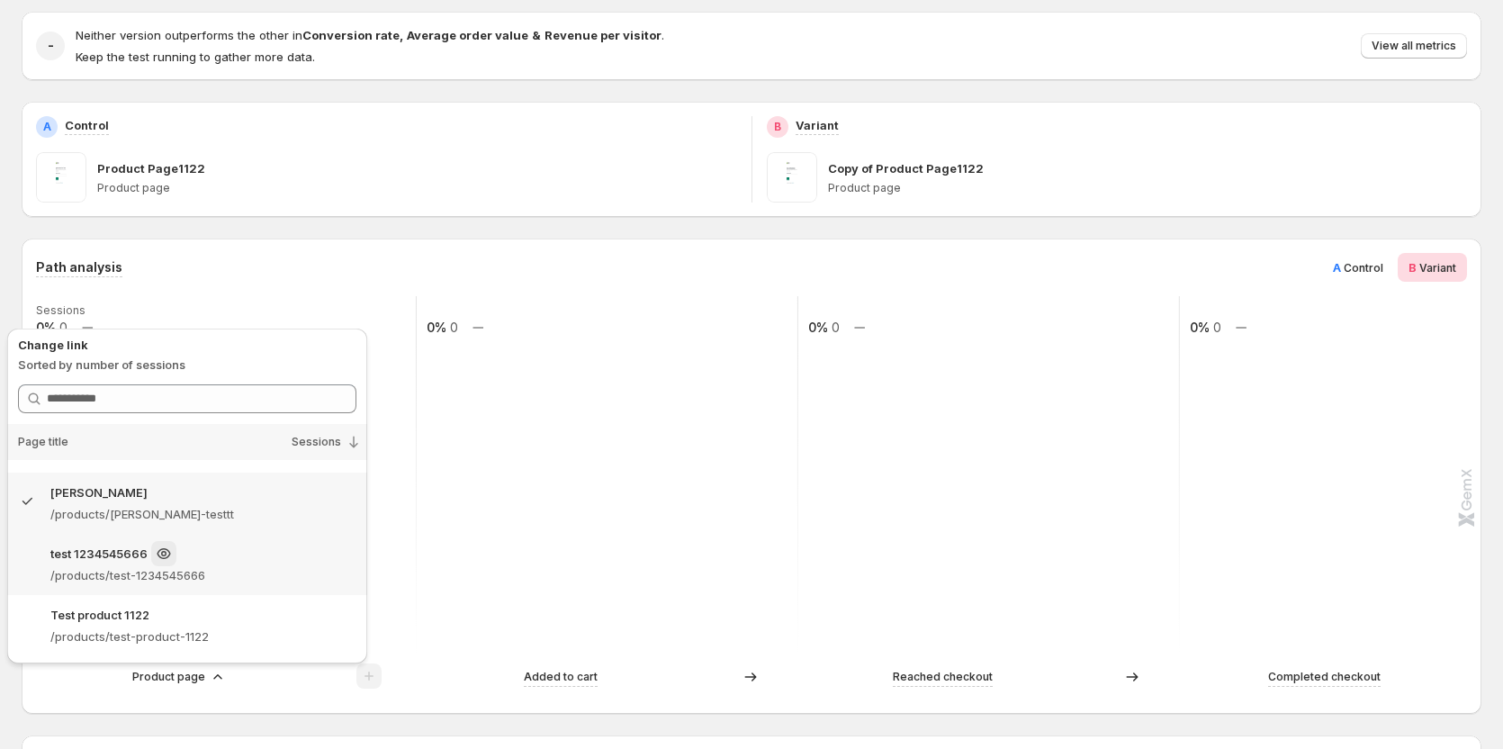
click at [246, 561] on div "test 1234545666" at bounding box center [203, 553] width 306 height 25
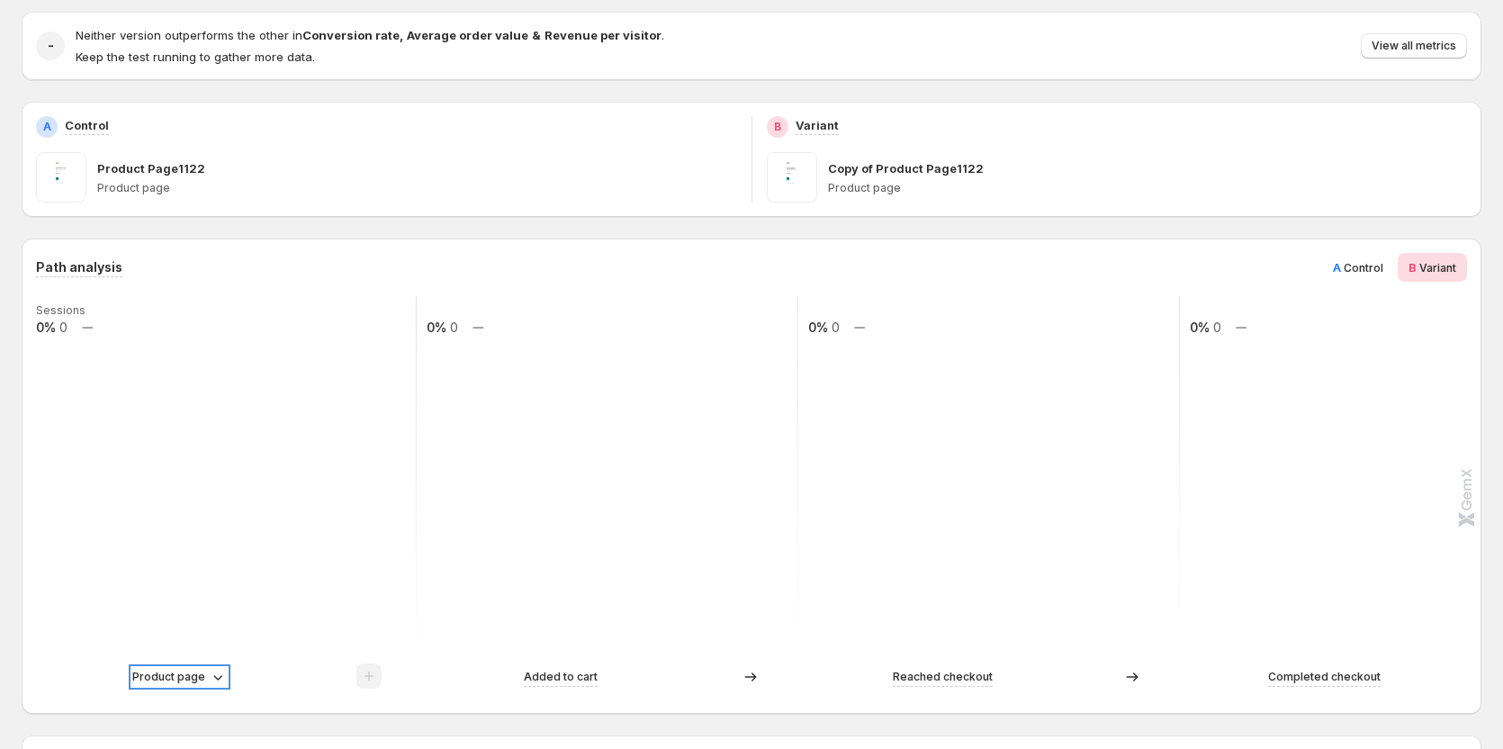
click at [157, 677] on p "Product page" at bounding box center [168, 677] width 73 height 18
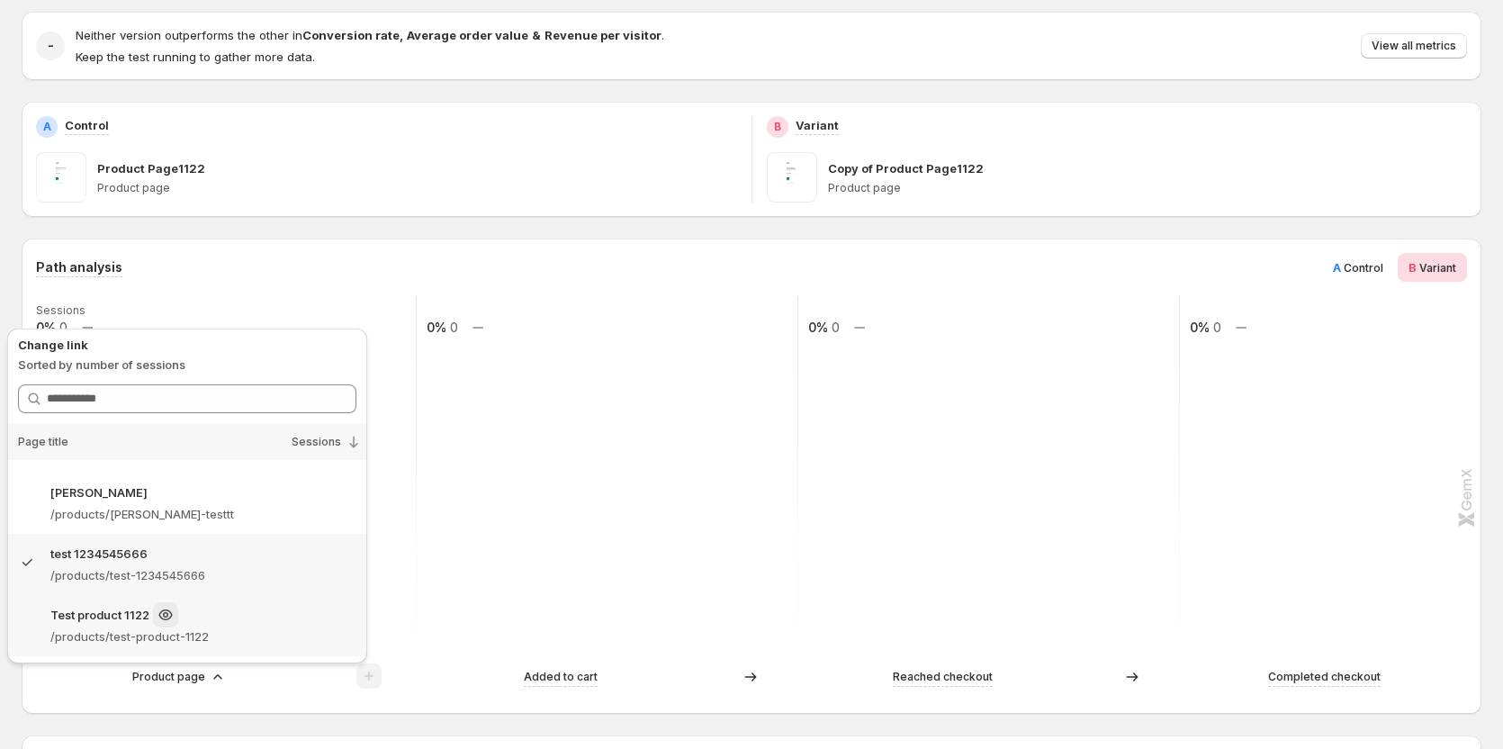
click at [220, 614] on div "Test product 1122" at bounding box center [203, 614] width 306 height 25
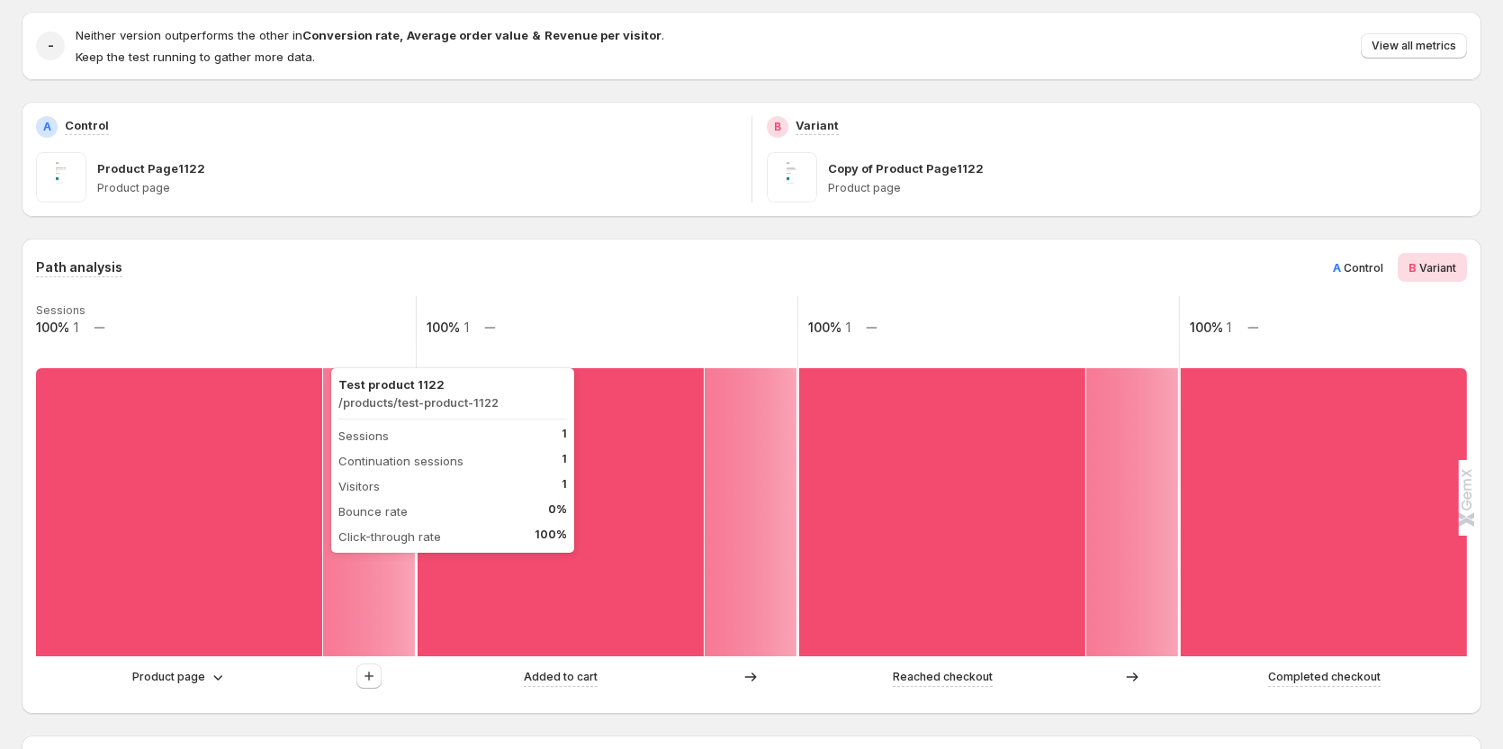
scroll to position [270, 0]
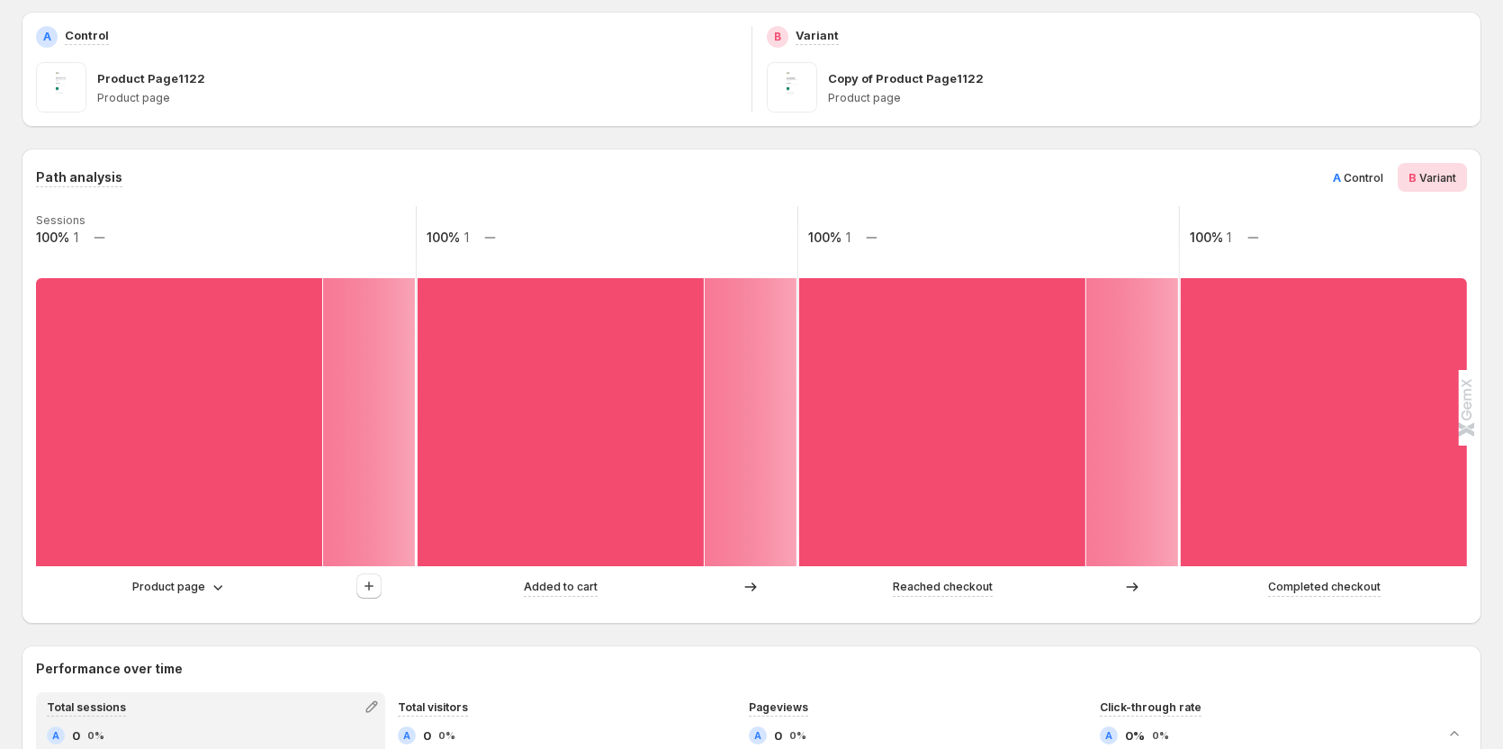
click at [59, 600] on div "Product page Added to cart Reached checkout Completed checkout" at bounding box center [749, 591] width 1427 height 36
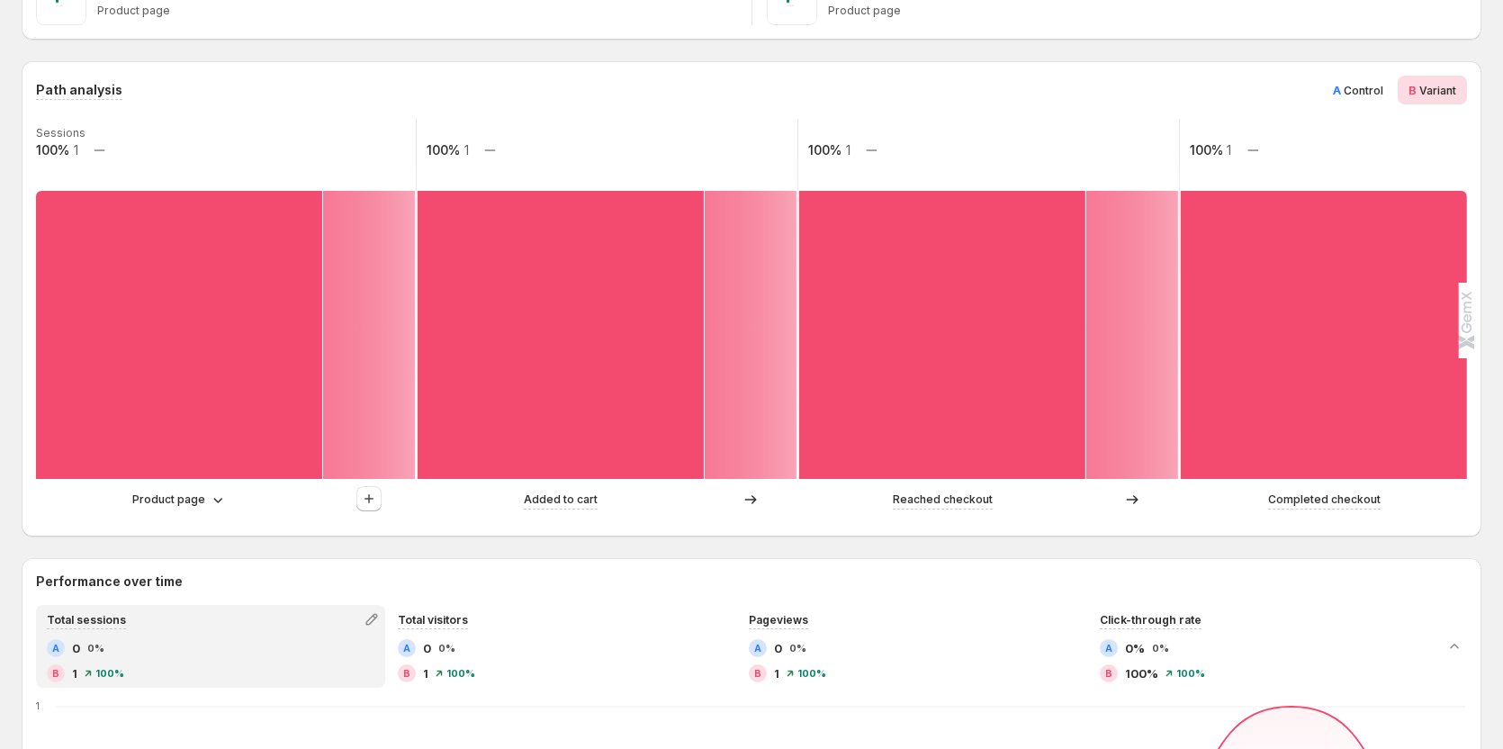
scroll to position [360, 0]
